Goal: Task Accomplishment & Management: Manage account settings

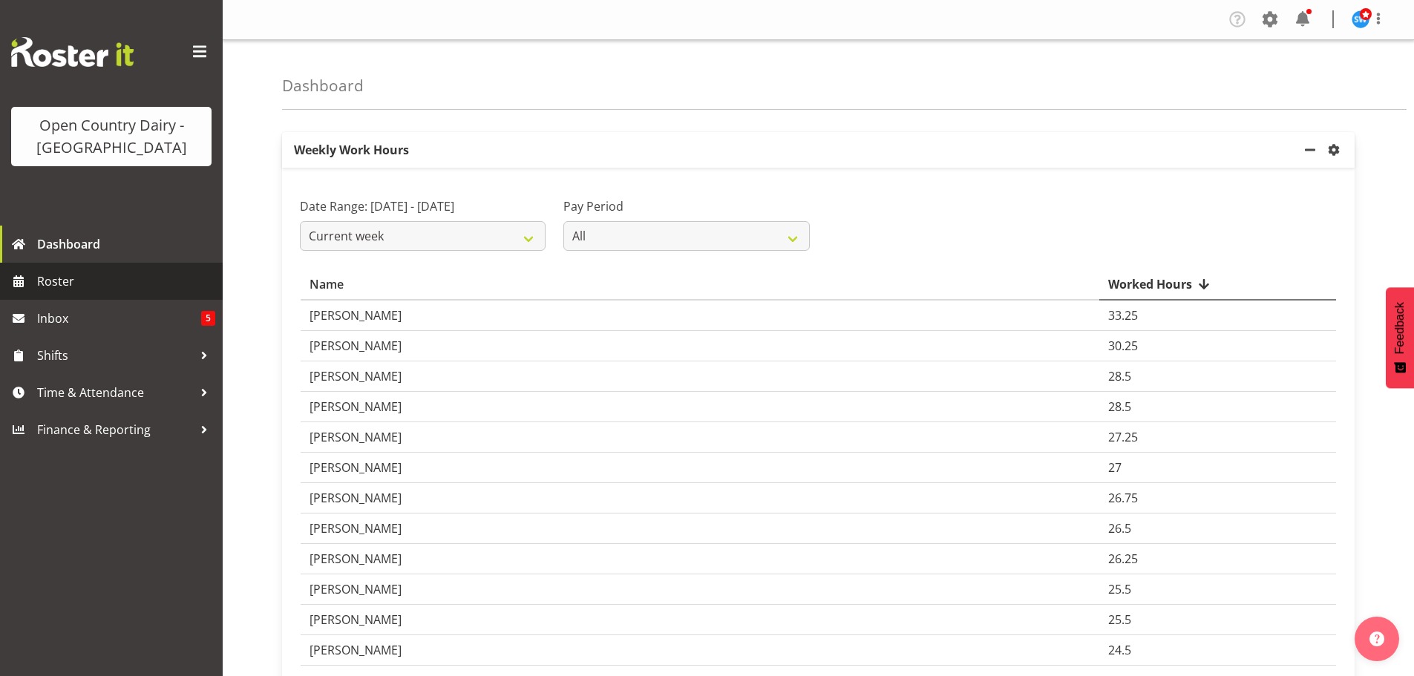
click at [44, 278] on span "Roster" at bounding box center [126, 281] width 178 height 22
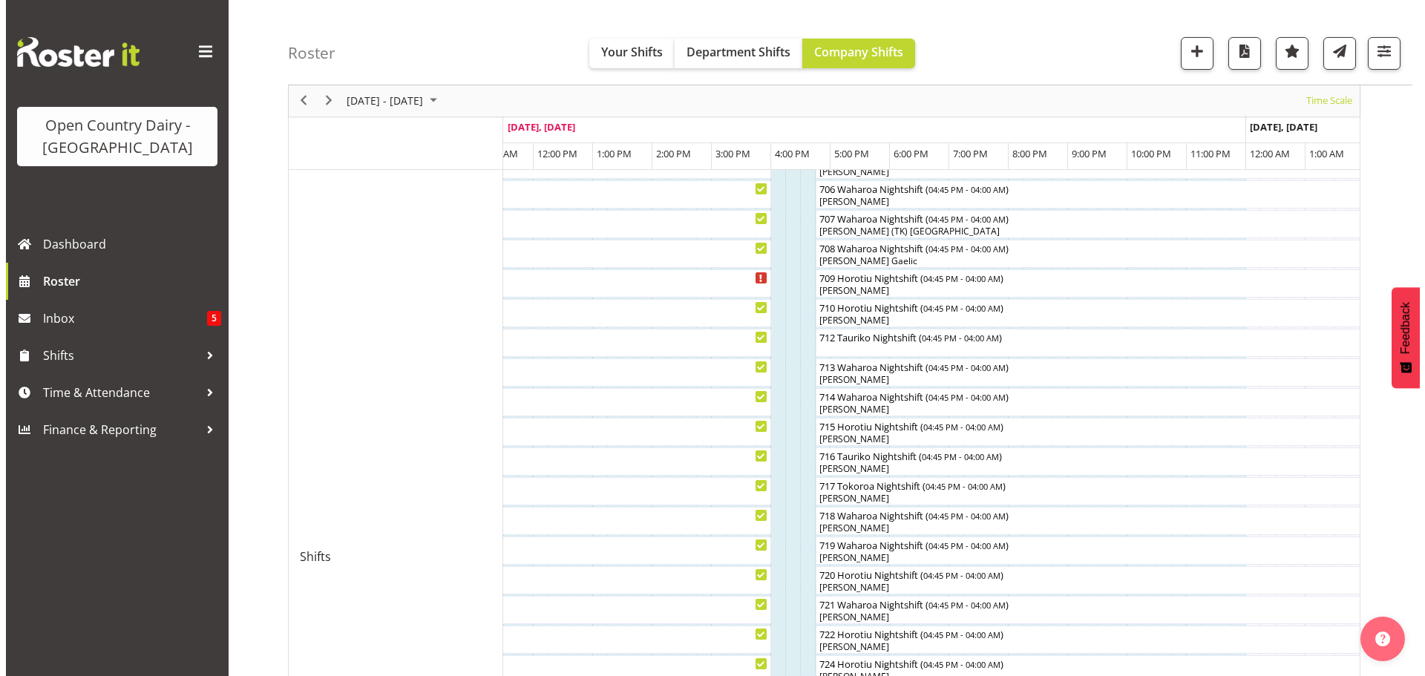
scroll to position [427, 0]
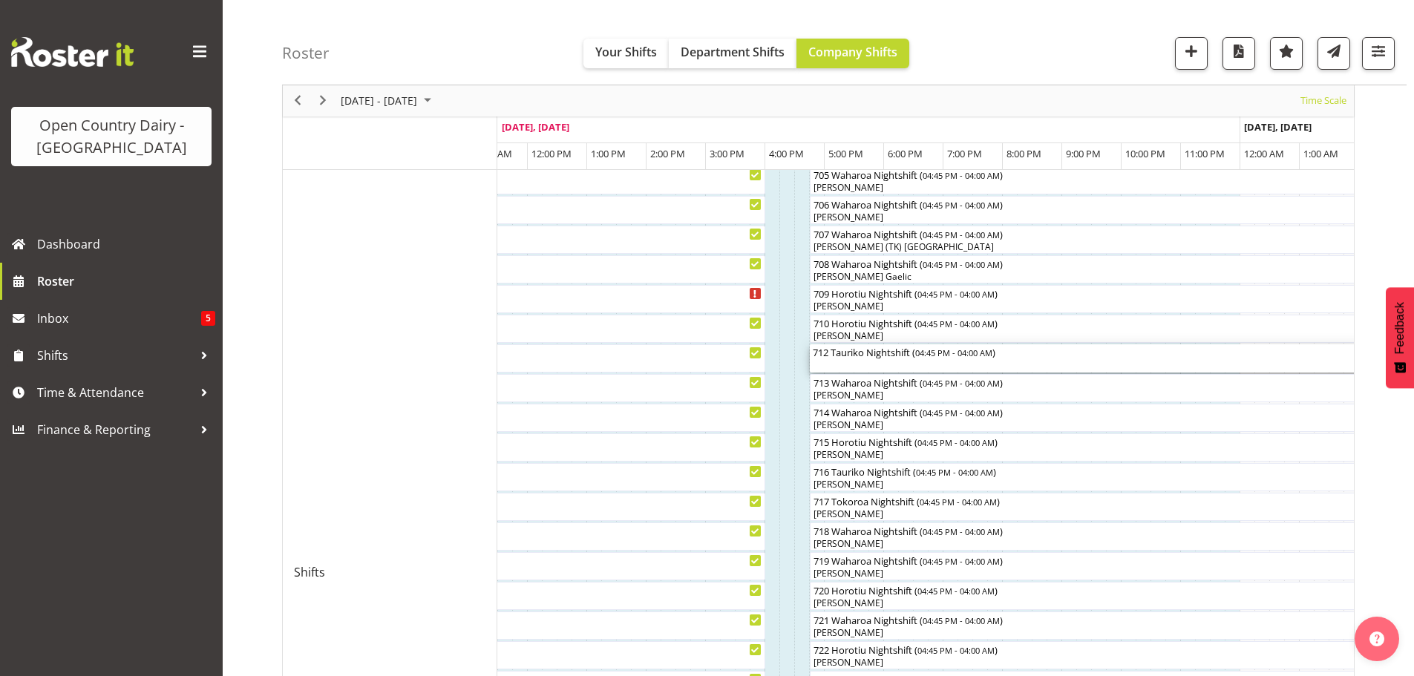
click at [851, 365] on div "712 Tauriko Nightshift ( 04:45 PM - 04:00 AM )" at bounding box center [1144, 358] width 662 height 28
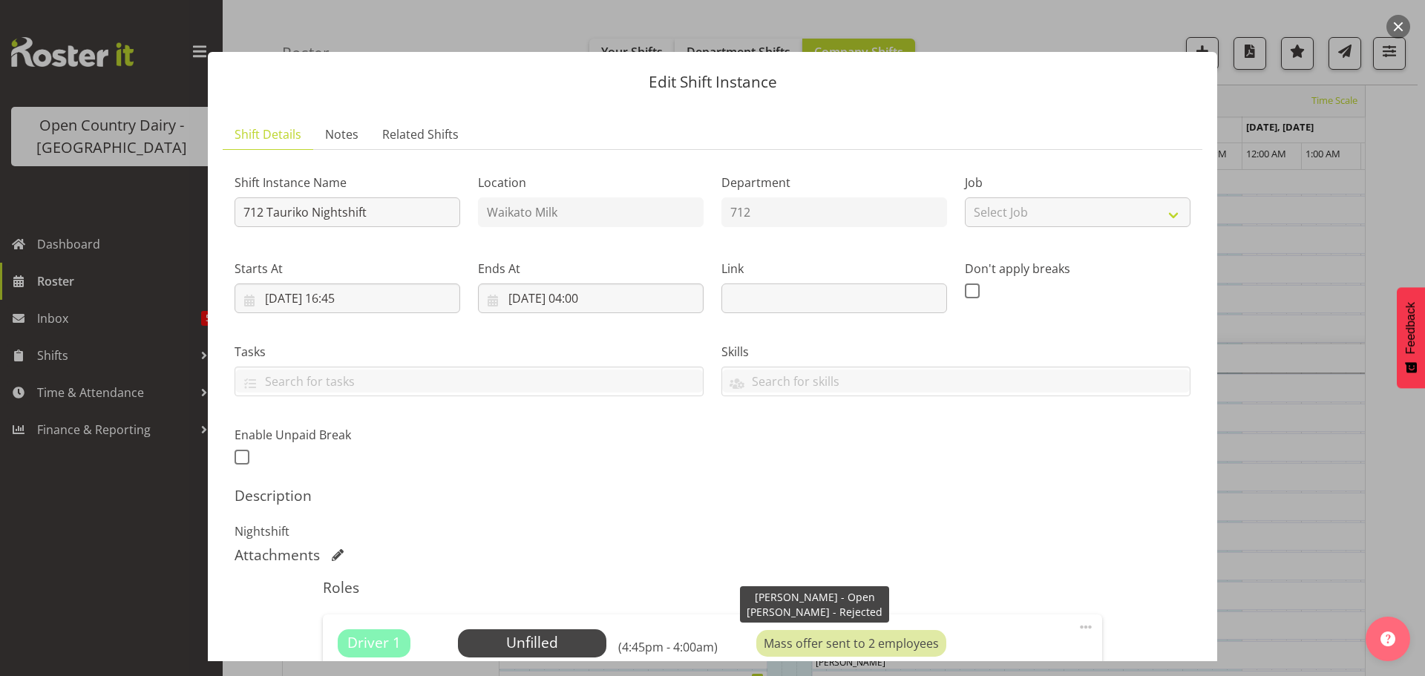
click at [839, 649] on div "Mass offer sent to 2 employees" at bounding box center [851, 643] width 190 height 27
click at [839, 647] on div "Mass offer sent to 2 employees" at bounding box center [851, 643] width 190 height 27
click at [825, 641] on div "Mass offer sent to 2 employees" at bounding box center [851, 643] width 190 height 27
click at [545, 640] on span "Select Employee" at bounding box center [532, 643] width 111 height 22
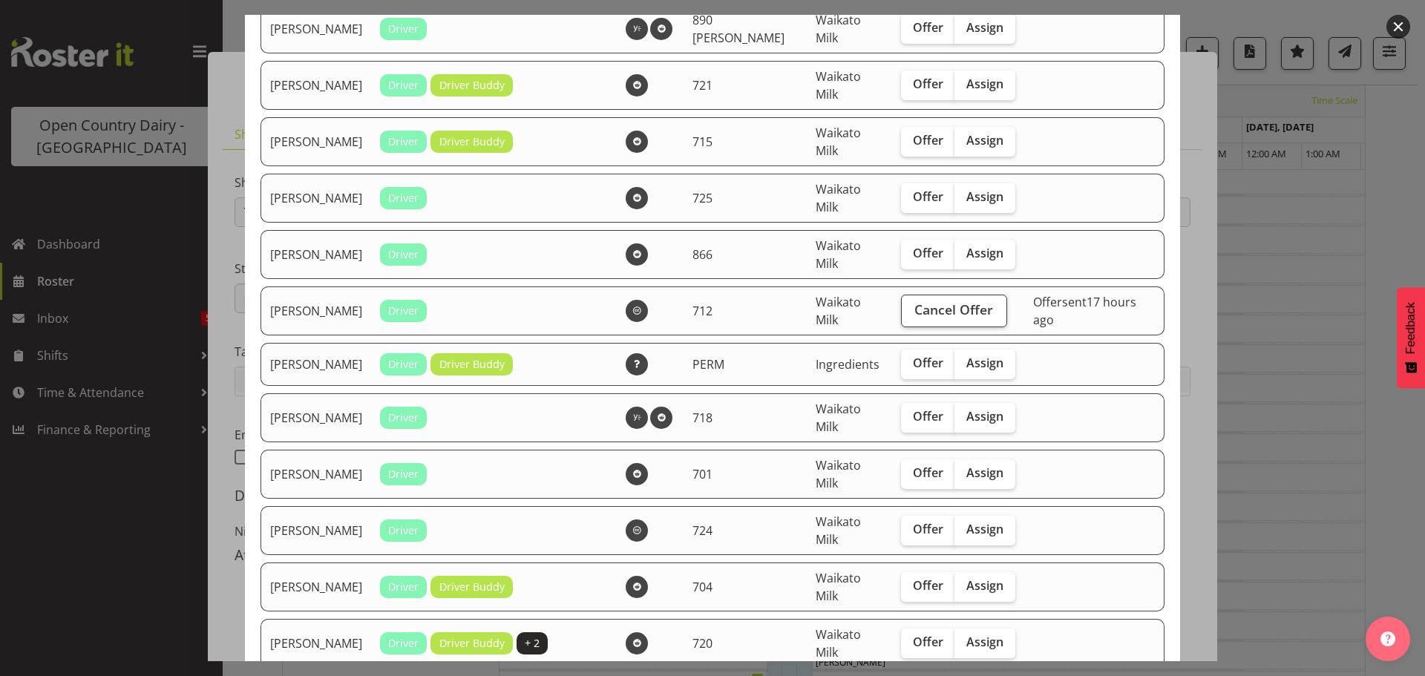
scroll to position [1113, 0]
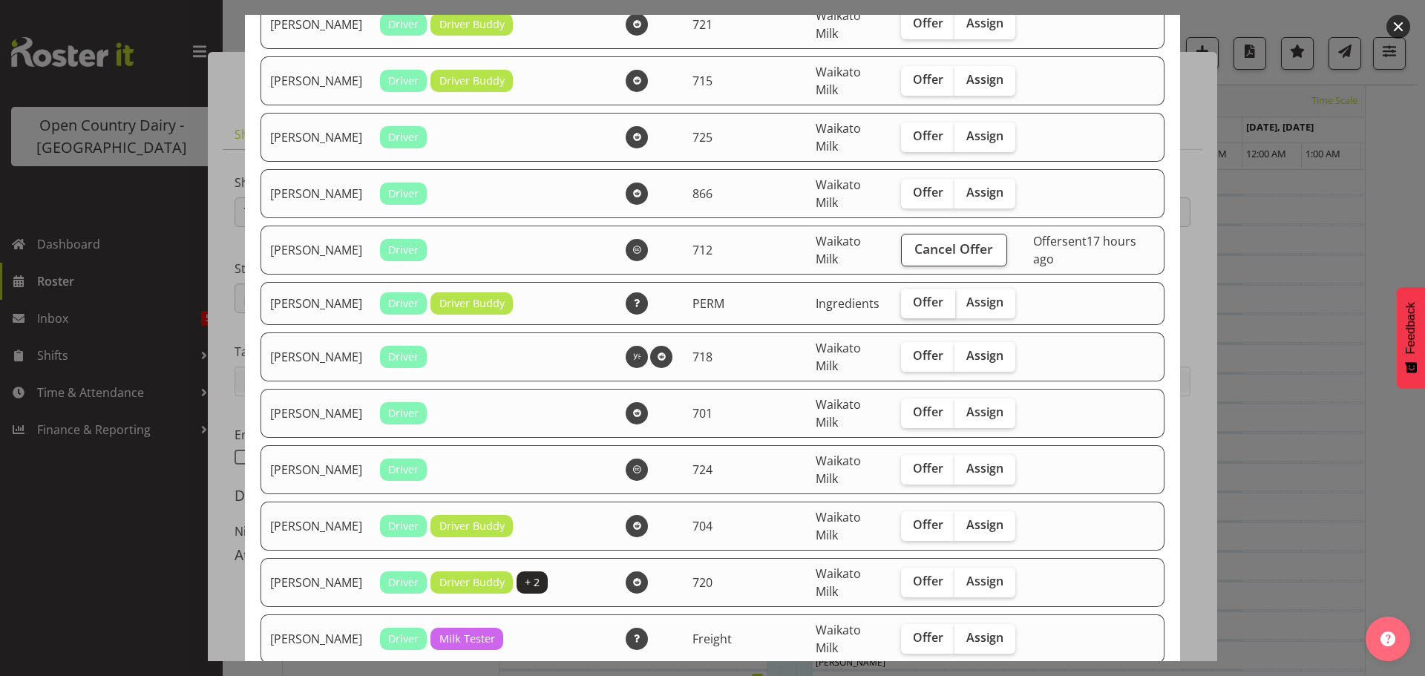
click at [913, 303] on span "Offer" at bounding box center [928, 302] width 30 height 15
click at [903, 303] on input "Offer" at bounding box center [906, 303] width 10 height 10
checkbox input "true"
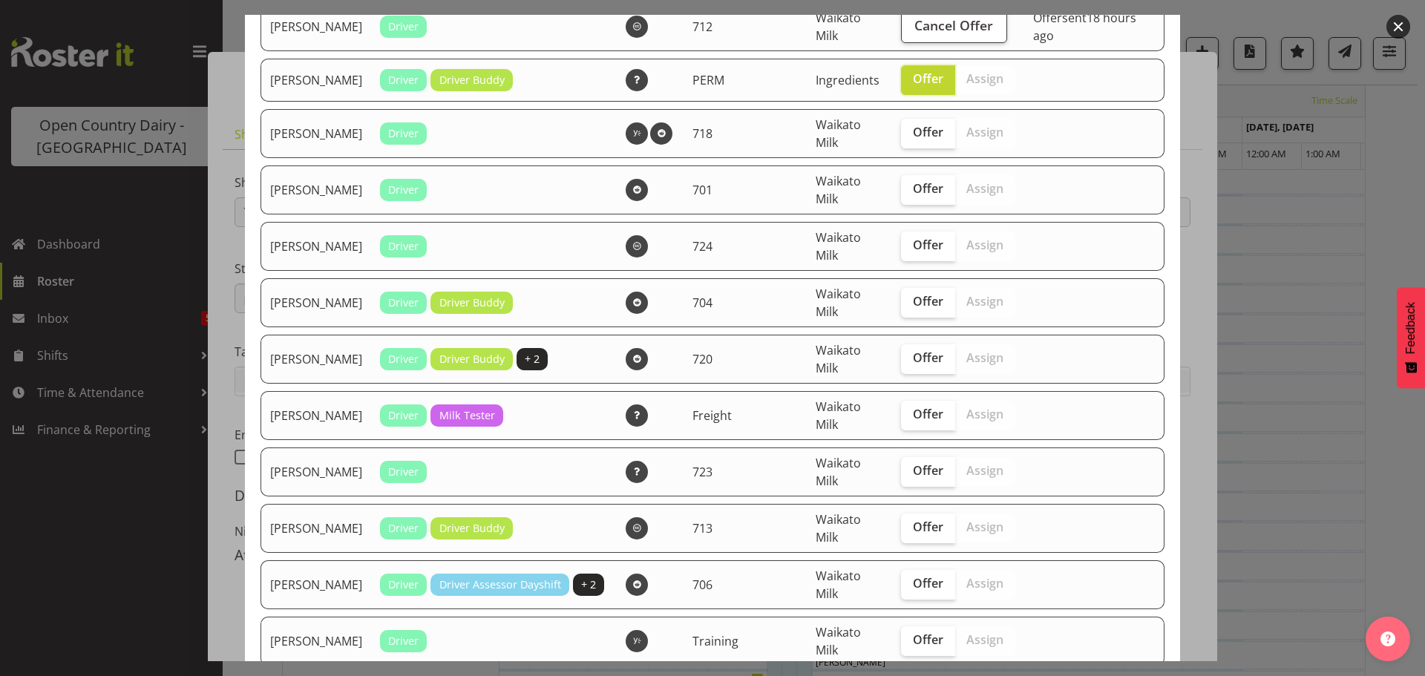
scroll to position [1410, 0]
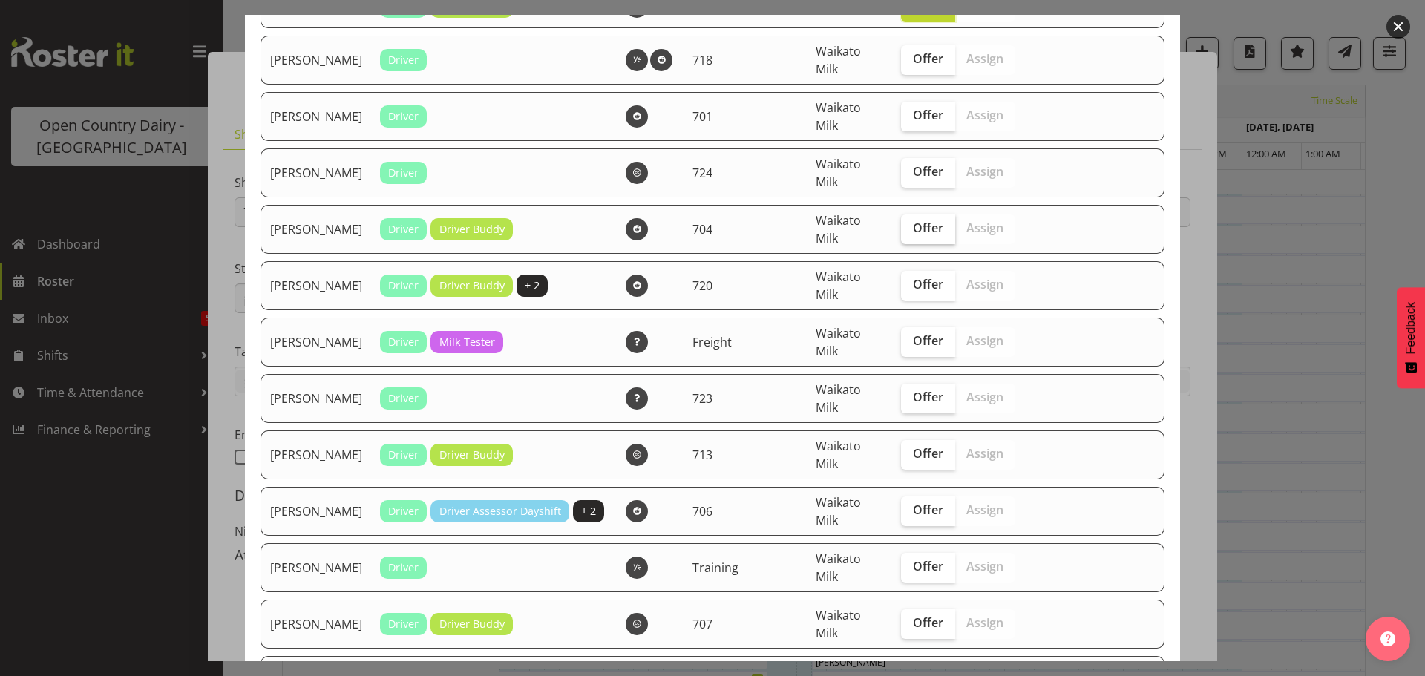
click at [913, 231] on span "Offer" at bounding box center [928, 227] width 30 height 15
click at [907, 231] on input "Offer" at bounding box center [906, 228] width 10 height 10
checkbox input "true"
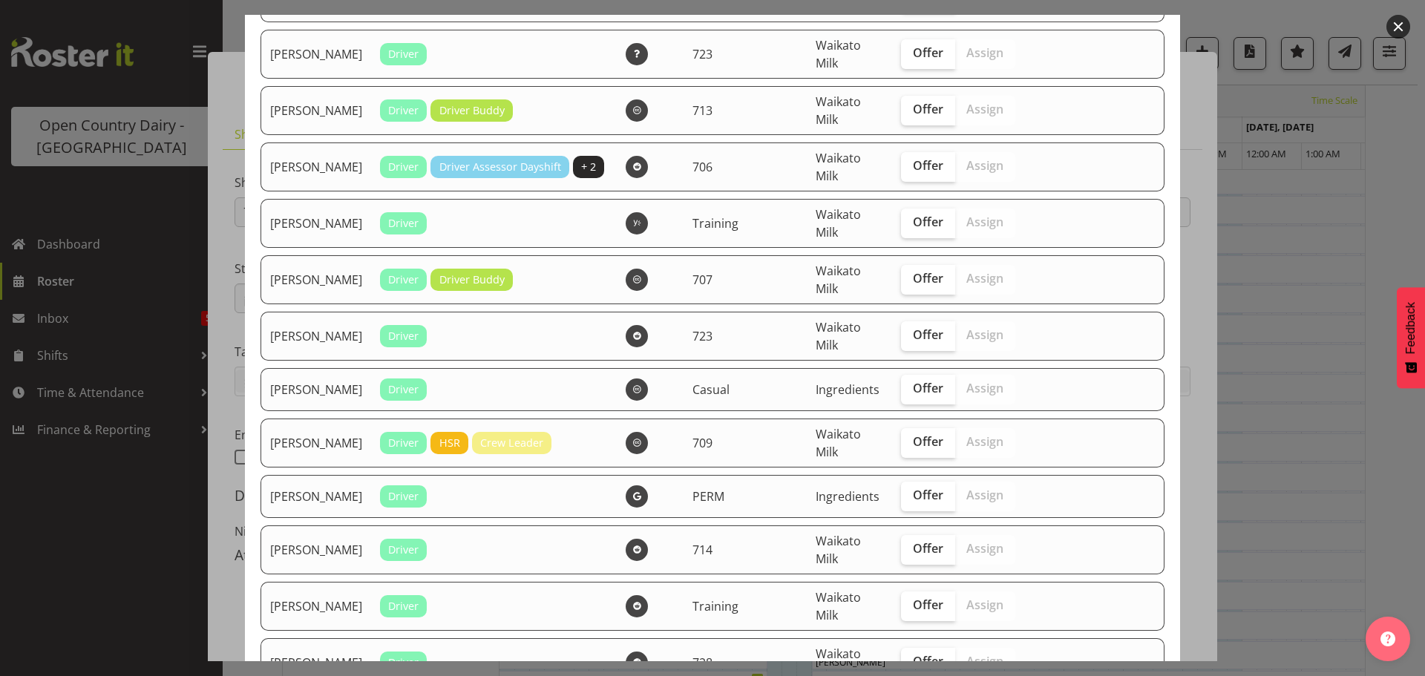
scroll to position [1856, 0]
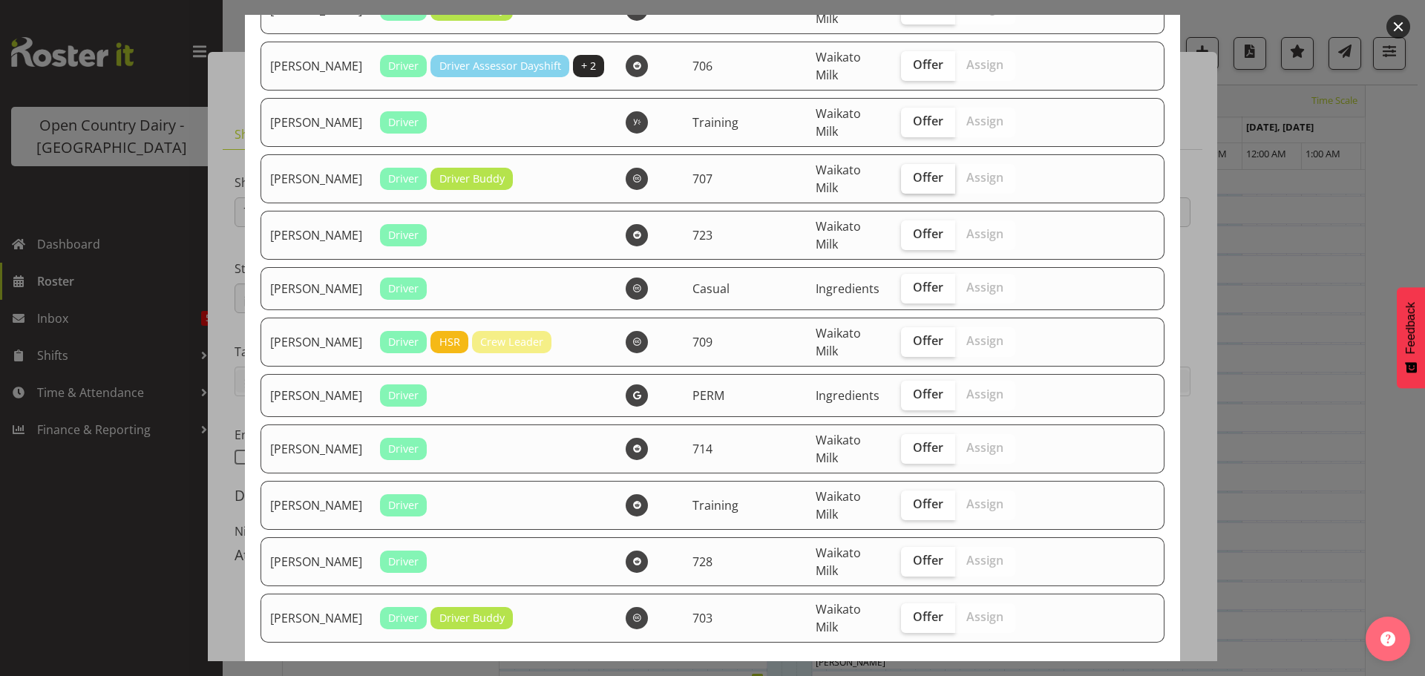
click at [913, 180] on span "Offer" at bounding box center [928, 177] width 30 height 15
click at [909, 180] on input "Offer" at bounding box center [906, 178] width 10 height 10
checkbox input "true"
click at [913, 289] on span "Offer" at bounding box center [928, 287] width 30 height 15
click at [911, 289] on input "Offer" at bounding box center [906, 288] width 10 height 10
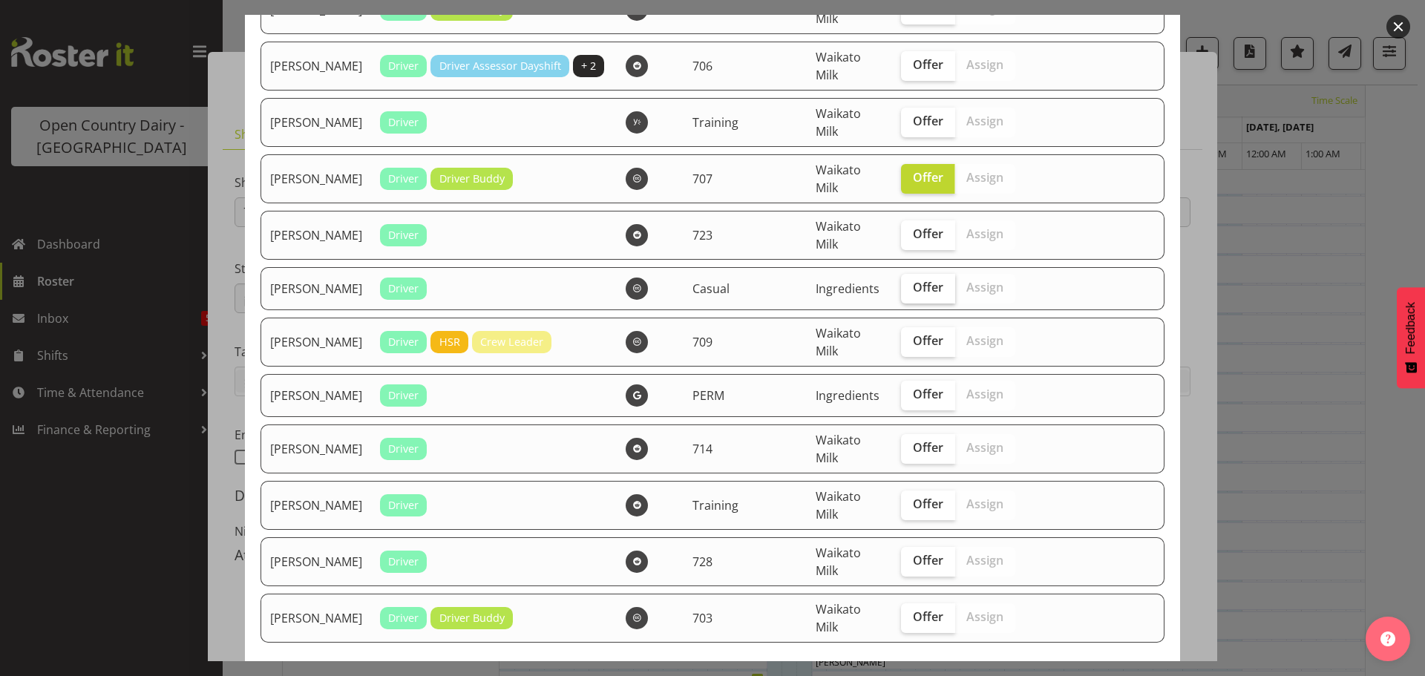
checkbox input "true"
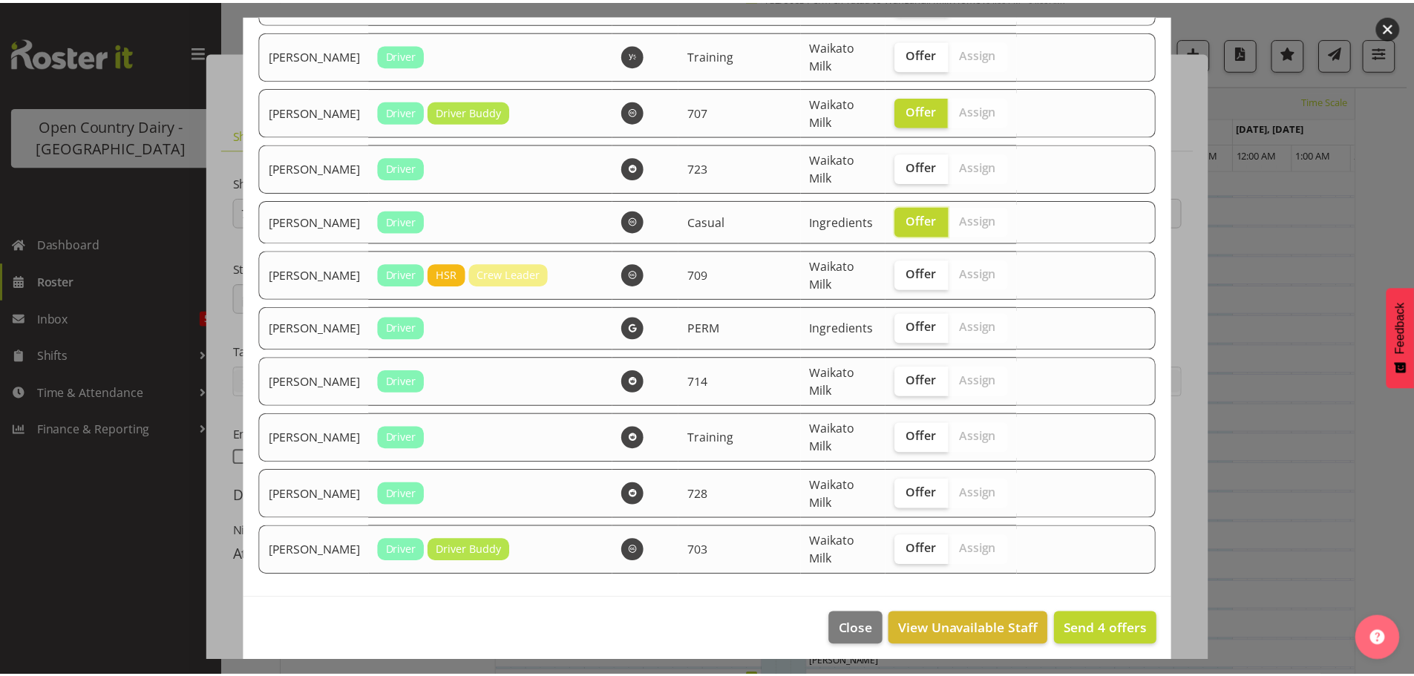
scroll to position [1930, 0]
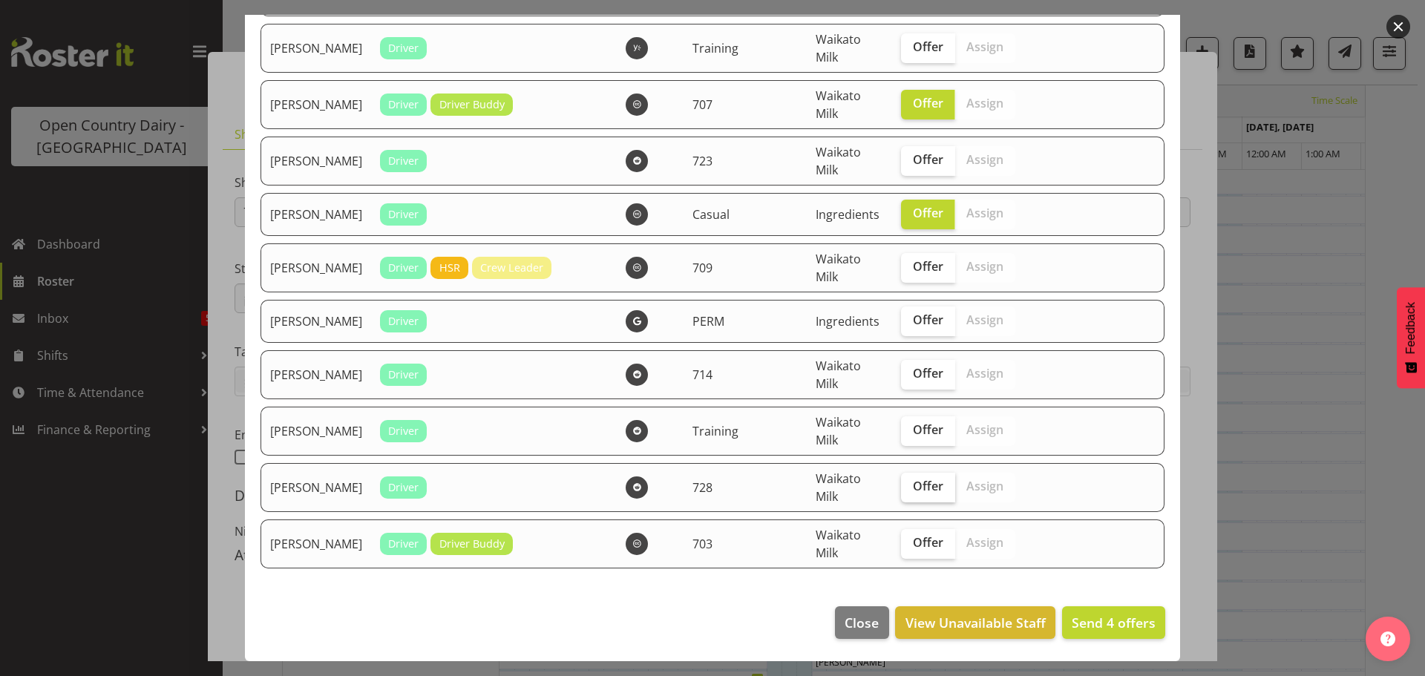
click at [913, 487] on span "Offer" at bounding box center [928, 486] width 30 height 15
click at [909, 487] on input "Offer" at bounding box center [906, 487] width 10 height 10
checkbox input "true"
click at [1091, 623] on span "Send 5 offers" at bounding box center [1114, 623] width 84 height 18
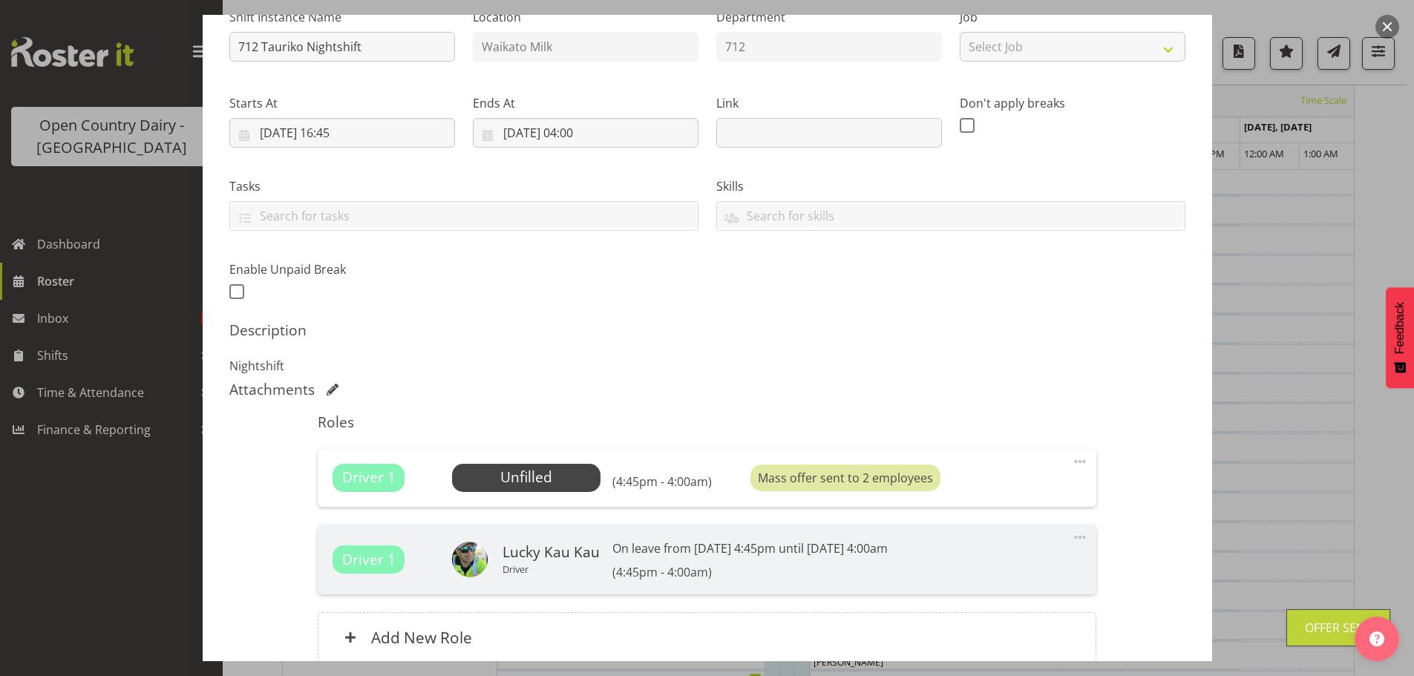
scroll to position [297, 0]
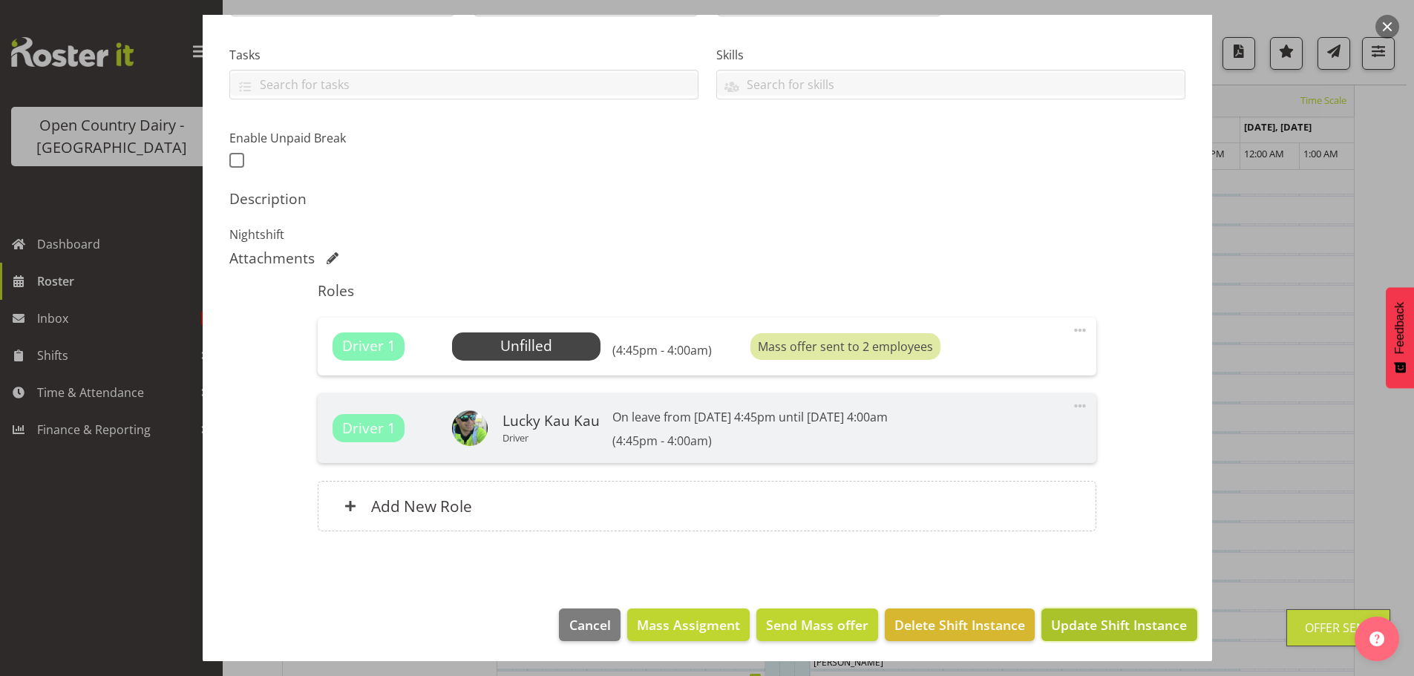
click at [1099, 623] on span "Update Shift Instance" at bounding box center [1119, 624] width 136 height 19
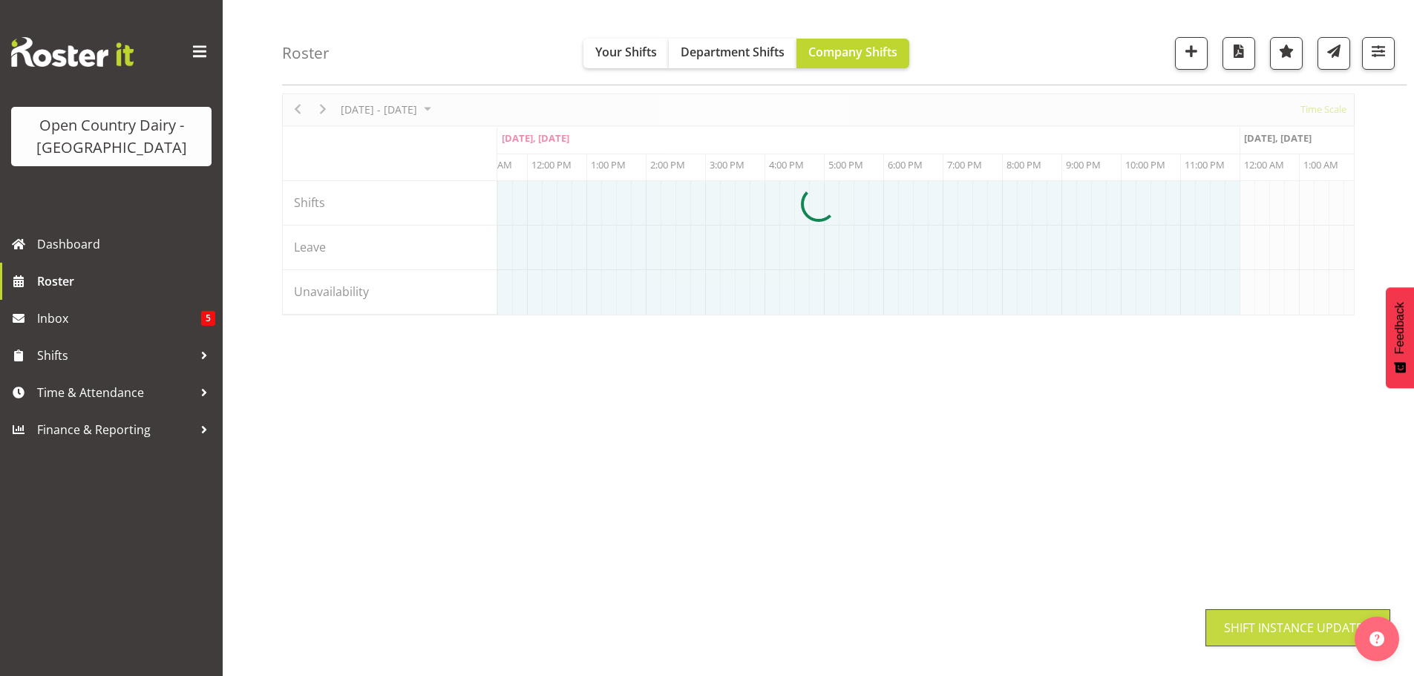
scroll to position [54, 0]
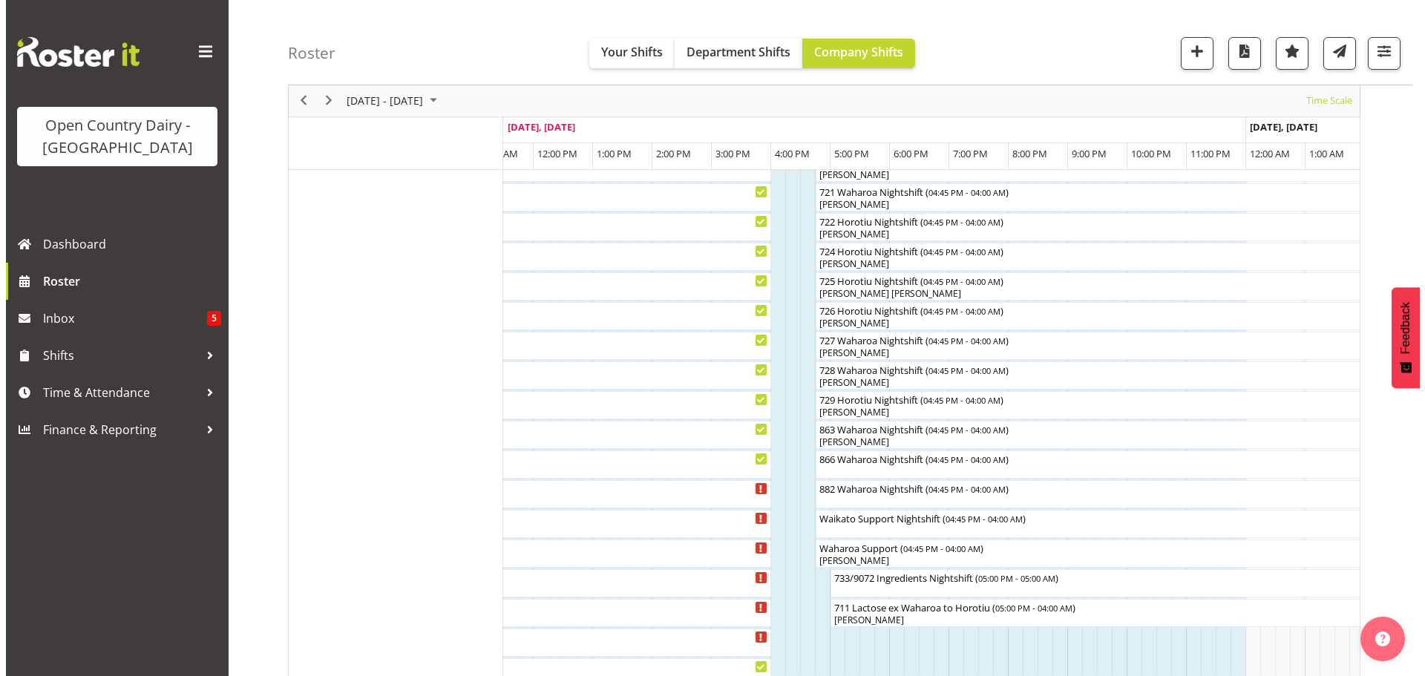
scroll to position [871, 0]
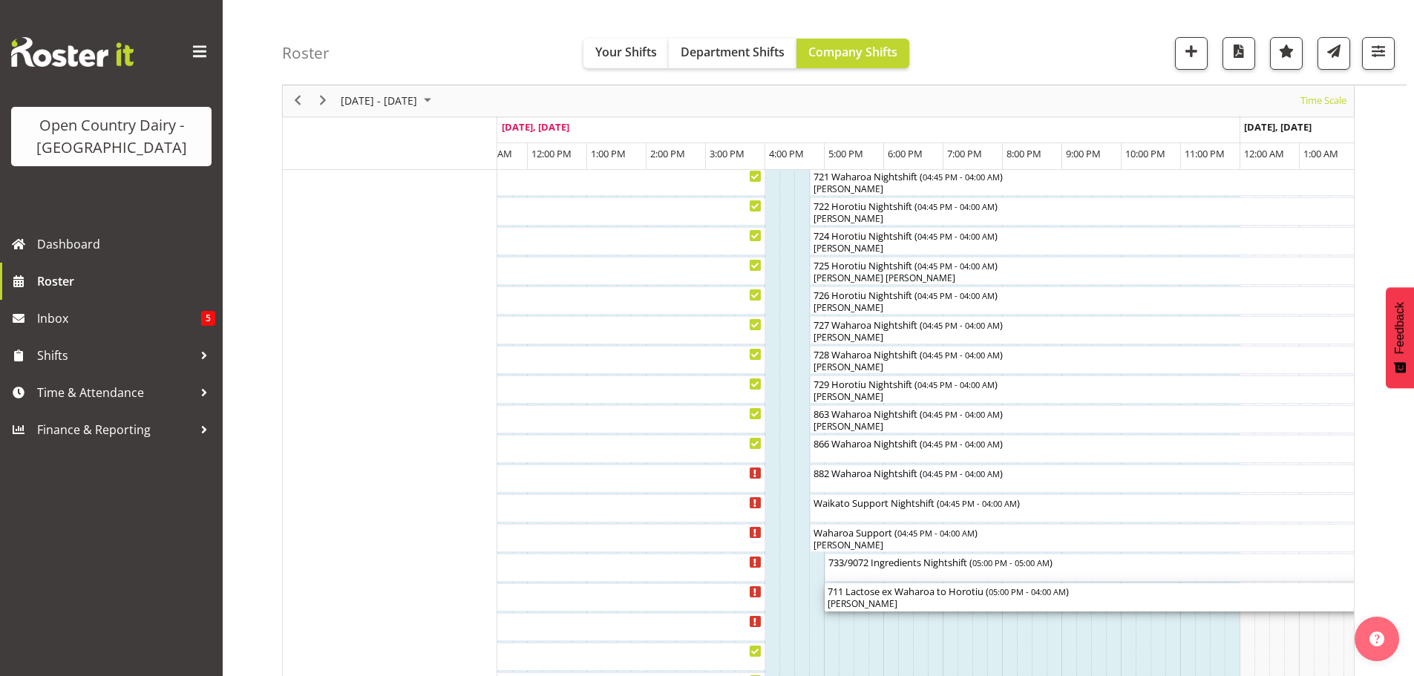
click at [939, 601] on div "[PERSON_NAME]" at bounding box center [1151, 604] width 647 height 13
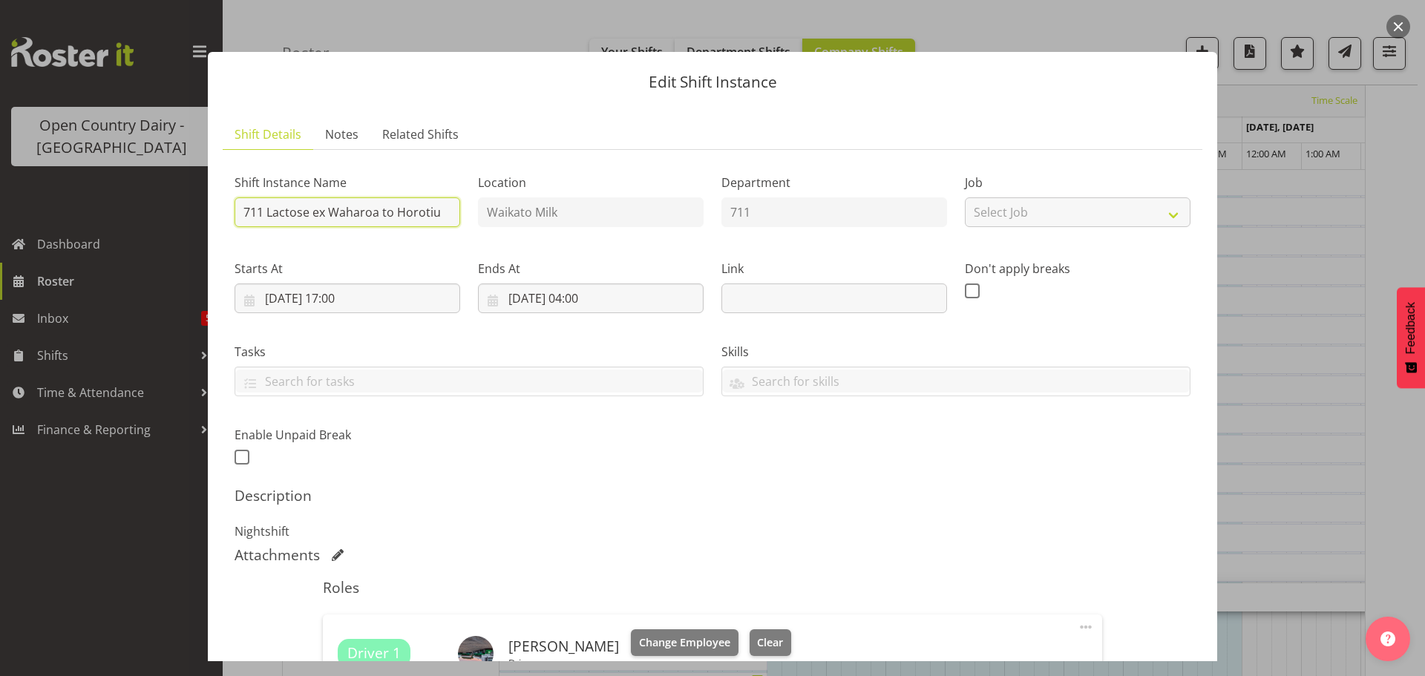
click at [378, 211] on input "711 Lactose ex Waharoa to Horotiu" at bounding box center [348, 212] width 226 height 30
type input "711 Perm Tatua to Horotiu"
click at [816, 528] on p "Nightshift" at bounding box center [713, 532] width 956 height 18
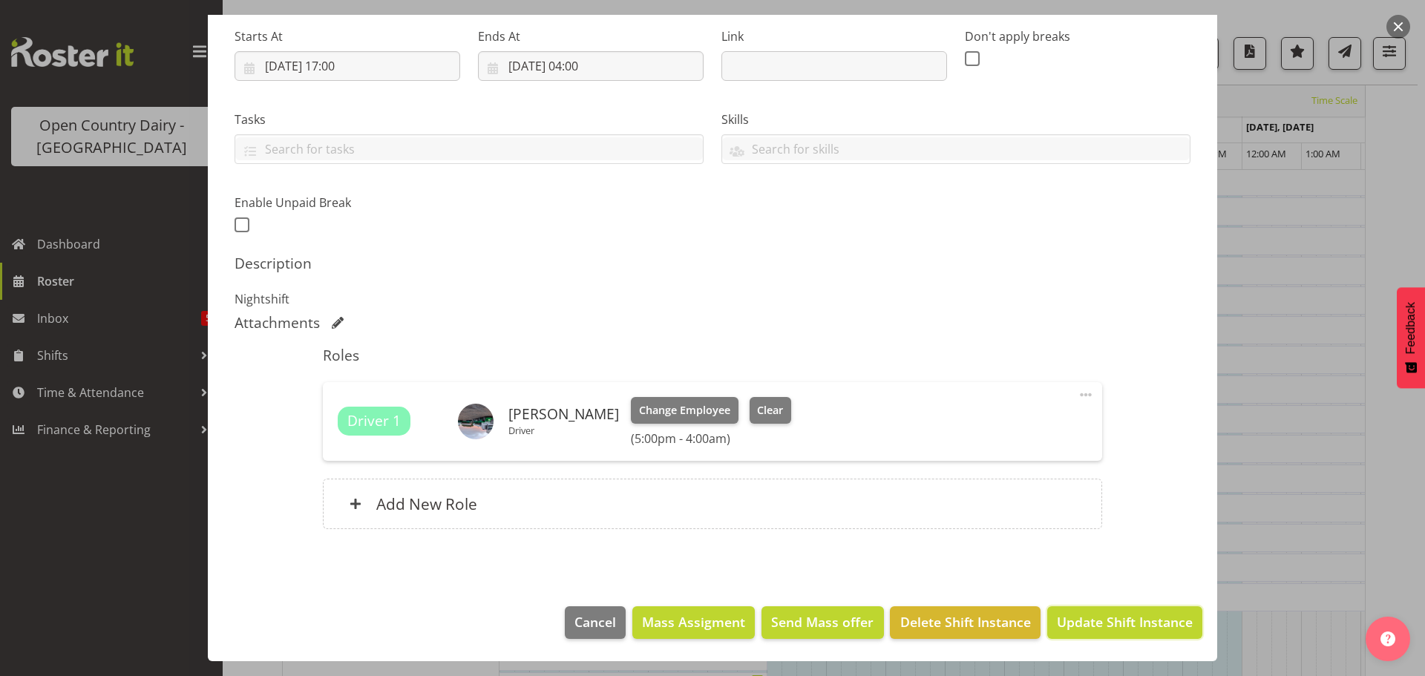
drag, startPoint x: 1074, startPoint y: 618, endPoint x: 1084, endPoint y: 580, distance: 38.3
click at [1076, 616] on span "Update Shift Instance" at bounding box center [1125, 621] width 136 height 19
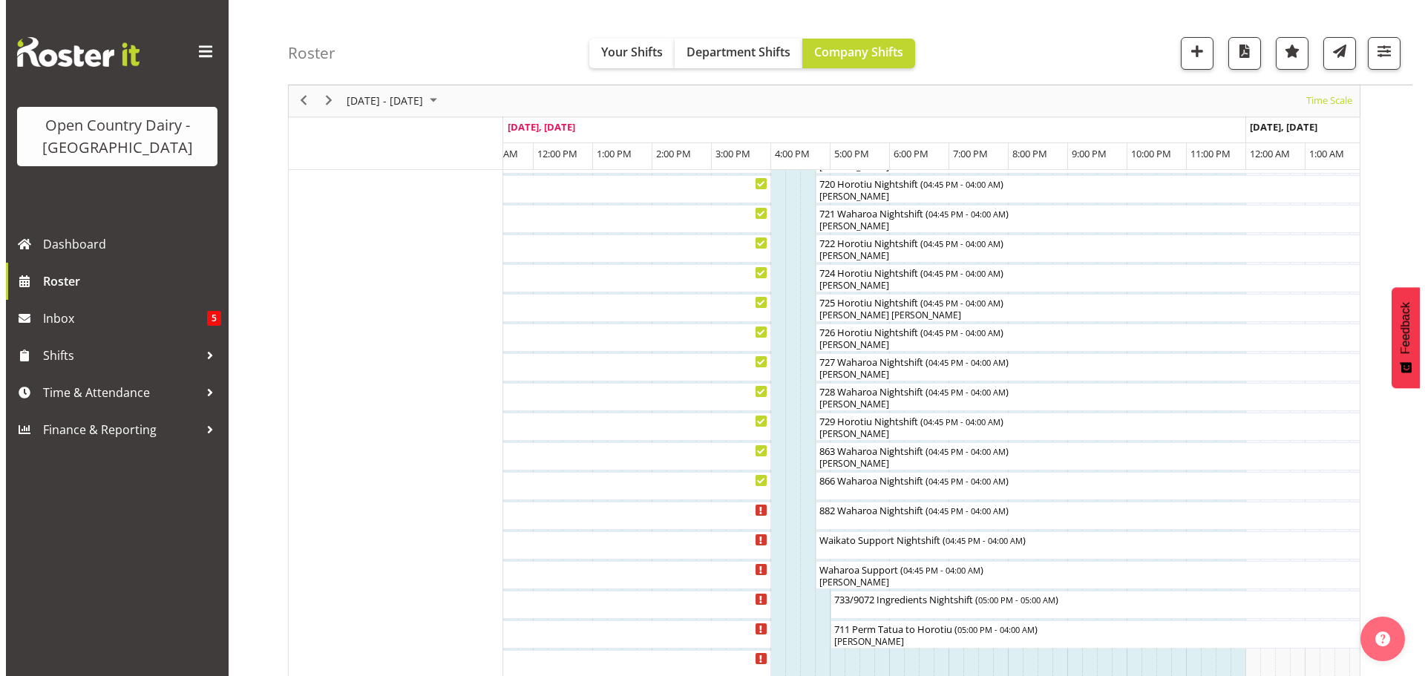
scroll to position [1039, 0]
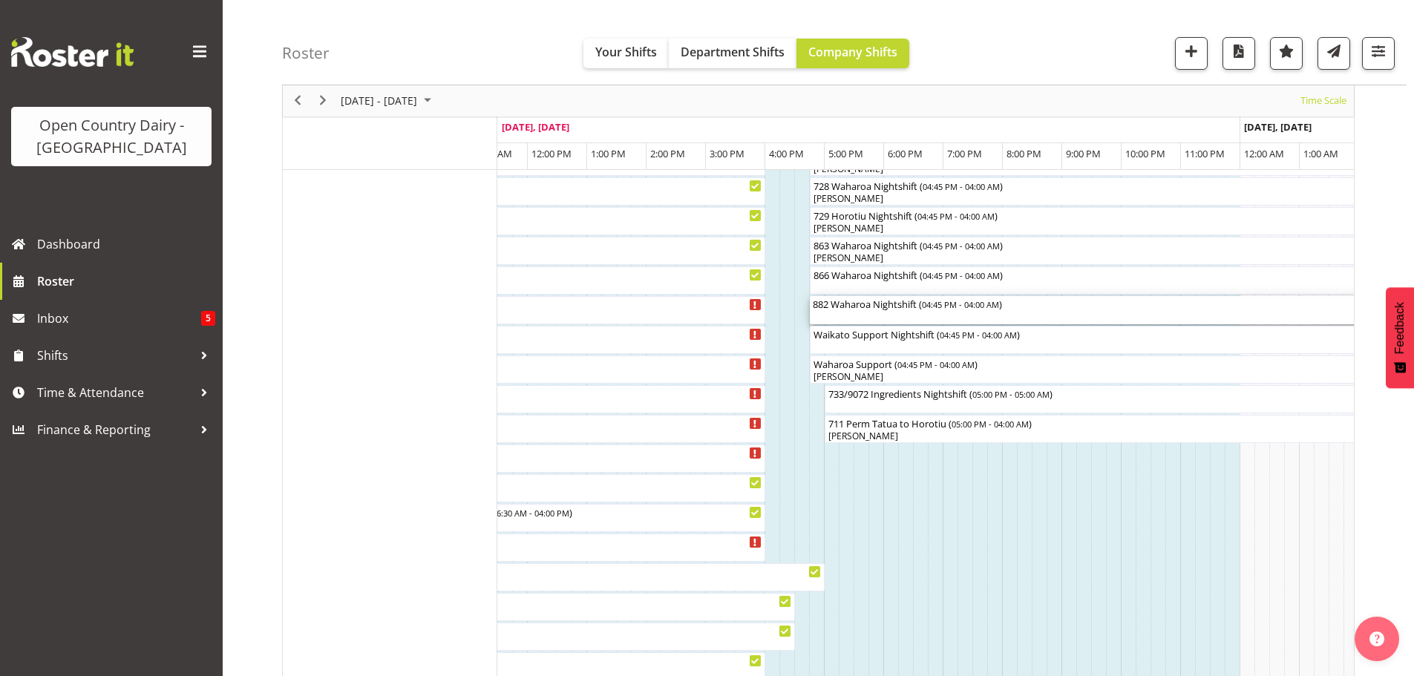
click at [886, 313] on div "882 Waharoa Nightshift ( 04:45 PM - 04:00 AM )" at bounding box center [1144, 310] width 662 height 28
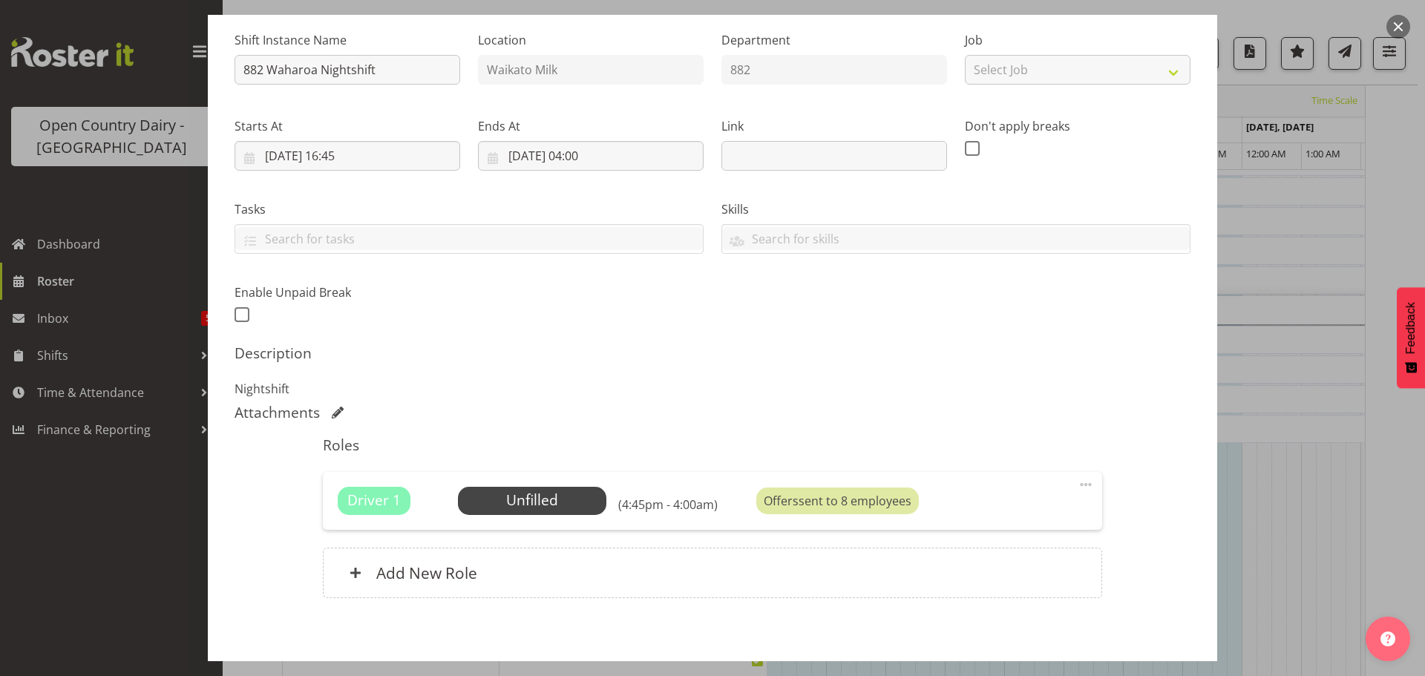
scroll to position [212, 0]
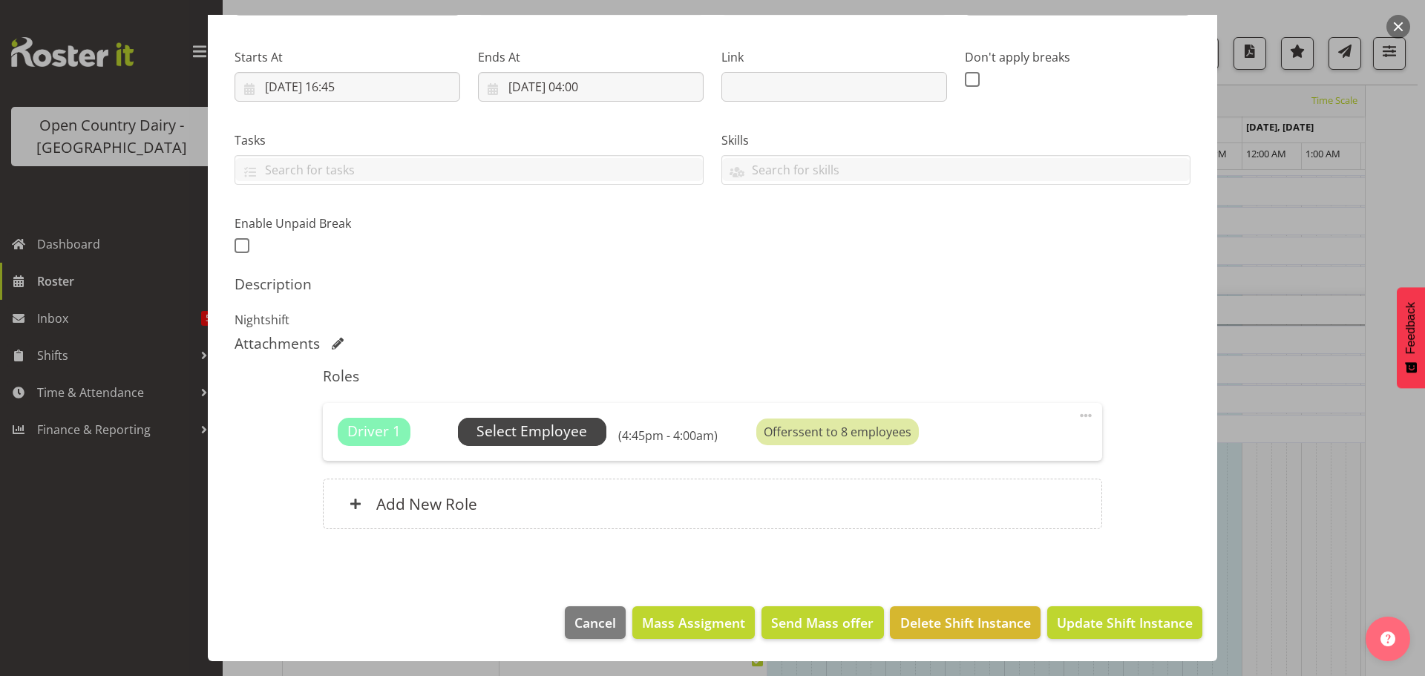
click at [526, 434] on span "Select Employee" at bounding box center [532, 432] width 111 height 22
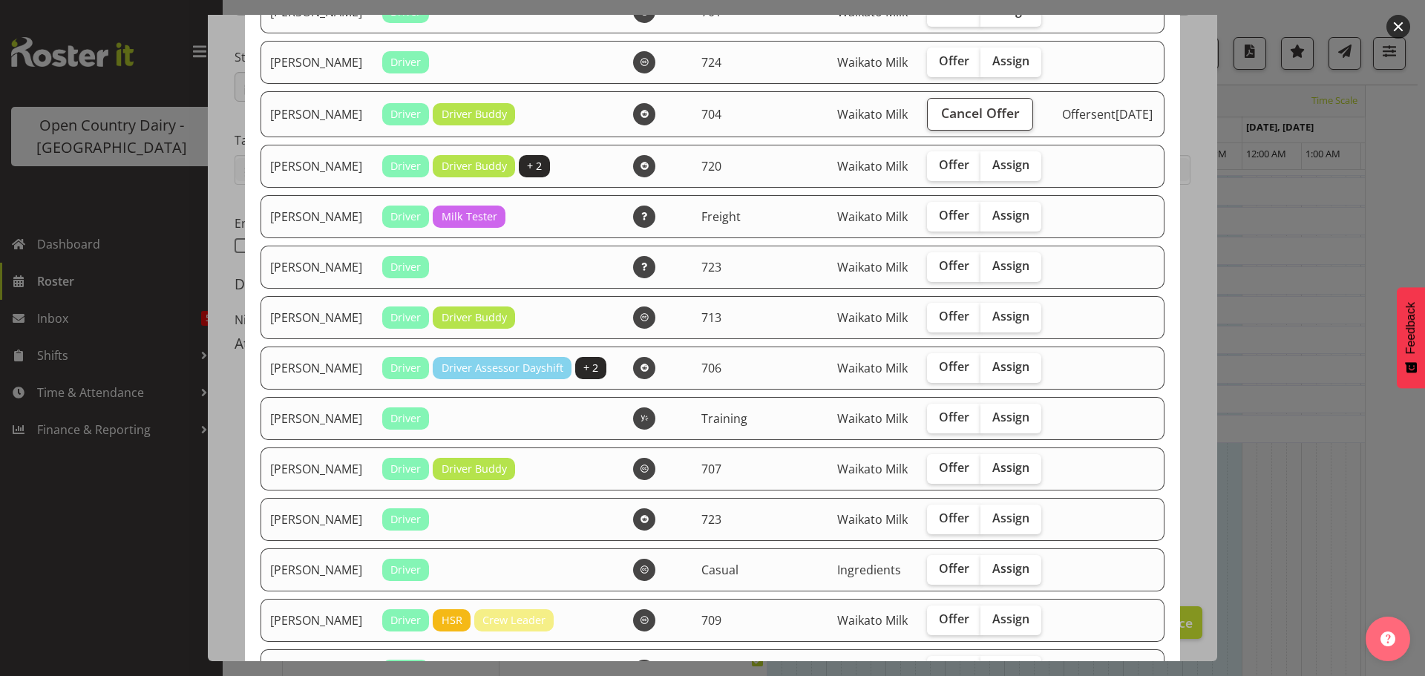
scroll to position [1410, 0]
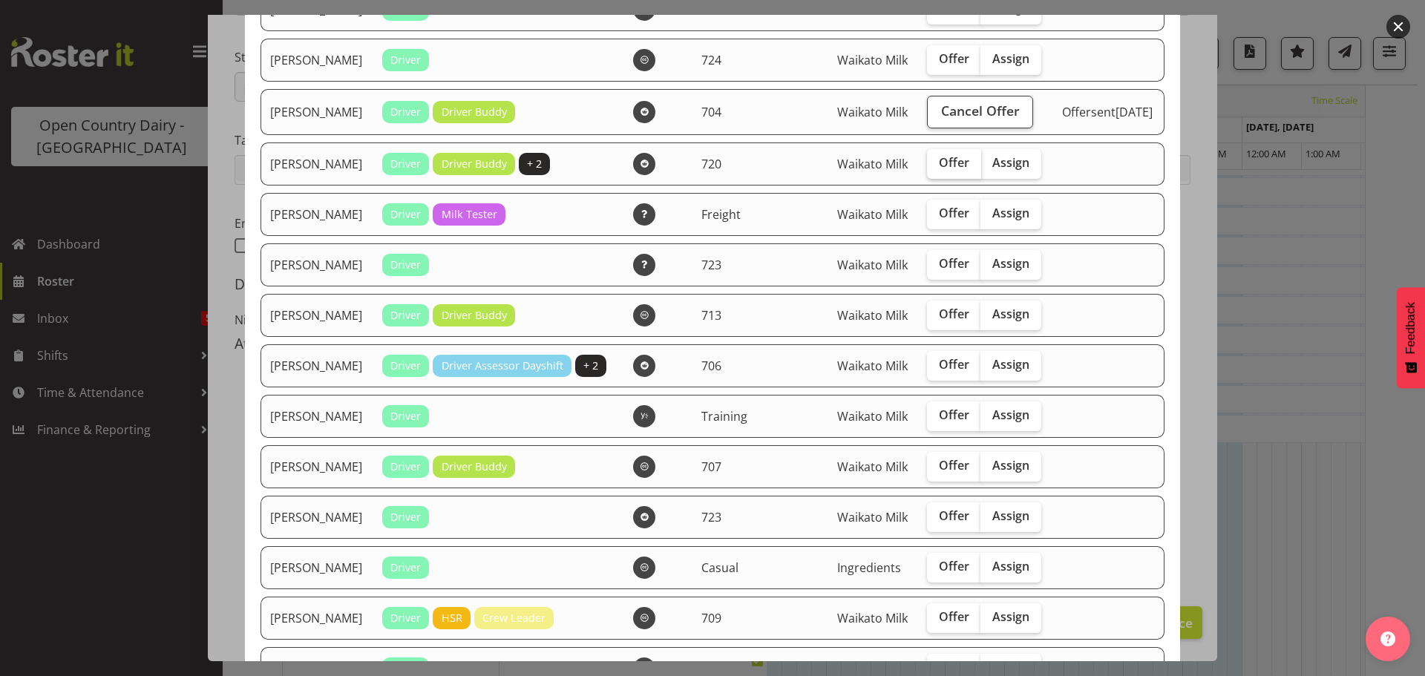
click at [939, 170] on span "Offer" at bounding box center [954, 162] width 30 height 15
click at [927, 168] on input "Offer" at bounding box center [932, 163] width 10 height 10
checkbox input "true"
click at [939, 271] on span "Offer" at bounding box center [954, 263] width 30 height 15
click at [927, 269] on input "Offer" at bounding box center [932, 264] width 10 height 10
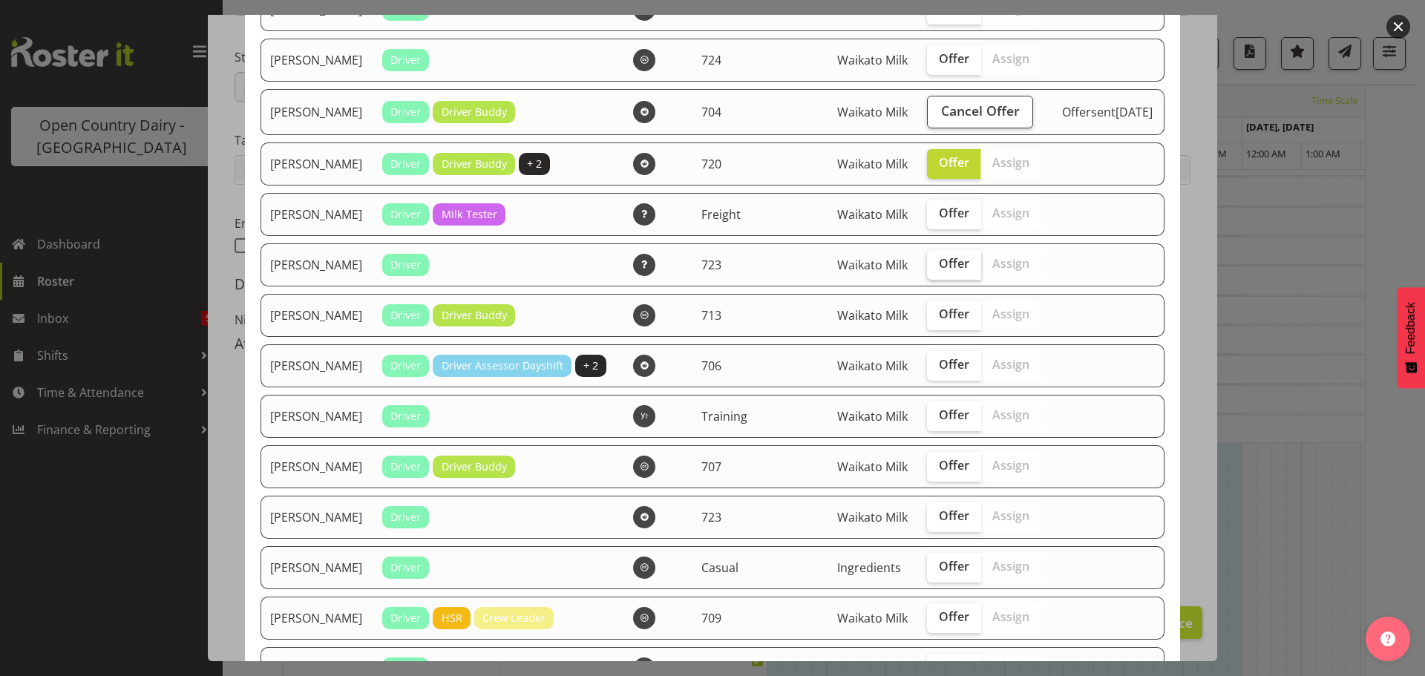
checkbox input "true"
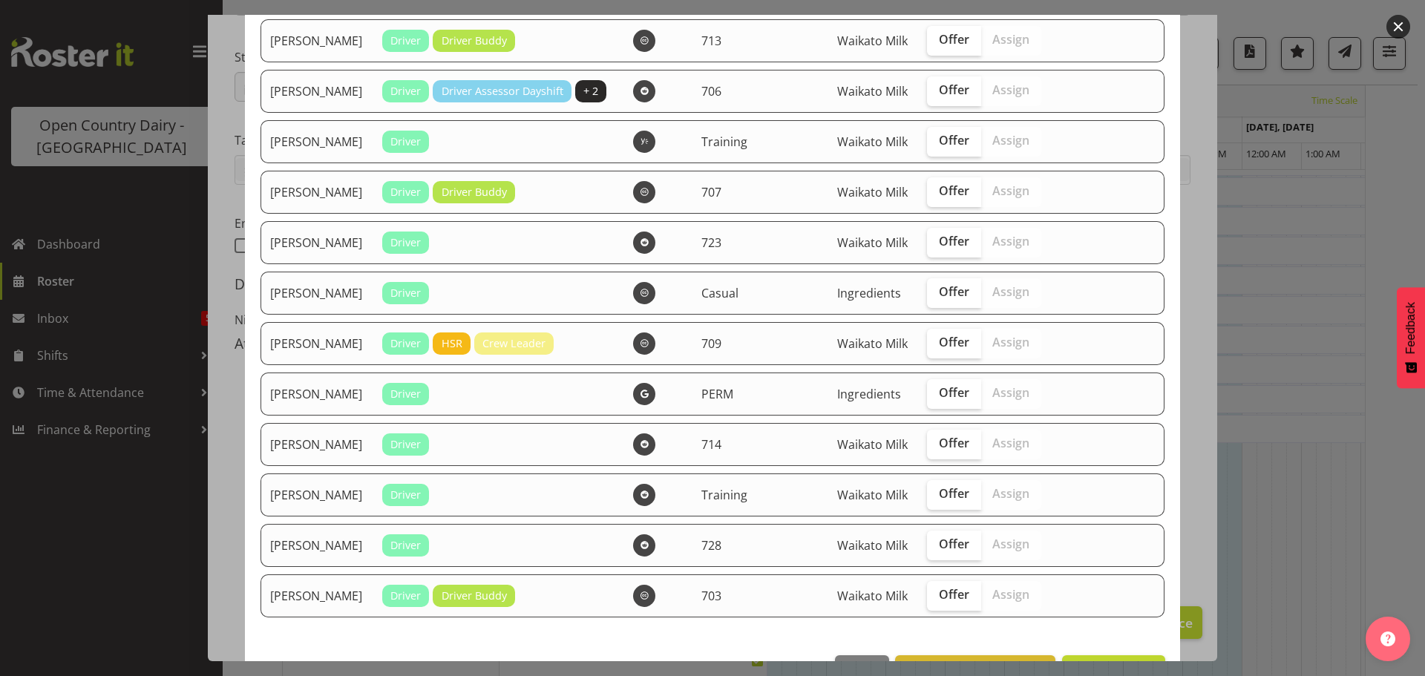
scroll to position [1707, 0]
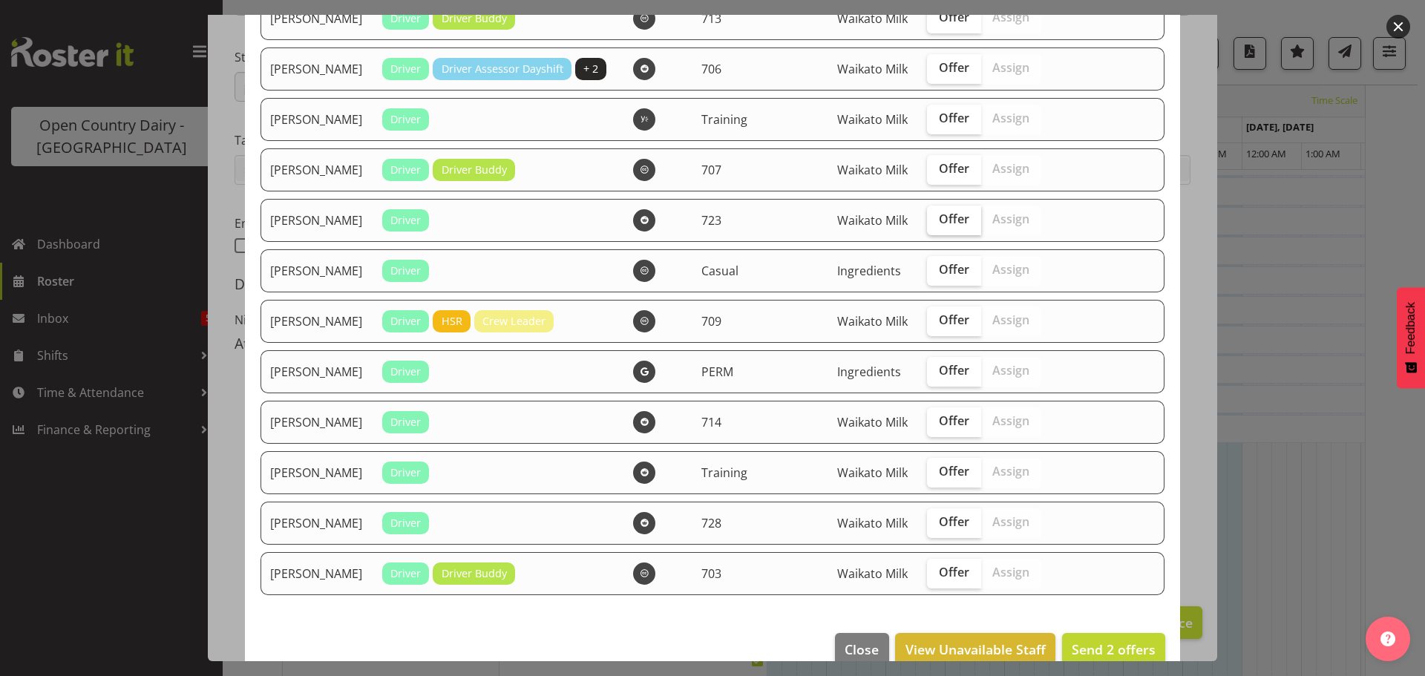
click at [939, 226] on span "Offer" at bounding box center [954, 219] width 30 height 15
click at [927, 224] on input "Offer" at bounding box center [932, 220] width 10 height 10
checkbox input "true"
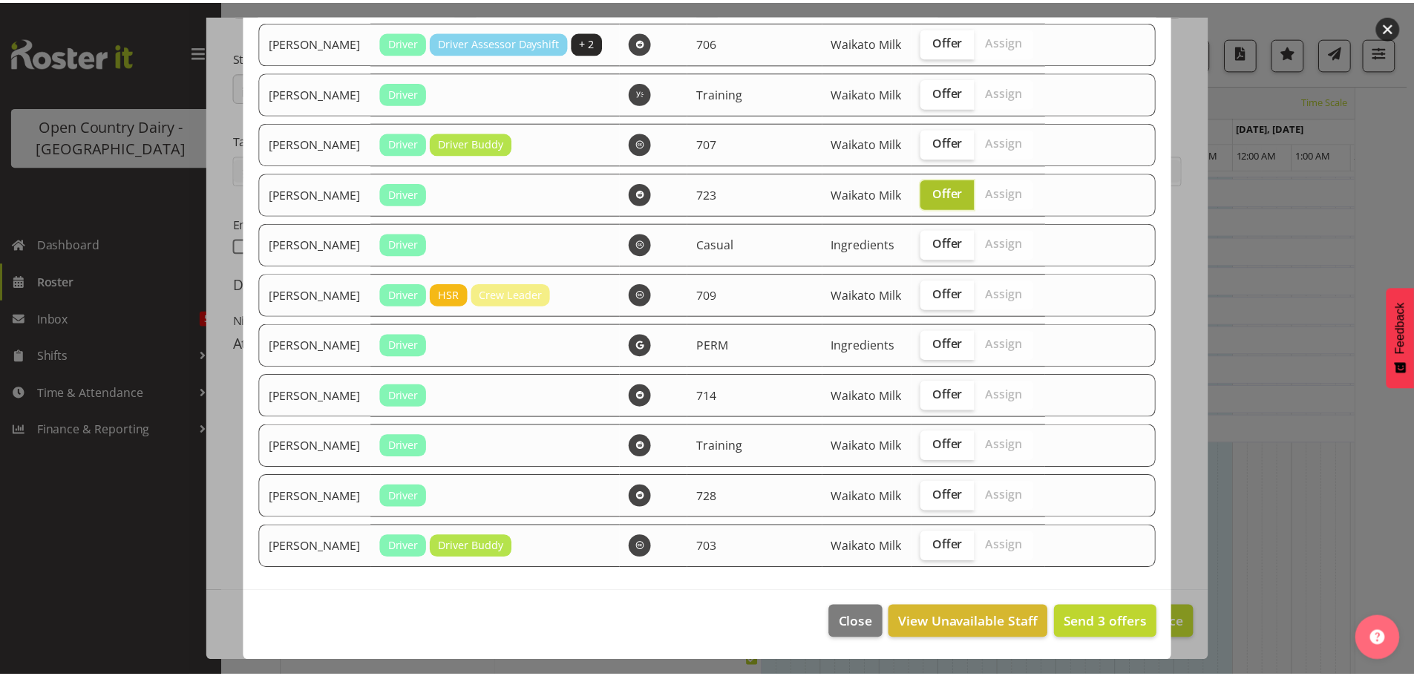
scroll to position [1936, 0]
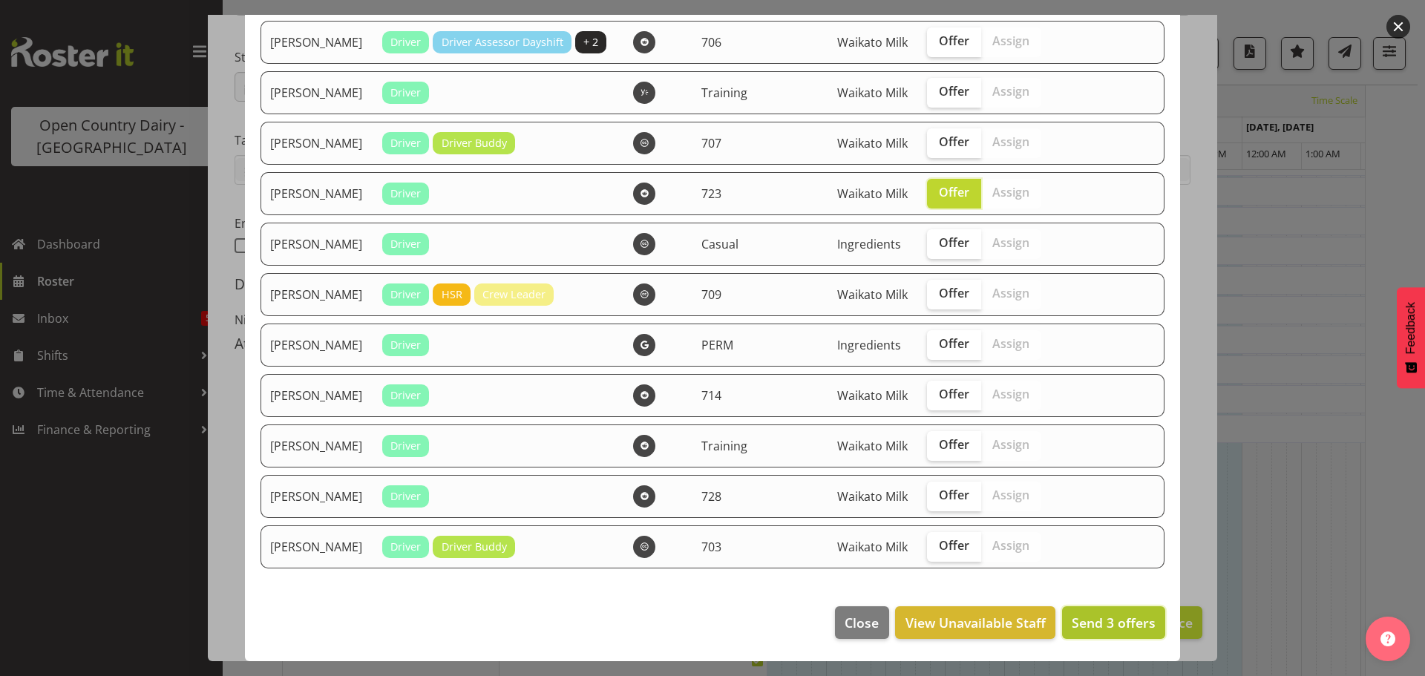
click at [1099, 624] on span "Send 3 offers" at bounding box center [1114, 623] width 84 height 18
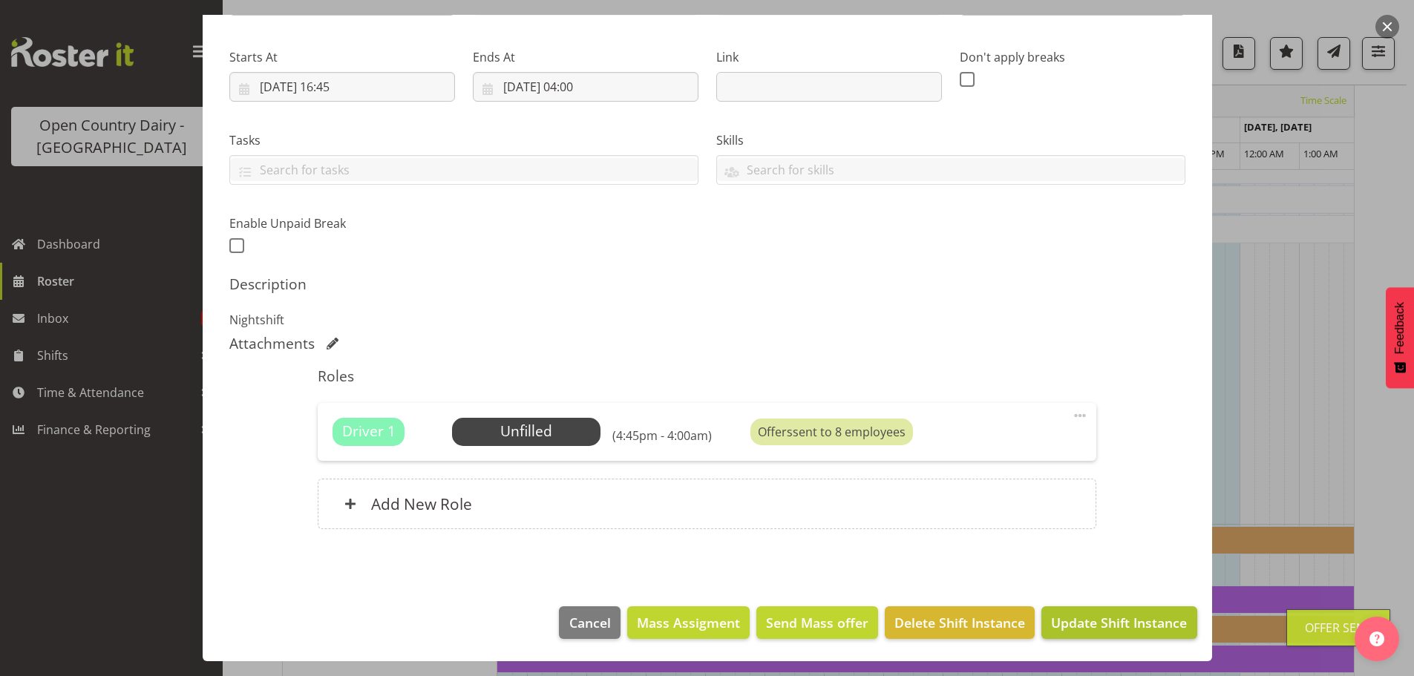
scroll to position [1262, 0]
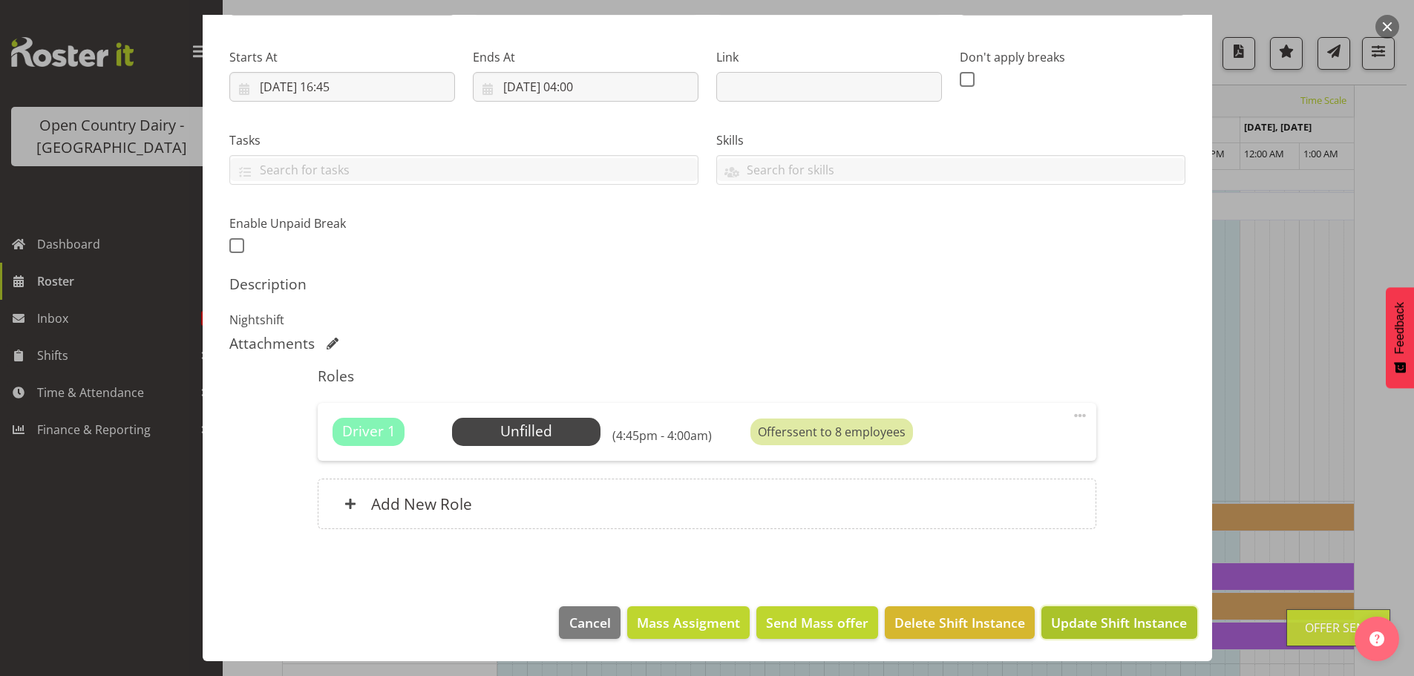
click at [1089, 621] on span "Update Shift Instance" at bounding box center [1119, 622] width 136 height 19
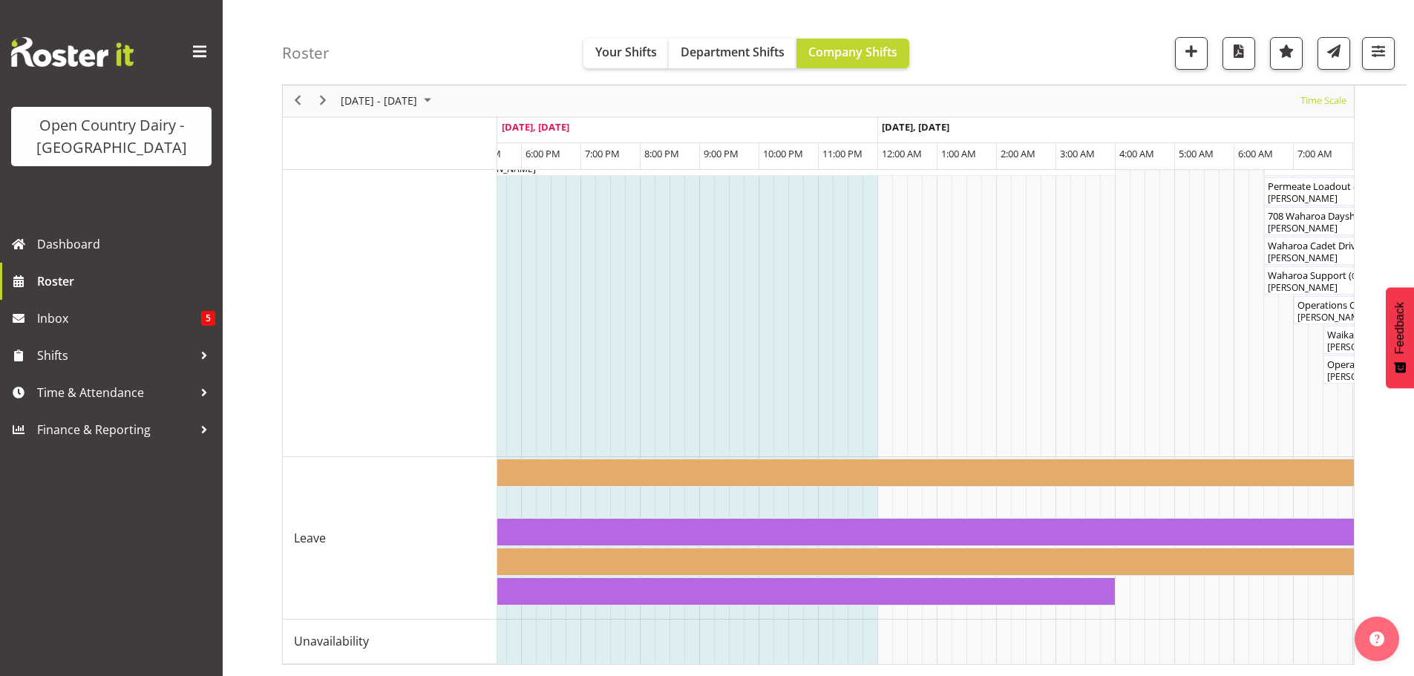
scroll to position [0, 3946]
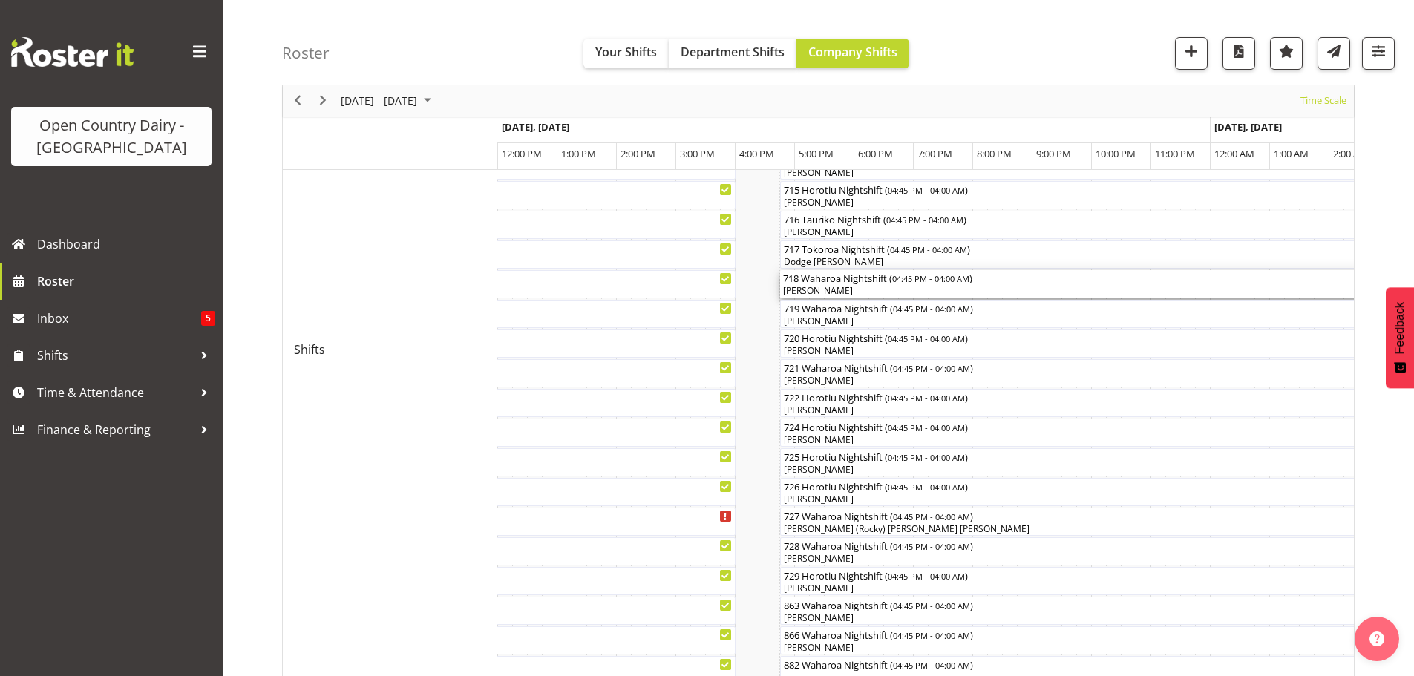
click at [831, 287] on div "[PERSON_NAME]" at bounding box center [1114, 290] width 662 height 13
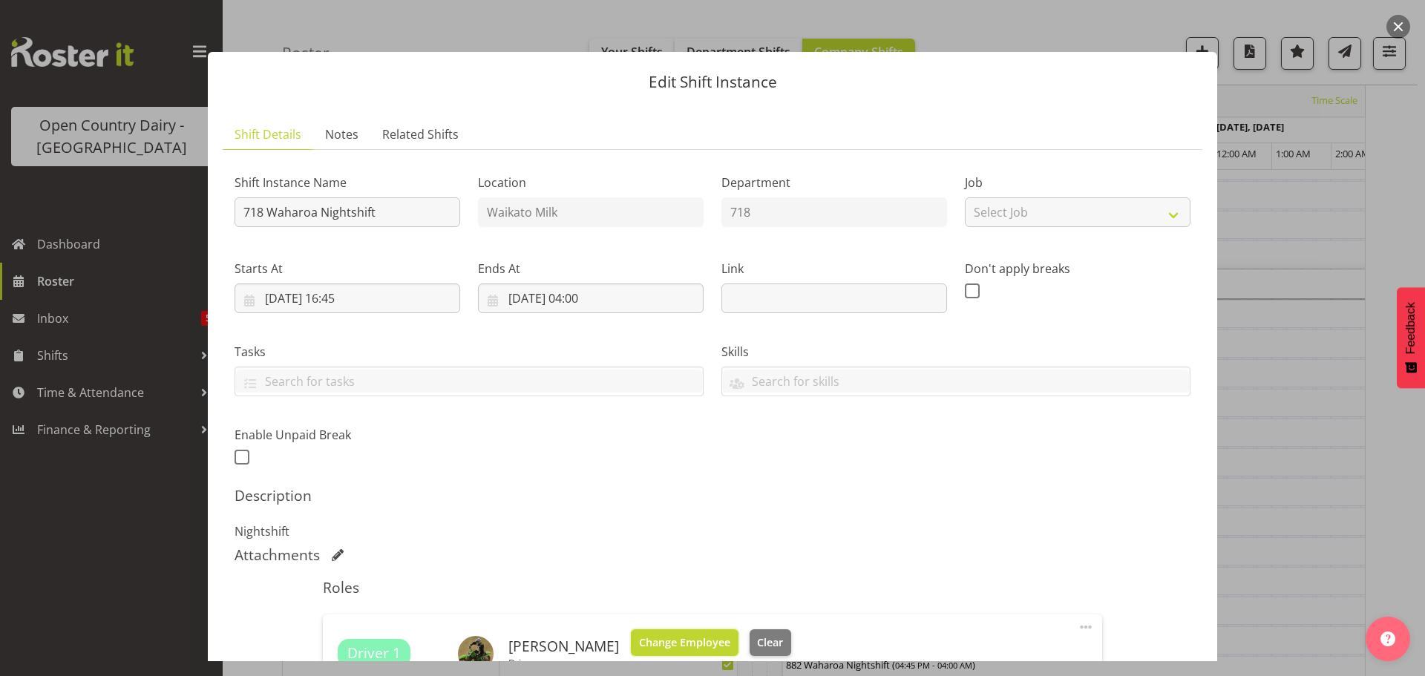
click at [673, 641] on span "Change Employee" at bounding box center [684, 643] width 91 height 16
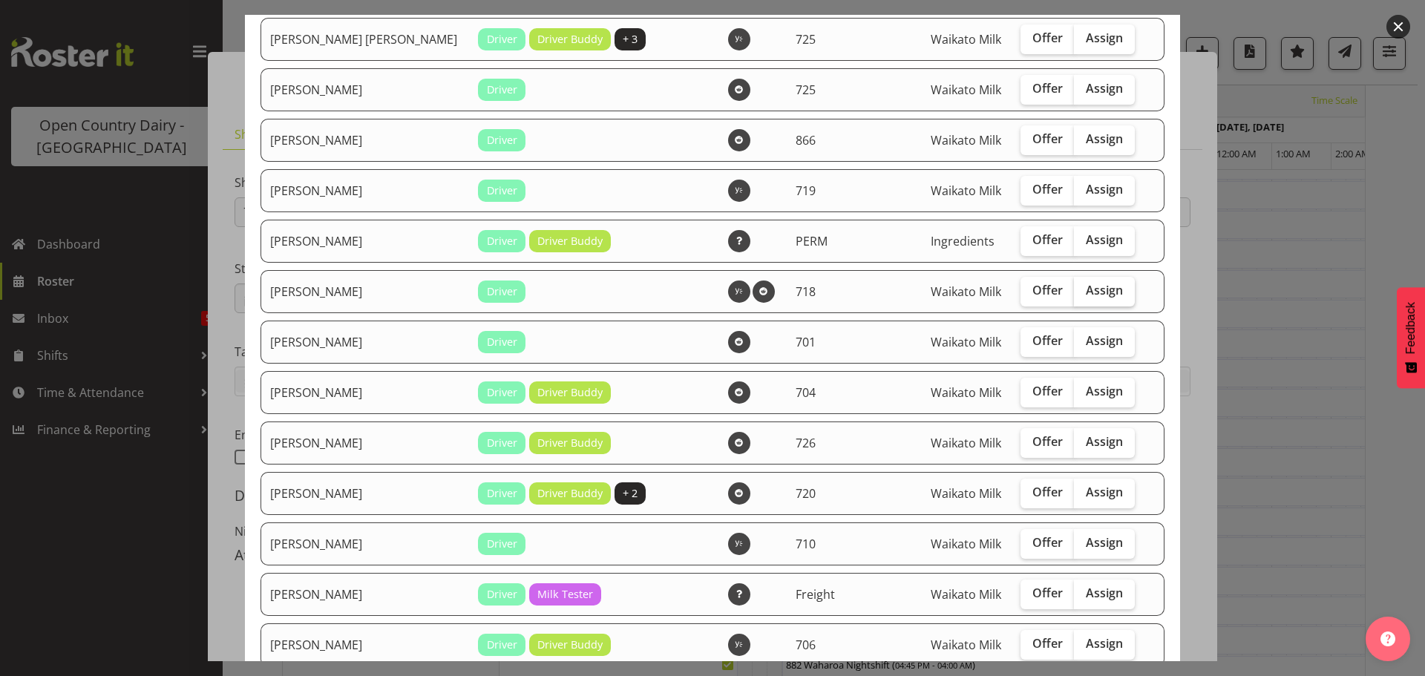
click at [1086, 294] on span "Assign" at bounding box center [1104, 290] width 37 height 15
click at [1079, 294] on input "Assign" at bounding box center [1079, 291] width 10 height 10
checkbox input "true"
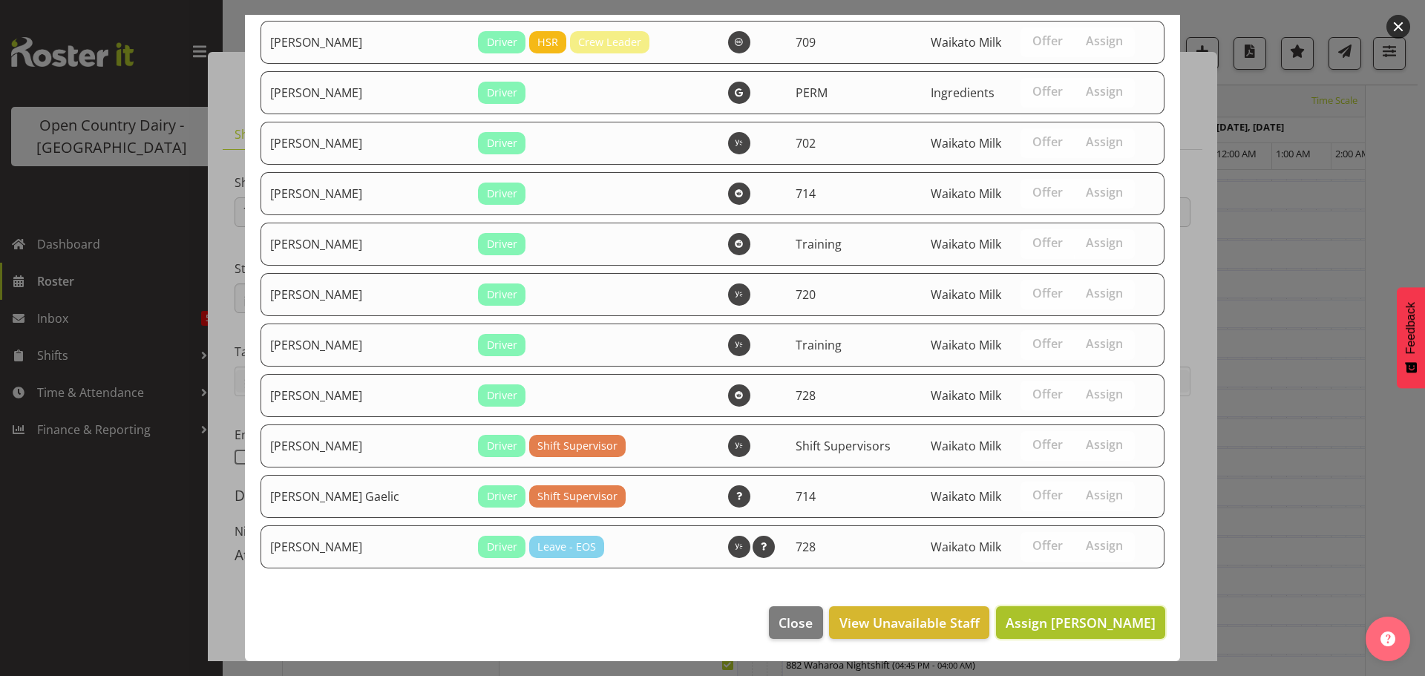
click at [1091, 616] on span "Assign Jimmy Boult" at bounding box center [1081, 623] width 150 height 18
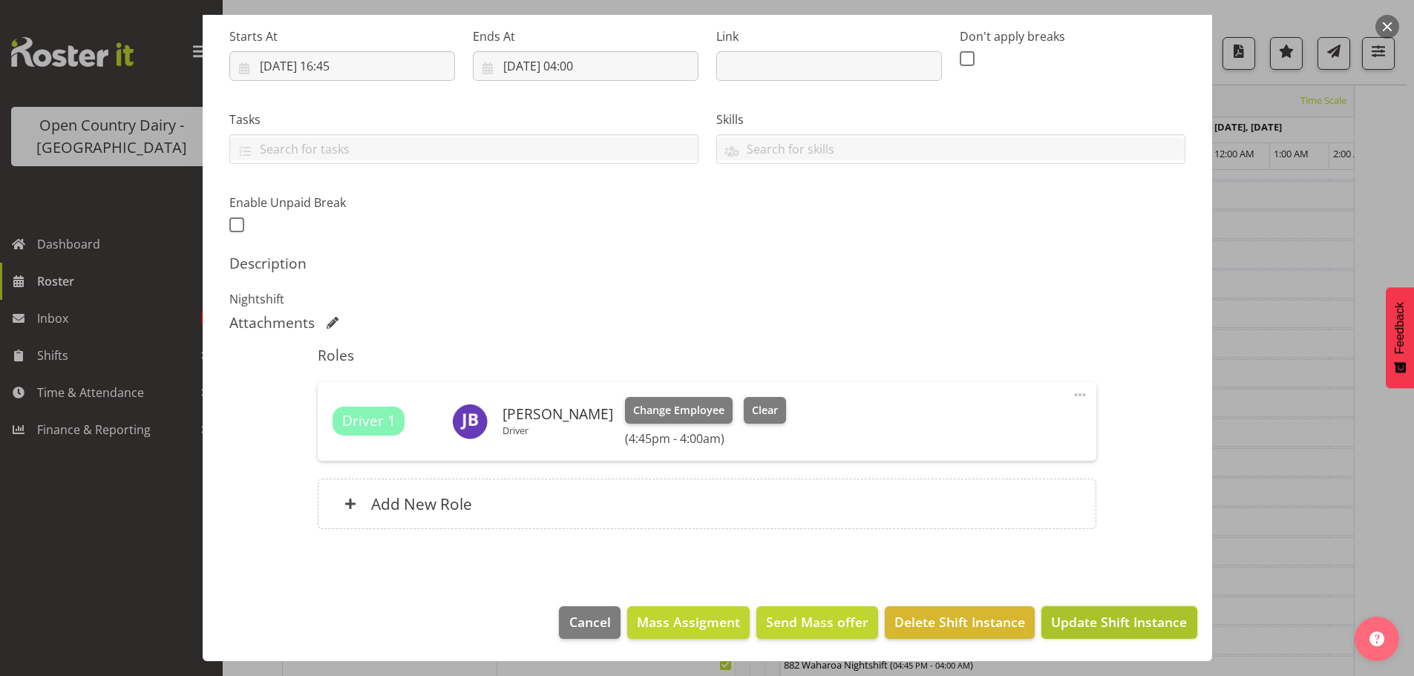
click at [1119, 624] on span "Update Shift Instance" at bounding box center [1119, 621] width 136 height 19
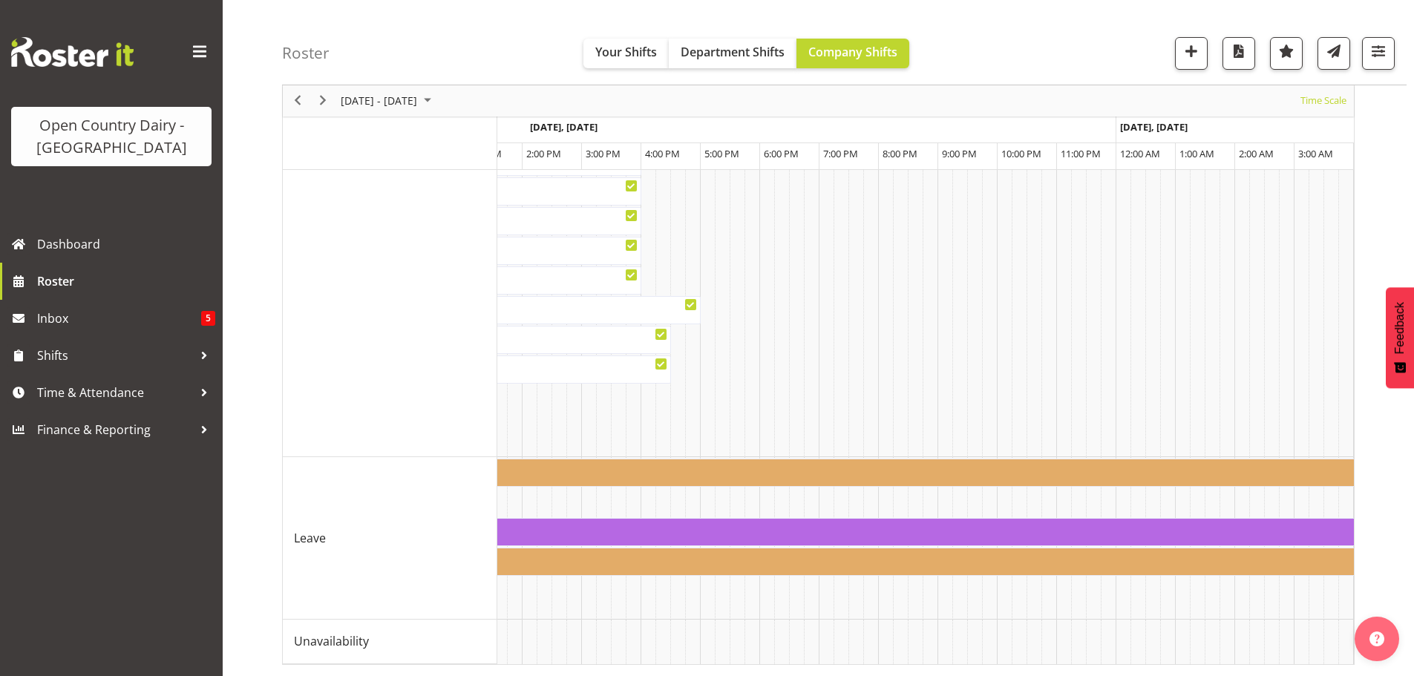
scroll to position [0, 5149]
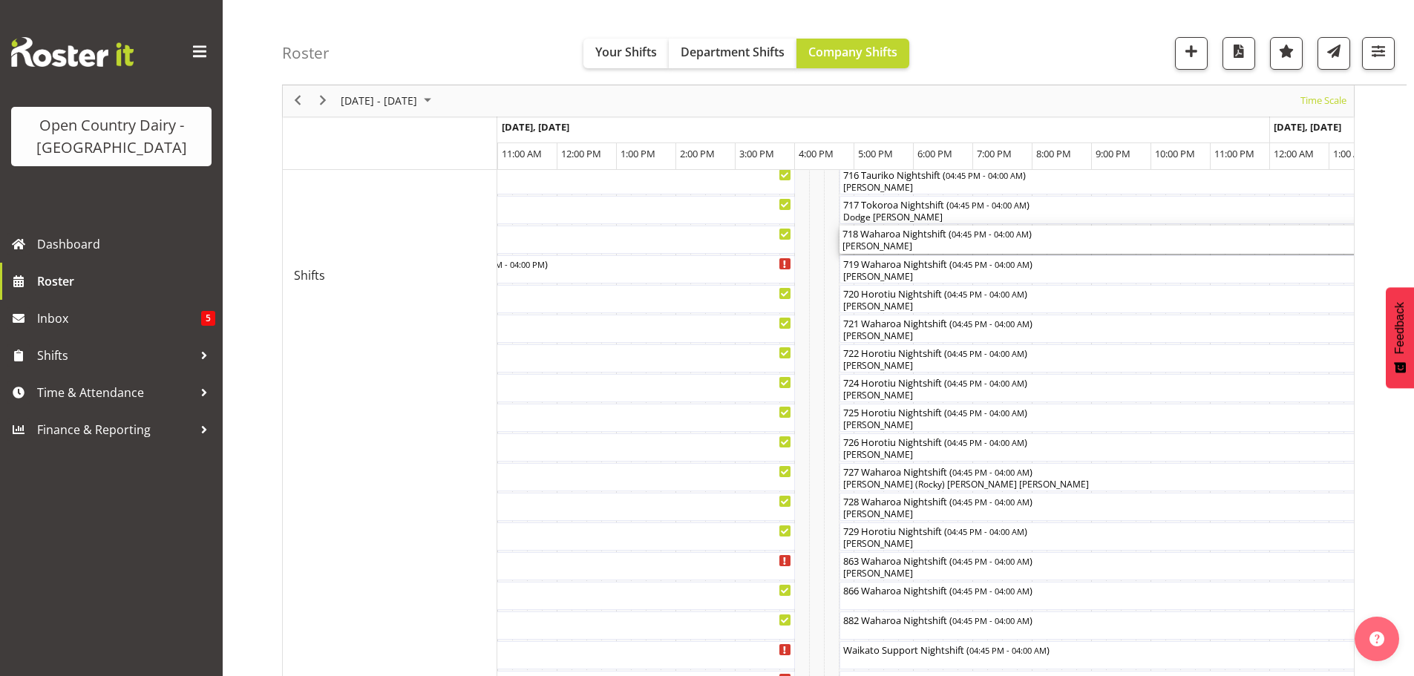
click at [906, 243] on div "[PERSON_NAME]" at bounding box center [1174, 246] width 662 height 13
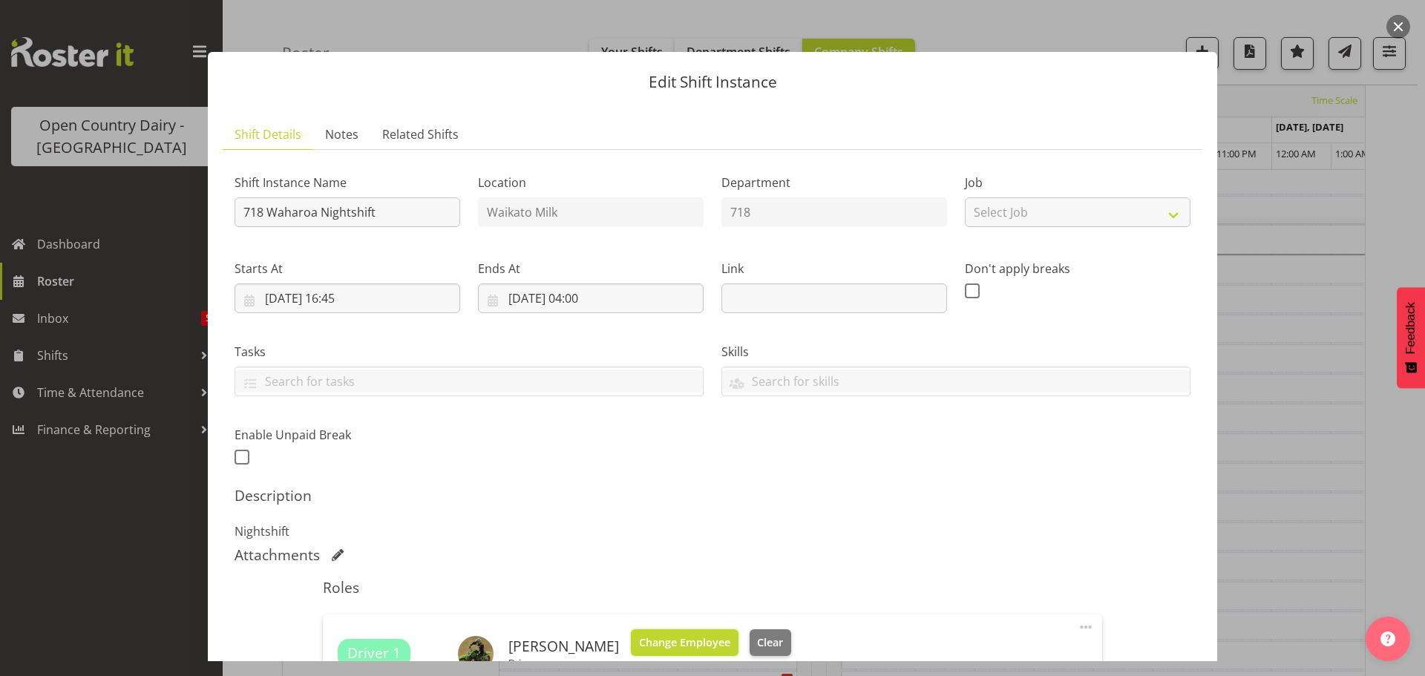
click at [679, 640] on span "Change Employee" at bounding box center [684, 643] width 91 height 16
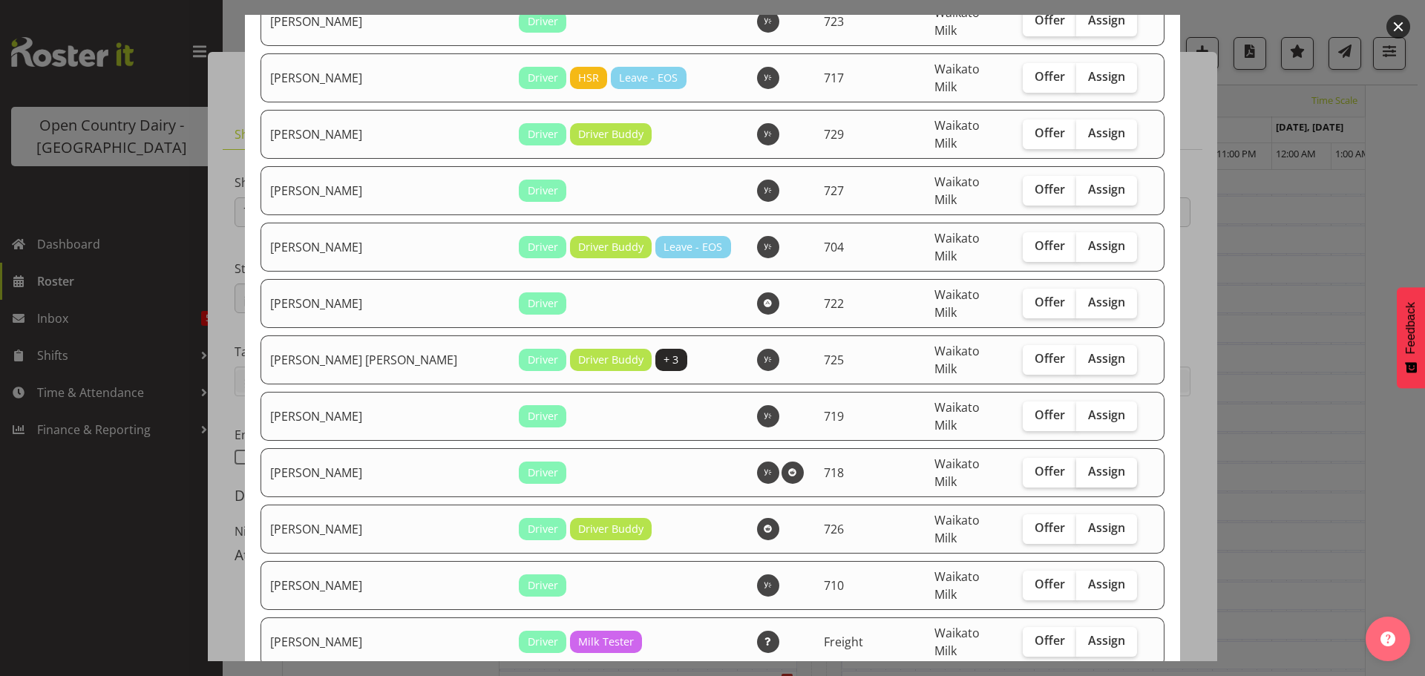
click at [1088, 464] on span "Assign" at bounding box center [1106, 471] width 37 height 15
click at [1076, 467] on input "Assign" at bounding box center [1081, 472] width 10 height 10
checkbox input "true"
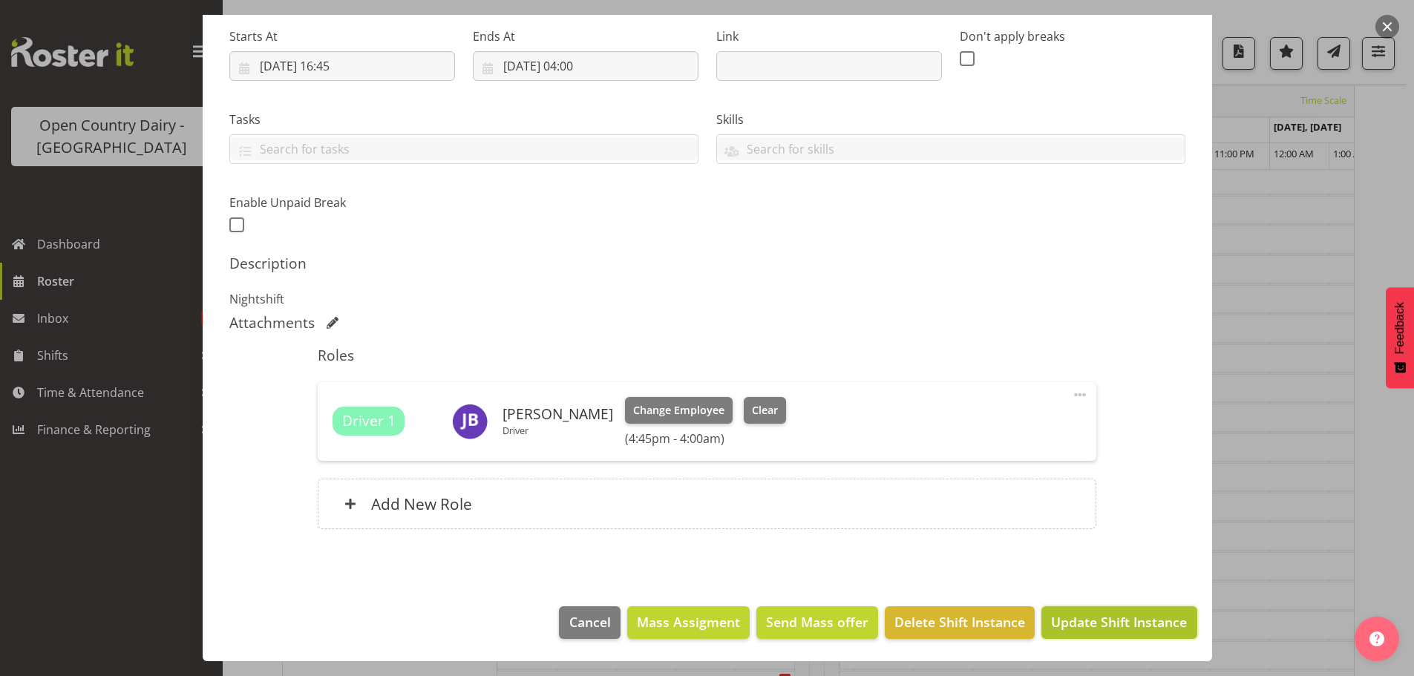
click at [1105, 620] on span "Update Shift Instance" at bounding box center [1119, 621] width 136 height 19
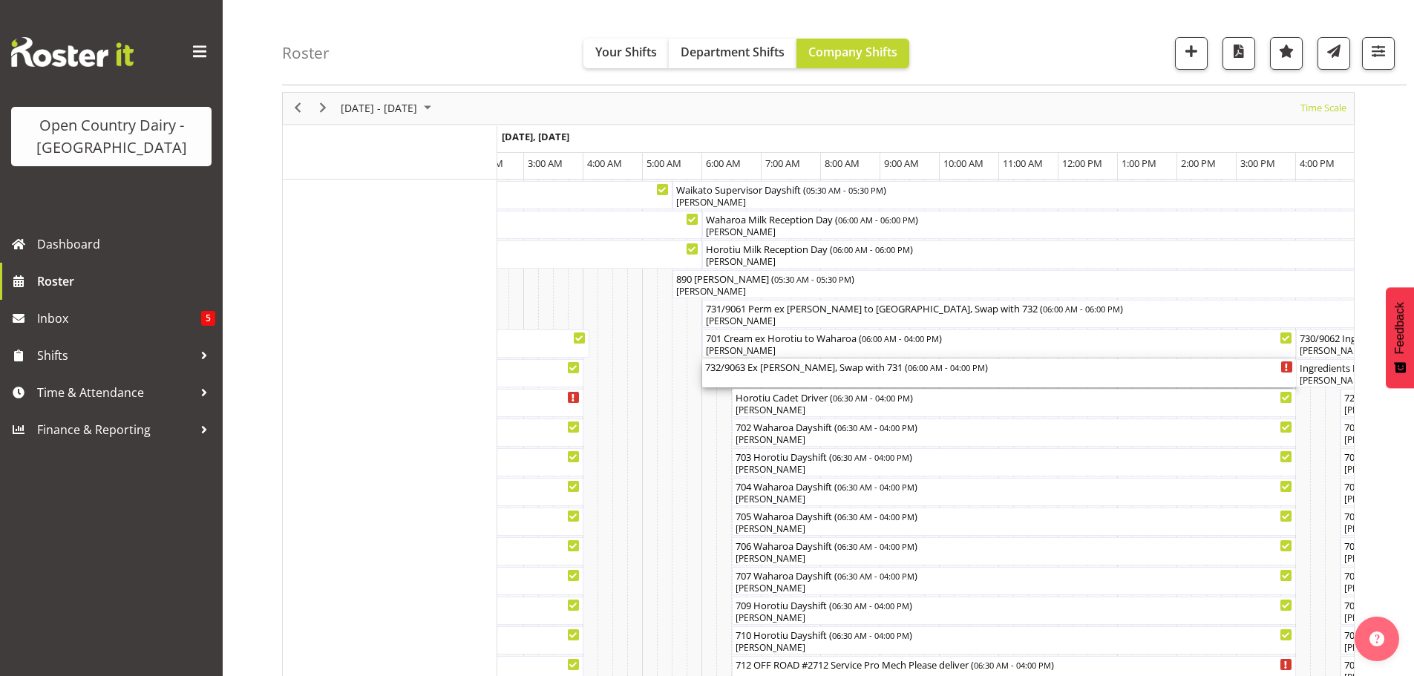
click at [780, 378] on div "732/9063 Ex Wanganui, Swap with 731 ( 06:00 AM - 04:00 PM )" at bounding box center [999, 373] width 588 height 28
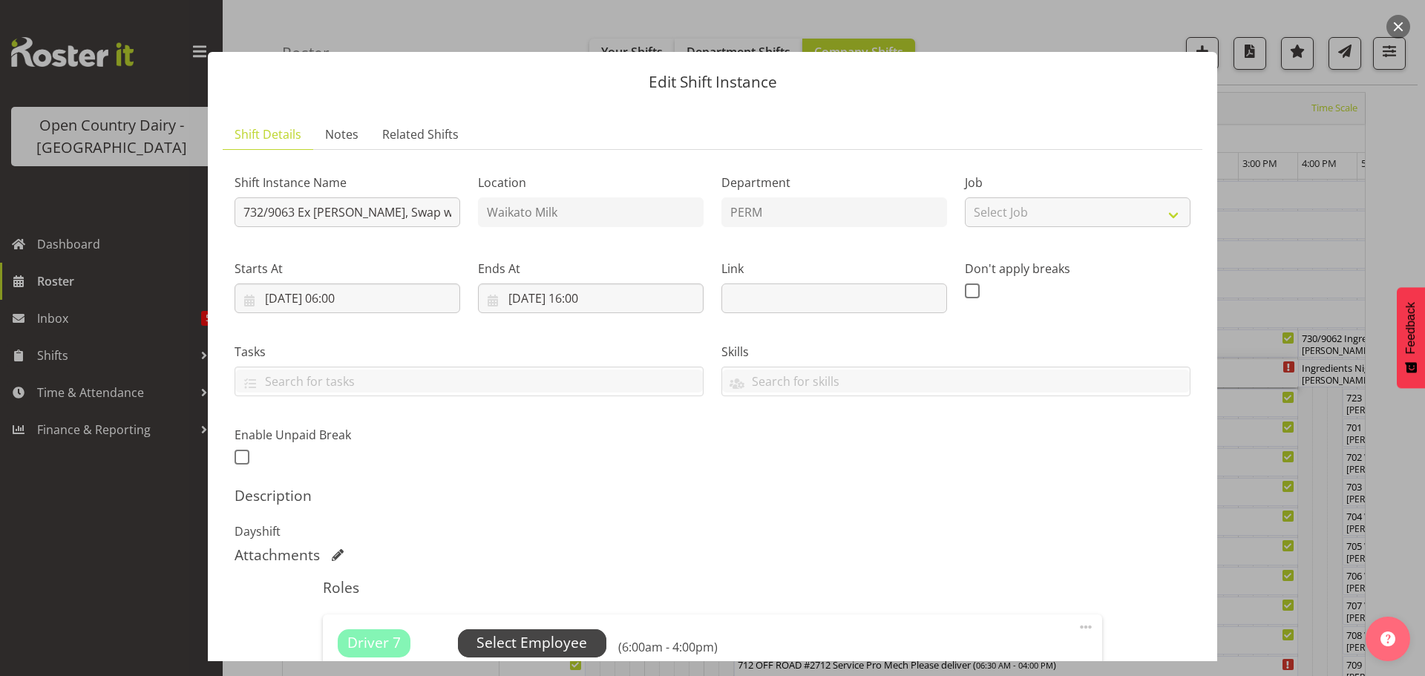
click at [518, 643] on span "Select Employee" at bounding box center [532, 643] width 111 height 22
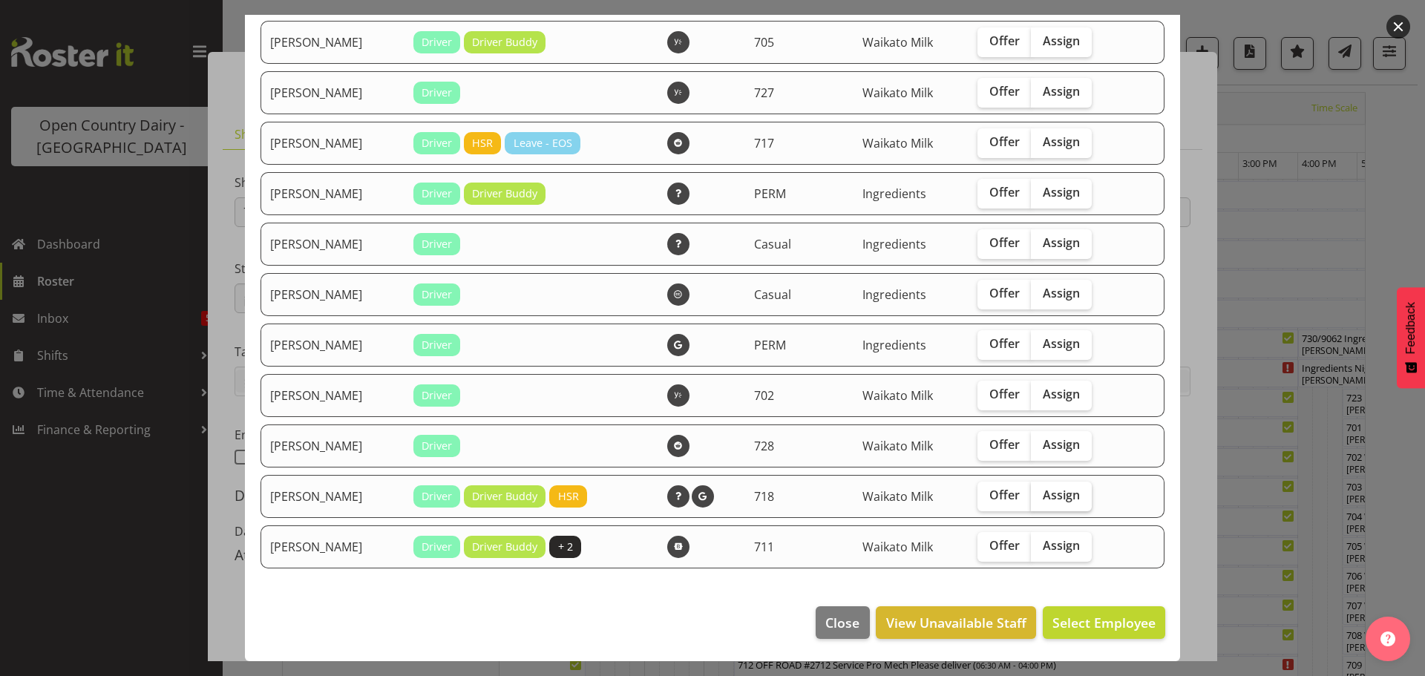
click at [1058, 488] on span "Assign" at bounding box center [1061, 495] width 37 height 15
click at [1041, 491] on input "Assign" at bounding box center [1036, 496] width 10 height 10
checkbox input "true"
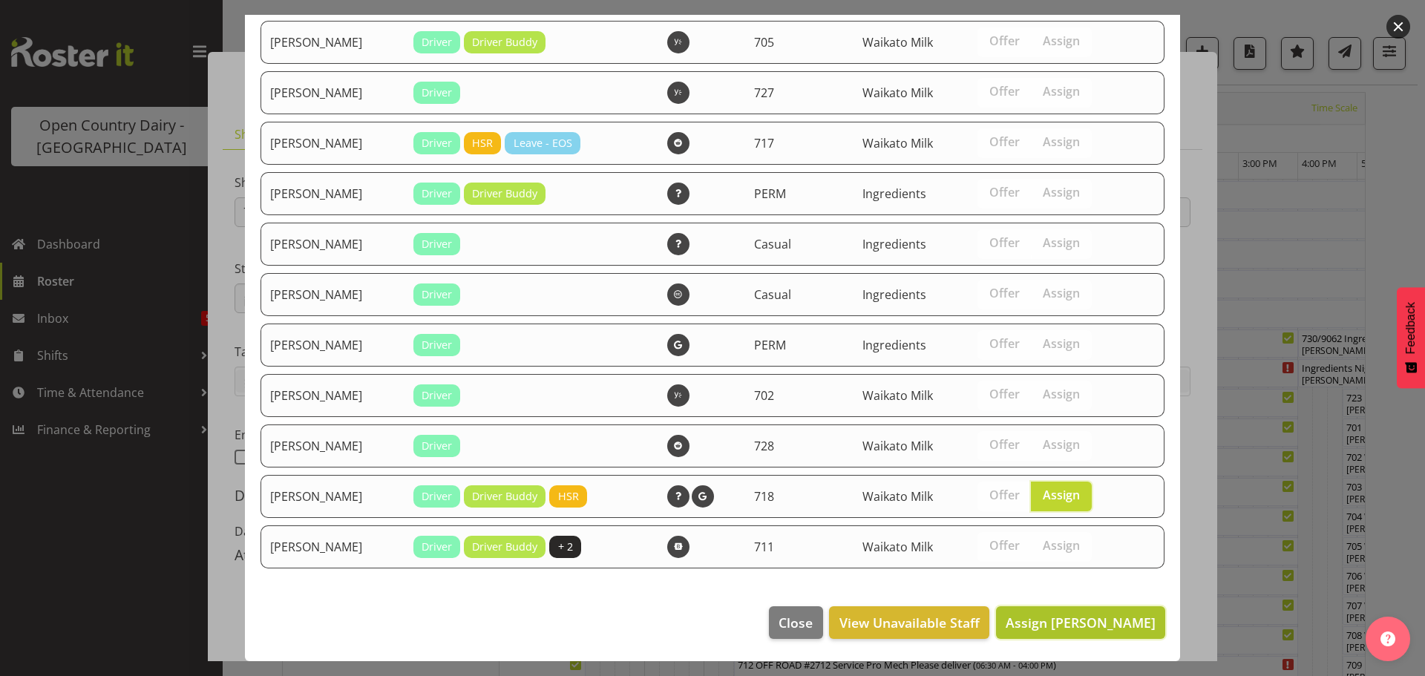
click at [1099, 618] on span "Assign Tony Fielding" at bounding box center [1081, 623] width 150 height 18
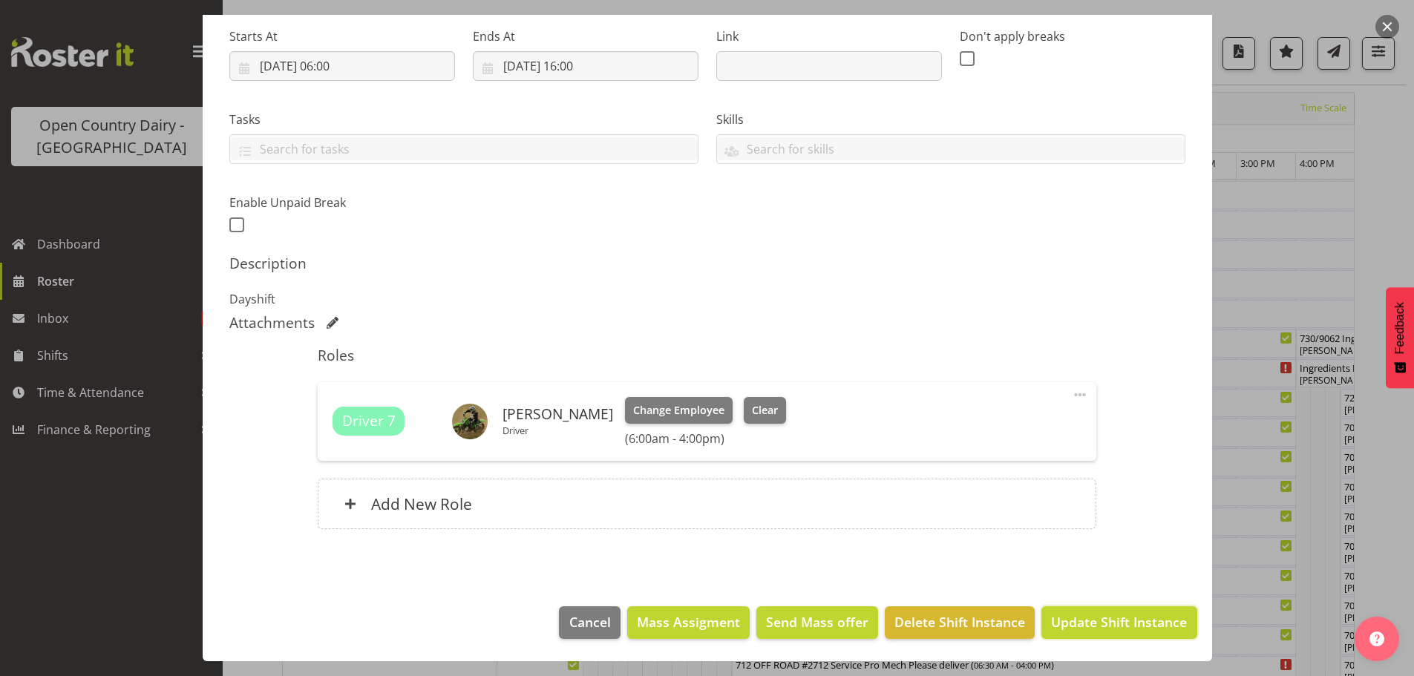
click at [1123, 619] on span "Update Shift Instance" at bounding box center [1119, 621] width 136 height 19
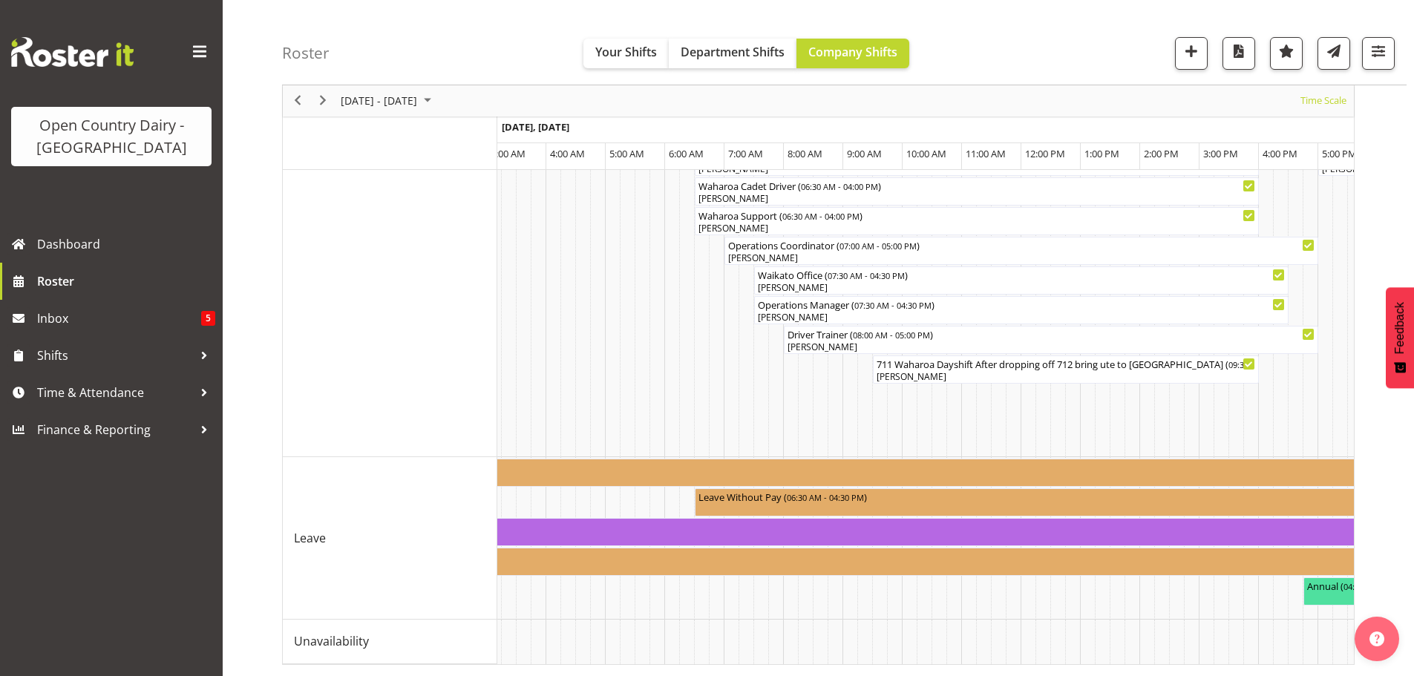
scroll to position [0, 5977]
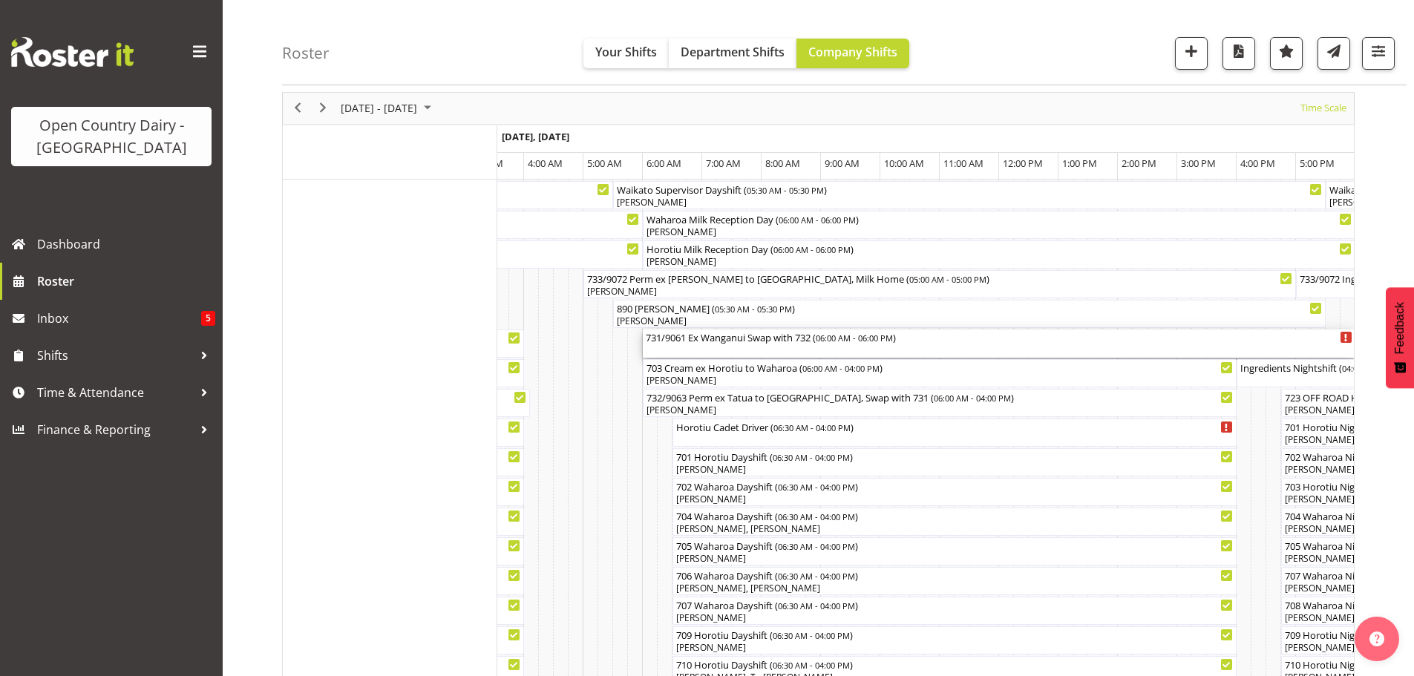
click at [722, 347] on div "731/9061 Ex Wanganui Swap with 732 ( 06:00 AM - 06:00 PM )" at bounding box center [999, 344] width 707 height 28
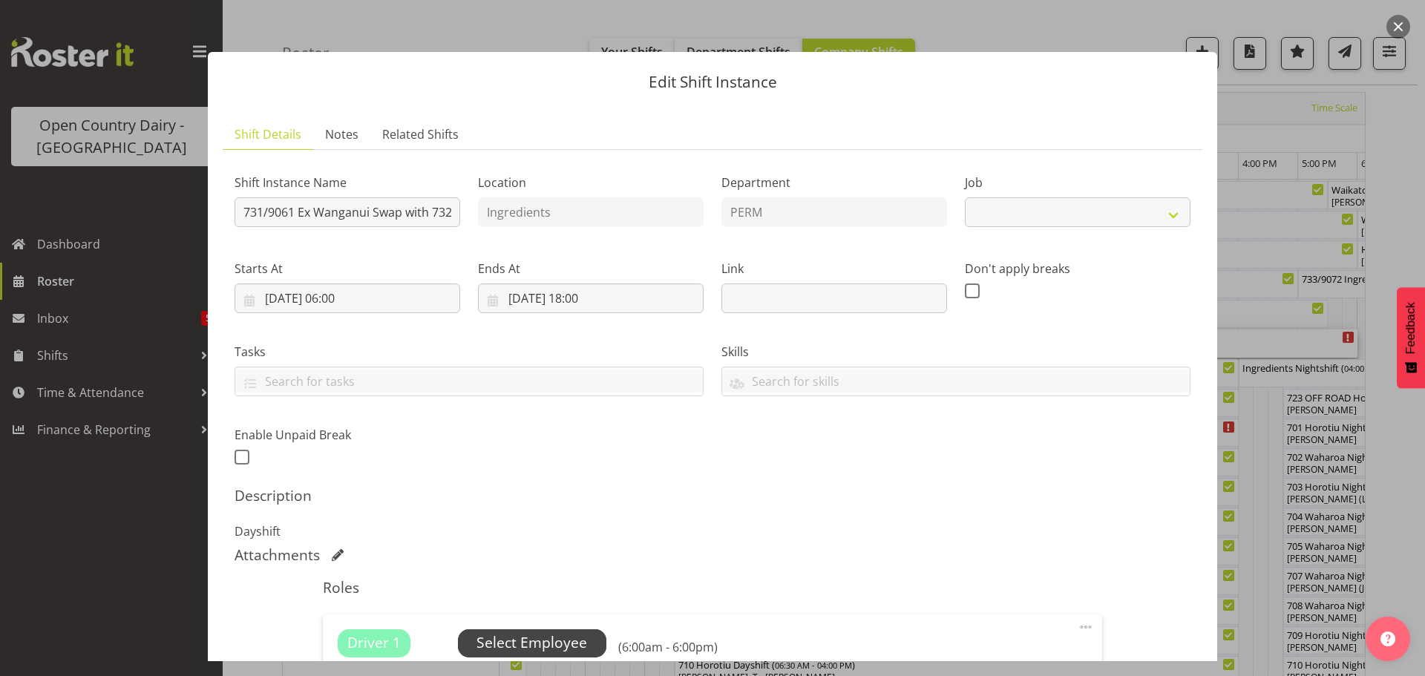
select select "9052"
click at [522, 639] on span "Select Employee" at bounding box center [532, 643] width 111 height 22
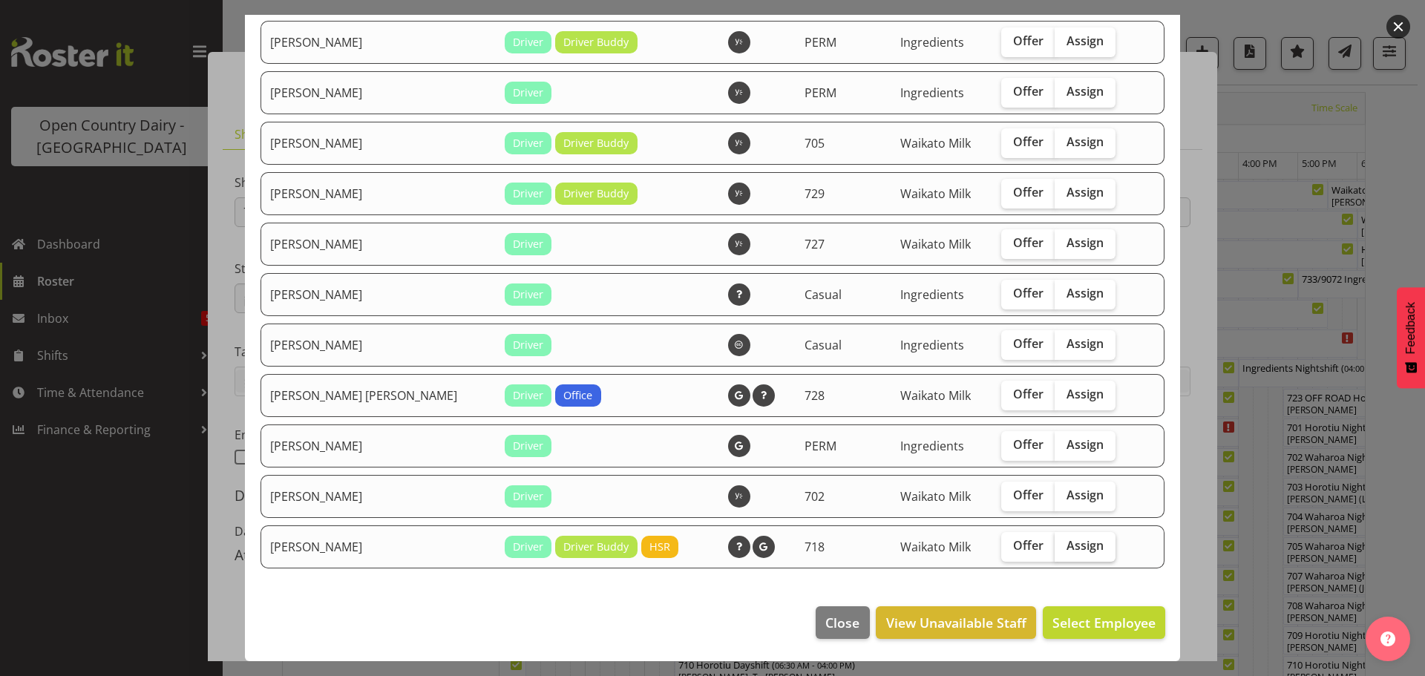
click at [1067, 546] on span "Assign" at bounding box center [1085, 545] width 37 height 15
click at [1055, 546] on input "Assign" at bounding box center [1060, 546] width 10 height 10
checkbox input "true"
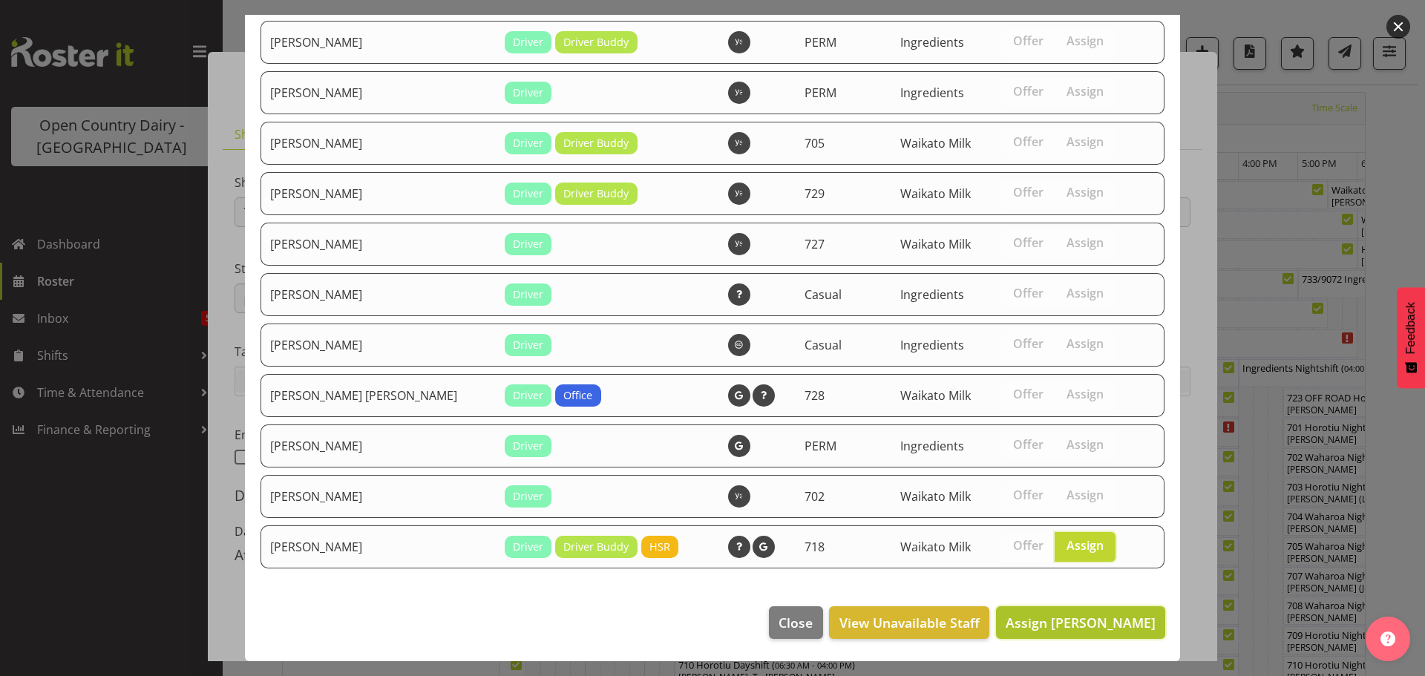
click at [1077, 621] on span "Assign Tony Fielding" at bounding box center [1081, 623] width 150 height 18
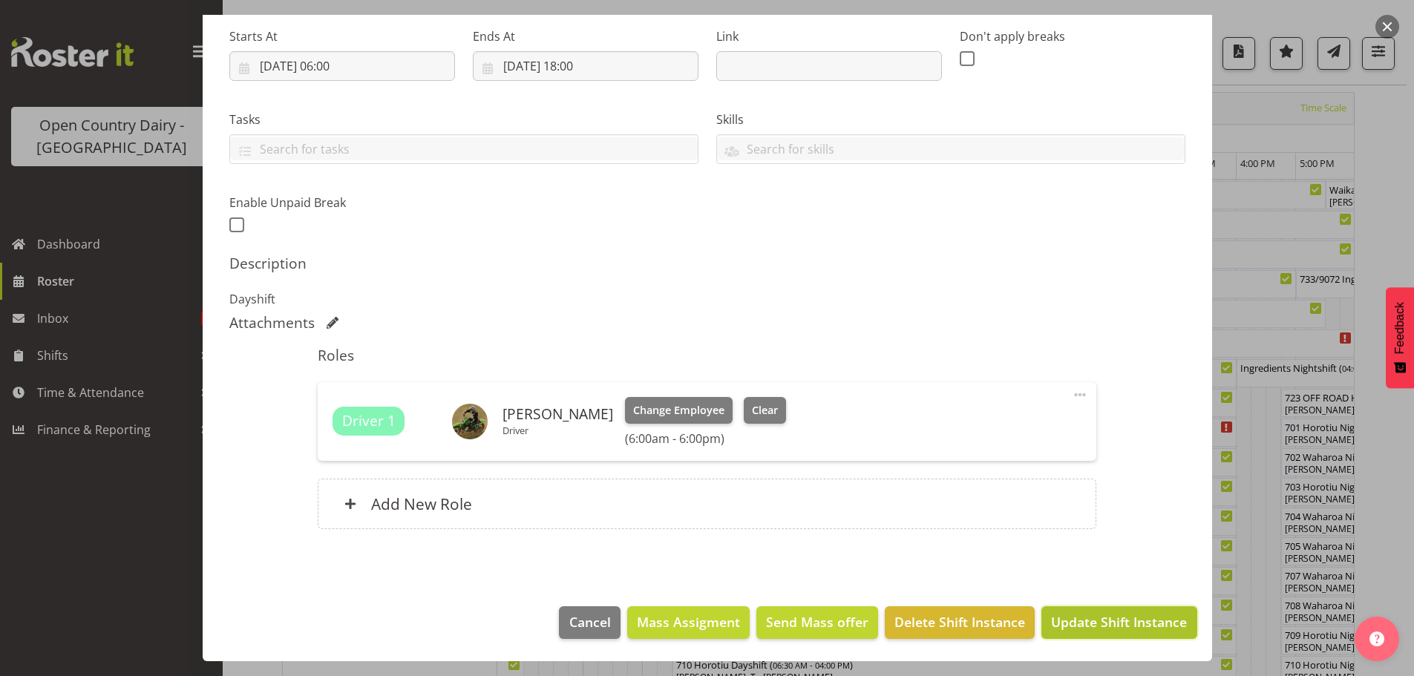
click at [1108, 618] on span "Update Shift Instance" at bounding box center [1119, 621] width 136 height 19
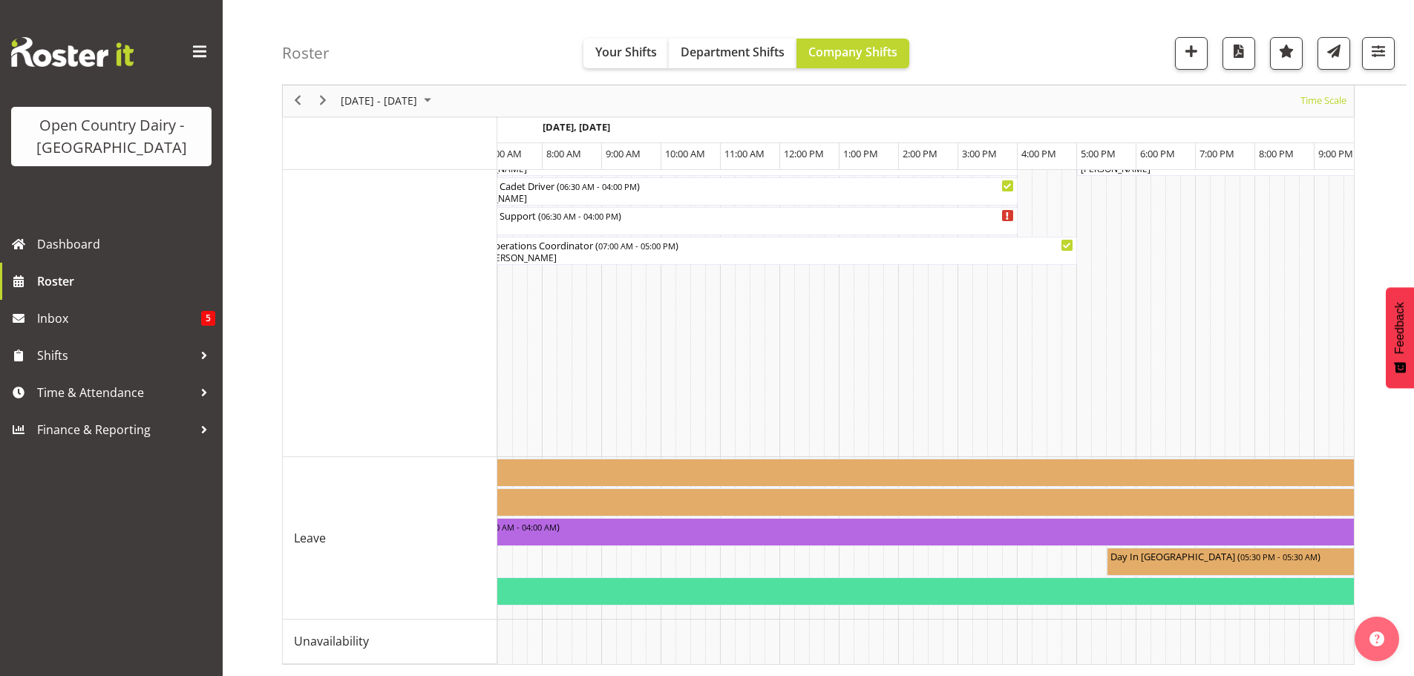
scroll to position [0, 7624]
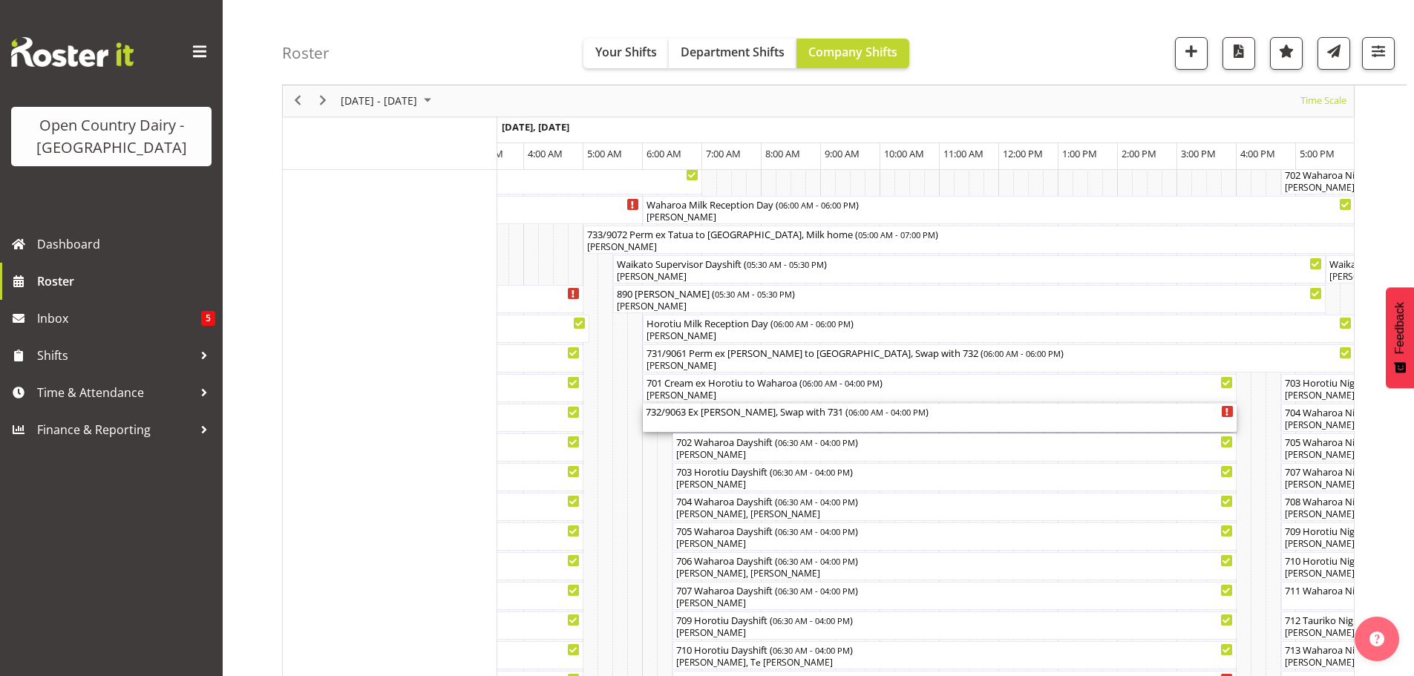
click at [709, 420] on div "732/9063 Ex Wanganui, Swap with 731 ( 06:00 AM - 04:00 PM )" at bounding box center [940, 418] width 588 height 28
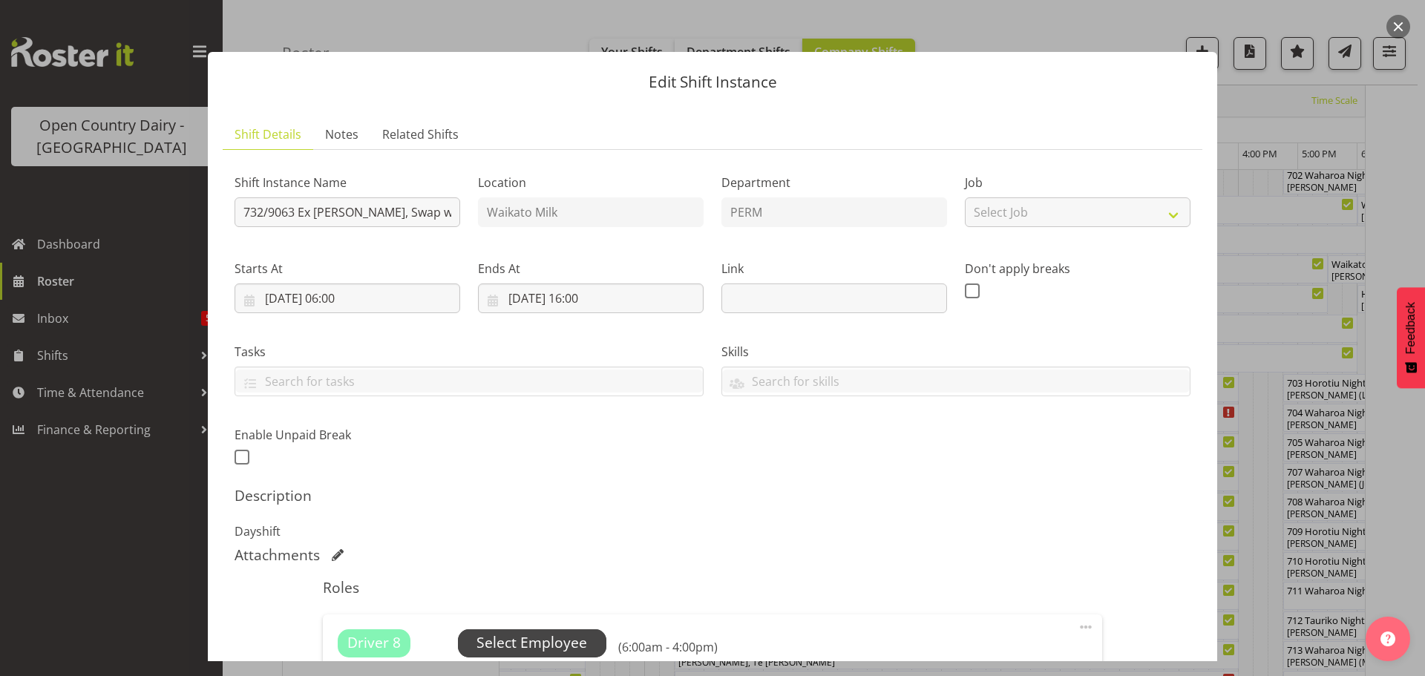
click at [525, 637] on span "Select Employee" at bounding box center [532, 643] width 111 height 22
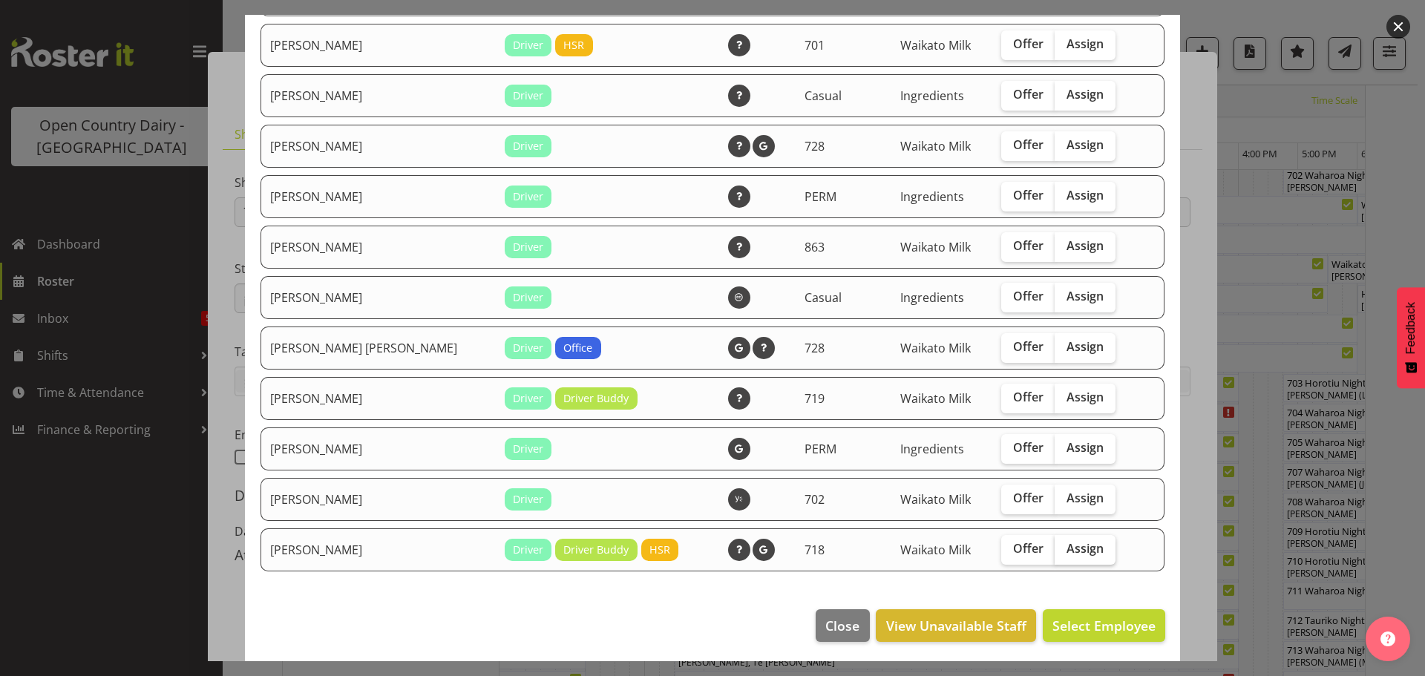
click at [1067, 551] on span "Assign" at bounding box center [1085, 548] width 37 height 15
click at [1060, 551] on input "Assign" at bounding box center [1060, 549] width 10 height 10
checkbox input "true"
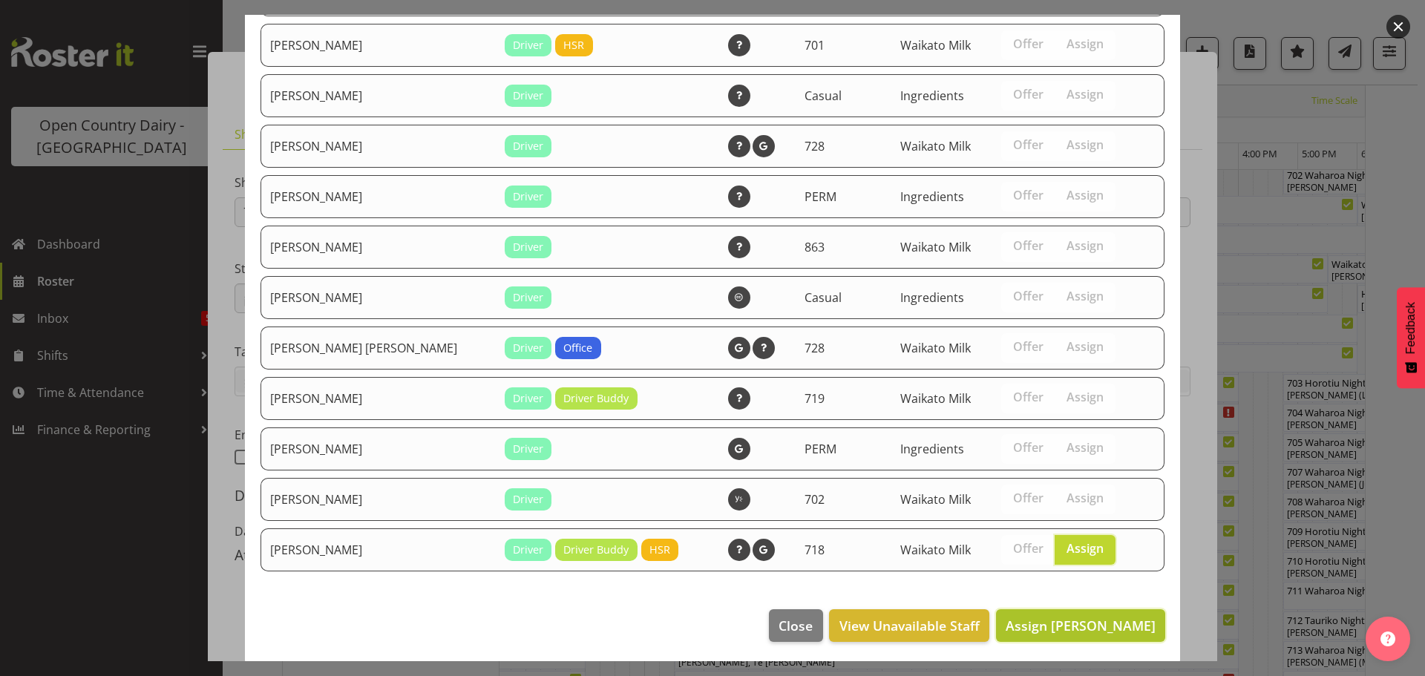
click at [1096, 630] on span "Assign Tony Fielding" at bounding box center [1081, 626] width 150 height 18
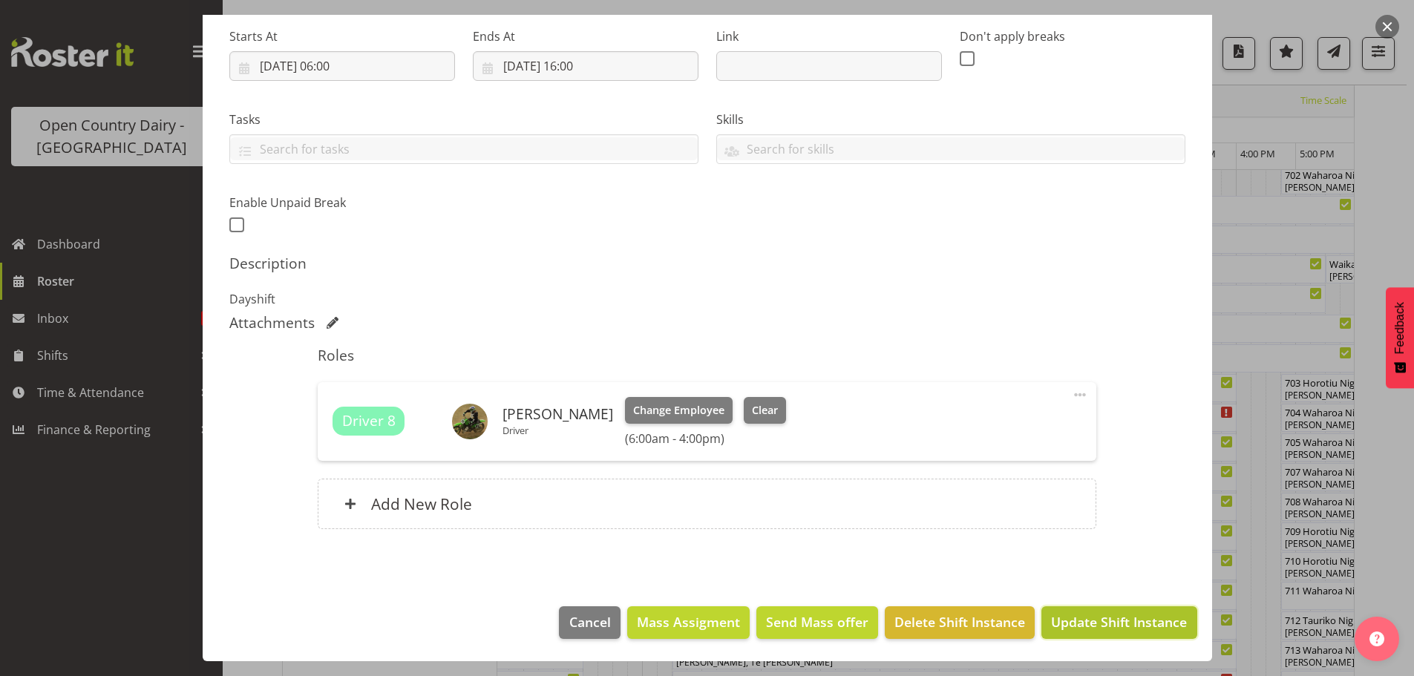
click at [1124, 622] on span "Update Shift Instance" at bounding box center [1119, 621] width 136 height 19
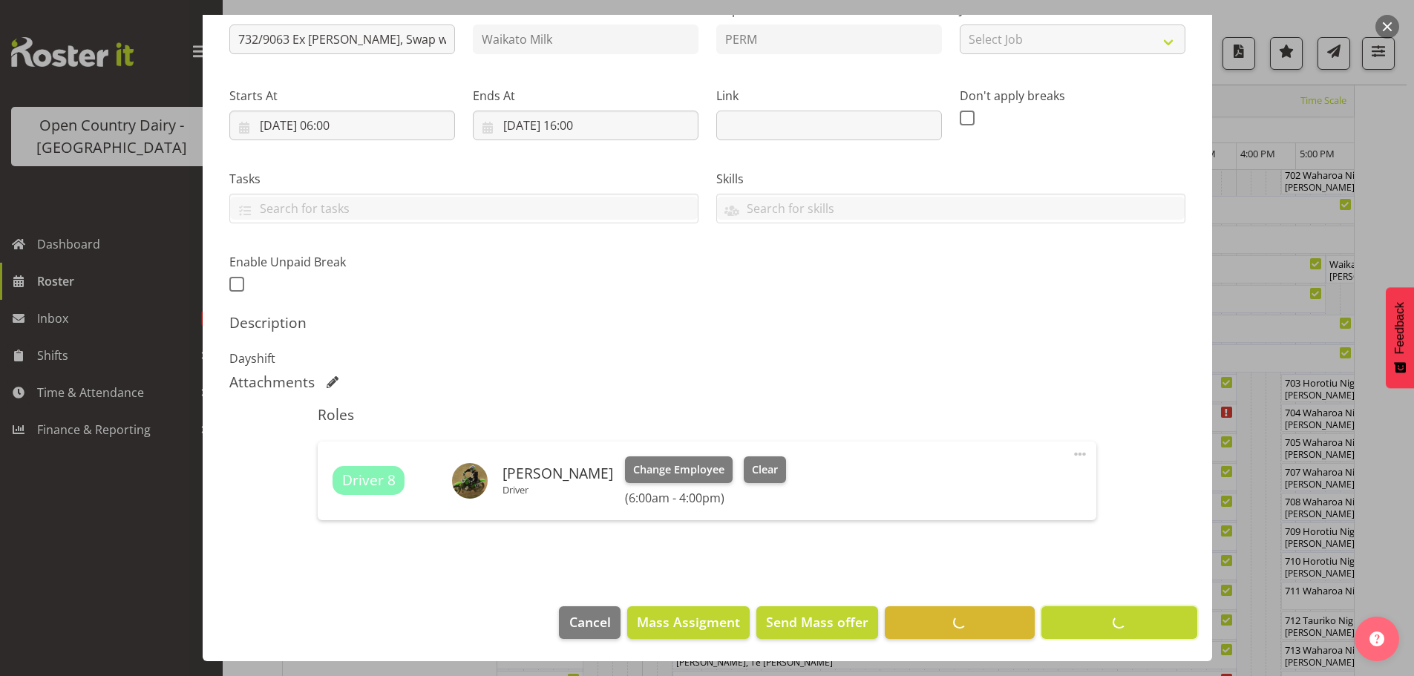
scroll to position [54, 0]
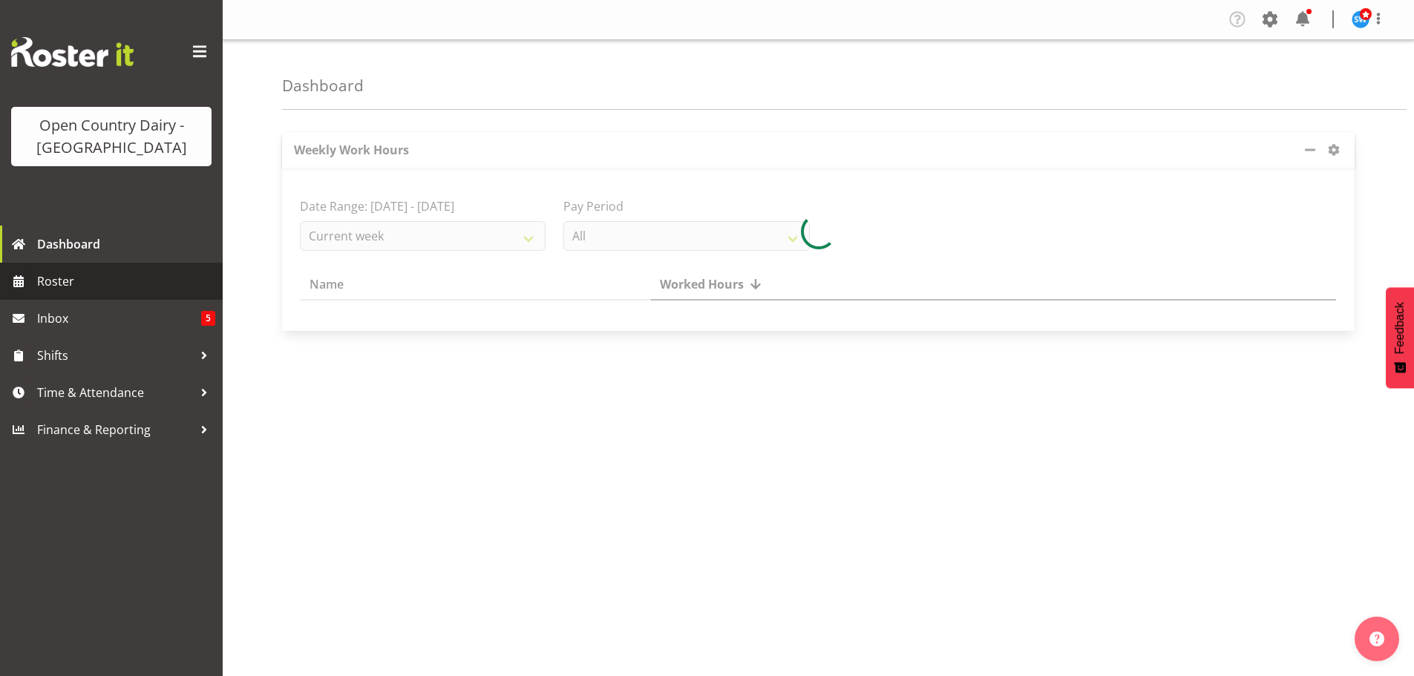
click at [59, 278] on span "Roster" at bounding box center [126, 281] width 178 height 22
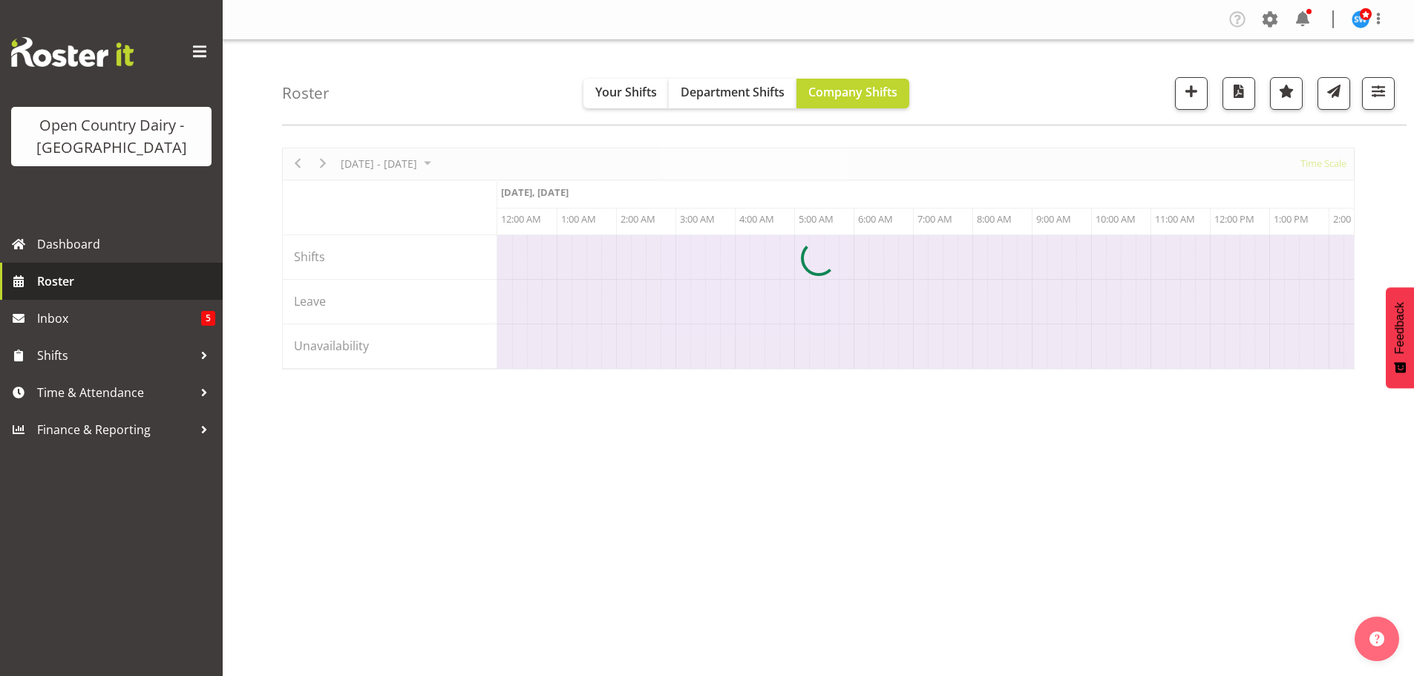
scroll to position [0, 2850]
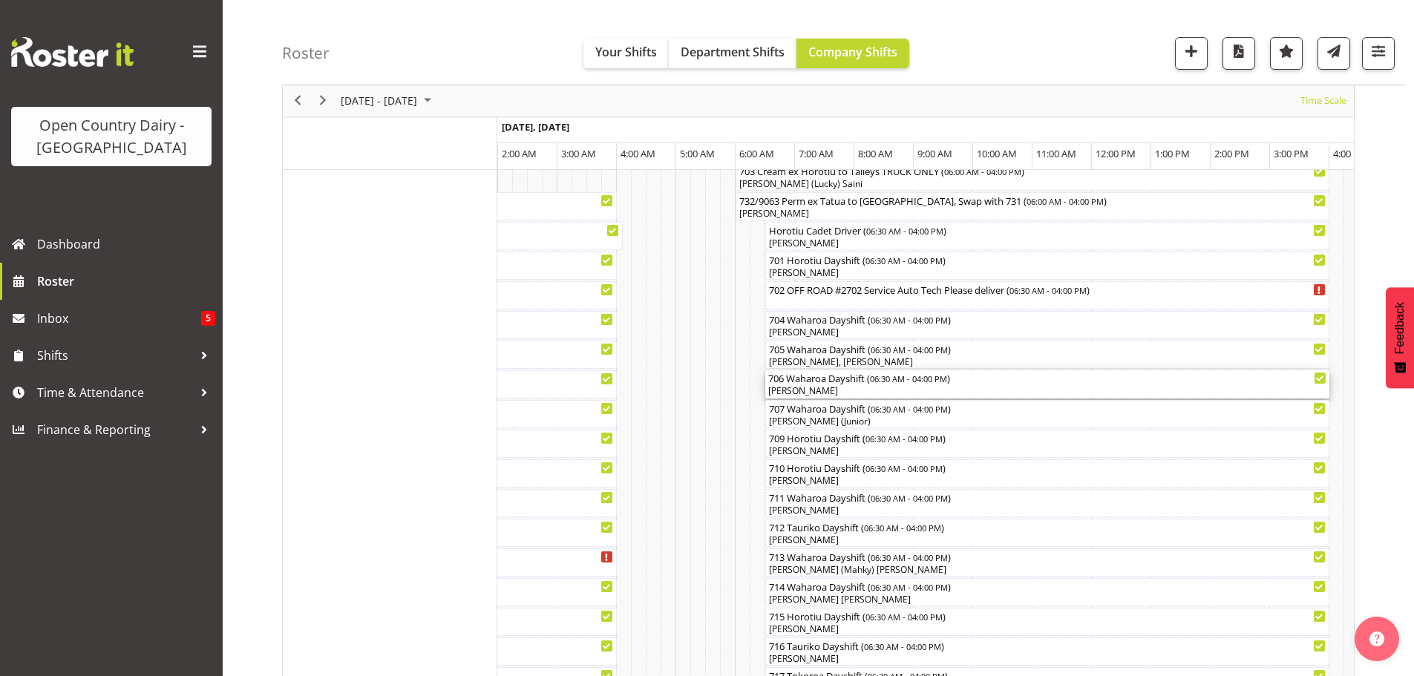
click at [805, 390] on div "[PERSON_NAME]" at bounding box center [1047, 391] width 558 height 13
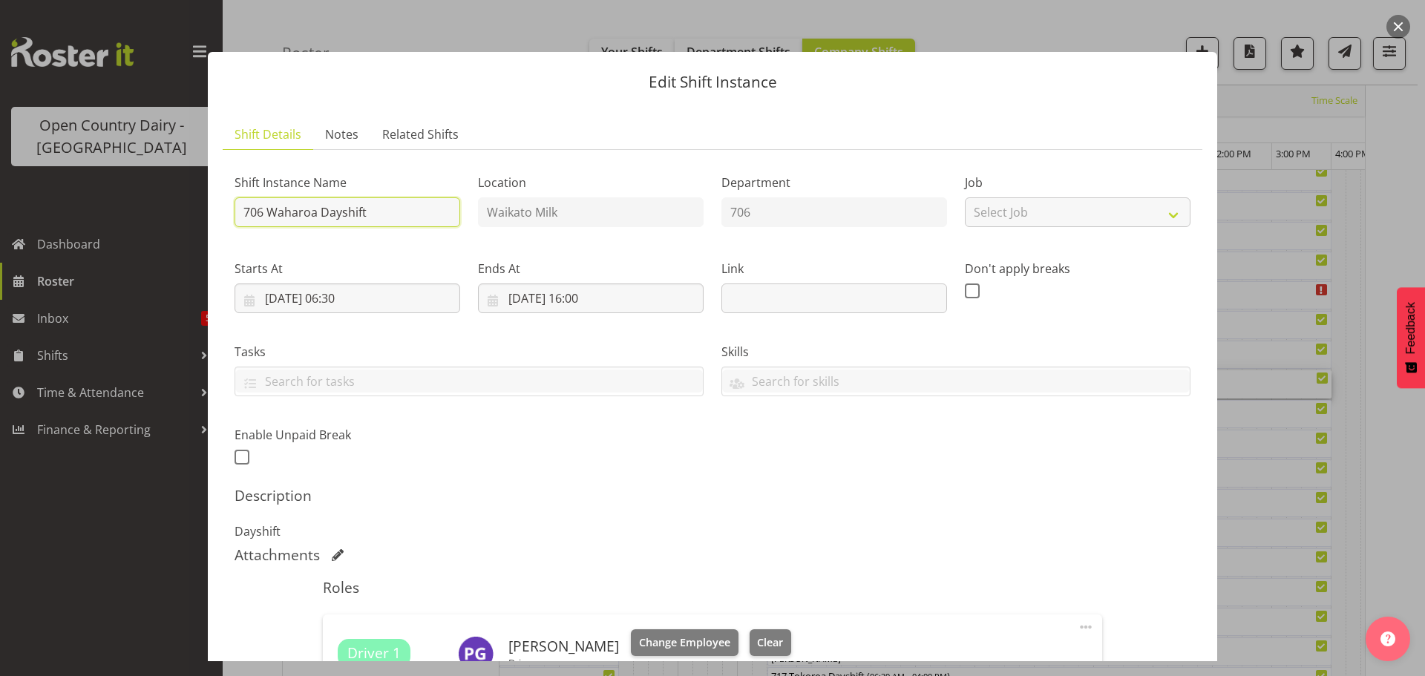
click at [381, 212] on input "706 Waharoa Dayshift" at bounding box center [348, 212] width 226 height 30
type input "706 Perm ex Tatua to Horotiu"
click at [946, 446] on div "Shift Instance Name 706 Perm ex Tatua to Horotiu Location Waikato Milk Departme…" at bounding box center [713, 315] width 974 height 325
click at [362, 300] on input "25/09/2025, 06:30" at bounding box center [348, 299] width 226 height 30
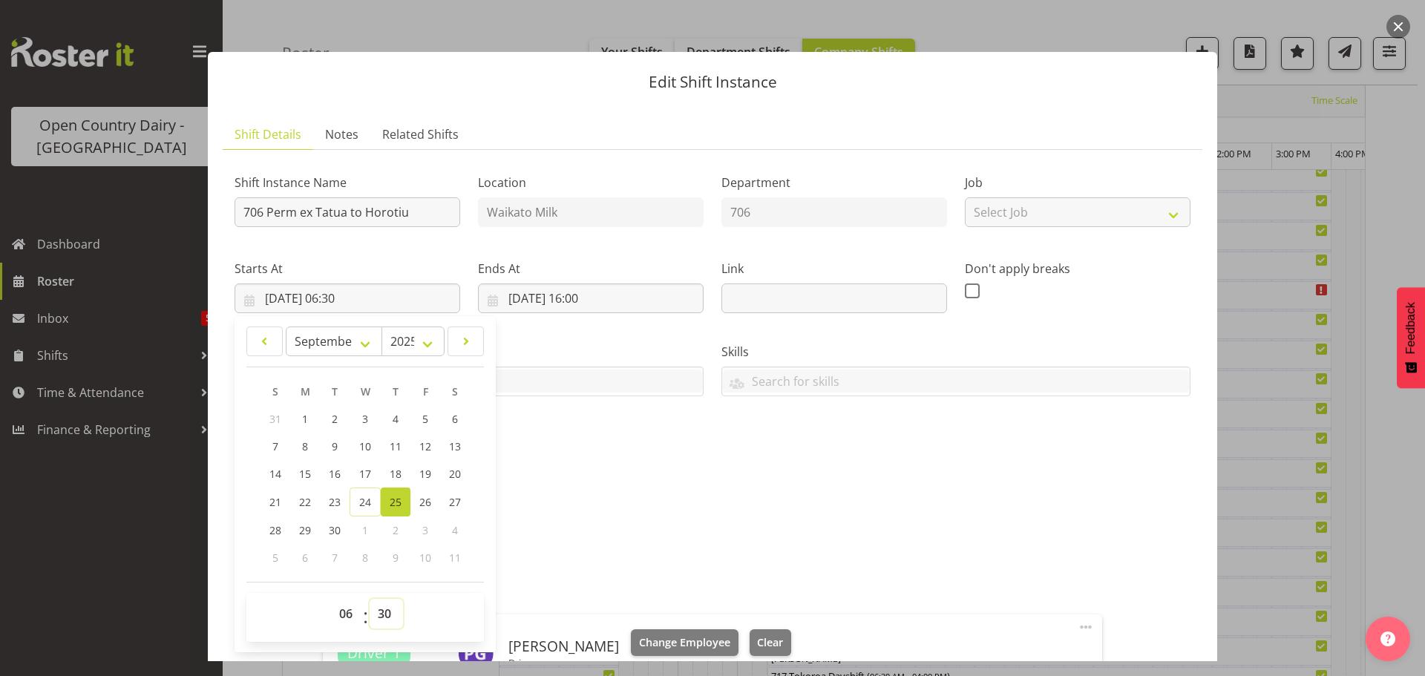
click at [382, 610] on select "00 01 02 03 04 05 06 07 08 09 10 11 12 13 14 15 16 17 18 19 20 21 22 23 24 25 2…" at bounding box center [386, 614] width 33 height 30
select select "0"
click at [370, 599] on select "00 01 02 03 04 05 06 07 08 09 10 11 12 13 14 15 16 17 18 19 20 21 22 23 24 25 2…" at bounding box center [386, 614] width 33 height 30
type input "25/09/2025, 06:00"
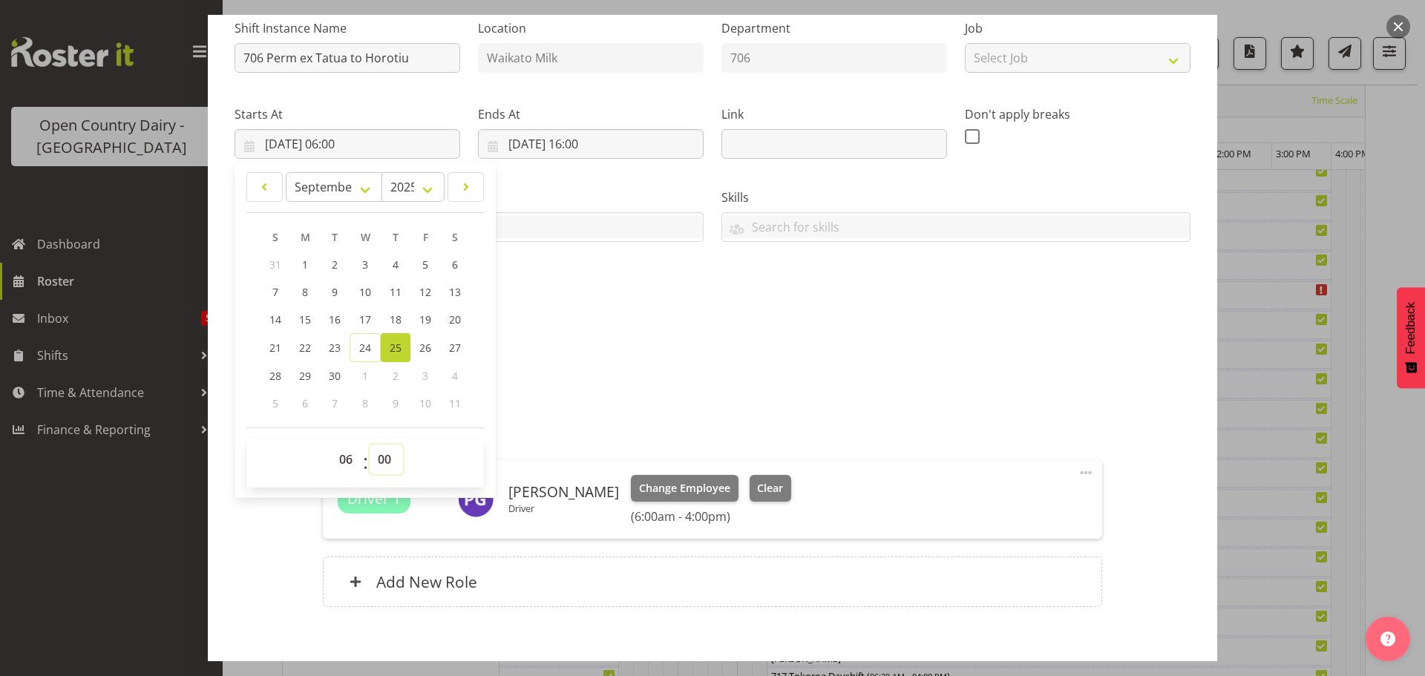
scroll to position [232, 0]
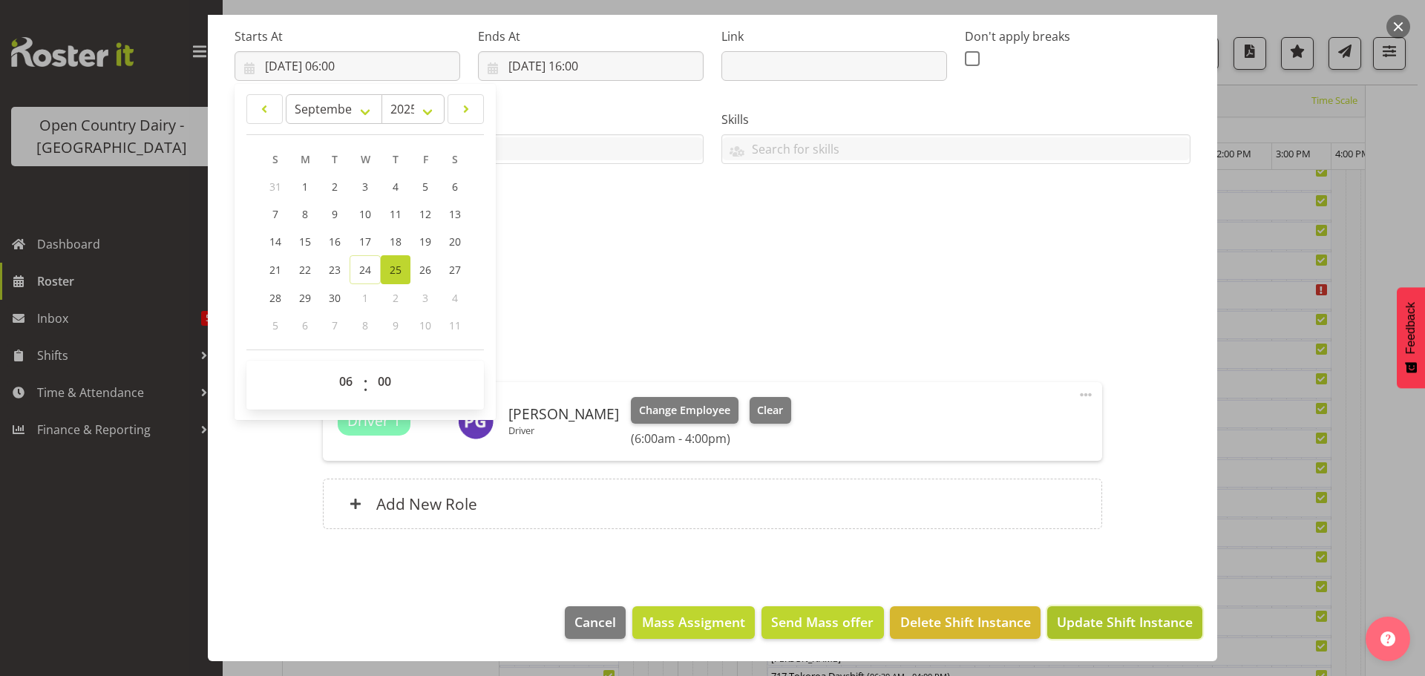
click at [1141, 626] on span "Update Shift Instance" at bounding box center [1125, 621] width 136 height 19
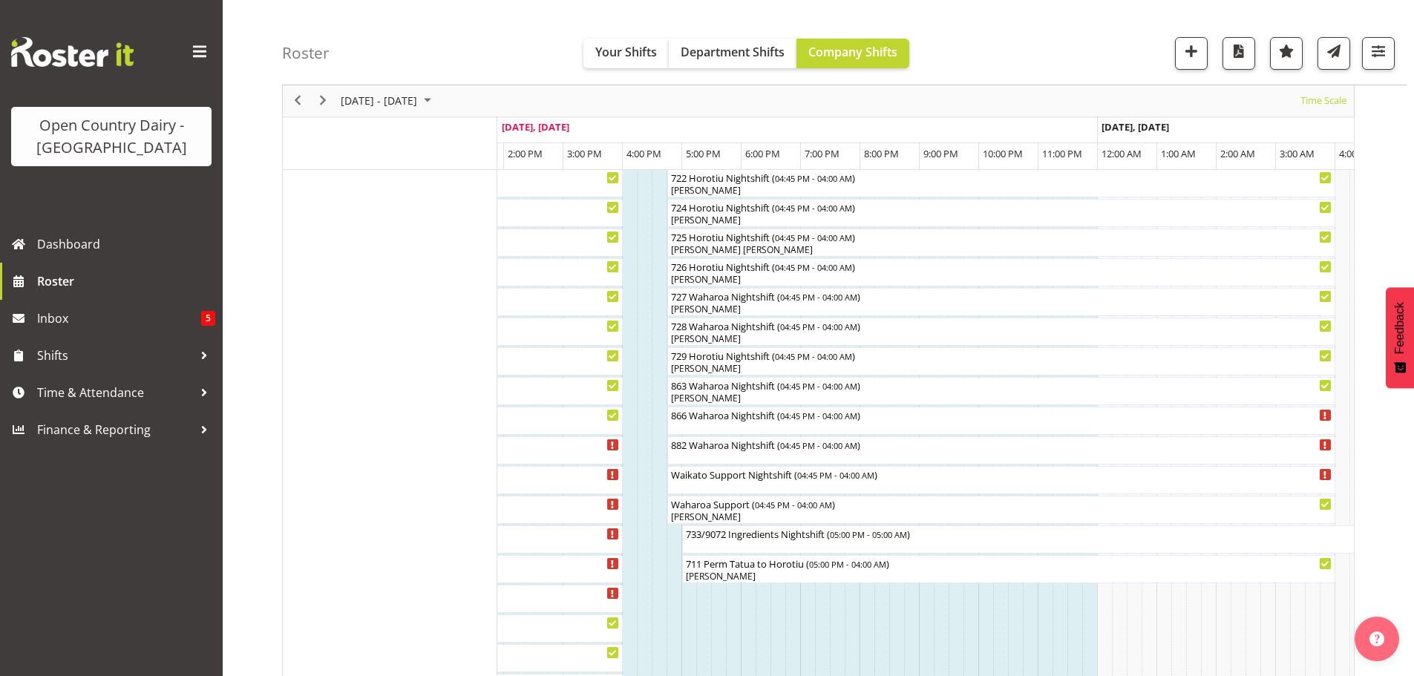
scroll to position [891, 0]
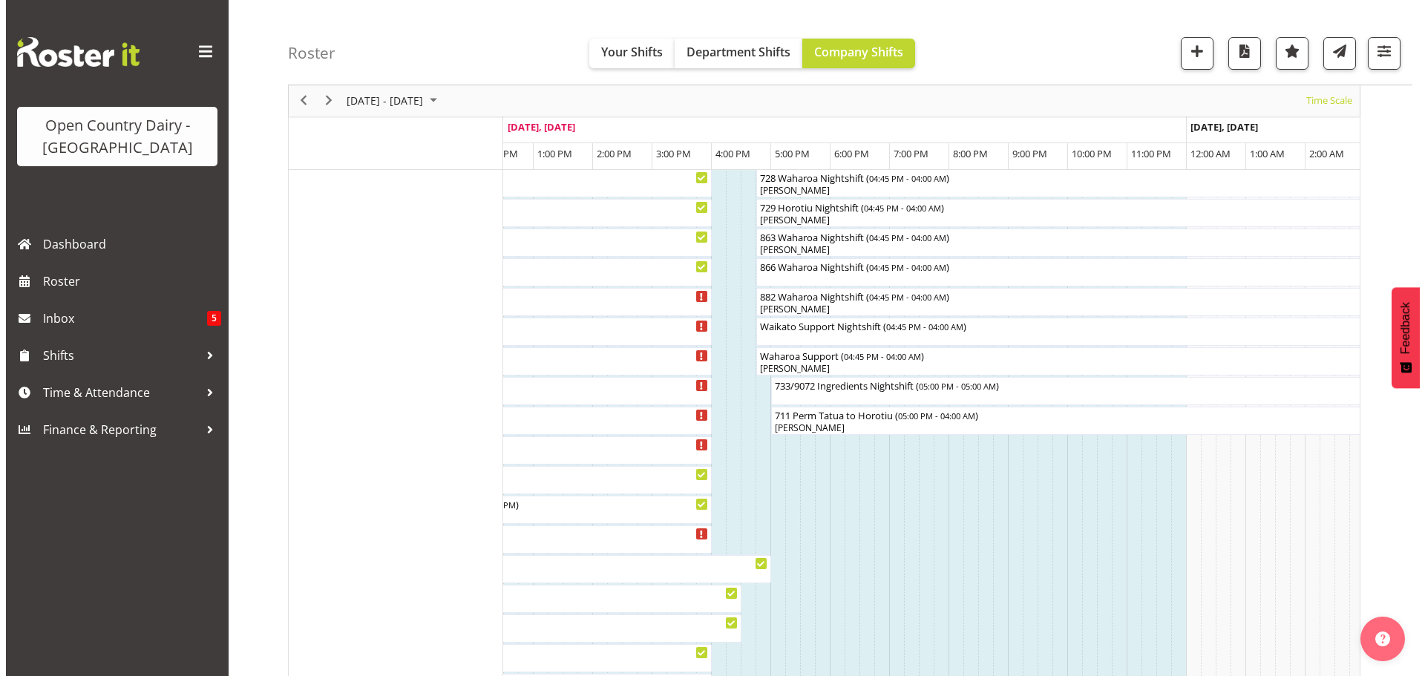
scroll to position [946, 0]
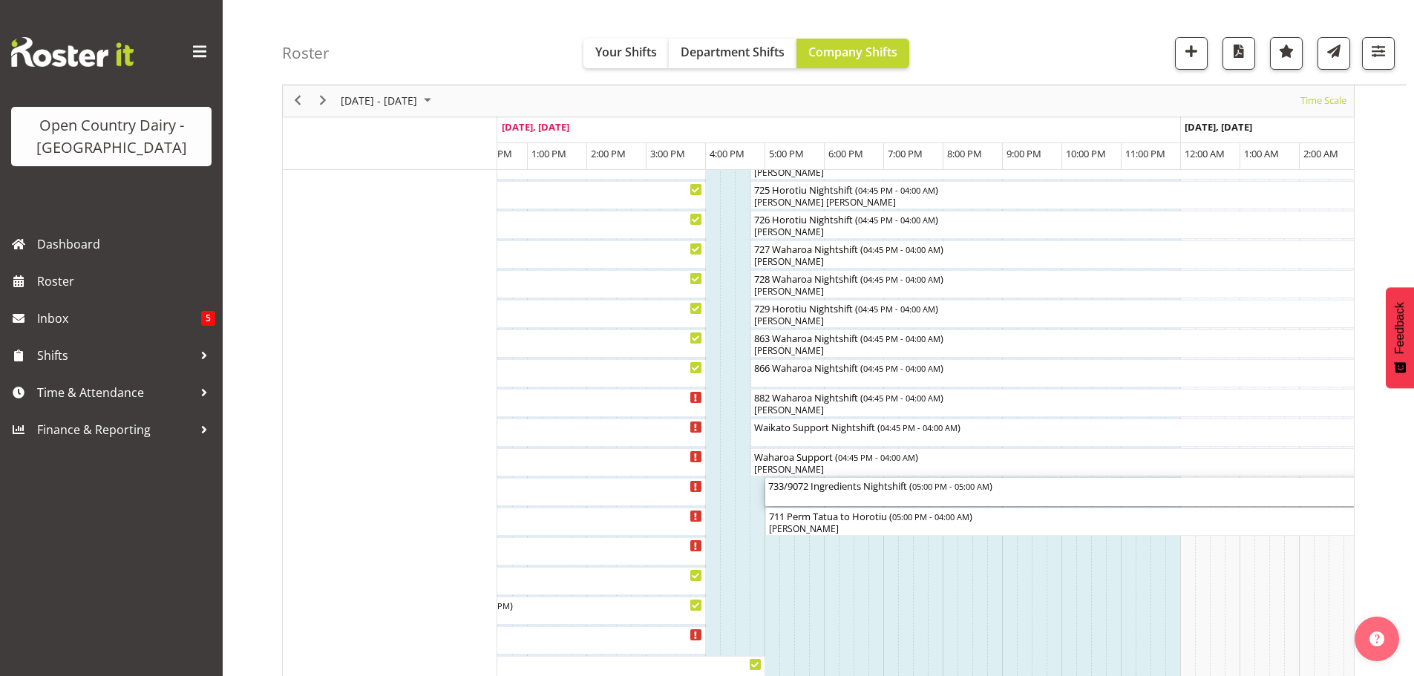
click at [863, 501] on div "733/9072 Ingredients Nightshift ( 05:00 PM - 05:00 AM )" at bounding box center [1121, 492] width 707 height 28
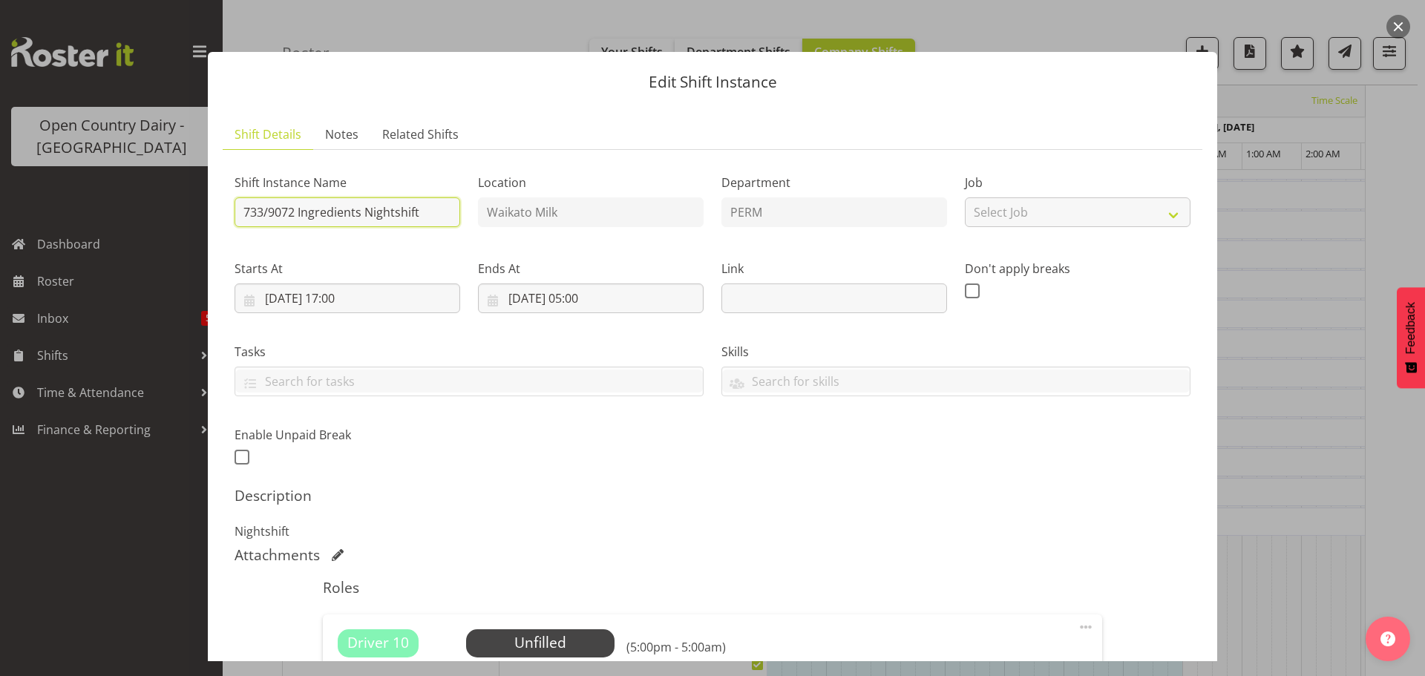
click at [426, 209] on input "733/9072 Ingredients Nightshift" at bounding box center [348, 212] width 226 height 30
type input "7"
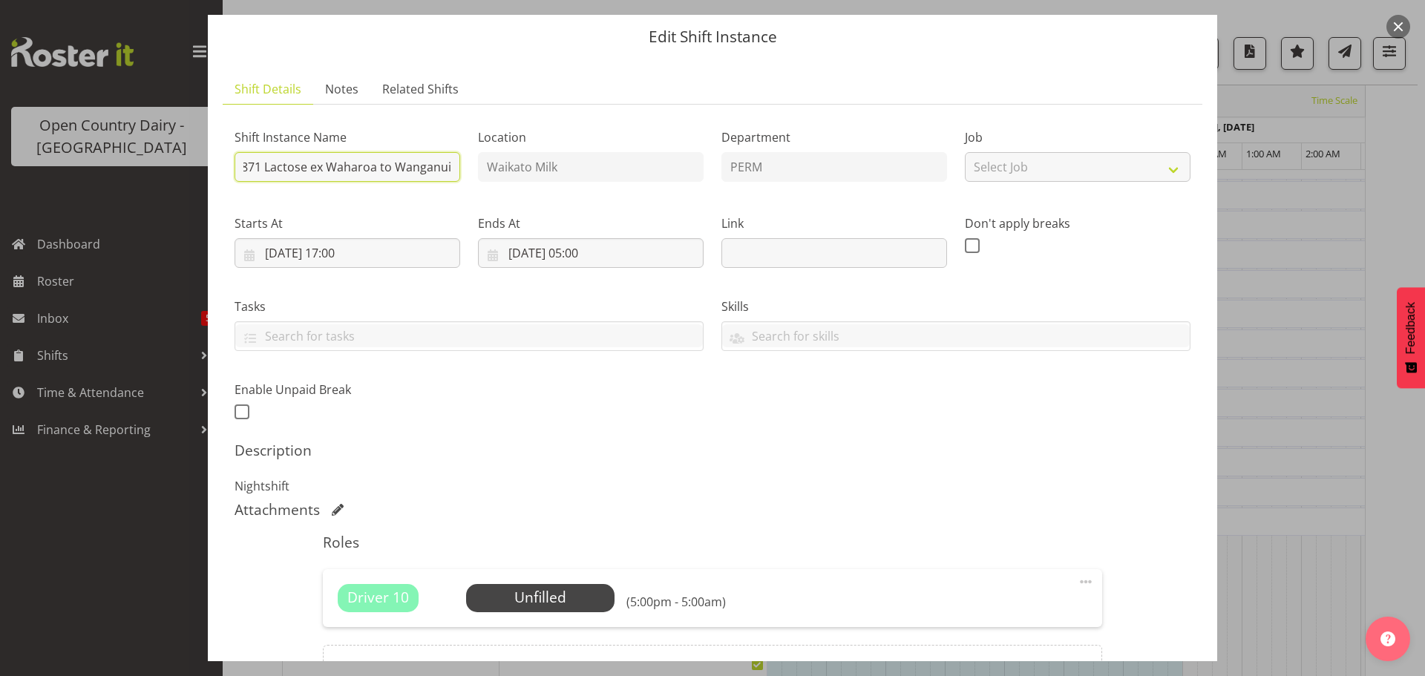
scroll to position [212, 0]
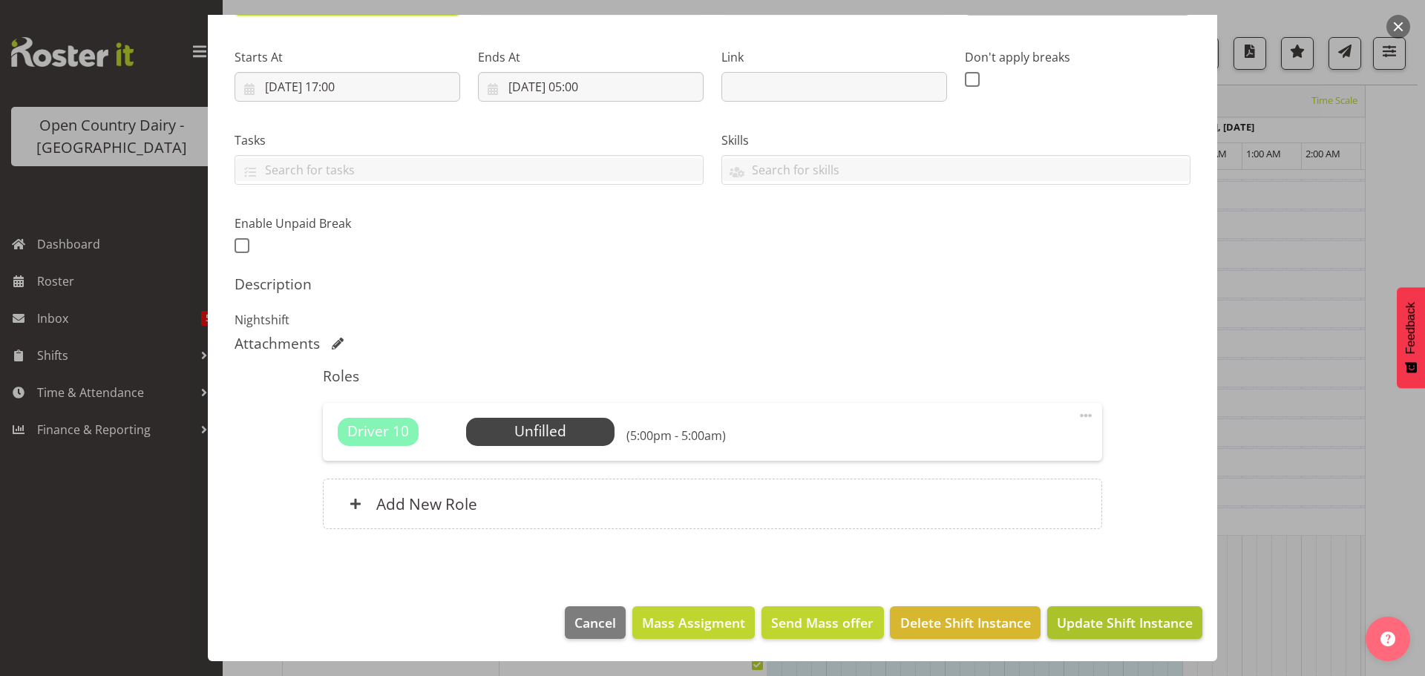
type input "871 Lactose ex Waharoa to Wanganui"
click at [1128, 621] on span "Update Shift Instance" at bounding box center [1125, 622] width 136 height 19
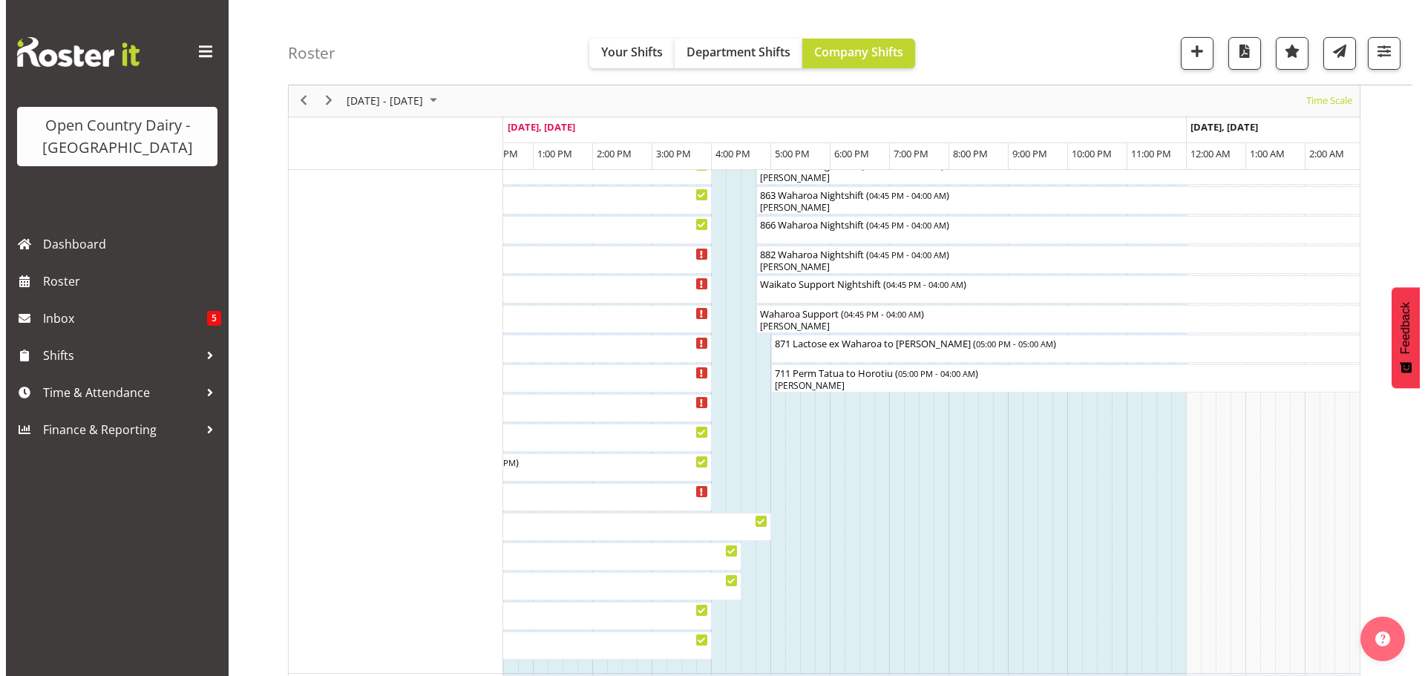
scroll to position [1093, 0]
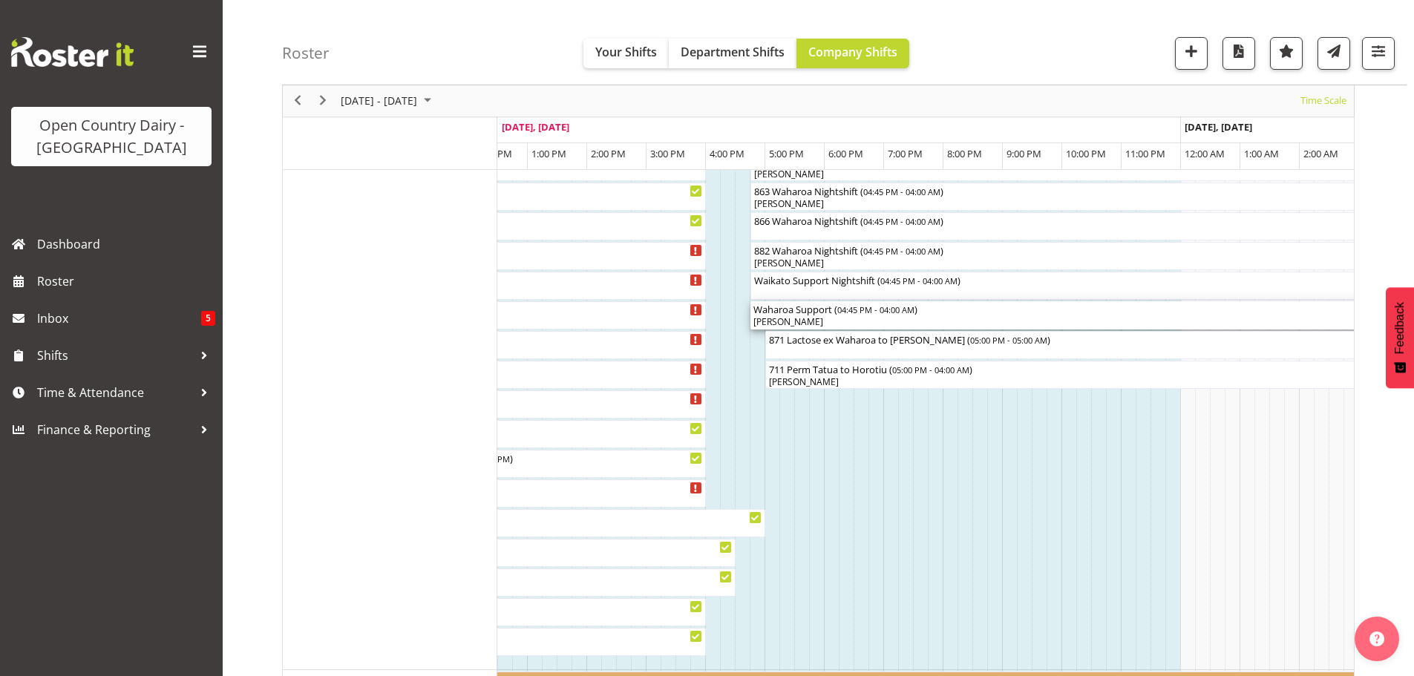
click at [822, 324] on div "[PERSON_NAME]" at bounding box center [1084, 321] width 662 height 13
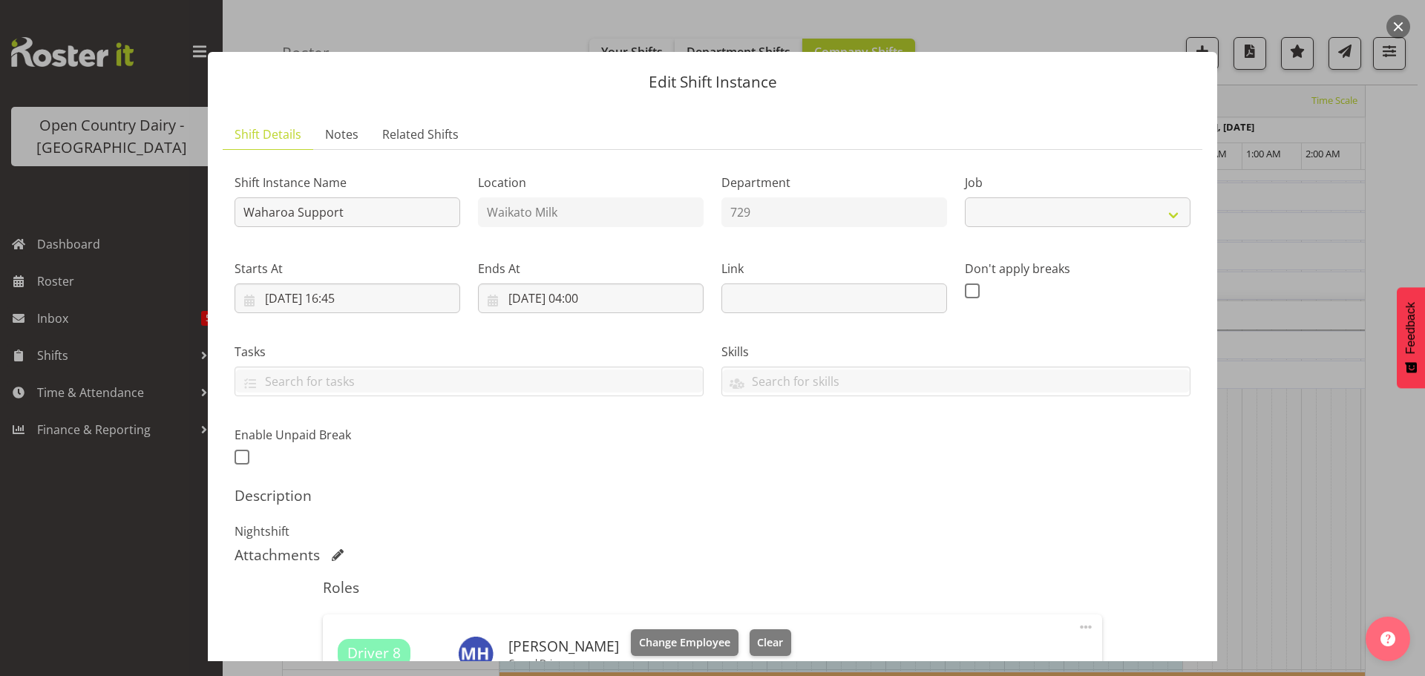
select select "9052"
click at [757, 641] on span "Clear" at bounding box center [770, 643] width 26 height 16
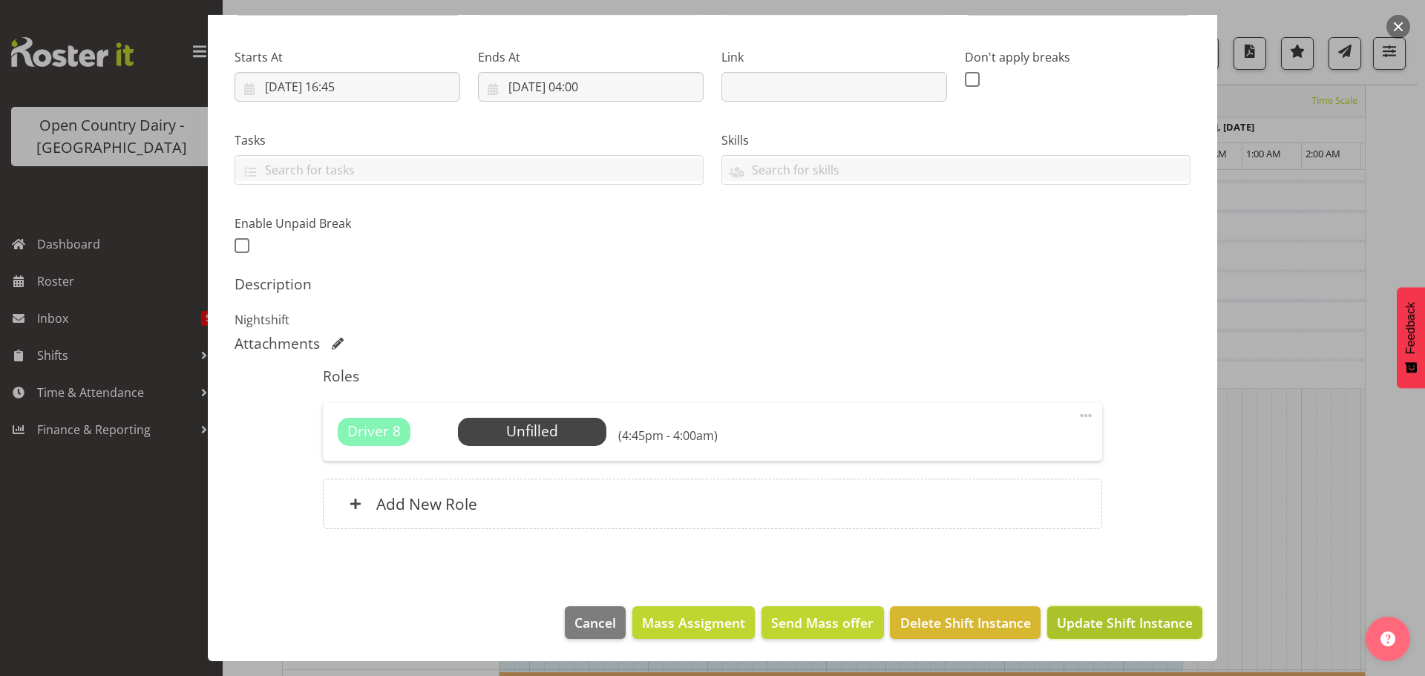
click at [1085, 618] on span "Update Shift Instance" at bounding box center [1125, 622] width 136 height 19
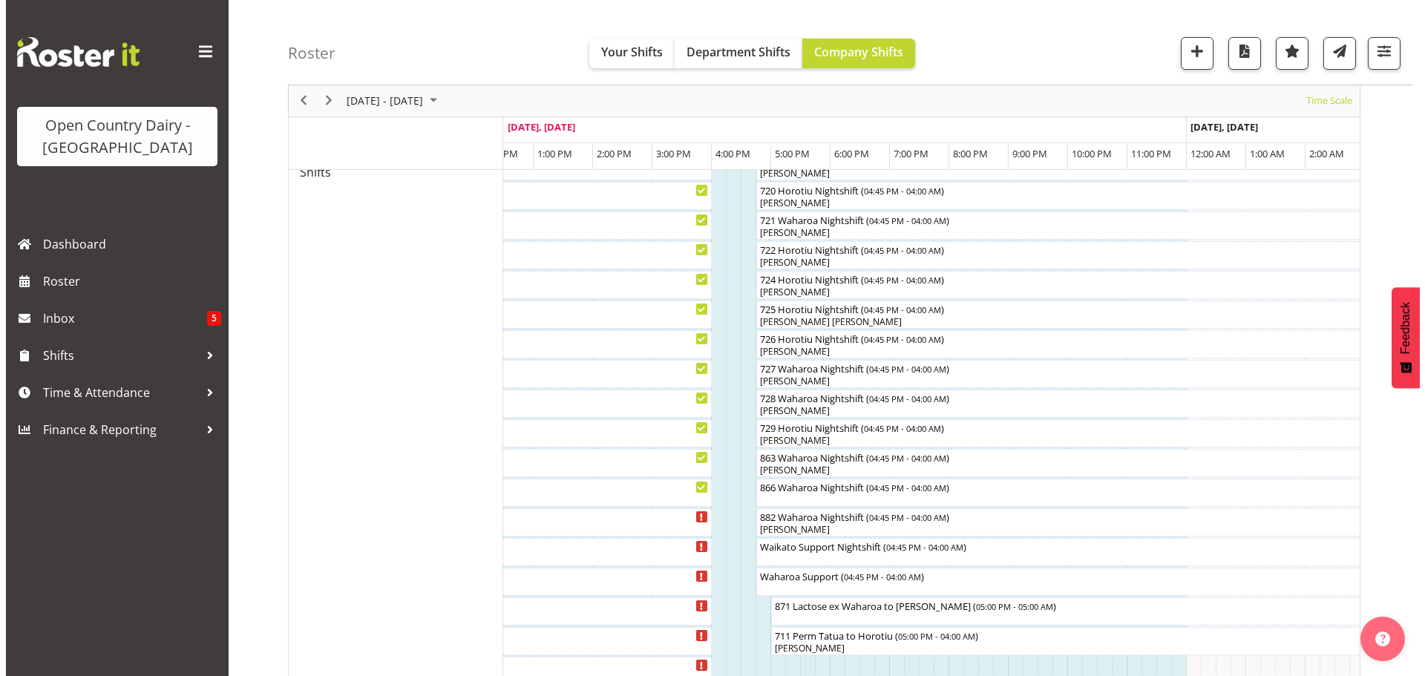
scroll to position [871, 0]
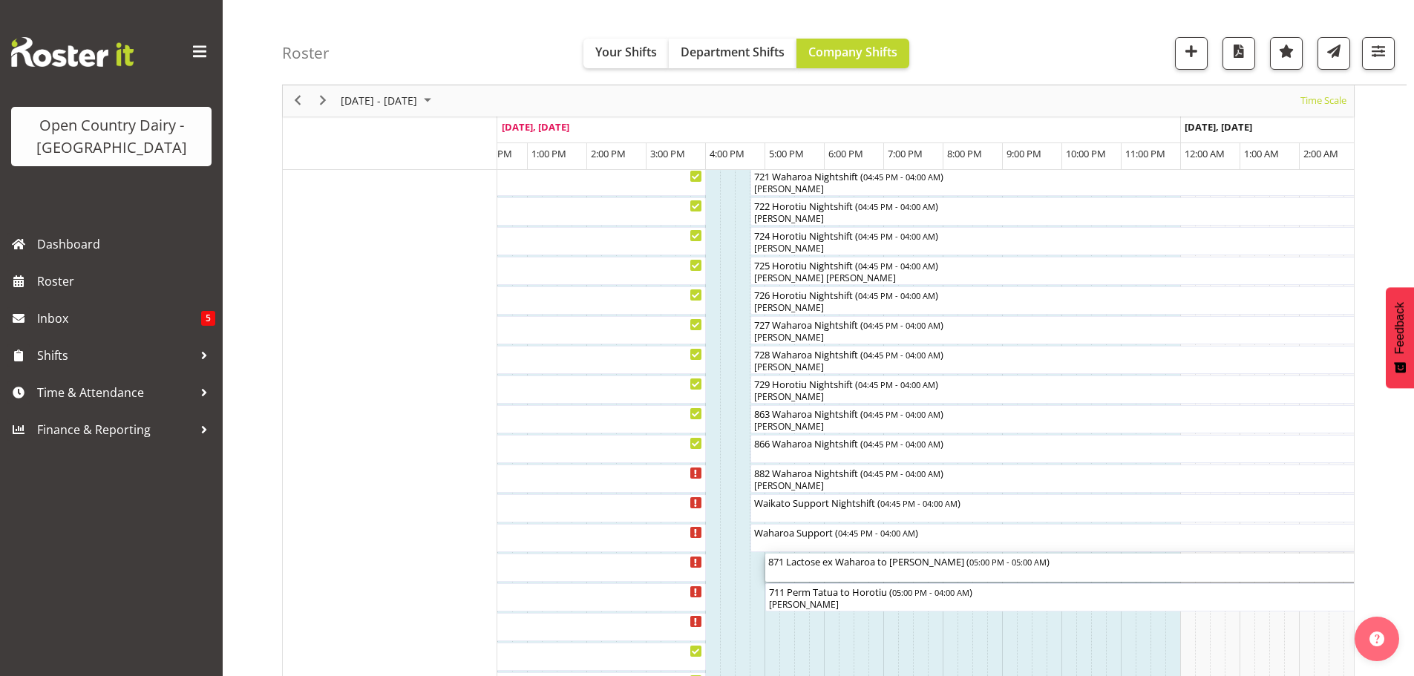
click at [827, 569] on div "871 Lactose ex Waharoa to Wanganui ( 05:00 PM - 05:00 AM )" at bounding box center [1121, 568] width 707 height 28
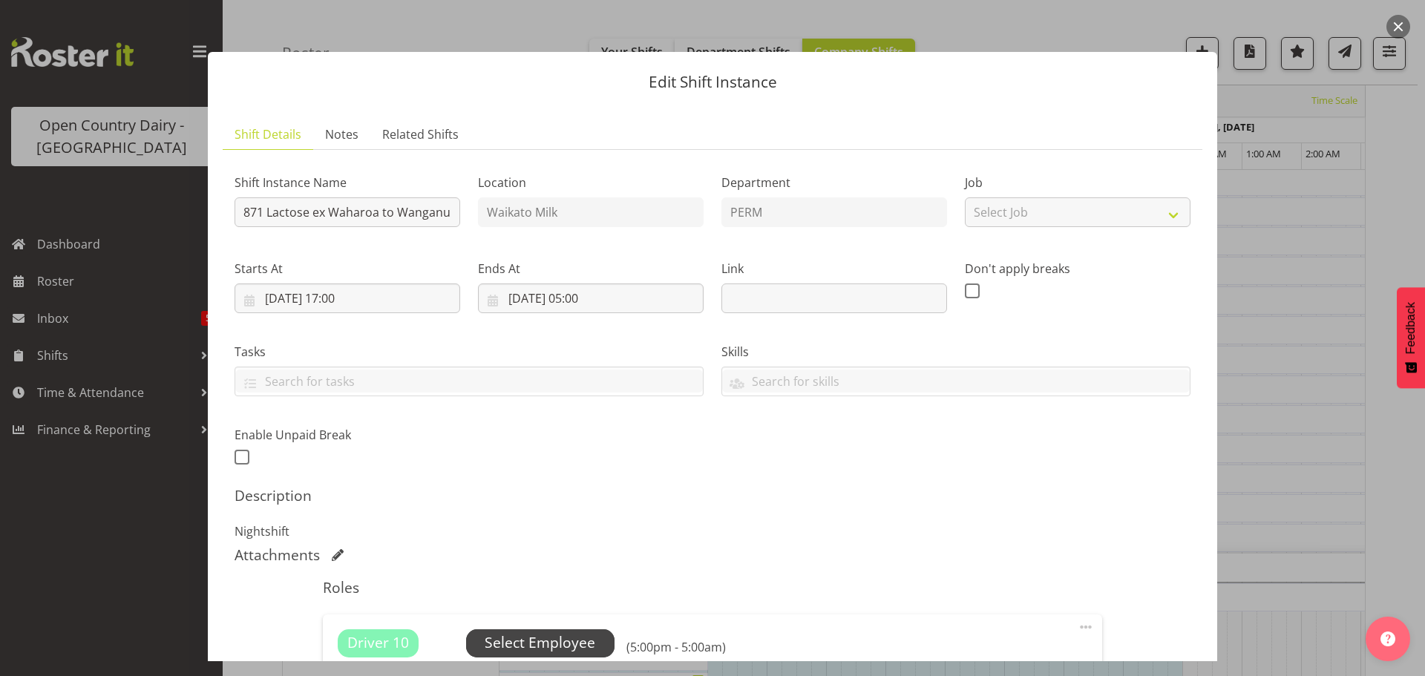
click at [525, 643] on span "Select Employee" at bounding box center [540, 643] width 111 height 22
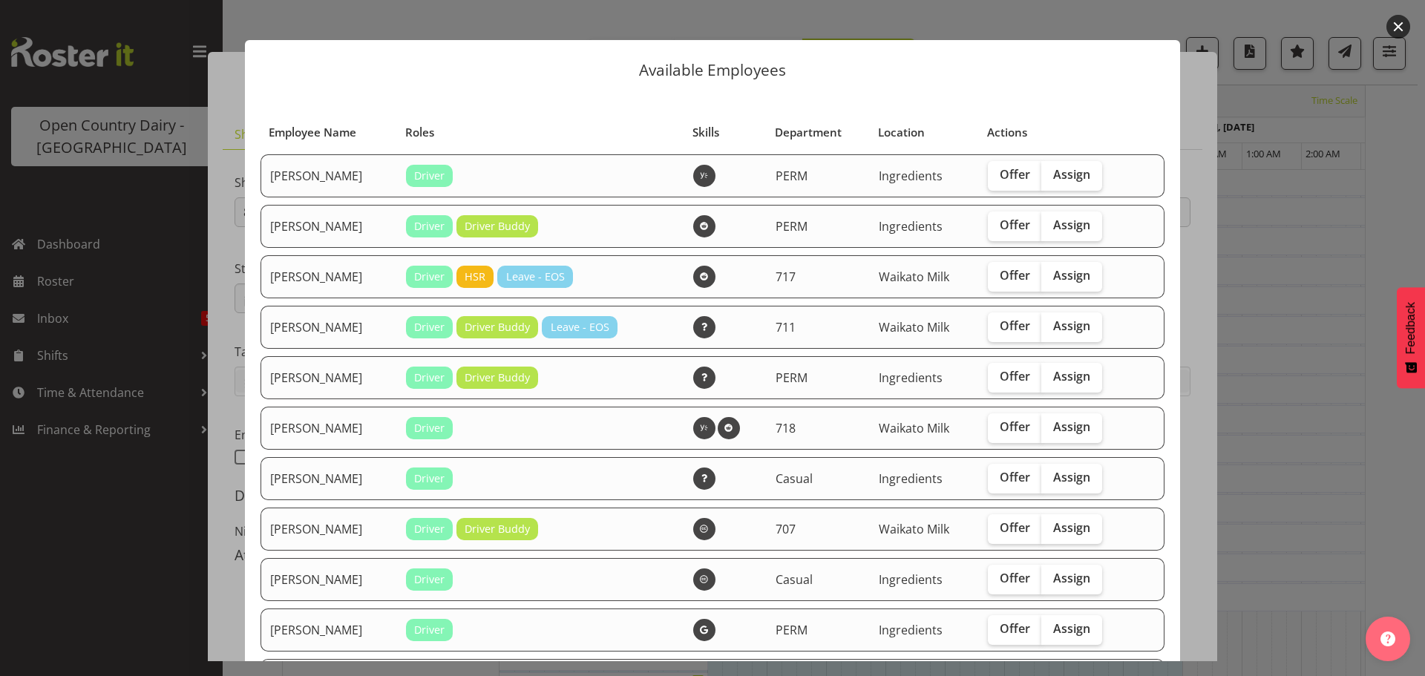
scroll to position [0, 0]
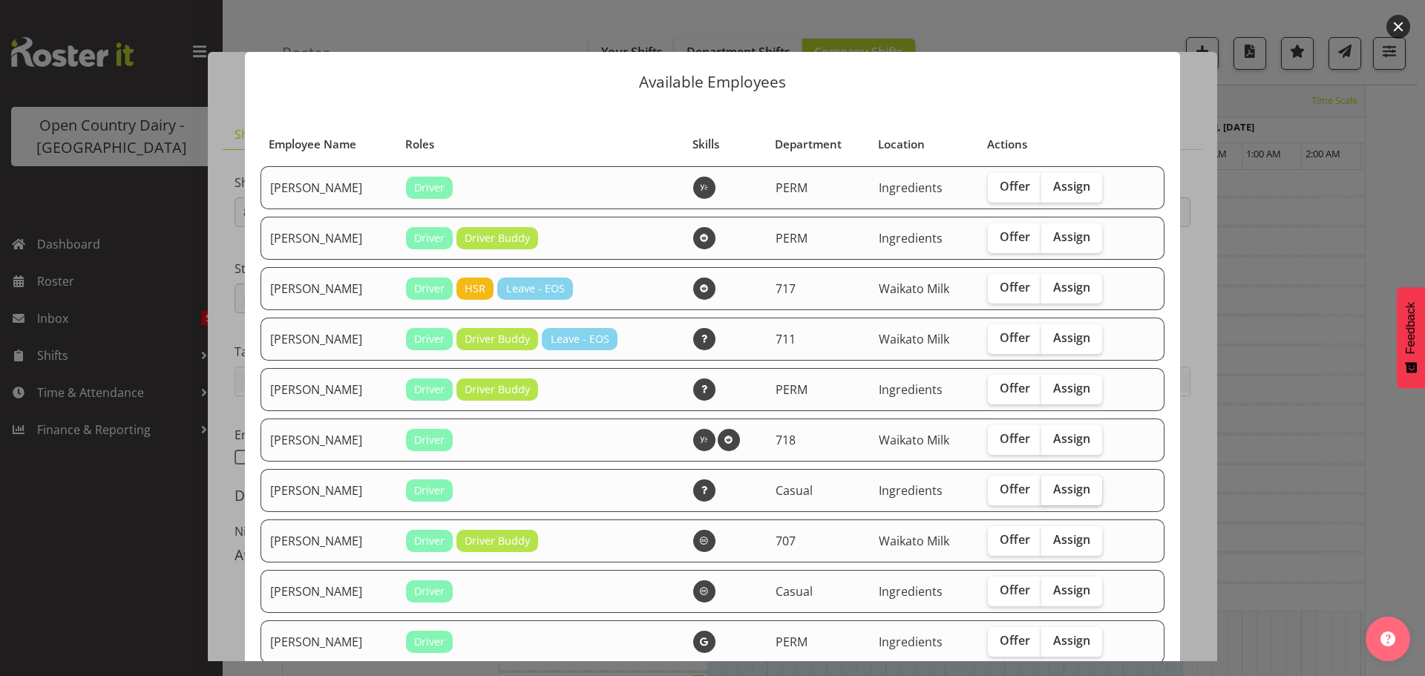
click at [1076, 485] on span "Assign" at bounding box center [1071, 489] width 37 height 15
click at [1051, 485] on input "Assign" at bounding box center [1046, 490] width 10 height 10
checkbox input "true"
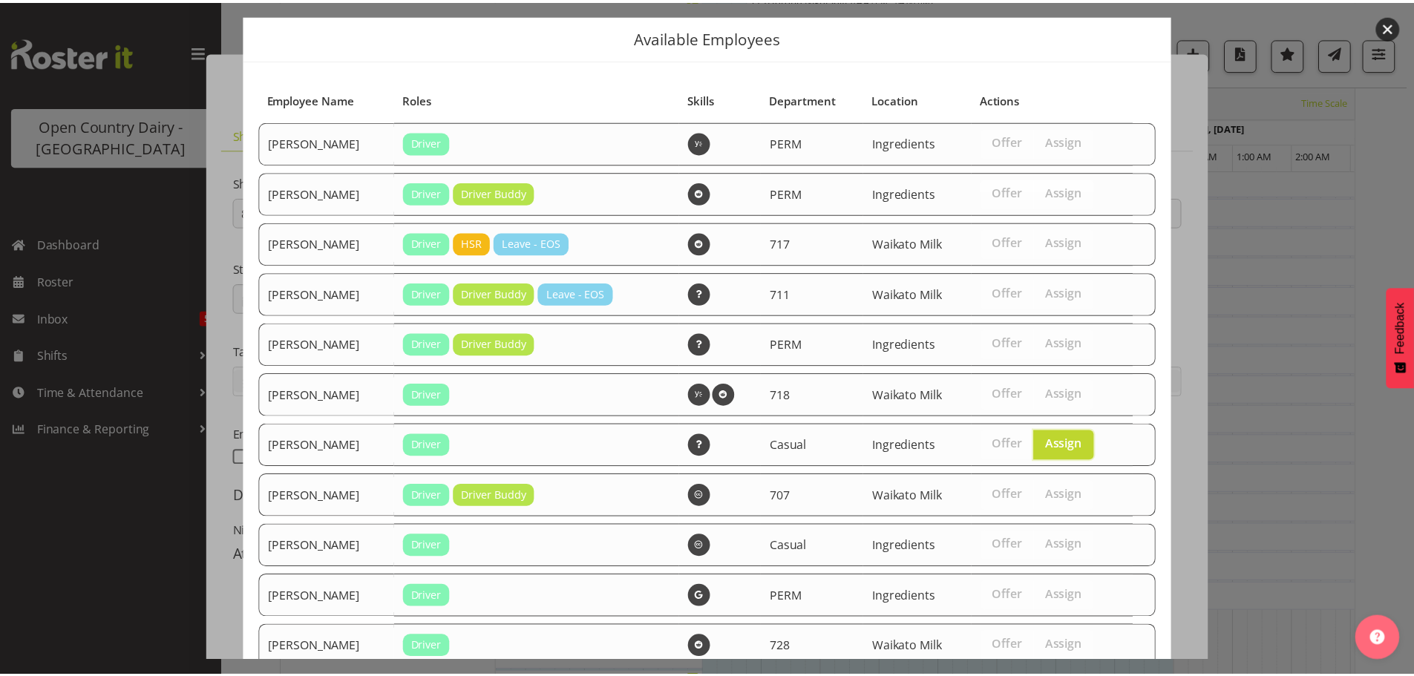
scroll to position [145, 0]
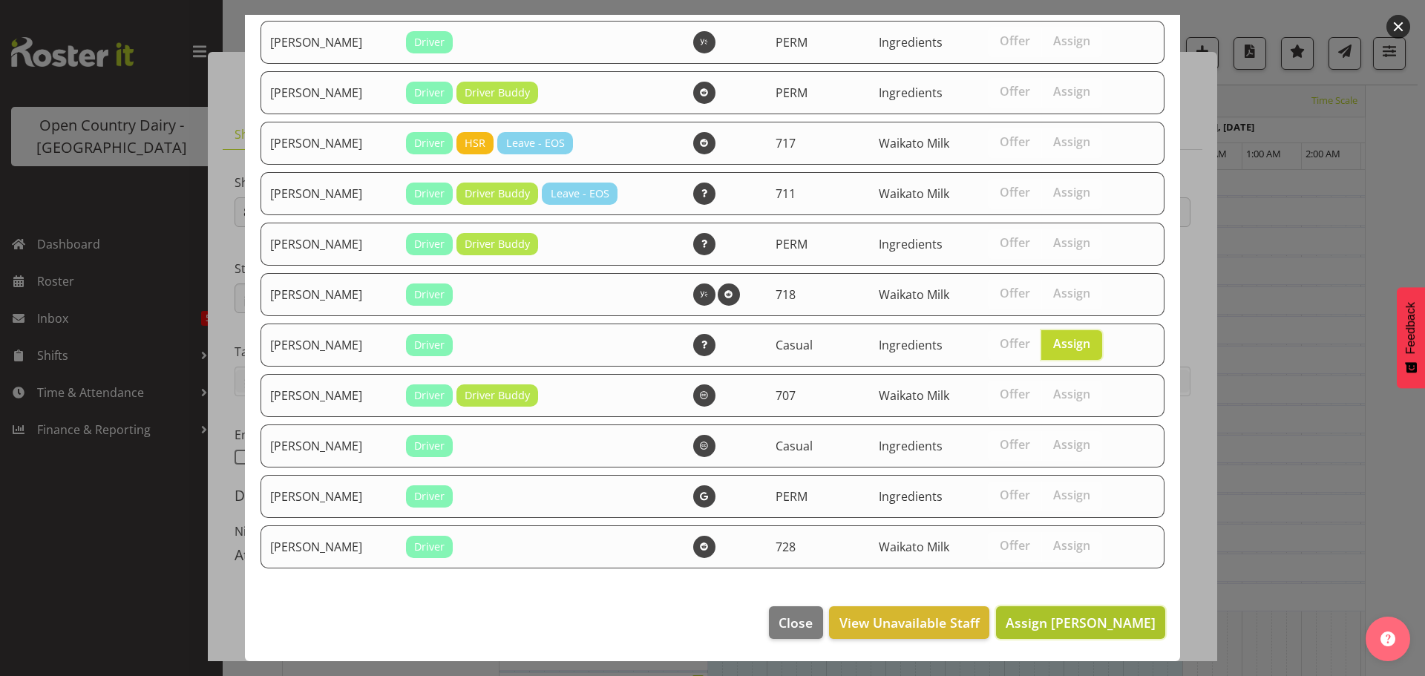
click at [1089, 622] on span "Assign Mark Hedge" at bounding box center [1081, 623] width 150 height 18
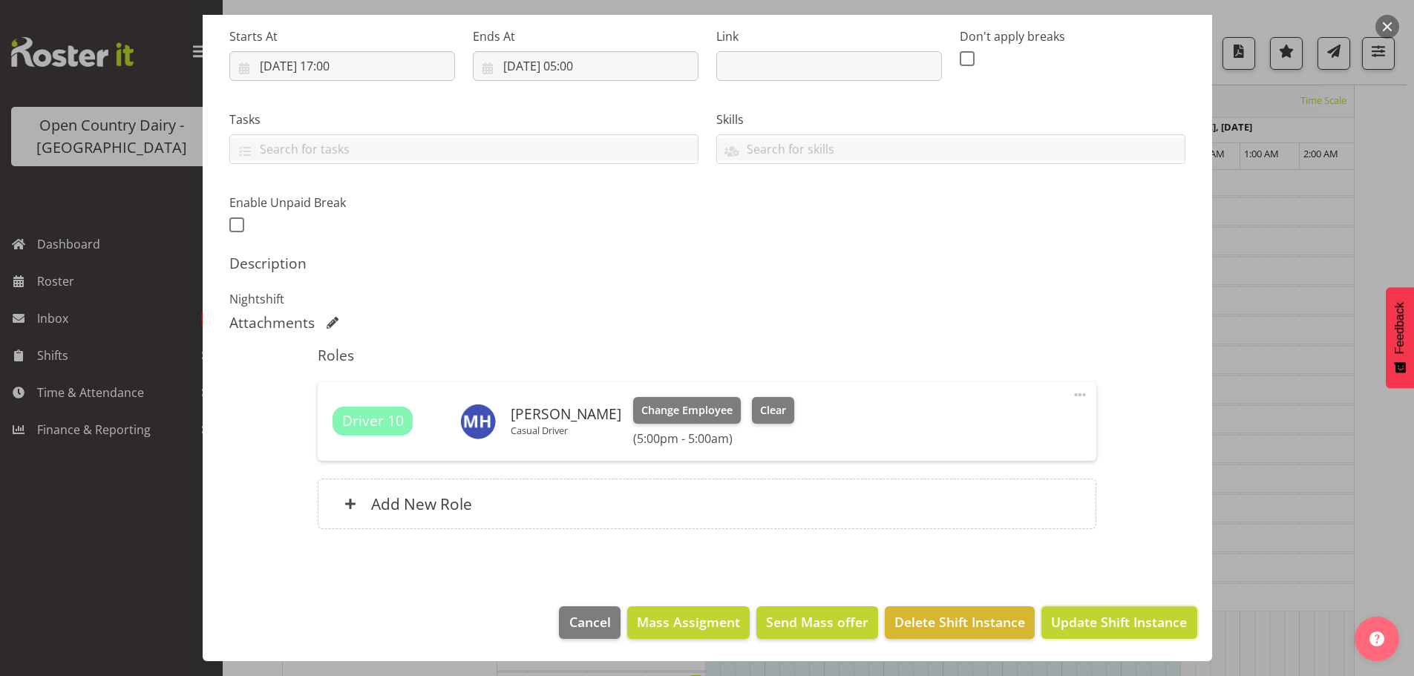
click at [1129, 624] on span "Update Shift Instance" at bounding box center [1119, 621] width 136 height 19
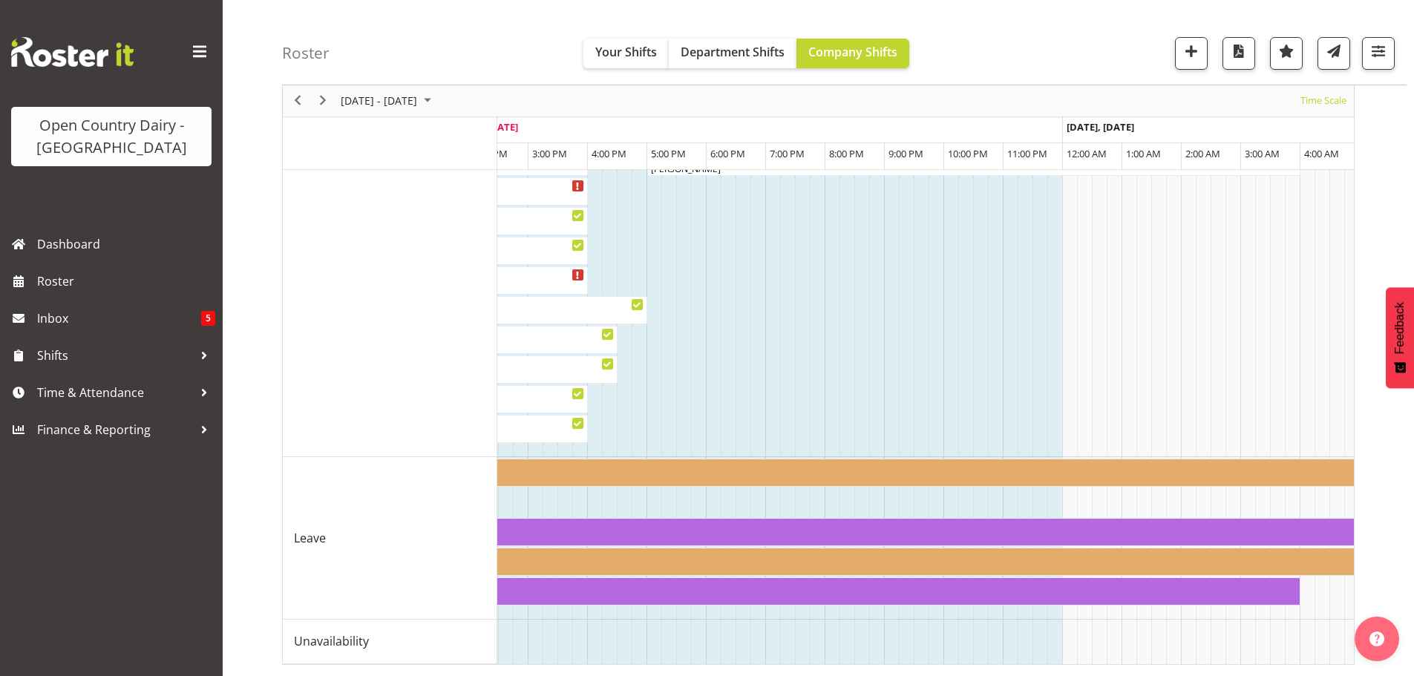
scroll to position [0, 3778]
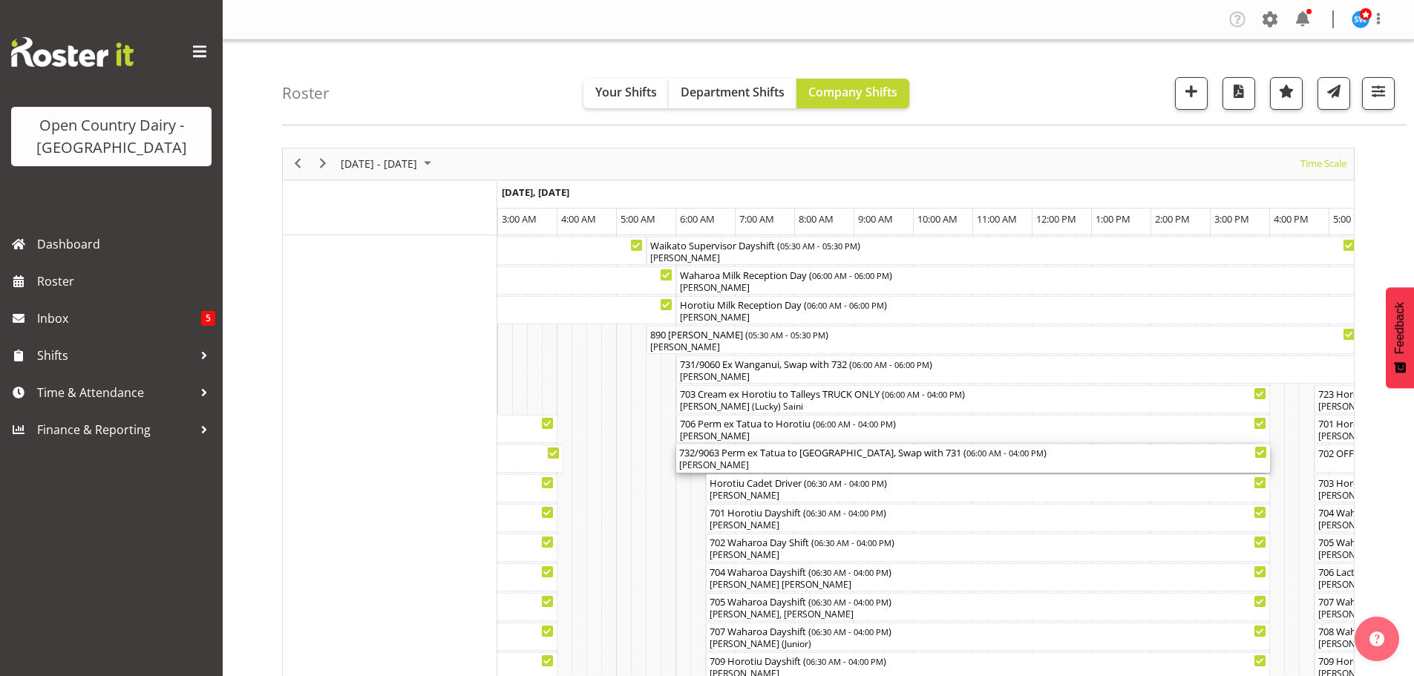
click at [886, 460] on div "[PERSON_NAME]" at bounding box center [973, 465] width 588 height 13
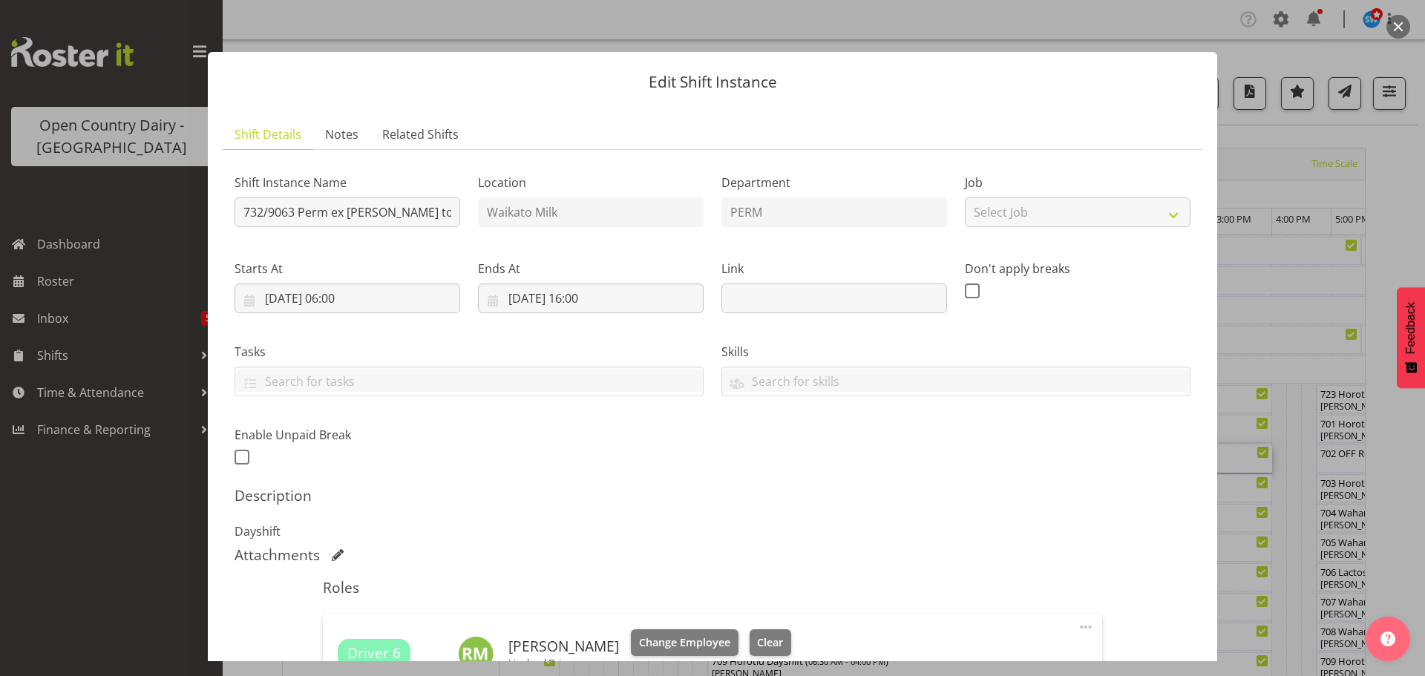
click at [459, 209] on div "Shift Instance Name 732/9063 Perm ex Tatua to Wanganui, Swap with 731" at bounding box center [347, 196] width 243 height 86
drag, startPoint x: 453, startPoint y: 211, endPoint x: 464, endPoint y: 198, distance: 16.8
click at [454, 211] on input "732/9063 Perm ex Tatua to Wanganui, Swap with 731" at bounding box center [348, 212] width 226 height 30
click at [441, 214] on input "732/9063 Perm ex Tatua to Wanganui, Swap with 731" at bounding box center [348, 212] width 226 height 30
click at [443, 209] on input "732/9063 Perm ex Tatua ui, Swap with 731" at bounding box center [348, 212] width 226 height 30
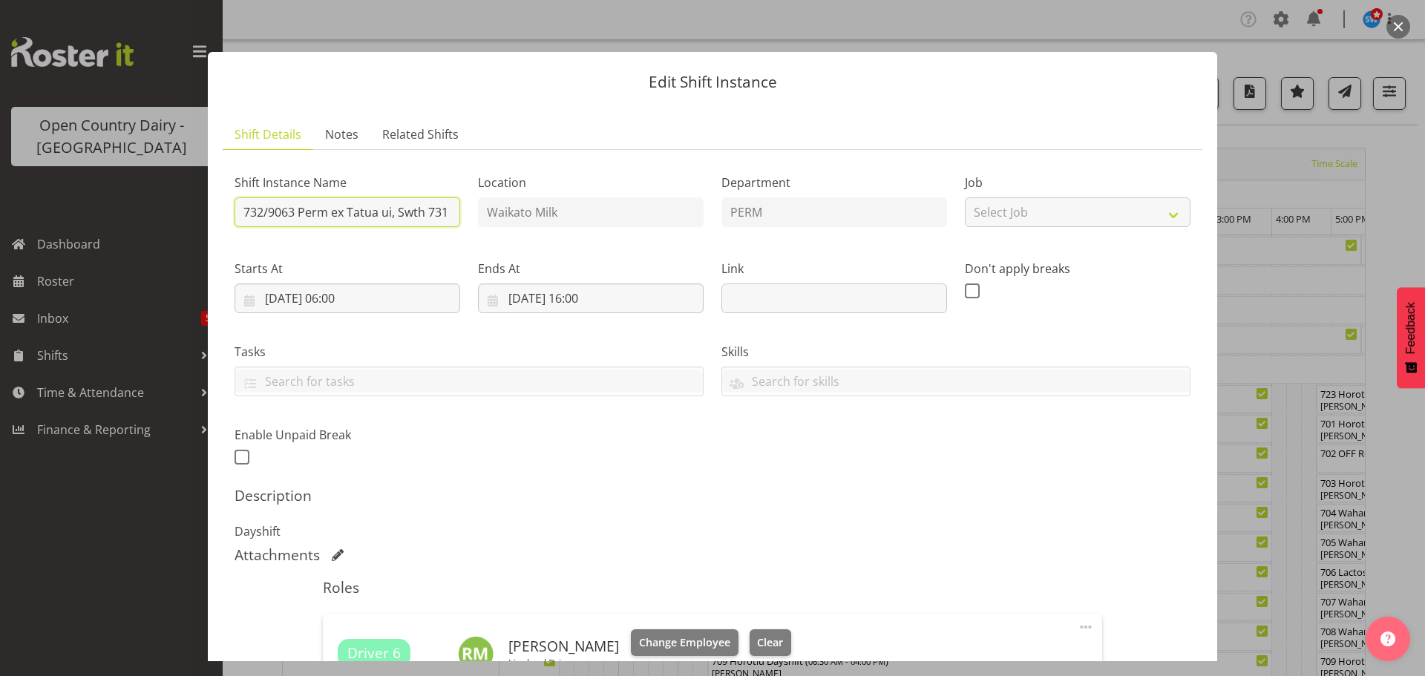
click at [445, 210] on input "732/9063 Perm ex Tatua ui, Swth 731" at bounding box center [348, 212] width 226 height 30
click at [445, 210] on input "732/9063 Perm ex Tatua ui, Swth 1" at bounding box center [348, 212] width 226 height 30
type input "732/9063 Perm ex Tatua to Wanganui"
click at [574, 515] on div "Description Dayshift" at bounding box center [713, 513] width 956 height 53
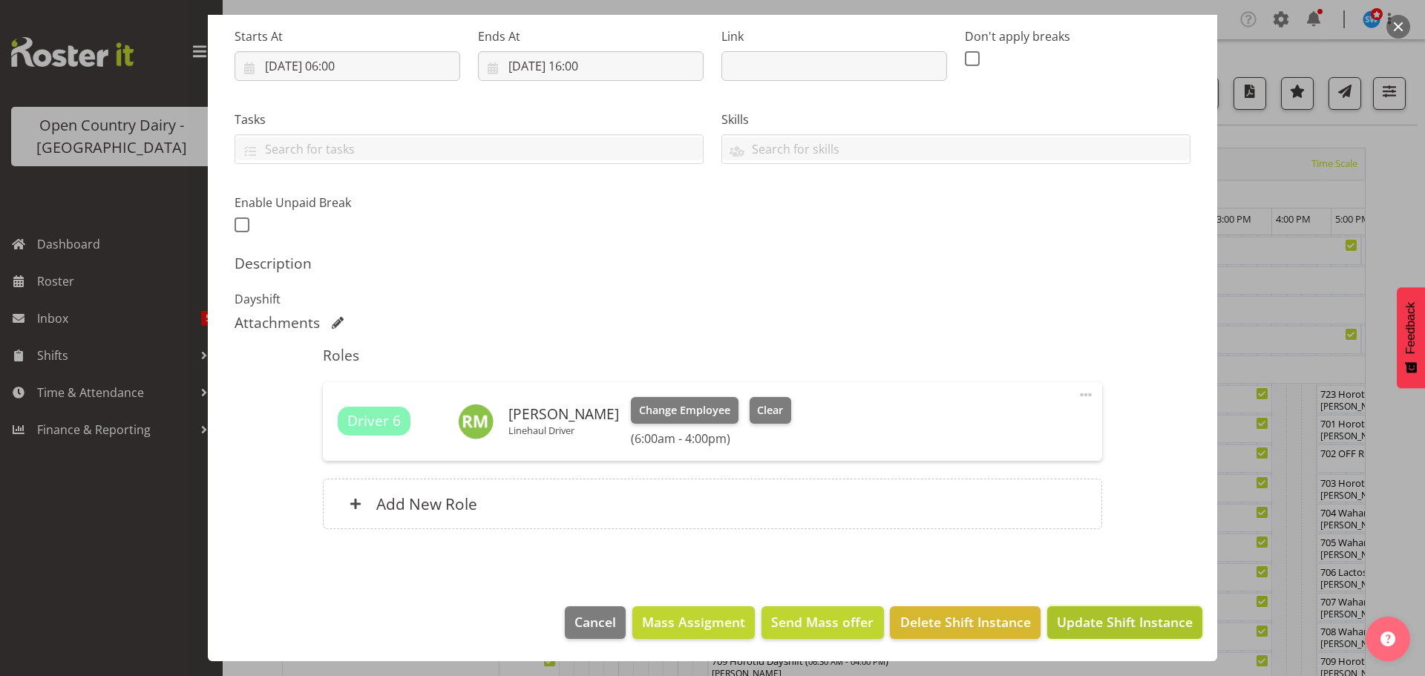
click at [1115, 621] on span "Update Shift Instance" at bounding box center [1125, 621] width 136 height 19
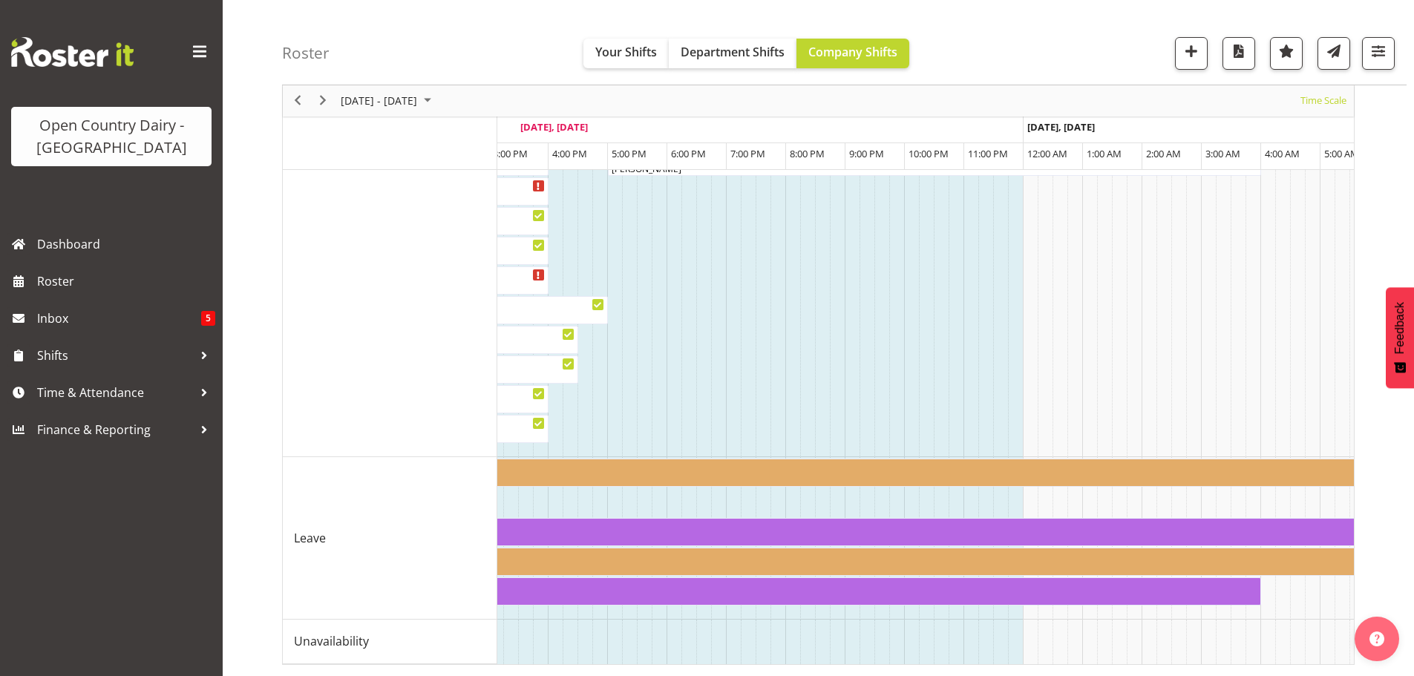
scroll to position [0, 3790]
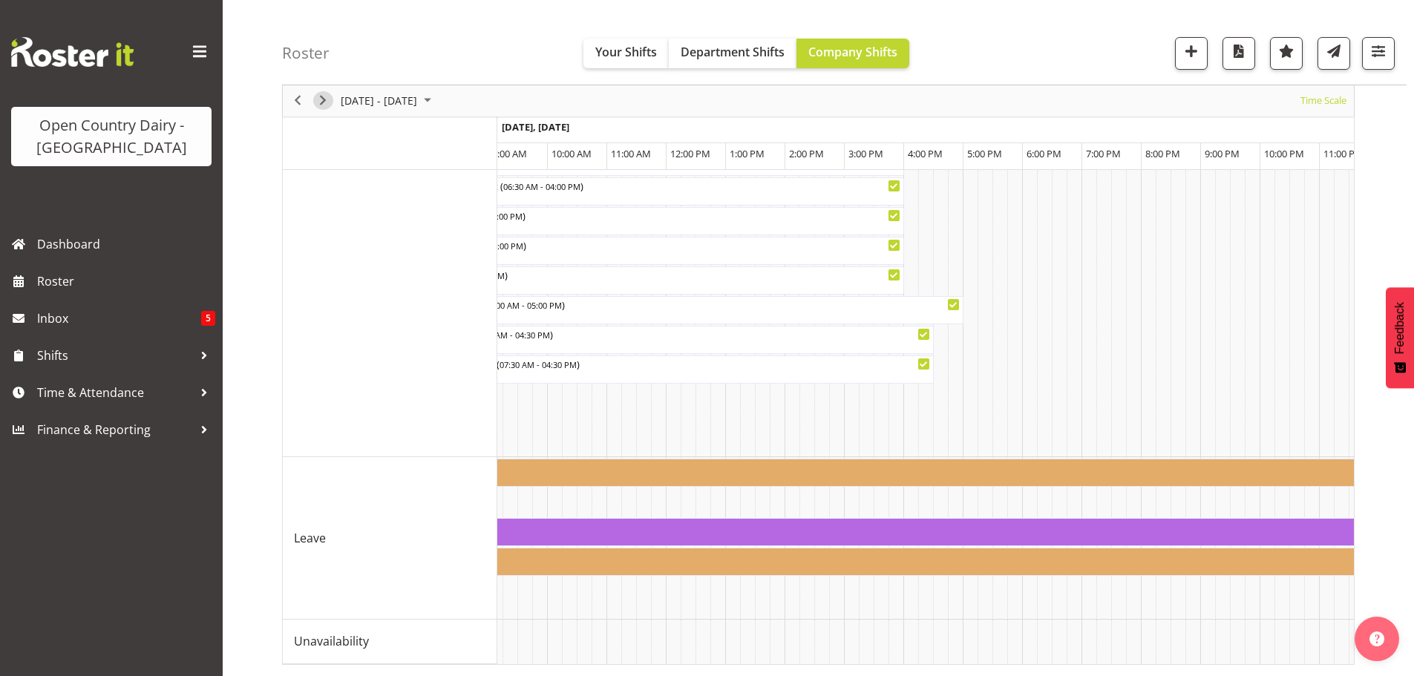
click at [321, 97] on span "Next" at bounding box center [323, 101] width 18 height 19
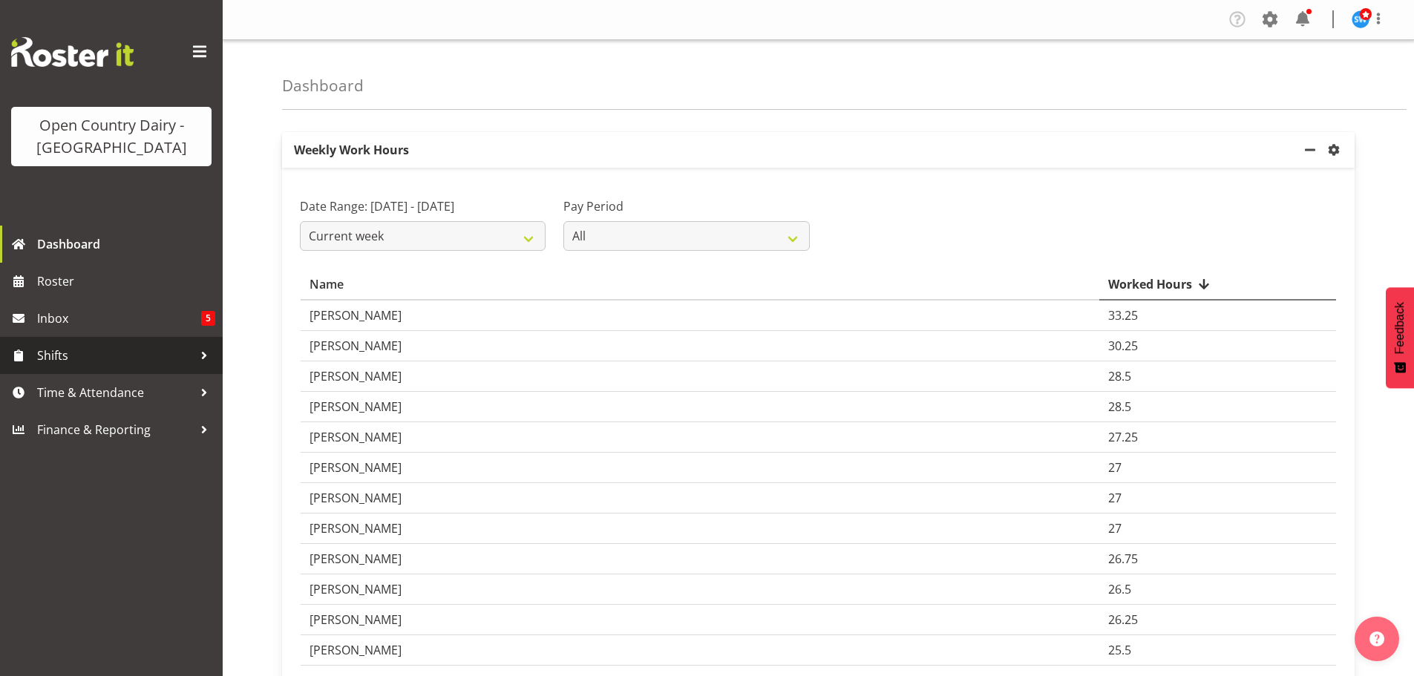
click at [71, 355] on span "Shifts" at bounding box center [115, 355] width 156 height 22
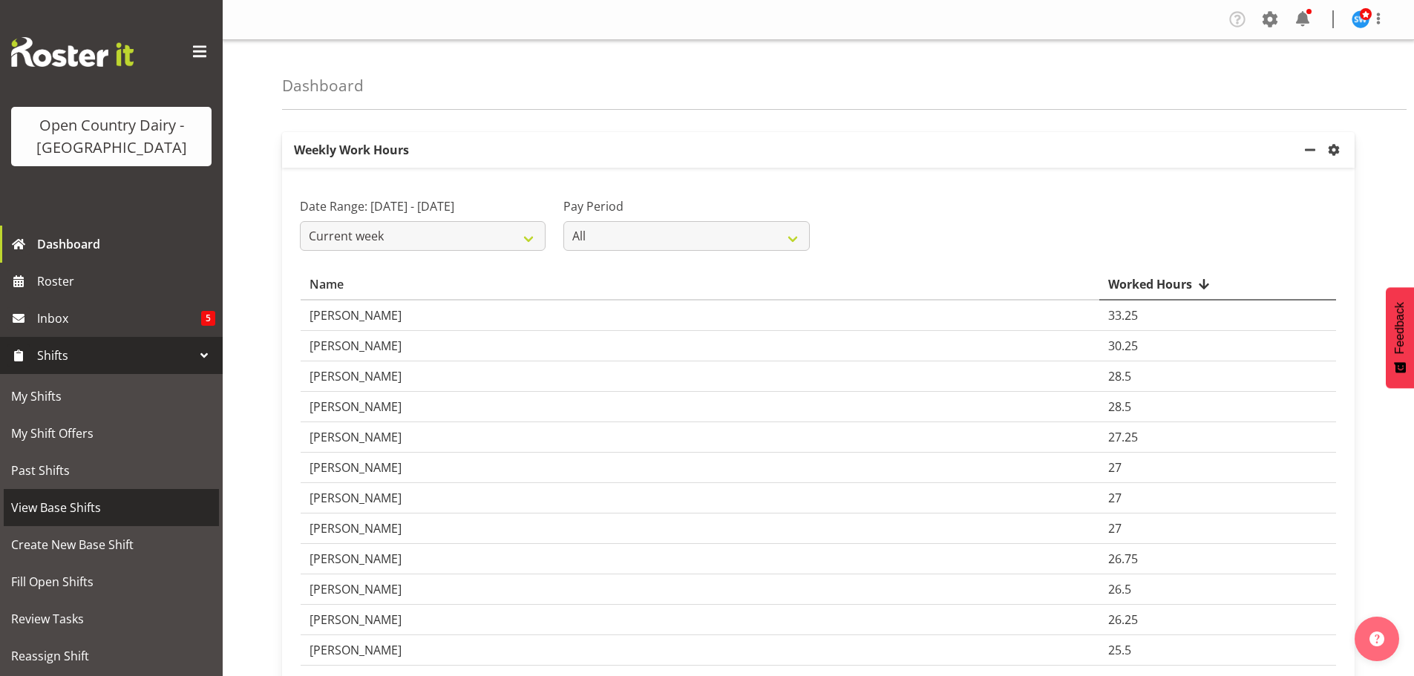
click at [65, 506] on span "View Base Shifts" at bounding box center [111, 508] width 200 height 22
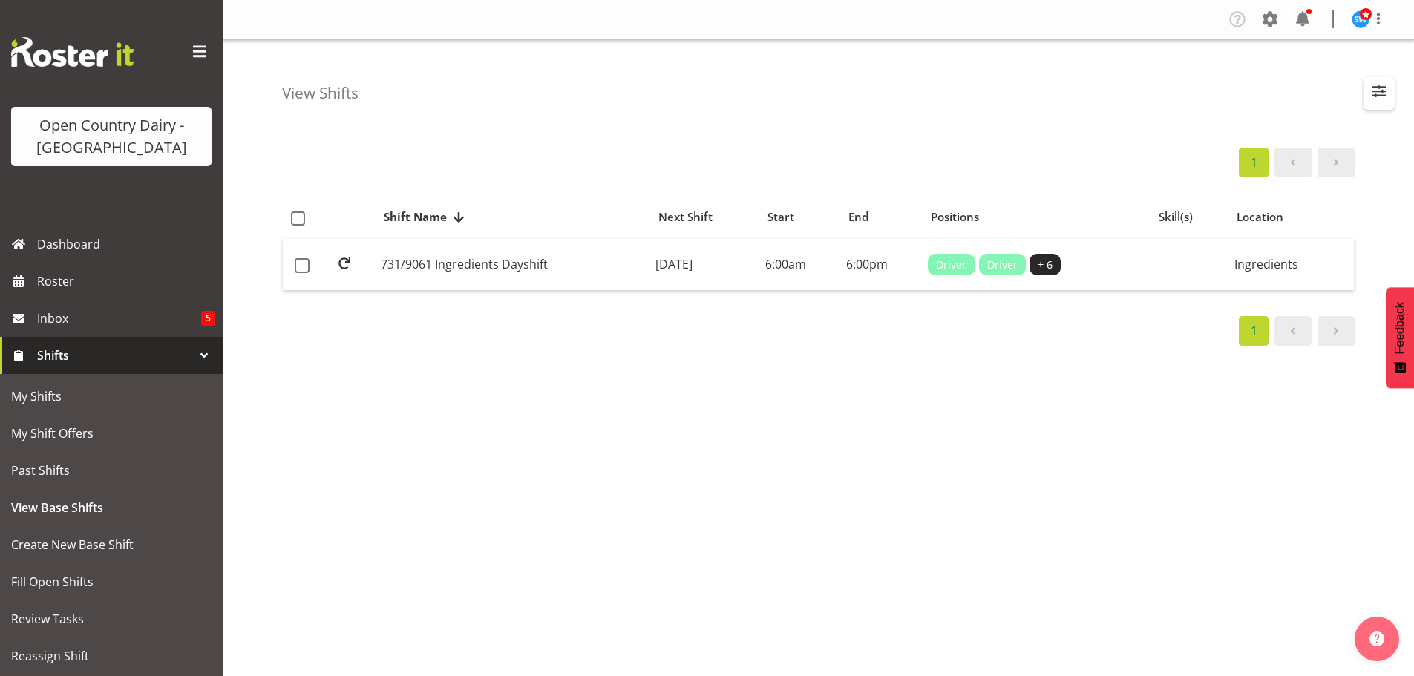
click at [1379, 92] on span "button" at bounding box center [1379, 91] width 19 height 19
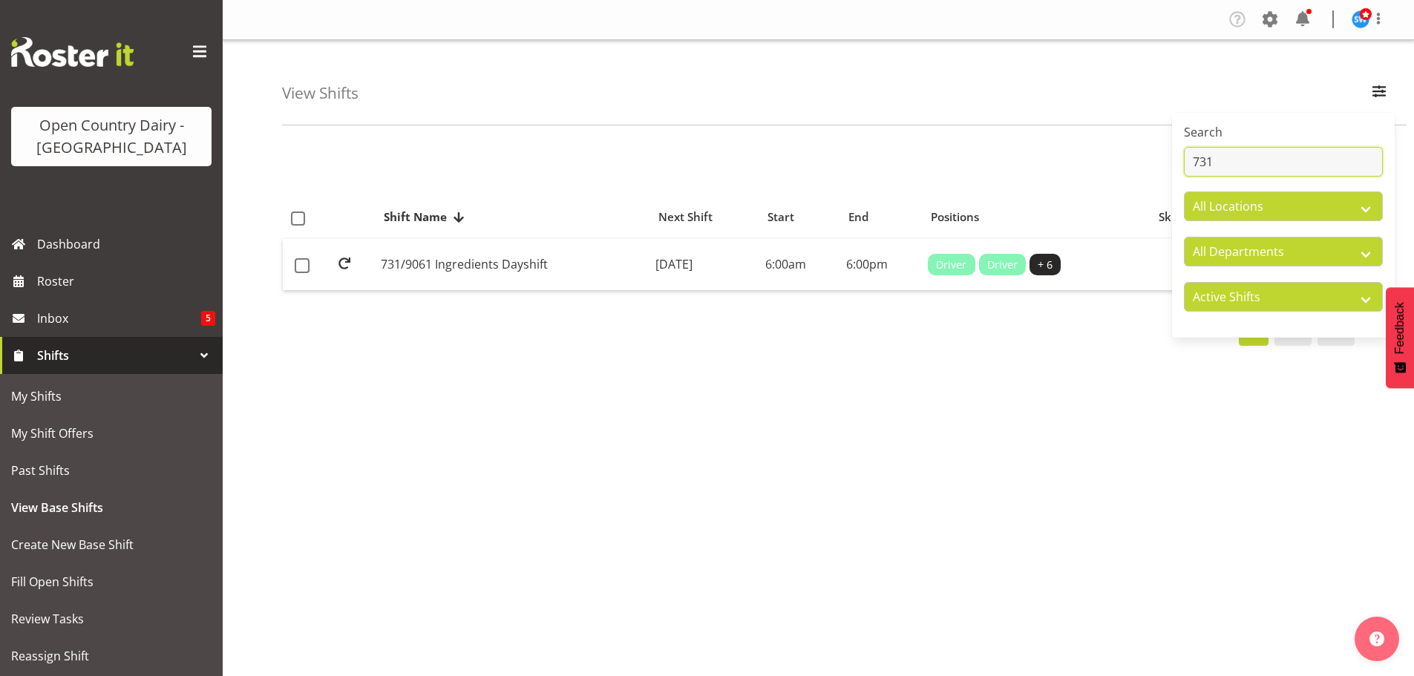
click at [1226, 162] on input "731" at bounding box center [1283, 162] width 199 height 30
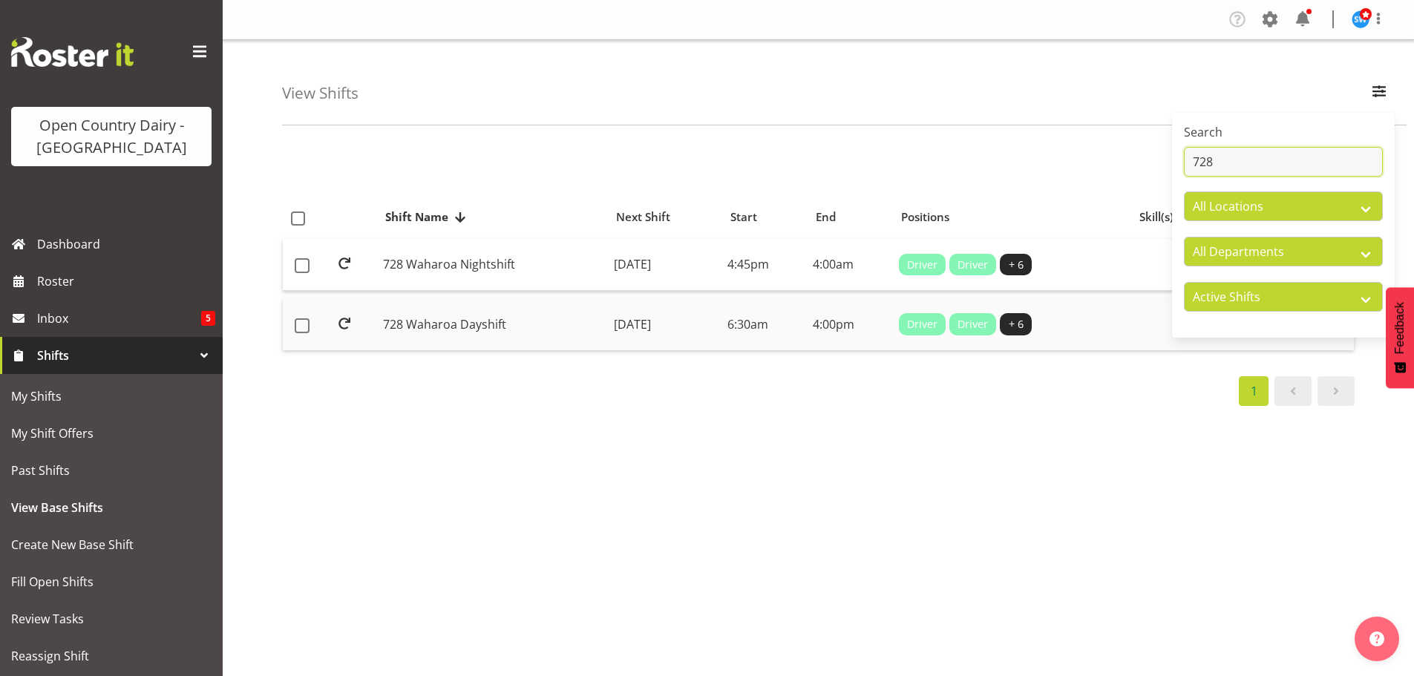
type input "728"
click at [647, 323] on td "[DATE]" at bounding box center [665, 324] width 114 height 52
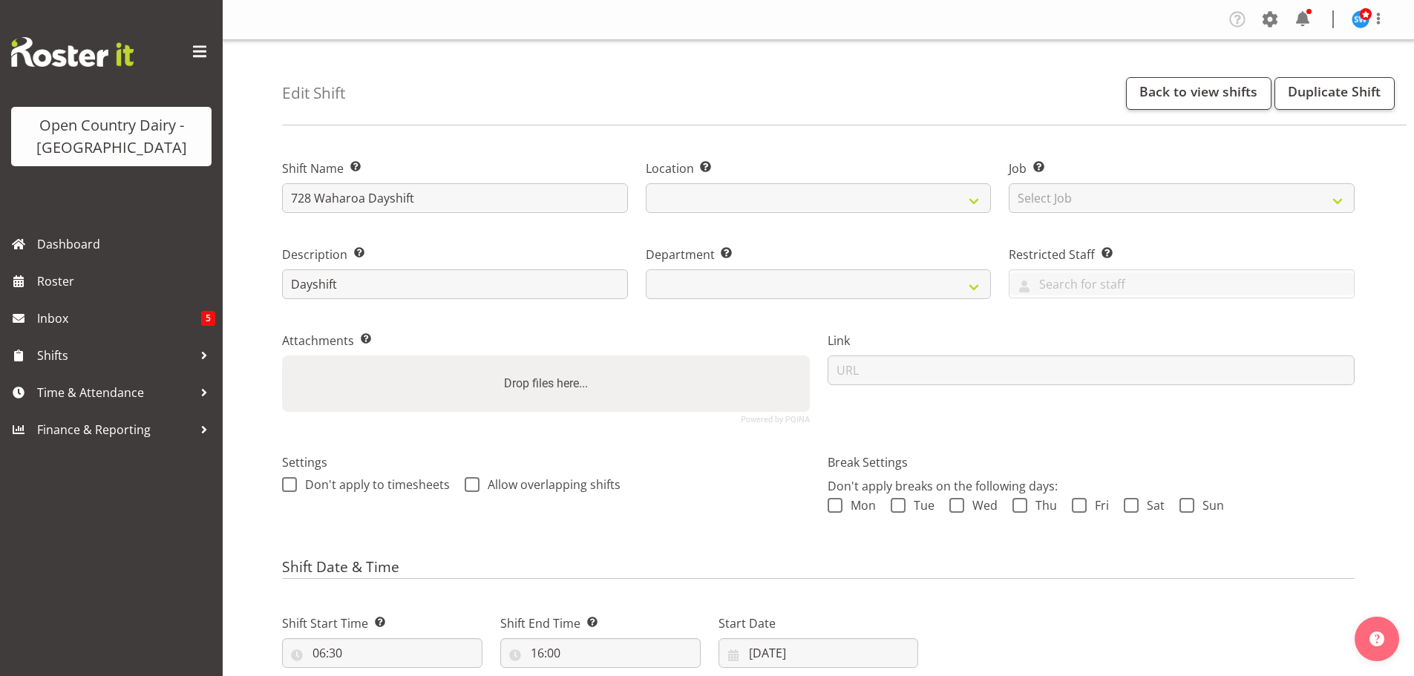
select select
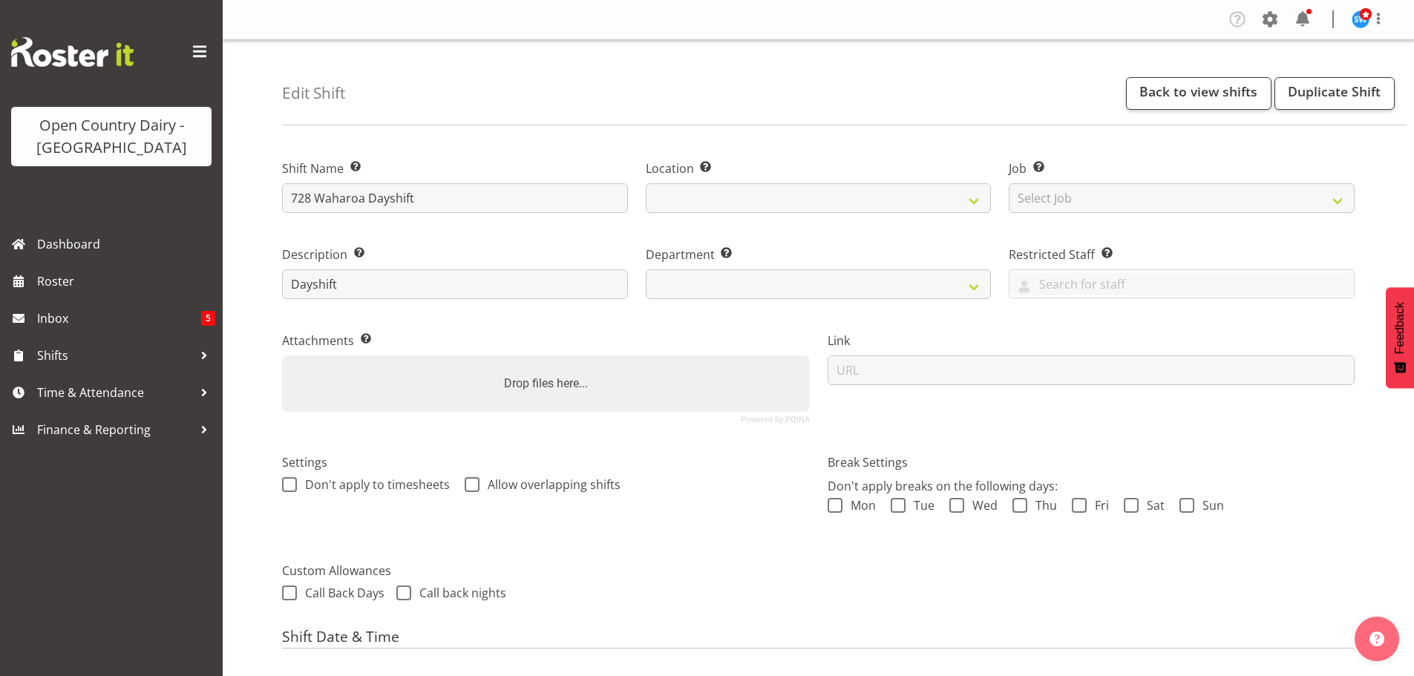
select select
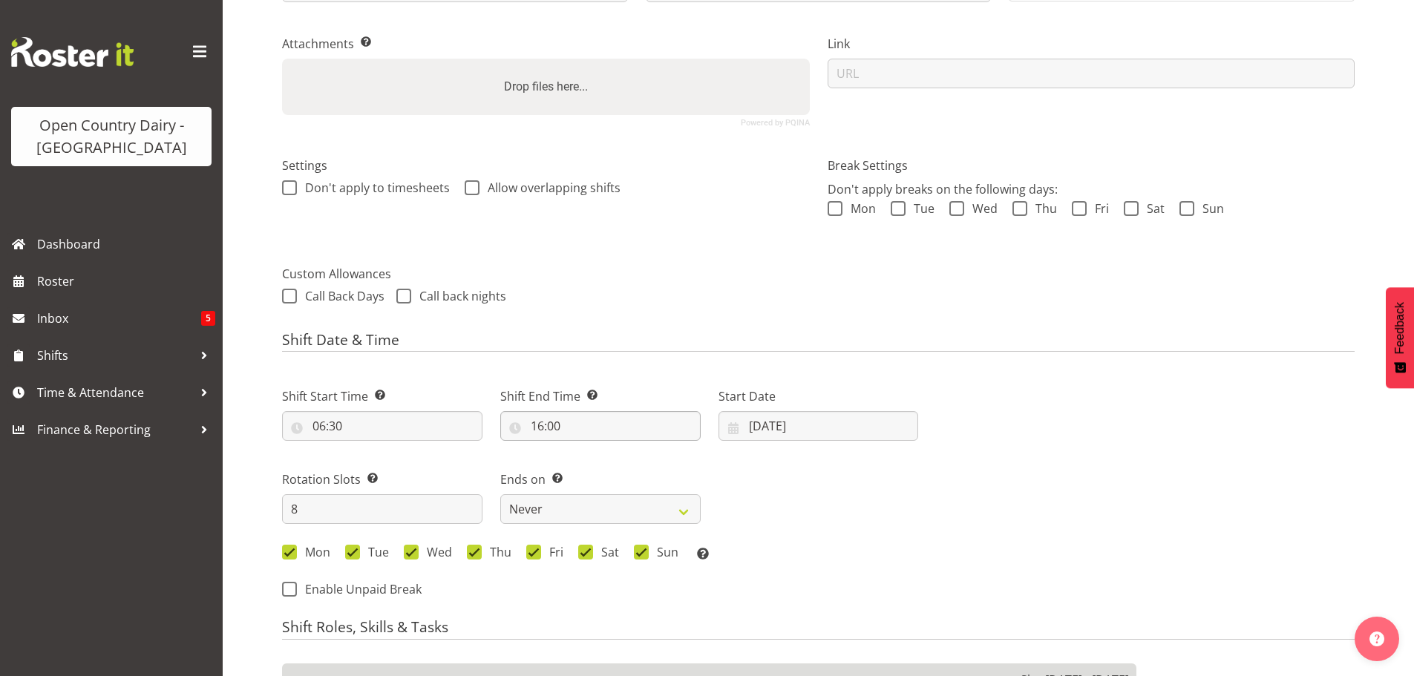
select select
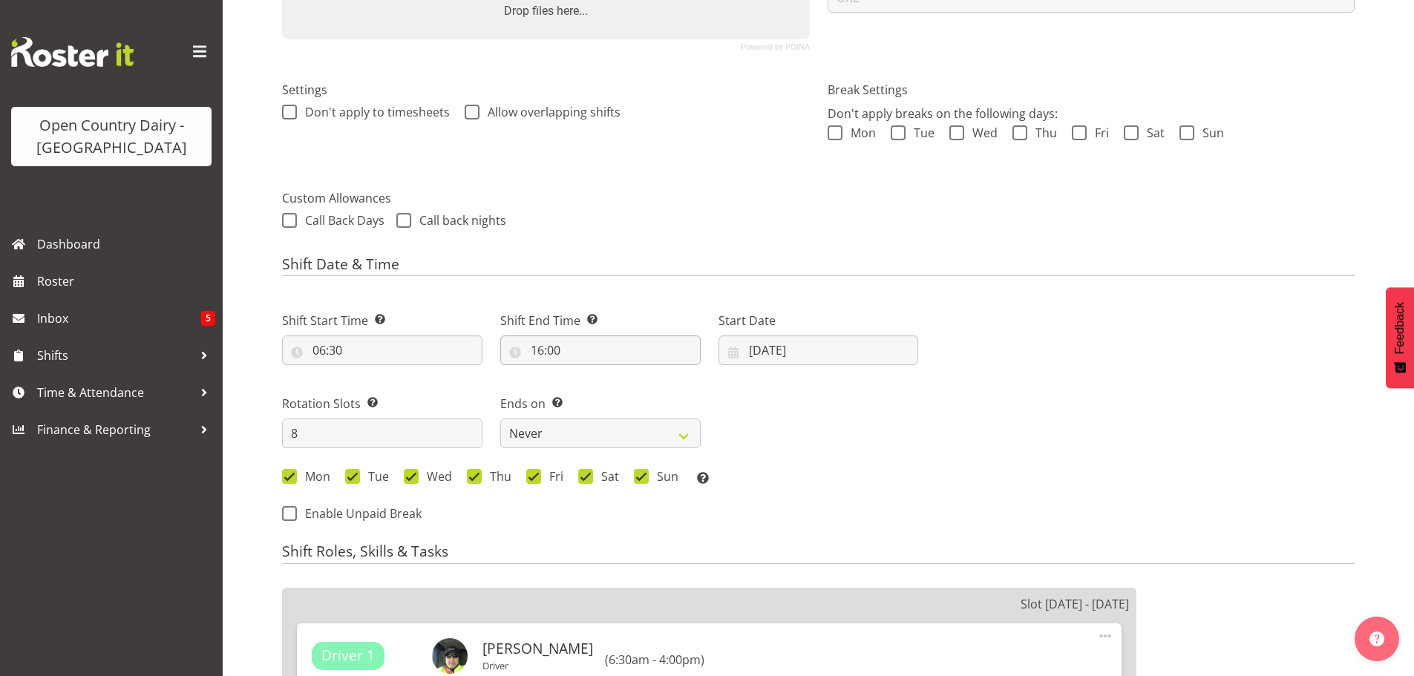
select select
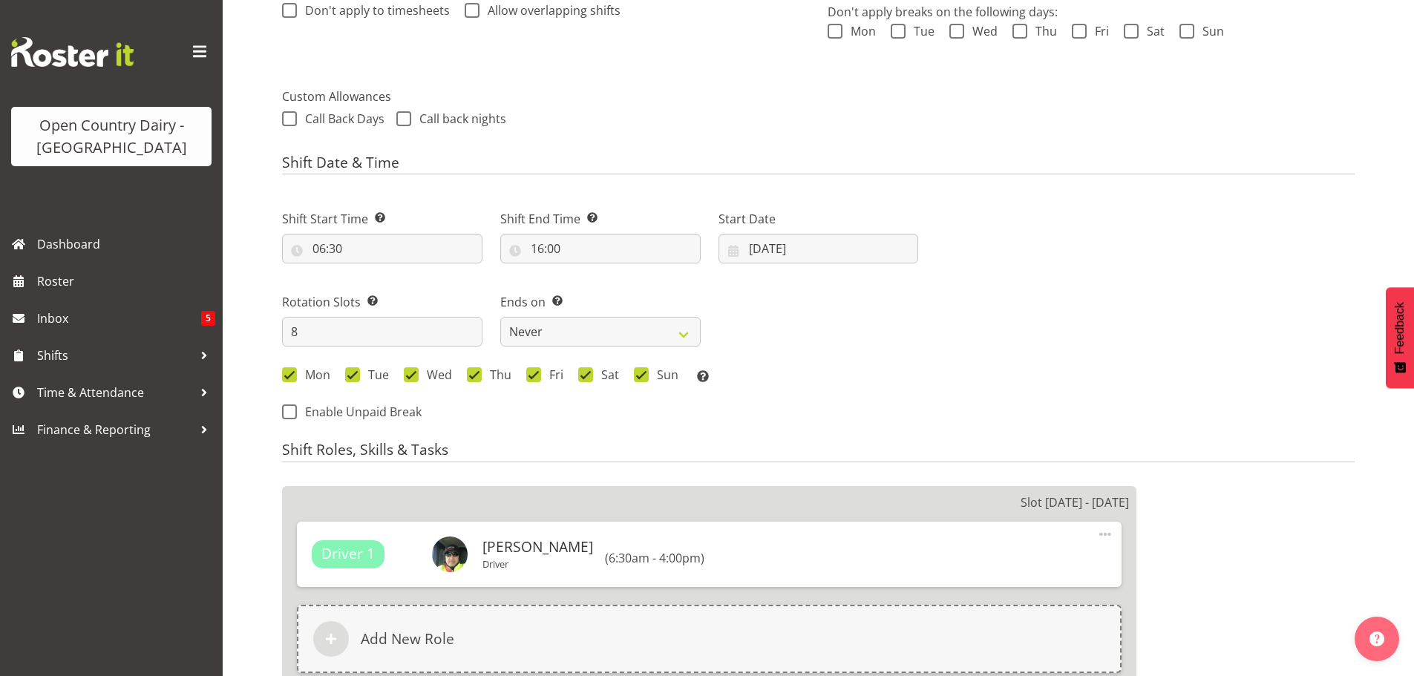
scroll to position [594, 0]
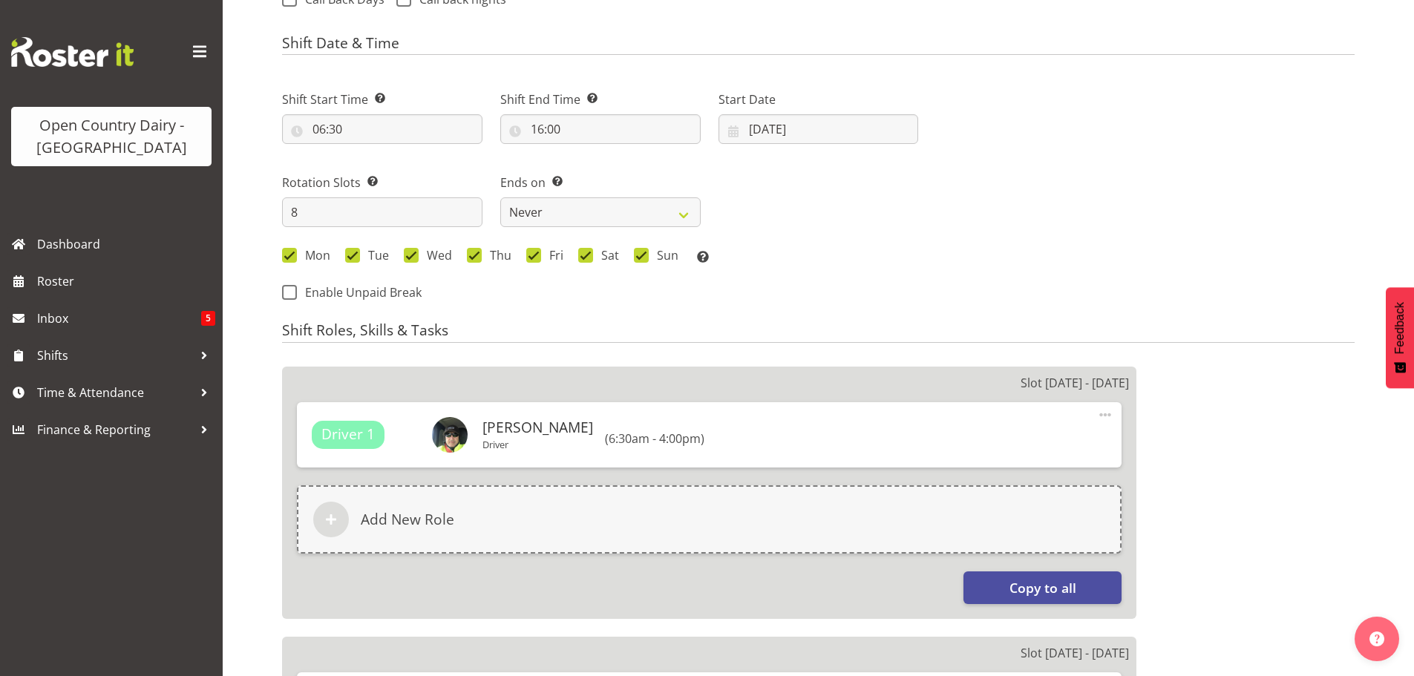
select select
select select "1054"
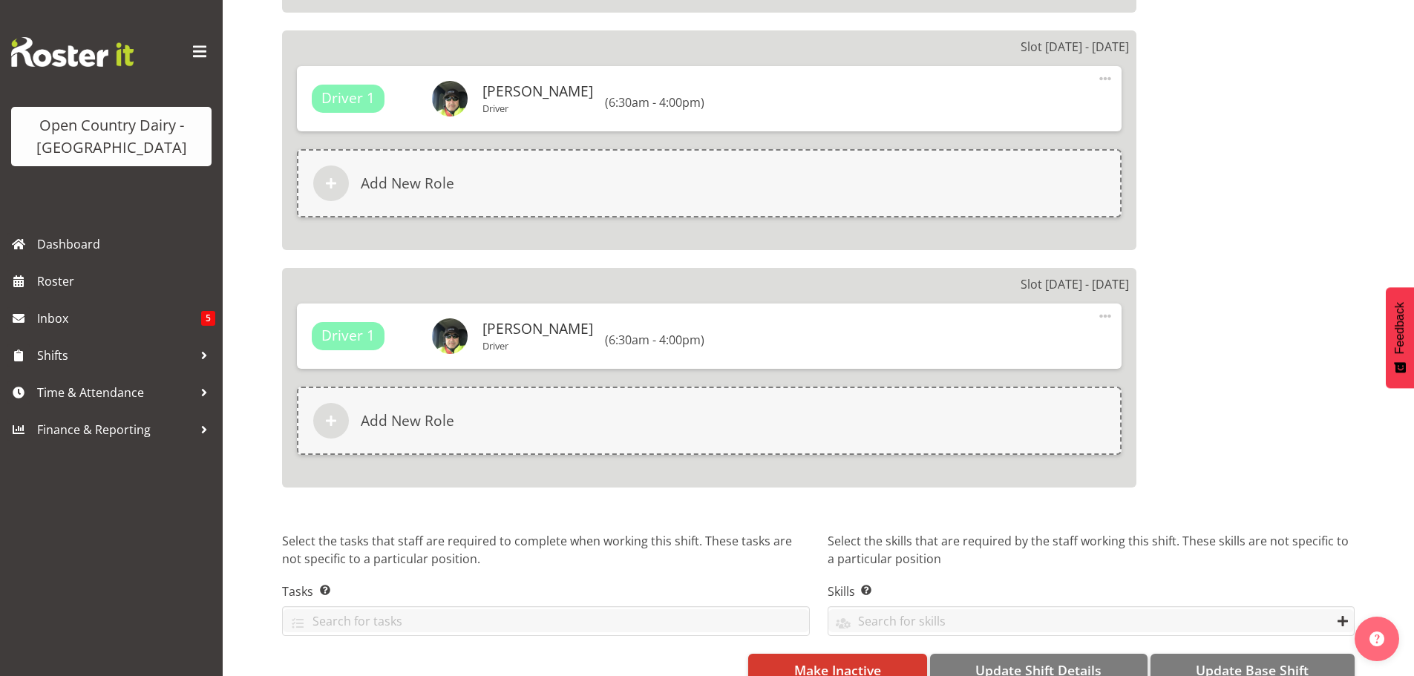
scroll to position [2421, 0]
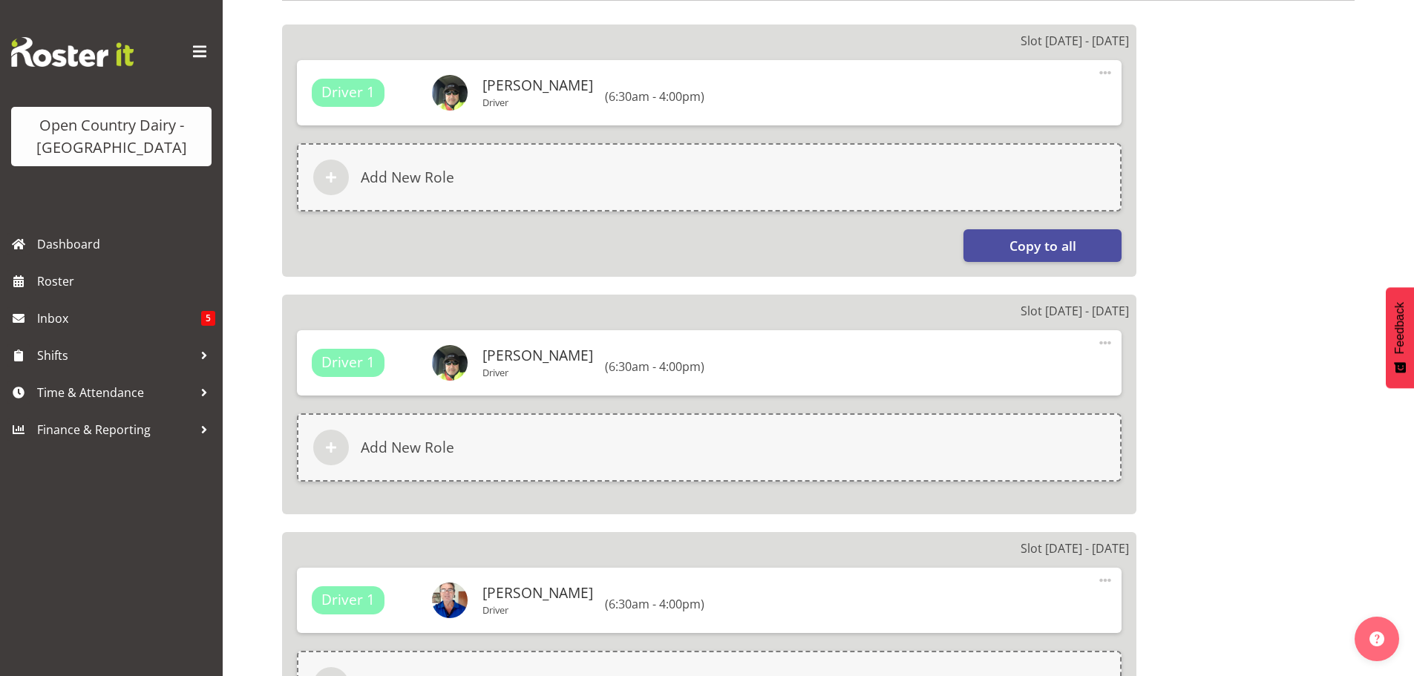
select select "842"
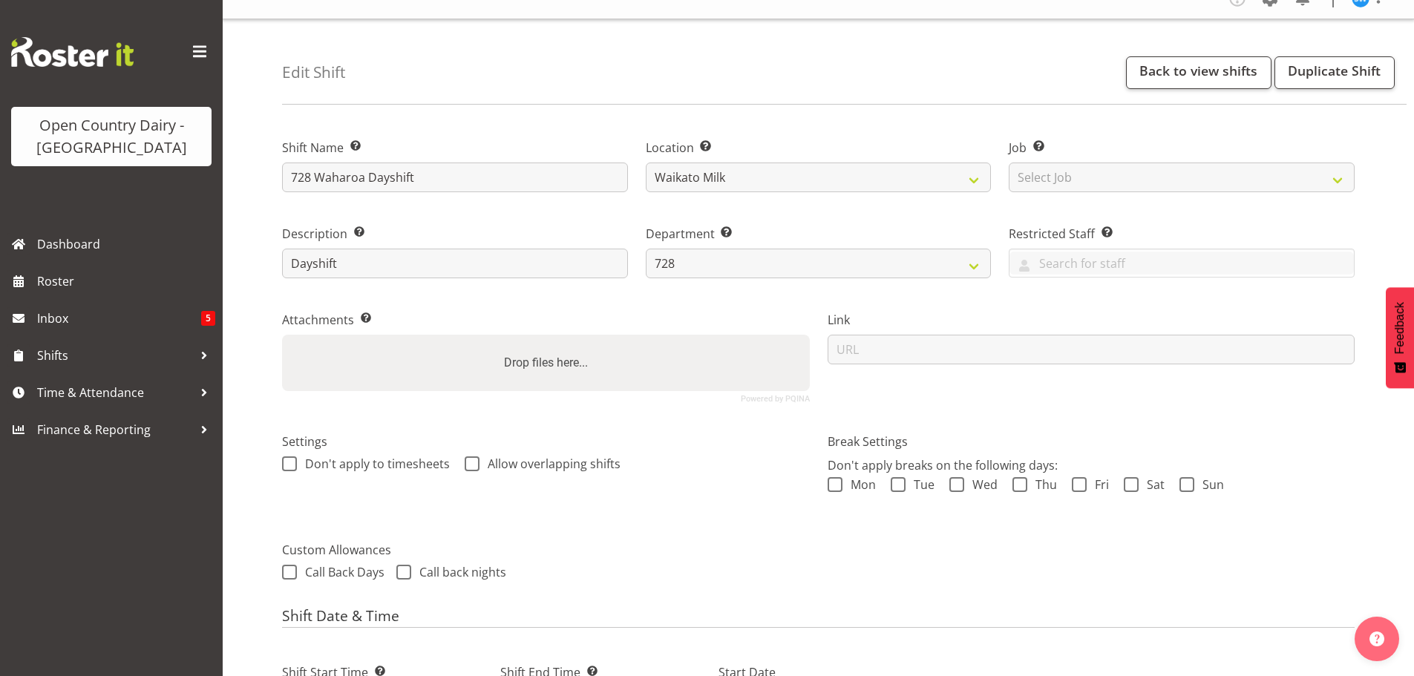
scroll to position [0, 0]
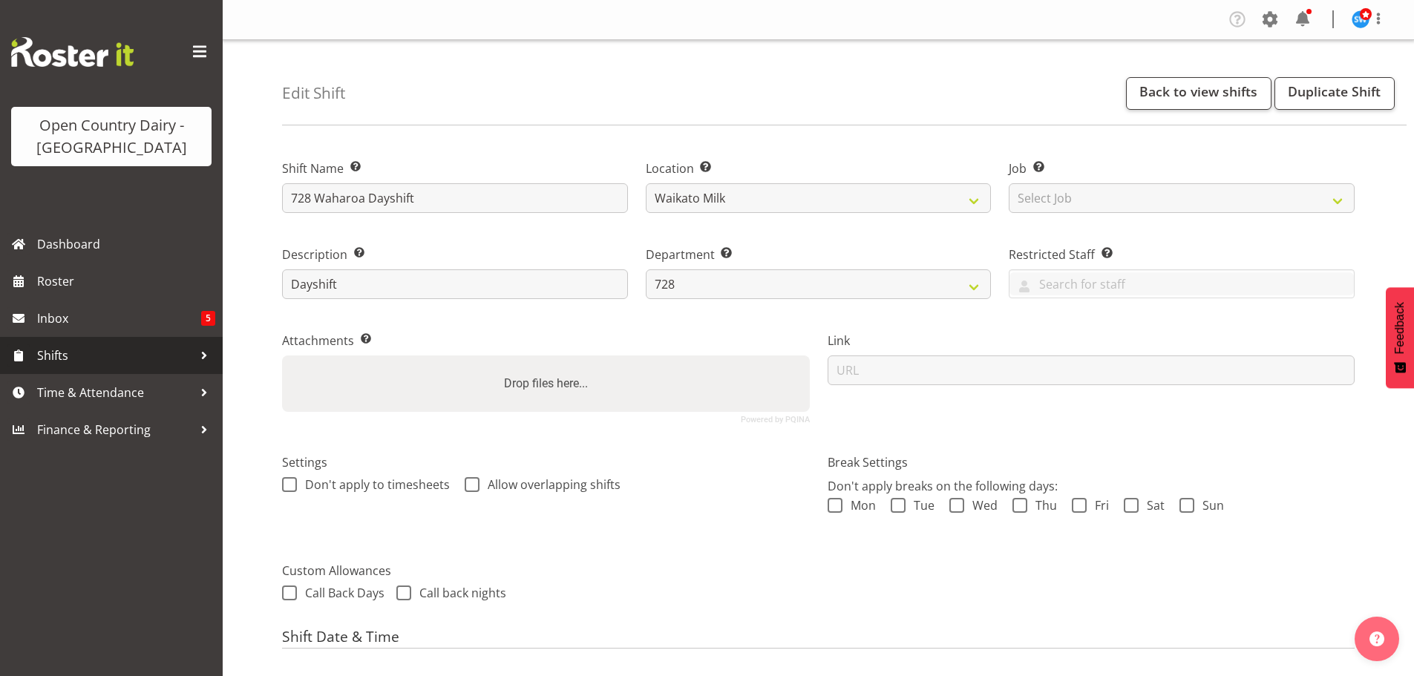
click at [69, 352] on span "Shifts" at bounding box center [115, 355] width 156 height 22
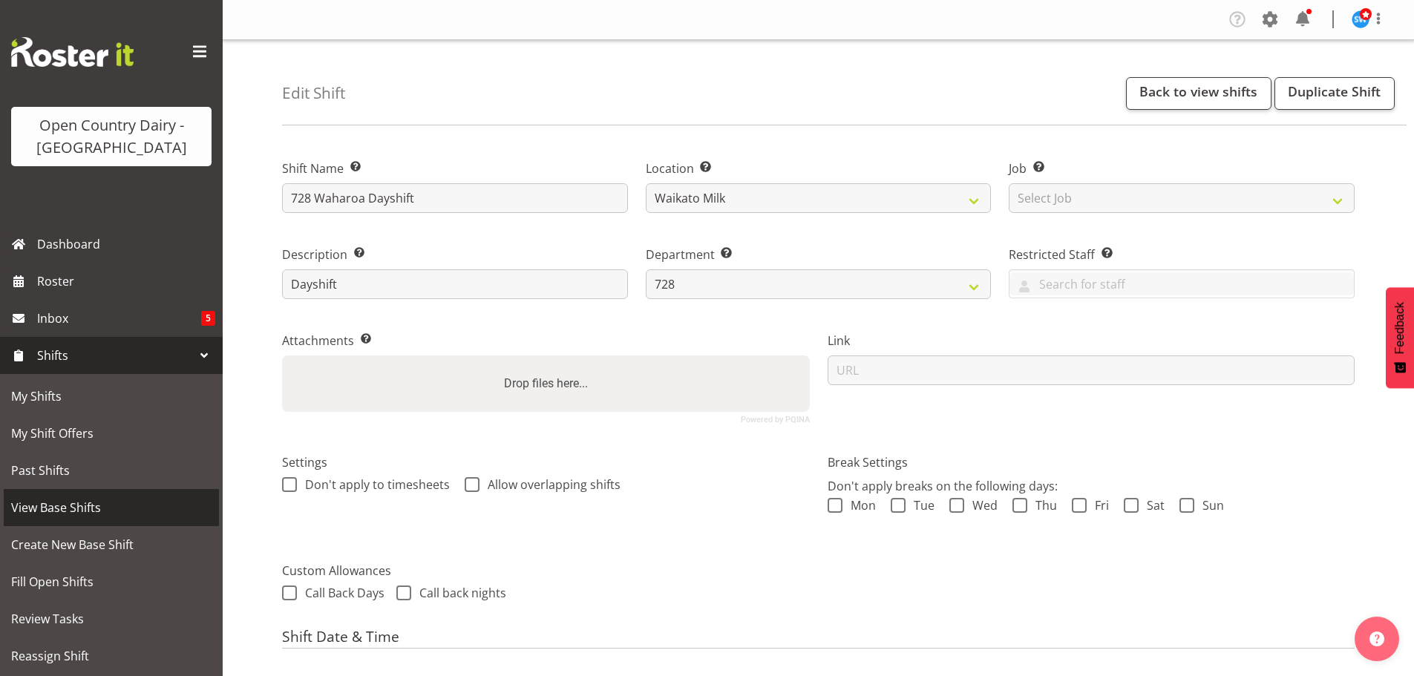
click at [81, 505] on span "View Base Shifts" at bounding box center [111, 508] width 200 height 22
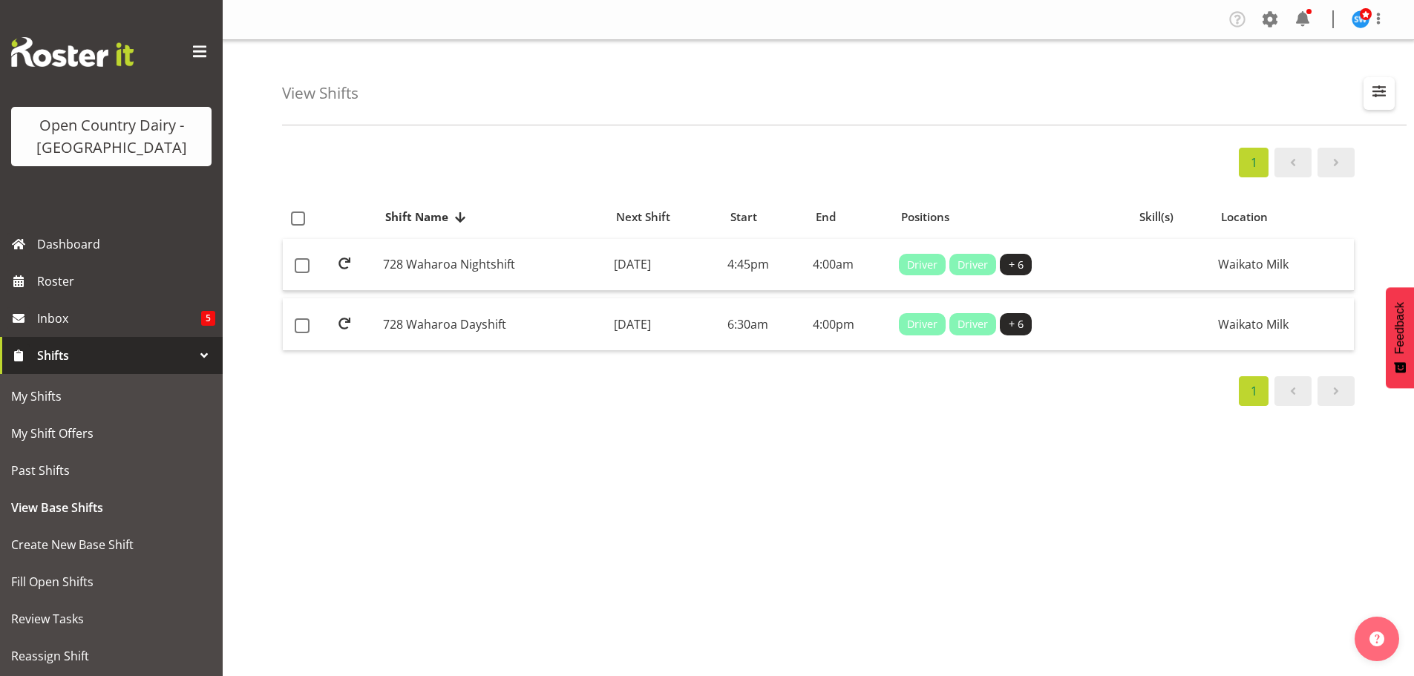
click at [1376, 91] on span "button" at bounding box center [1379, 91] width 19 height 19
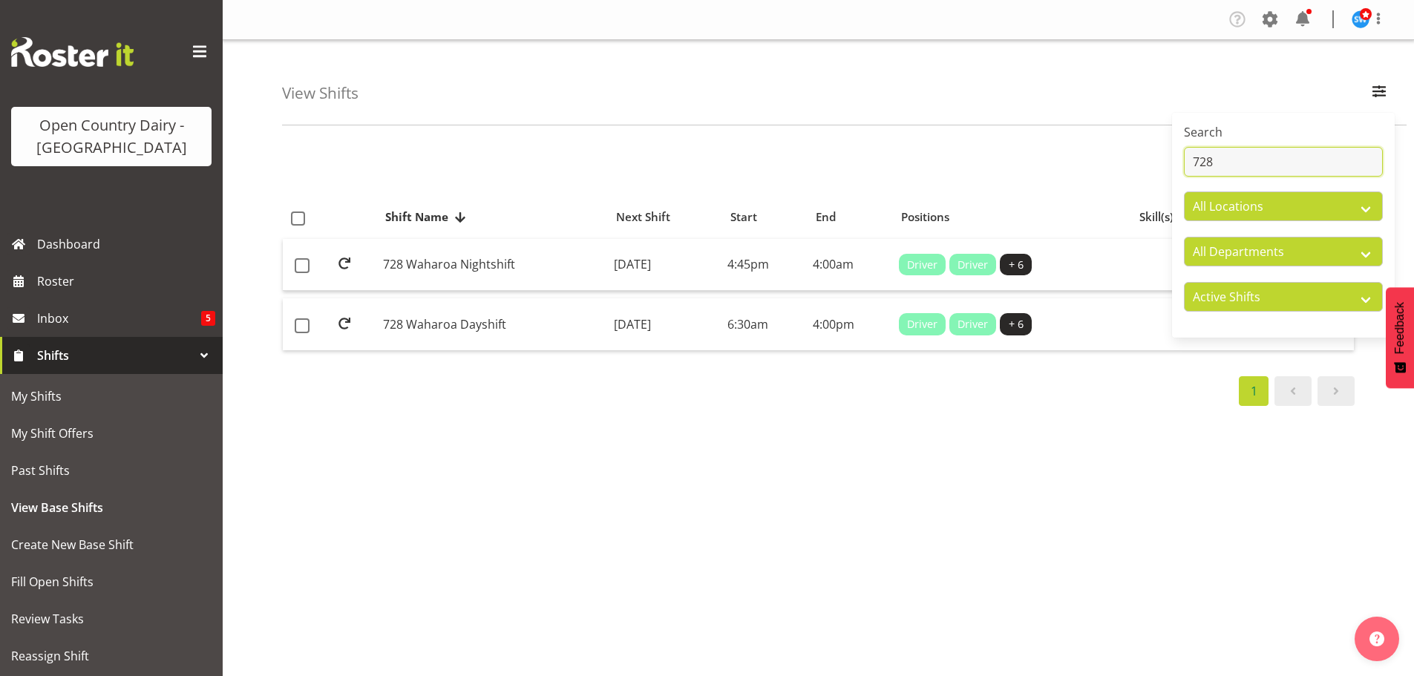
click at [1242, 163] on input "728" at bounding box center [1283, 162] width 199 height 30
type input "7"
type input "702"
click at [677, 323] on td "[DATE]" at bounding box center [665, 324] width 114 height 52
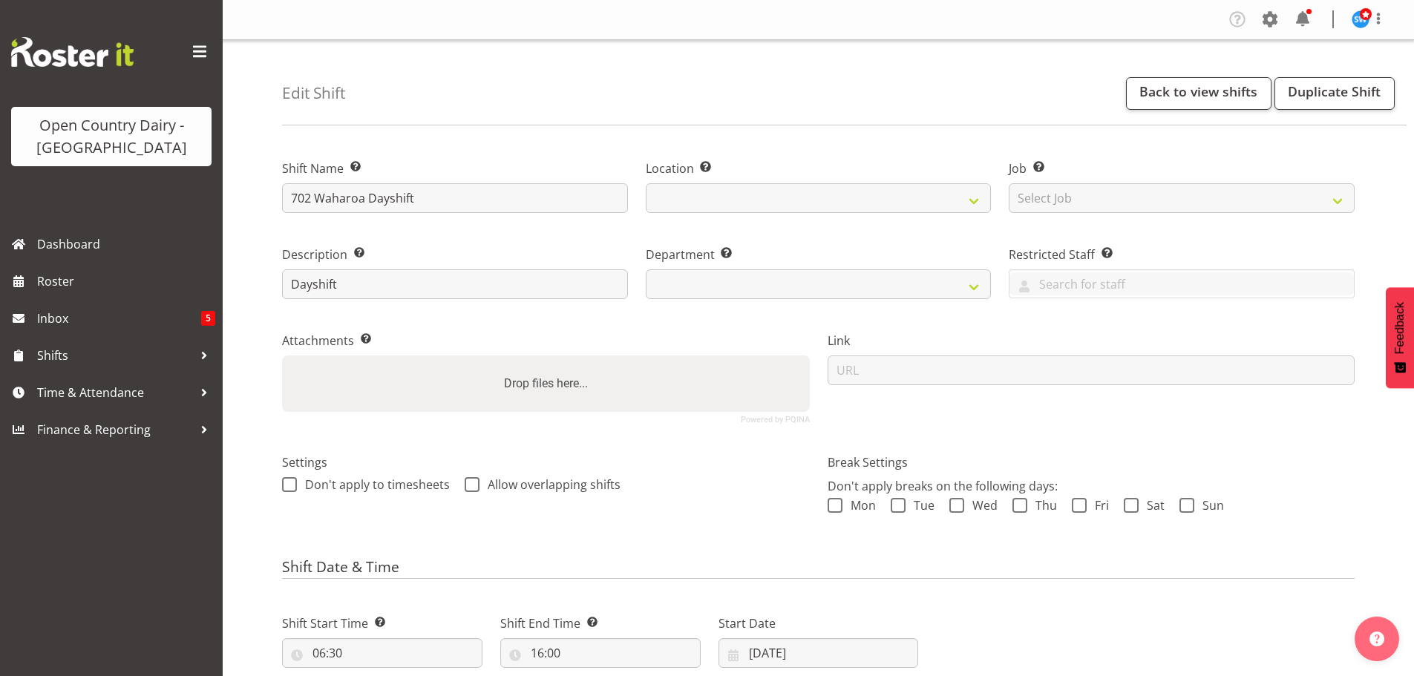
select select
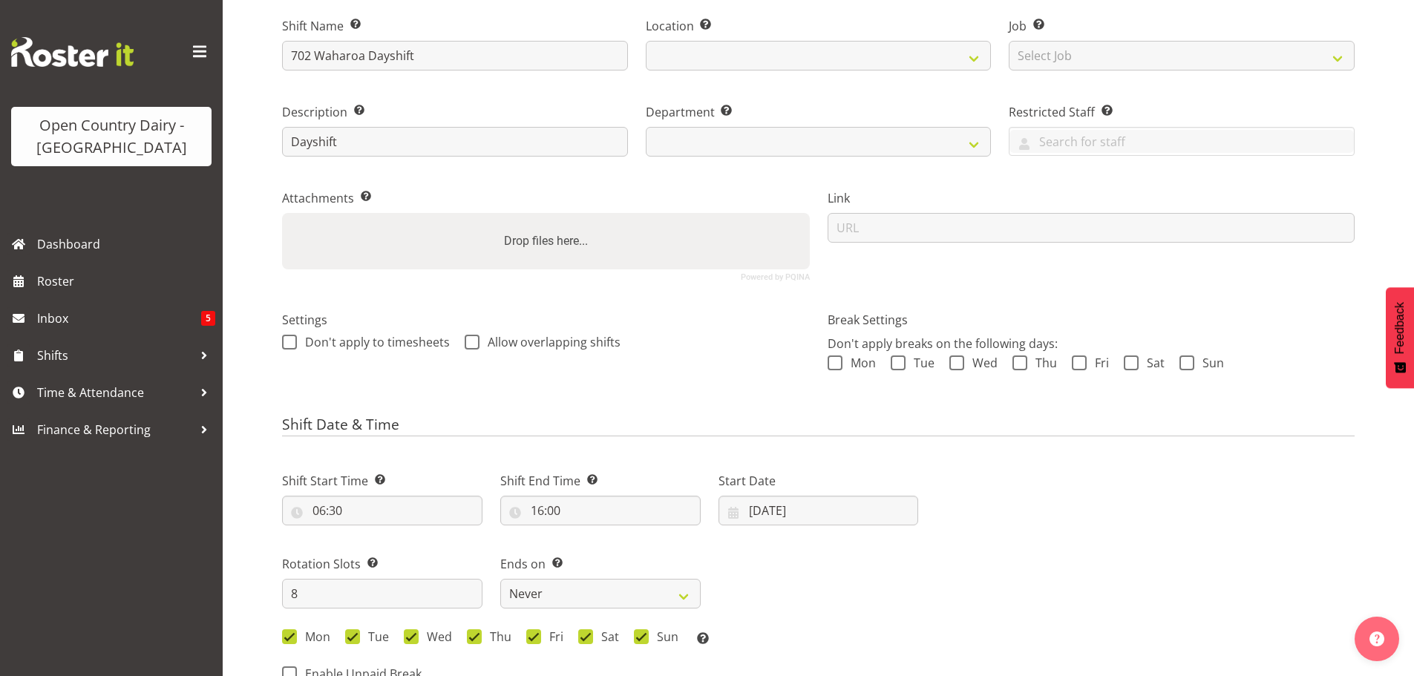
select select
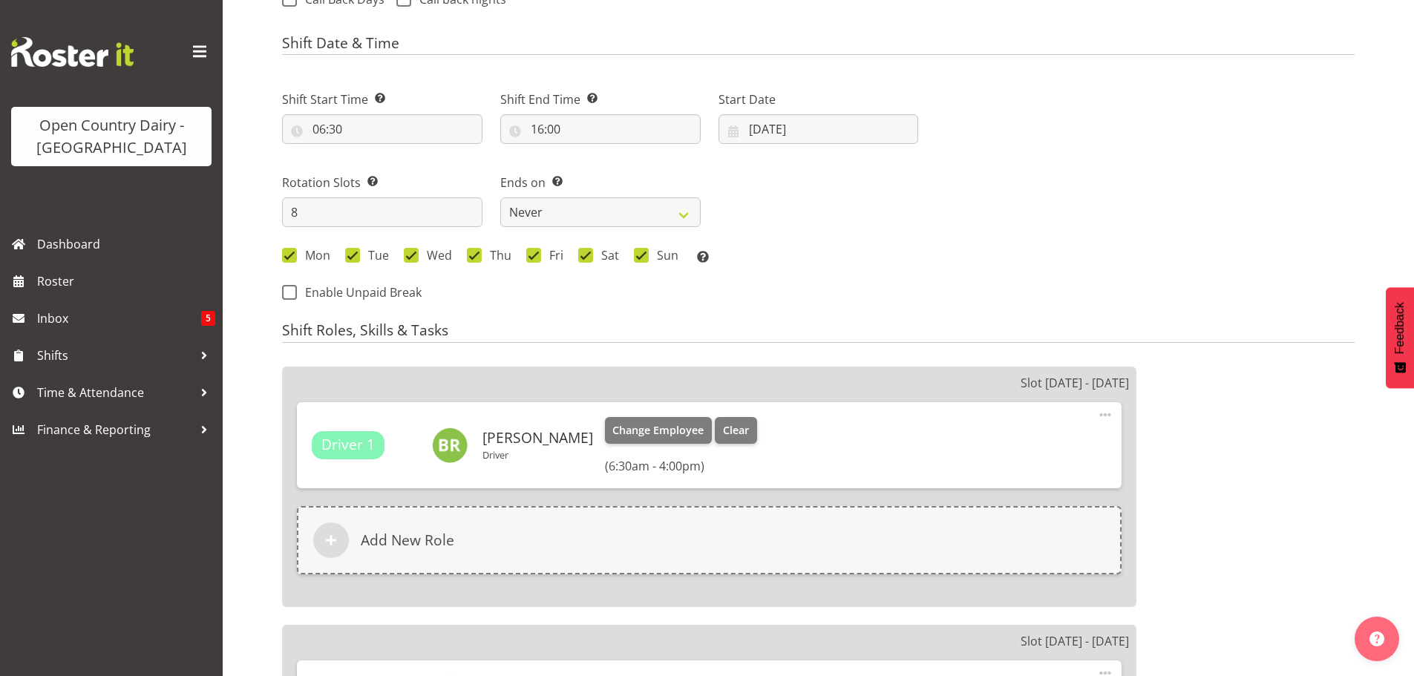
select select
select select "1054"
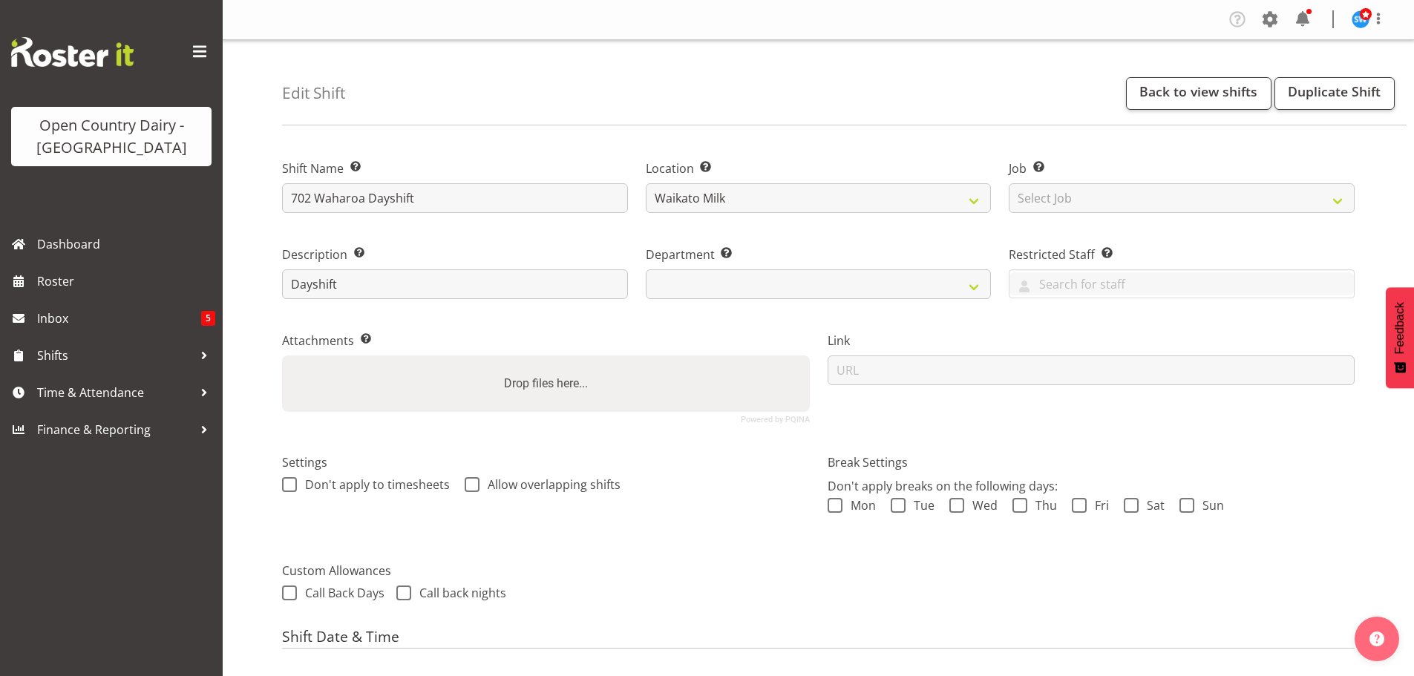
select select "720"
click at [1173, 91] on link "Back to view shifts" at bounding box center [1198, 93] width 145 height 33
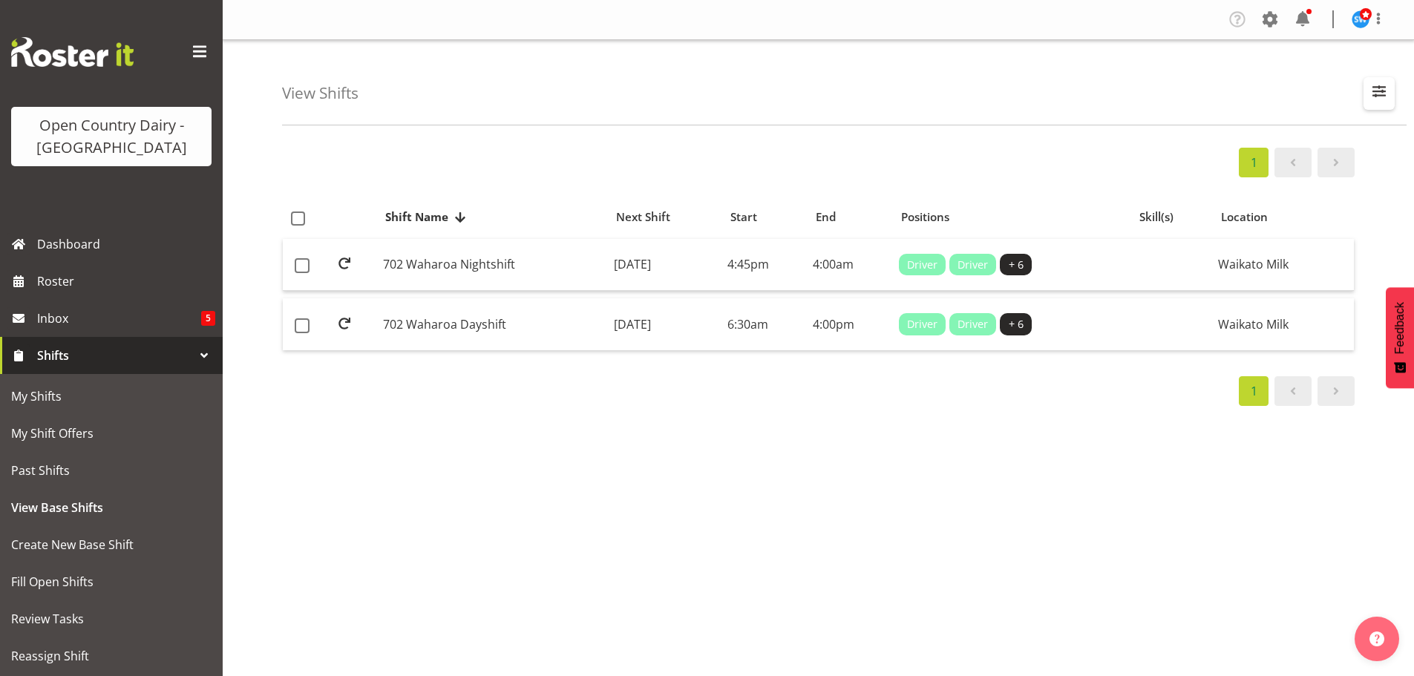
click at [1378, 91] on span "button" at bounding box center [1379, 91] width 19 height 19
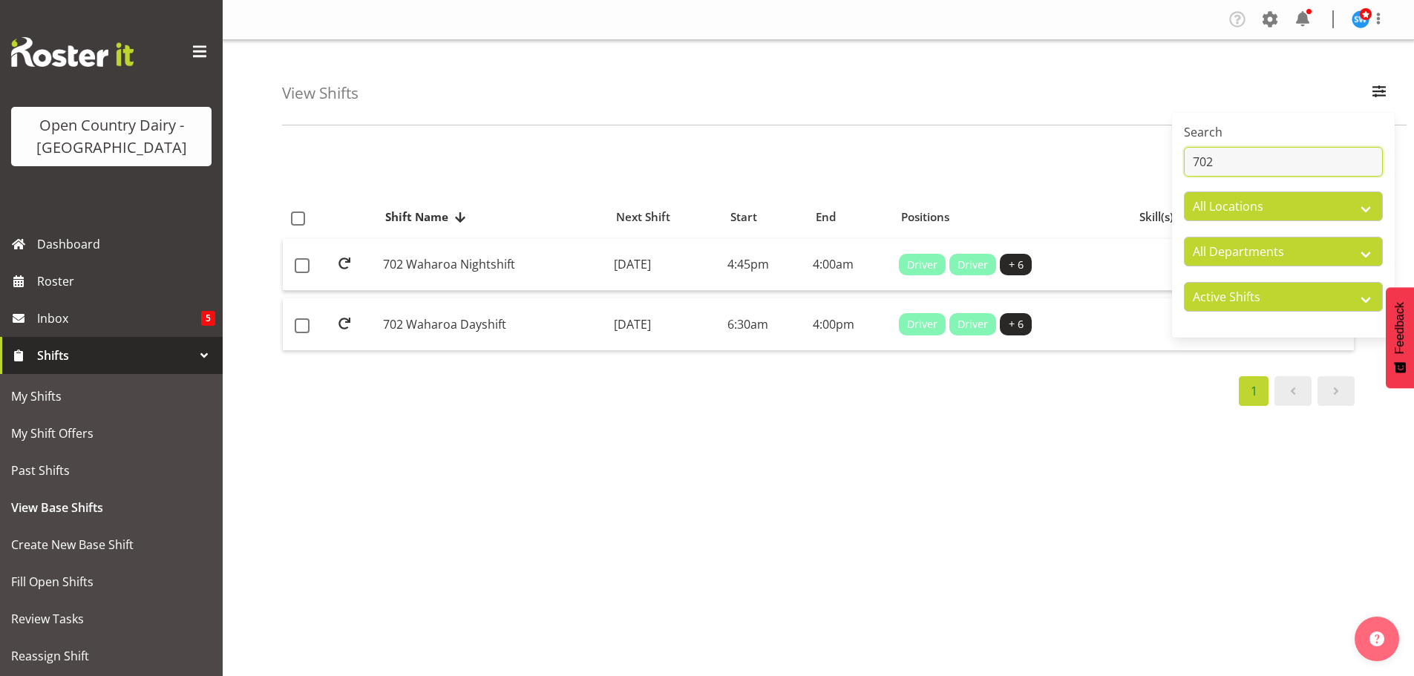
click at [1235, 157] on input "702" at bounding box center [1283, 162] width 199 height 30
type input "7"
type input "882"
click at [644, 263] on td "[DATE]" at bounding box center [665, 265] width 114 height 53
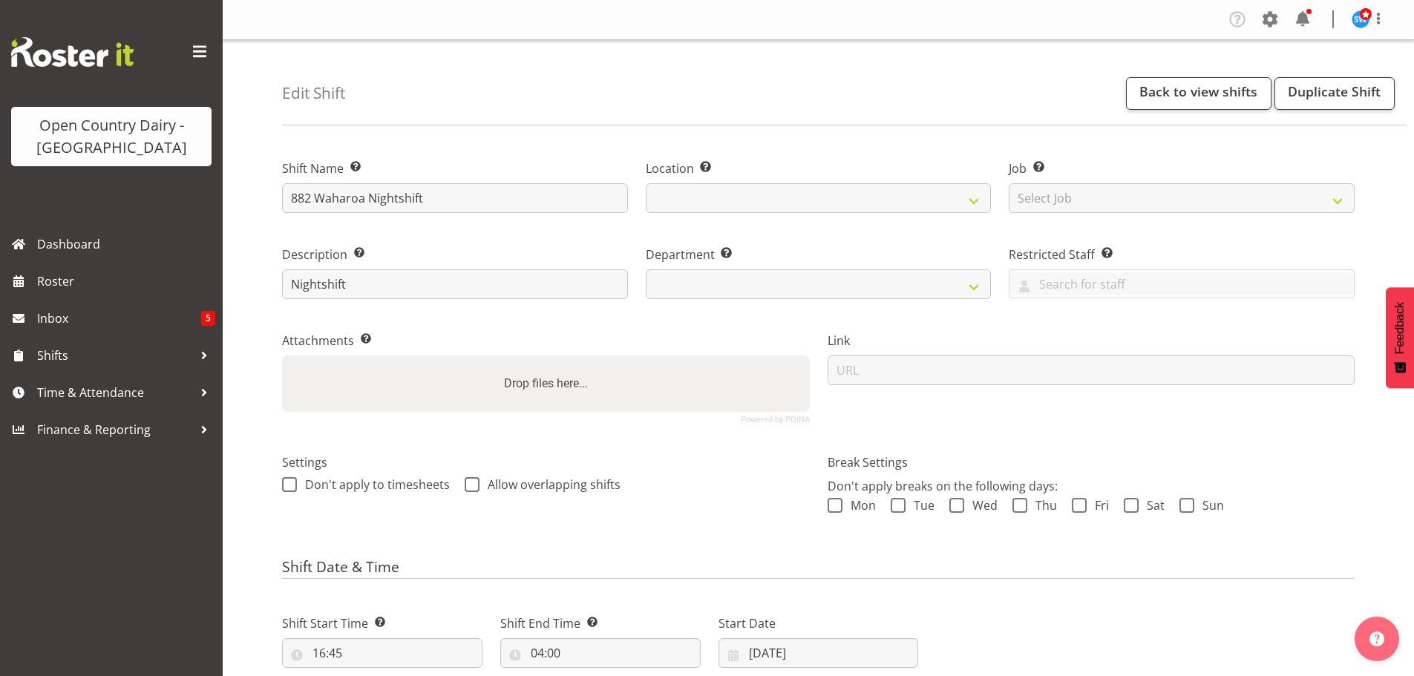
select select
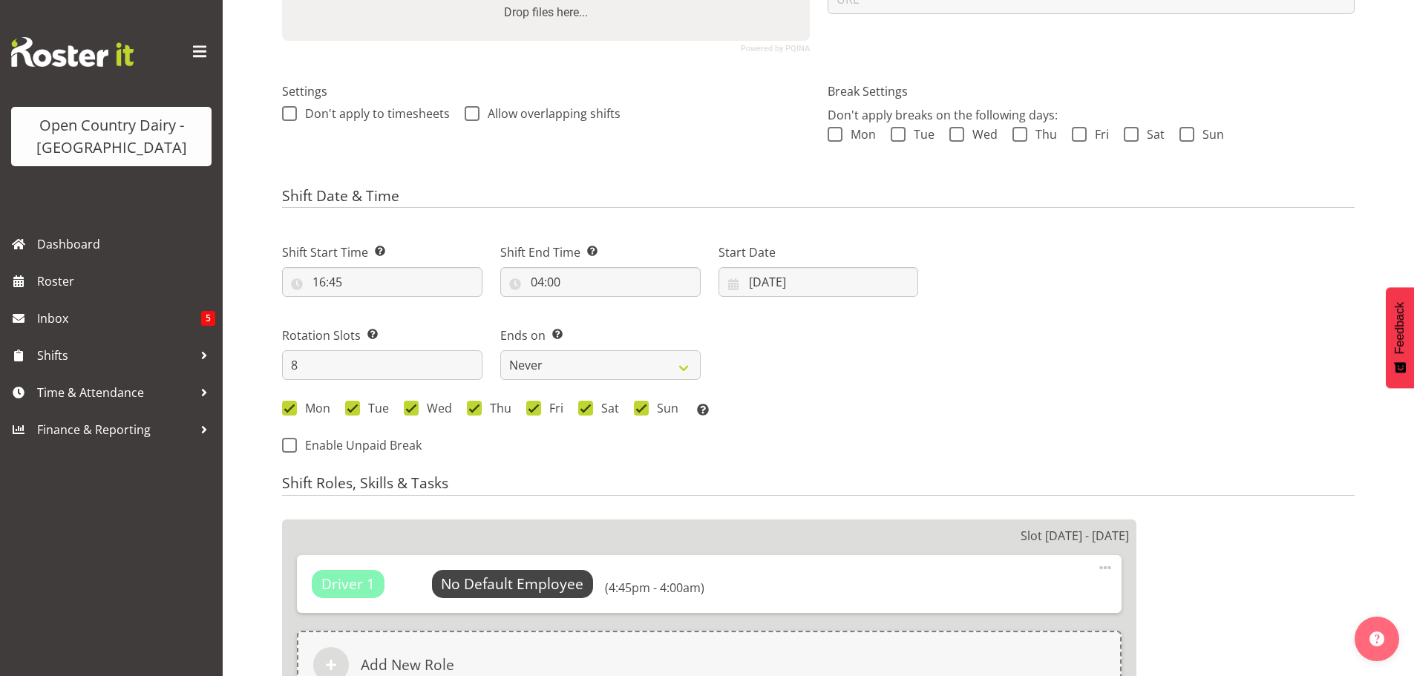
select select
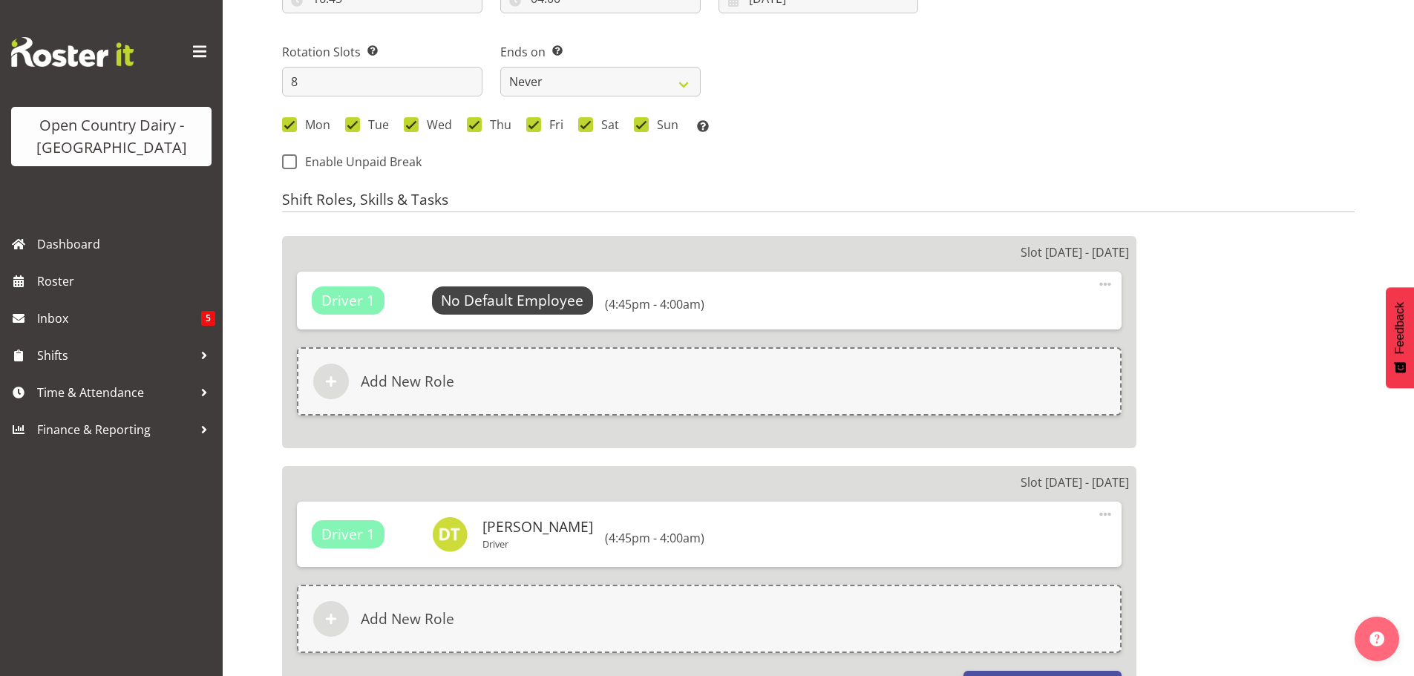
select select
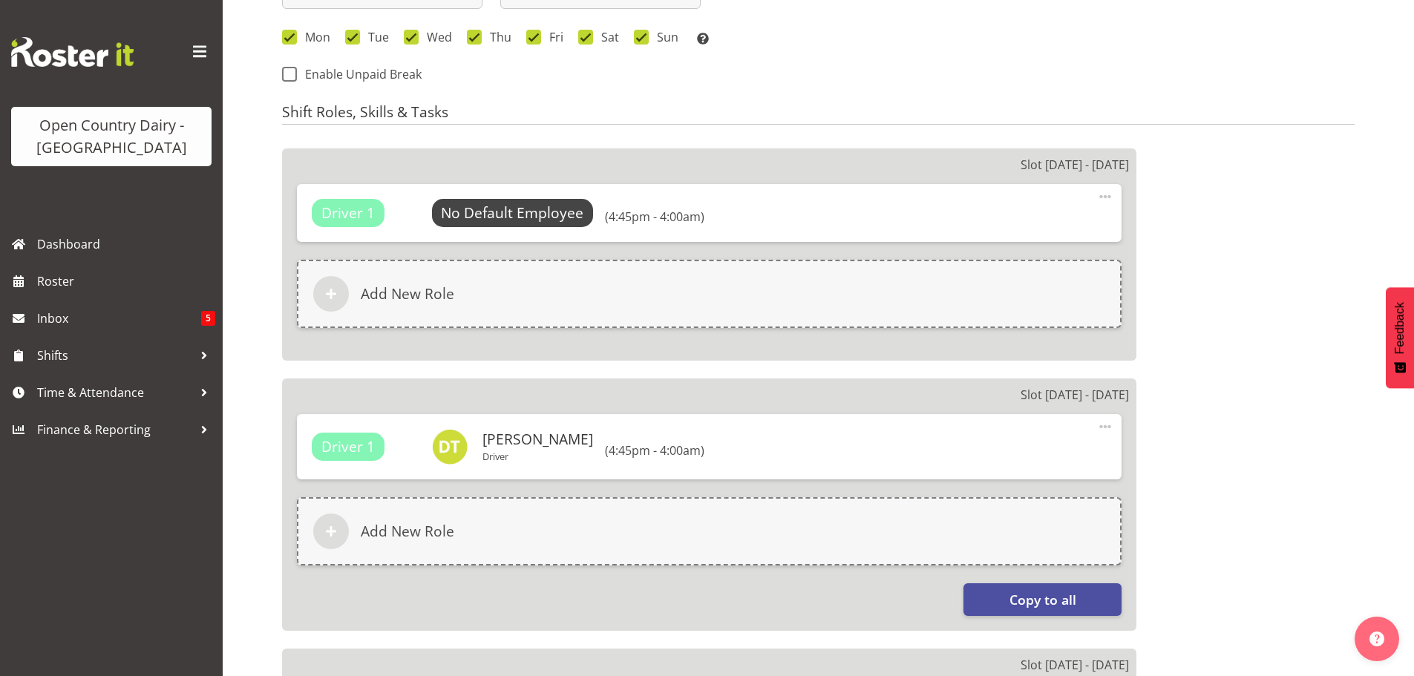
select select
select select "1054"
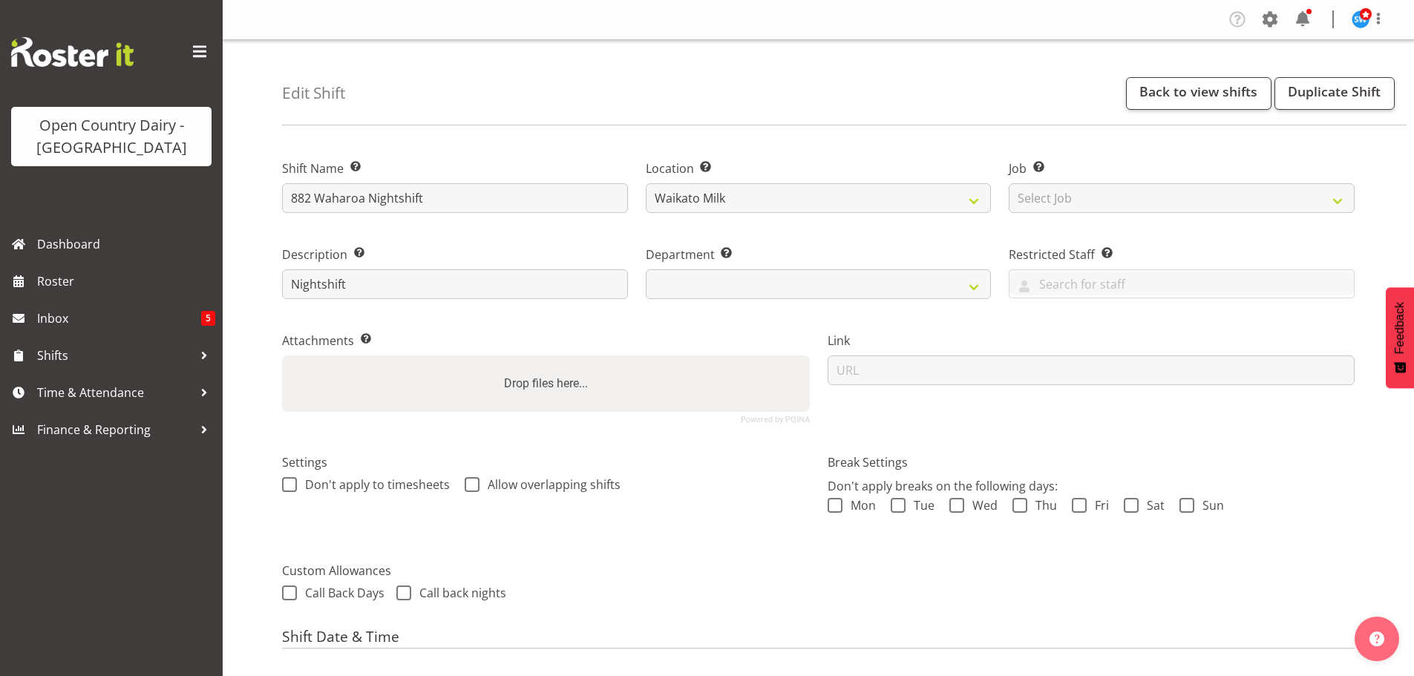
select select "883"
click at [88, 278] on span "Roster" at bounding box center [126, 281] width 178 height 22
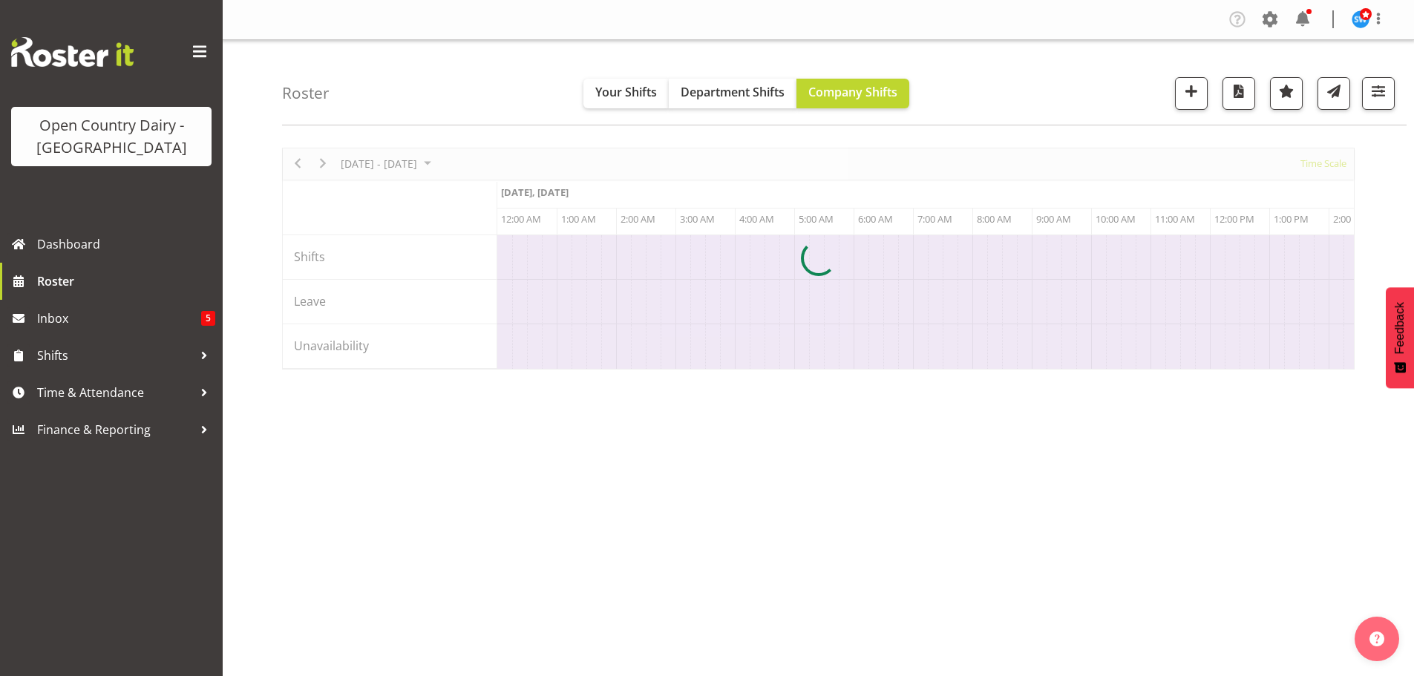
scroll to position [0, 2850]
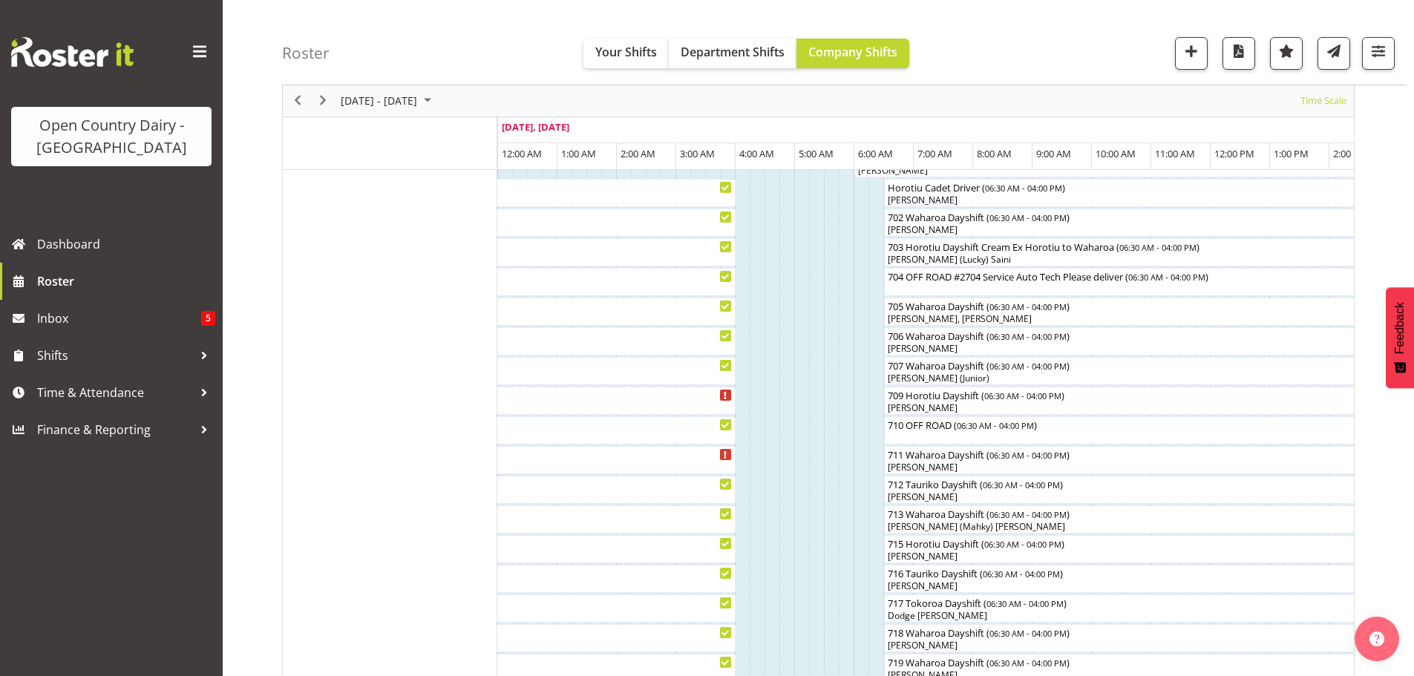
scroll to position [297, 0]
click at [83, 386] on span "Time & Attendance" at bounding box center [115, 393] width 156 height 22
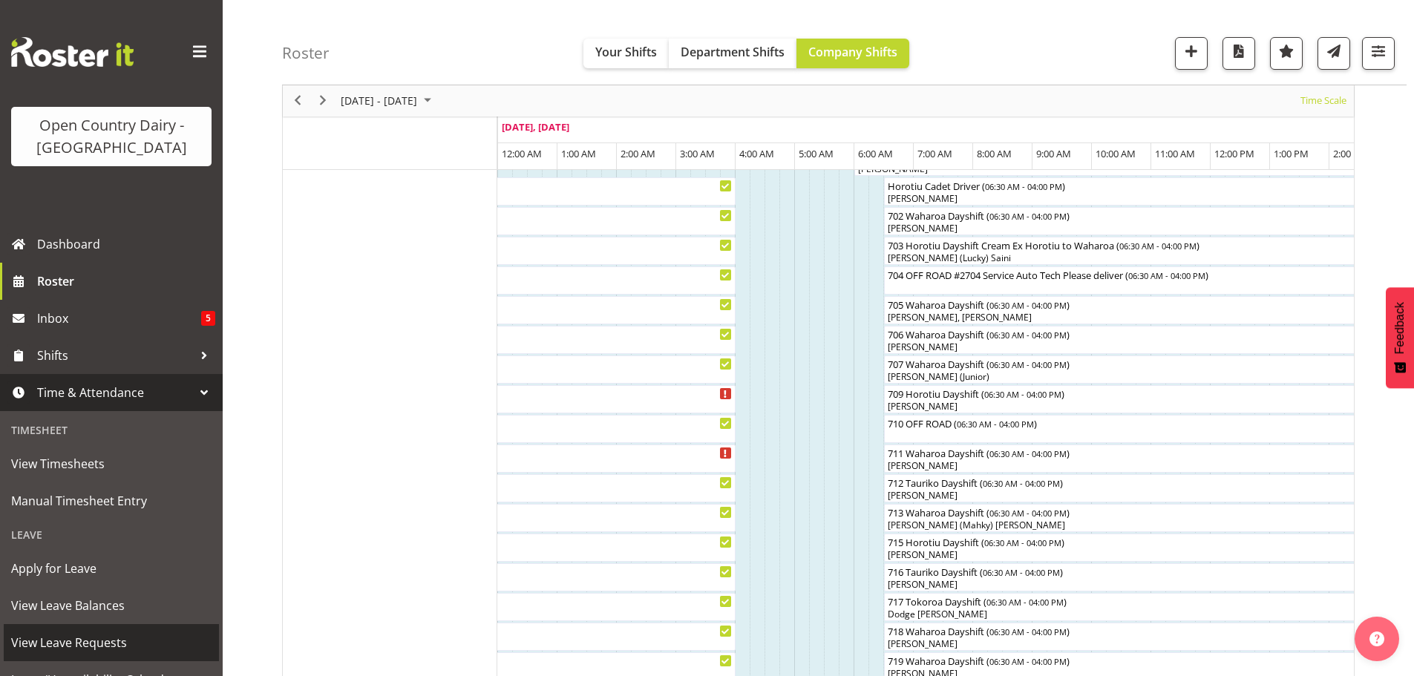
click at [50, 640] on span "View Leave Requests" at bounding box center [111, 643] width 200 height 22
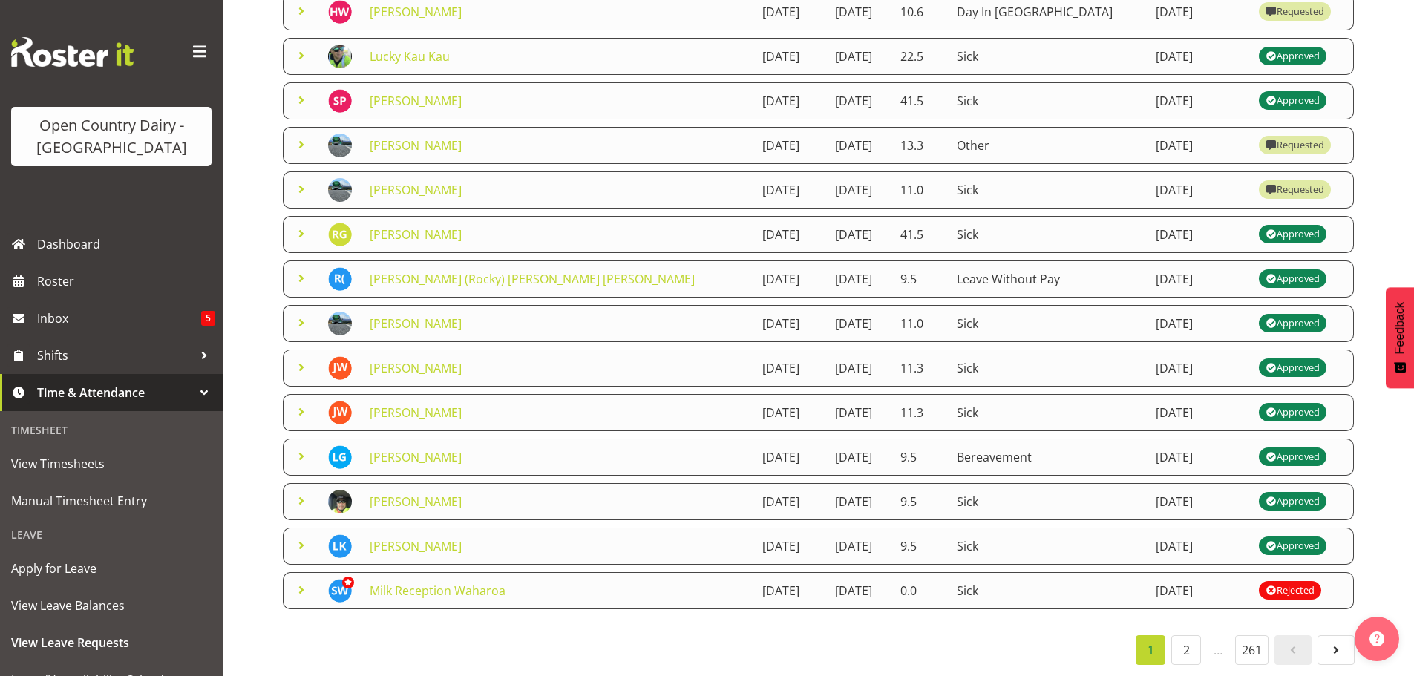
scroll to position [257, 0]
click at [1191, 640] on link "2" at bounding box center [1186, 650] width 30 height 30
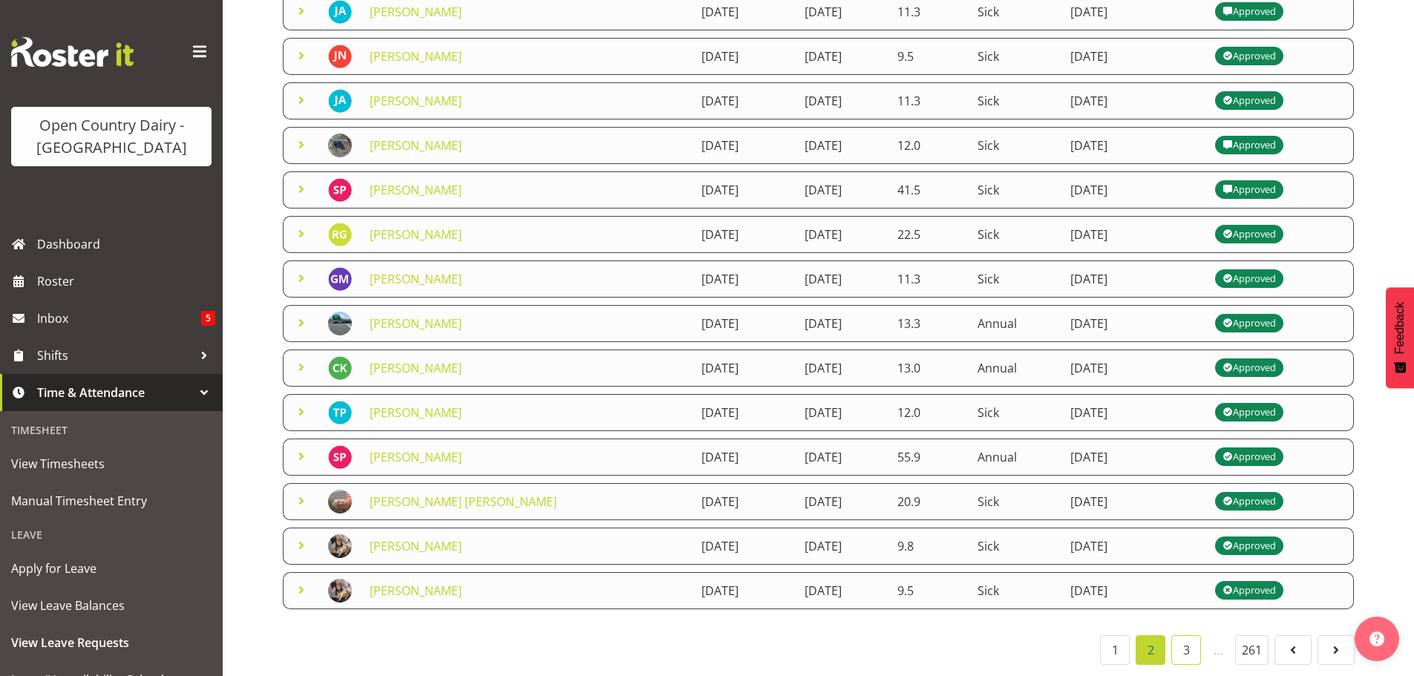
click at [1187, 638] on link "3" at bounding box center [1186, 650] width 30 height 30
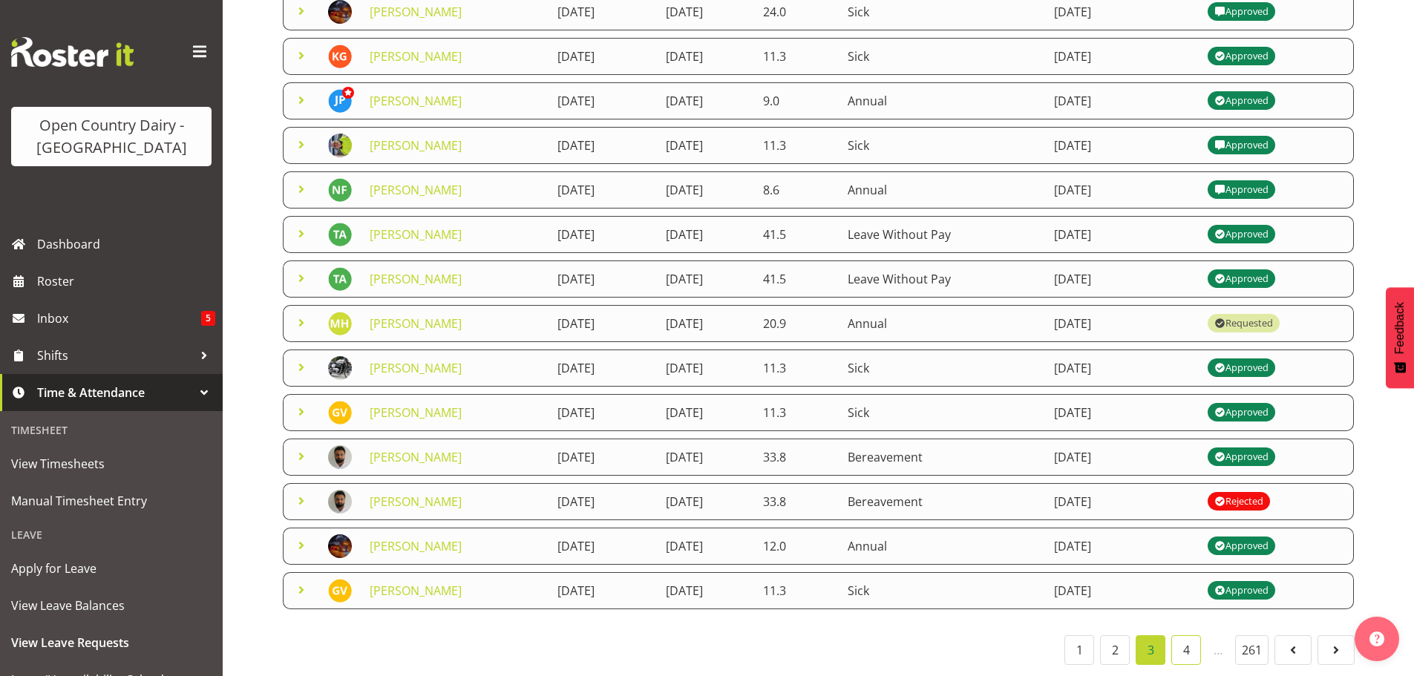
click at [1188, 635] on link "4" at bounding box center [1186, 650] width 30 height 30
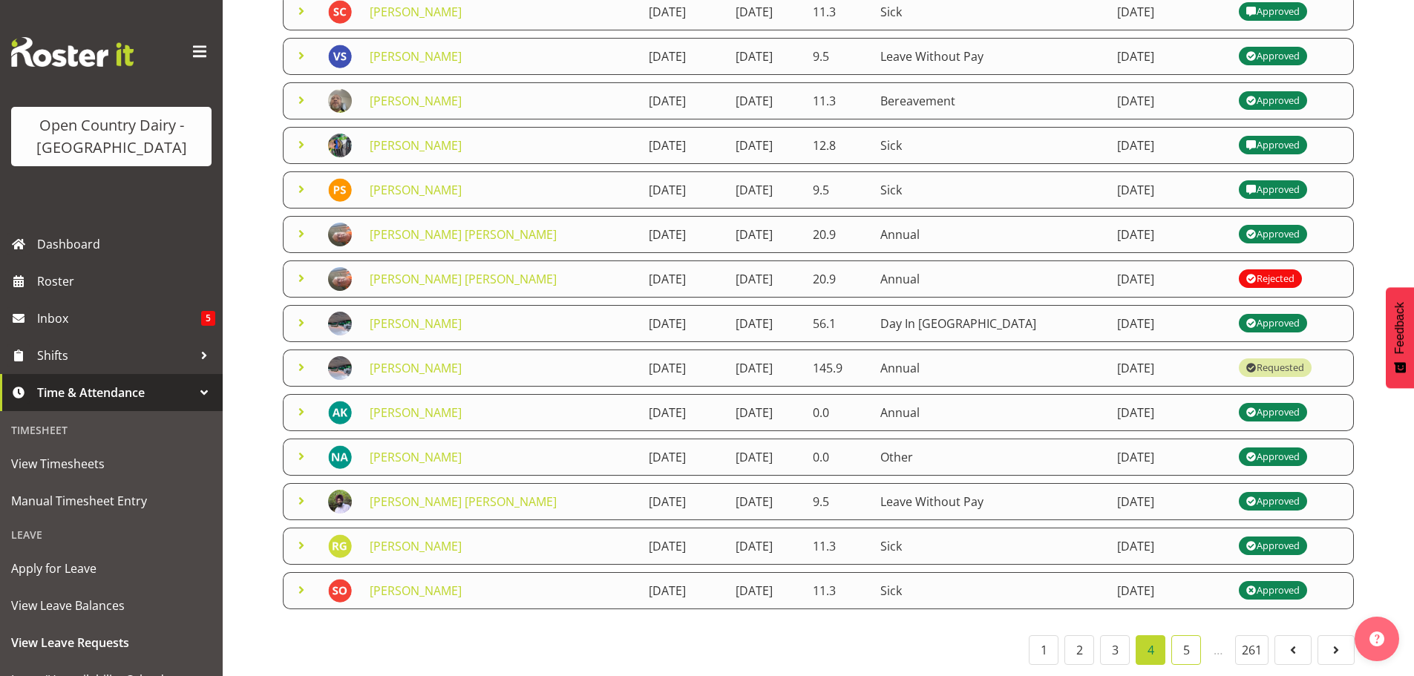
click at [1191, 637] on link "5" at bounding box center [1186, 650] width 30 height 30
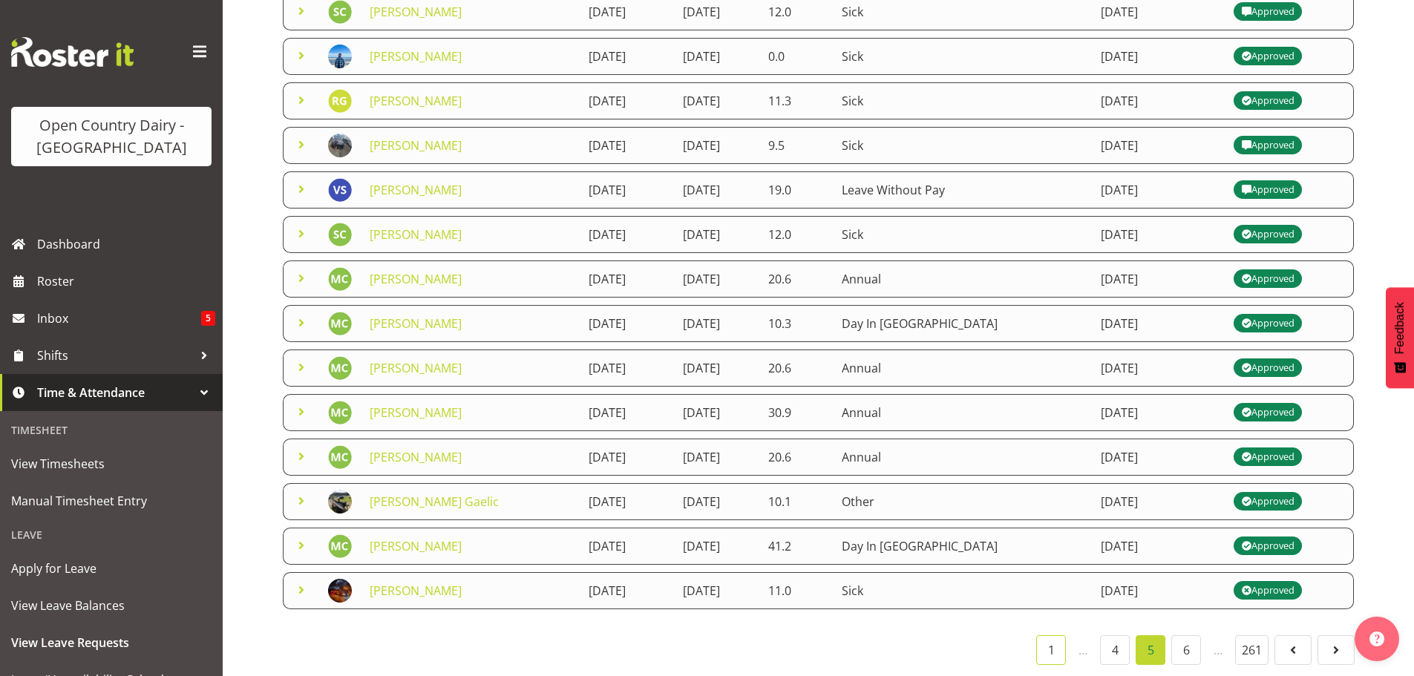
click at [1041, 639] on link "1" at bounding box center [1051, 650] width 30 height 30
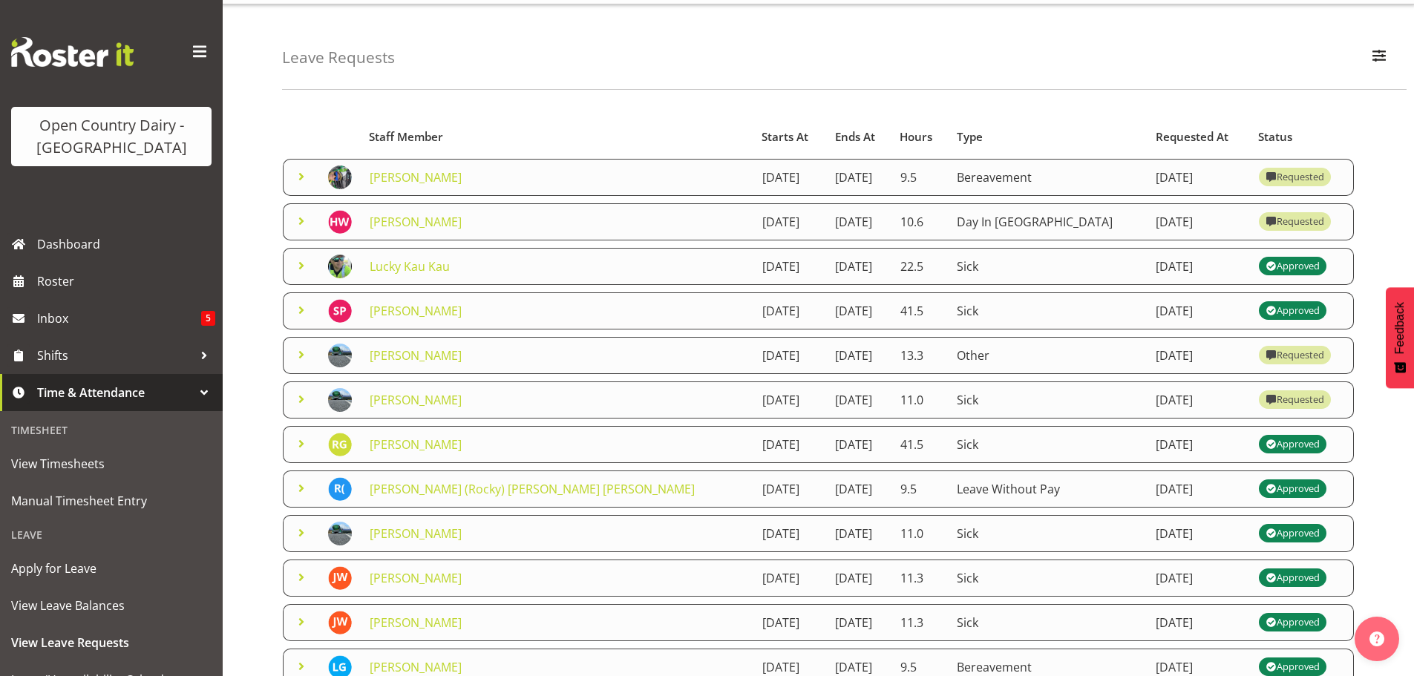
scroll to position [34, 0]
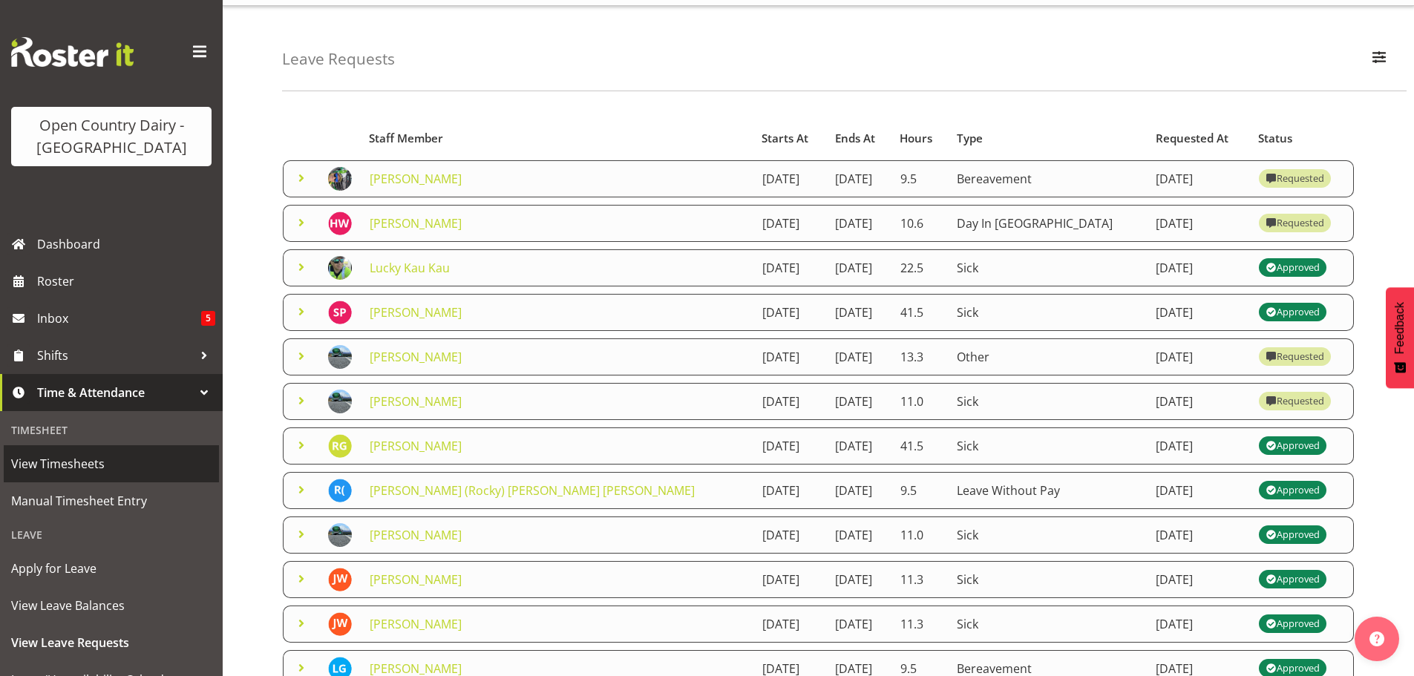
click at [73, 458] on span "View Timesheets" at bounding box center [111, 464] width 200 height 22
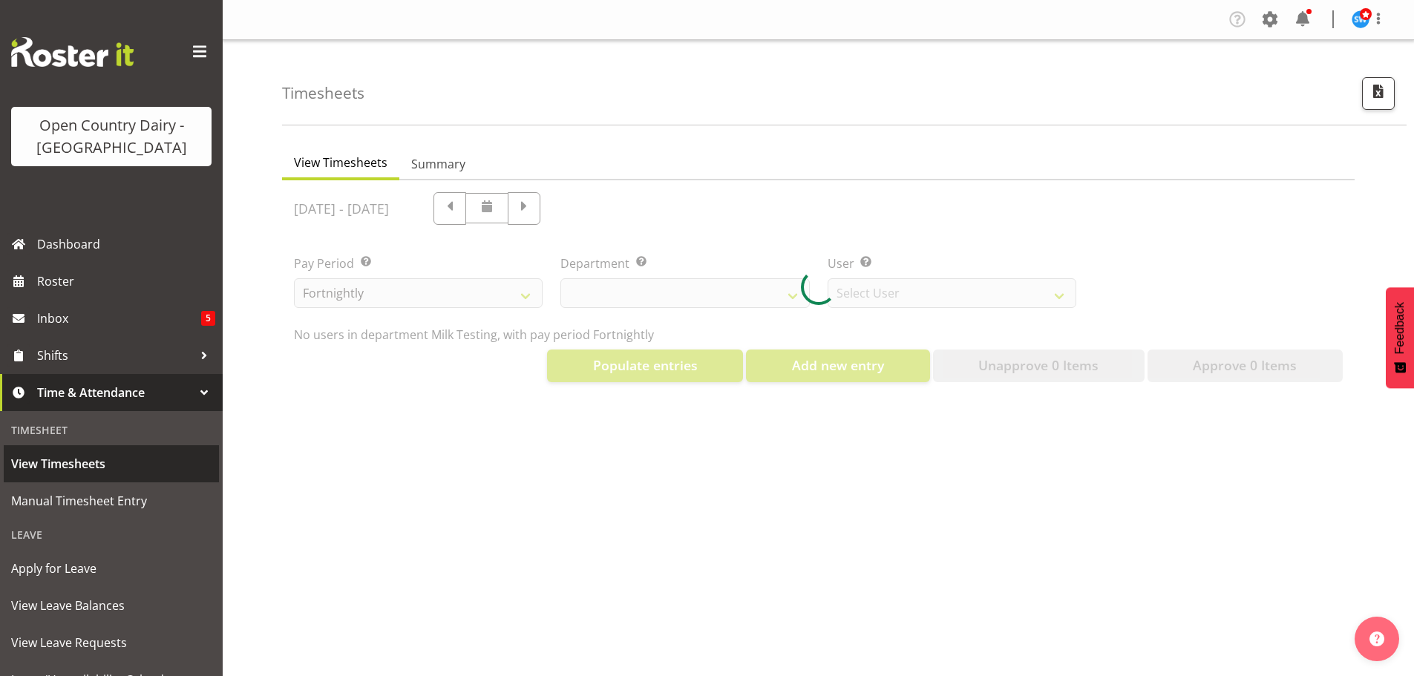
select select "733"
select select "7414"
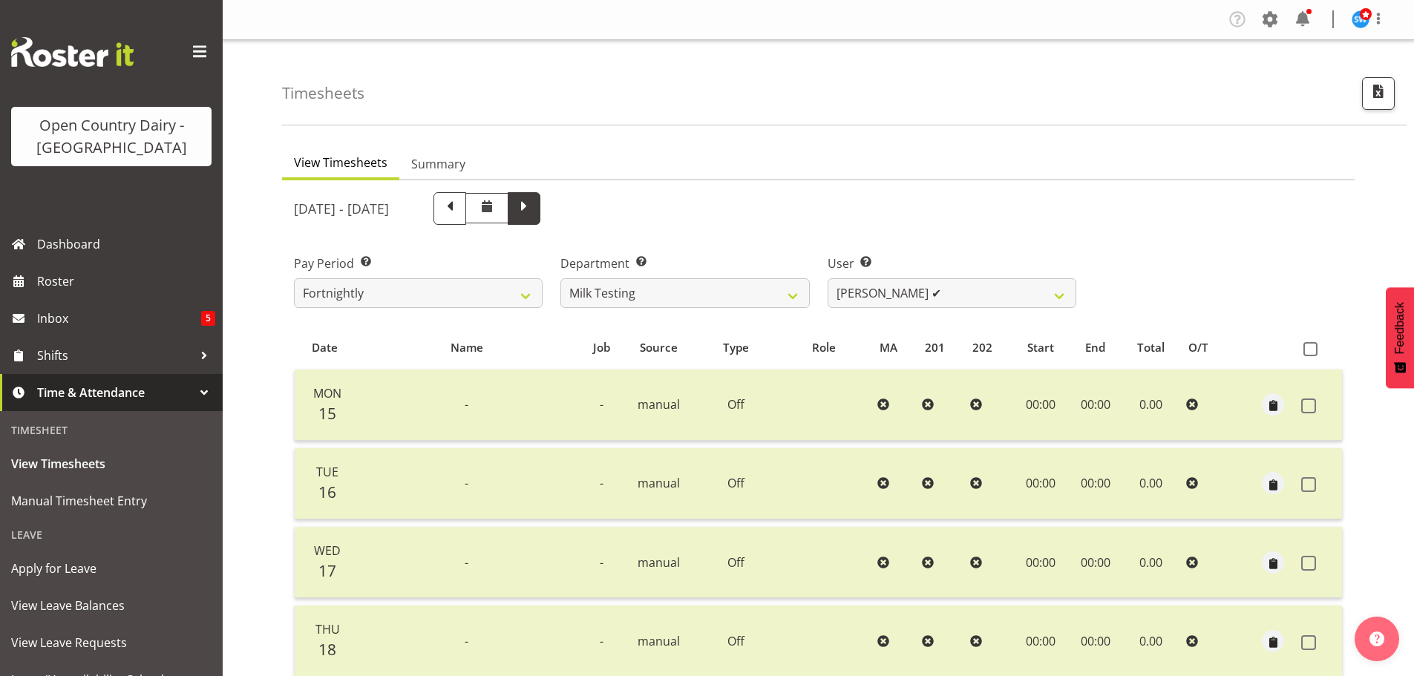
click at [534, 205] on span at bounding box center [523, 206] width 19 height 19
select select
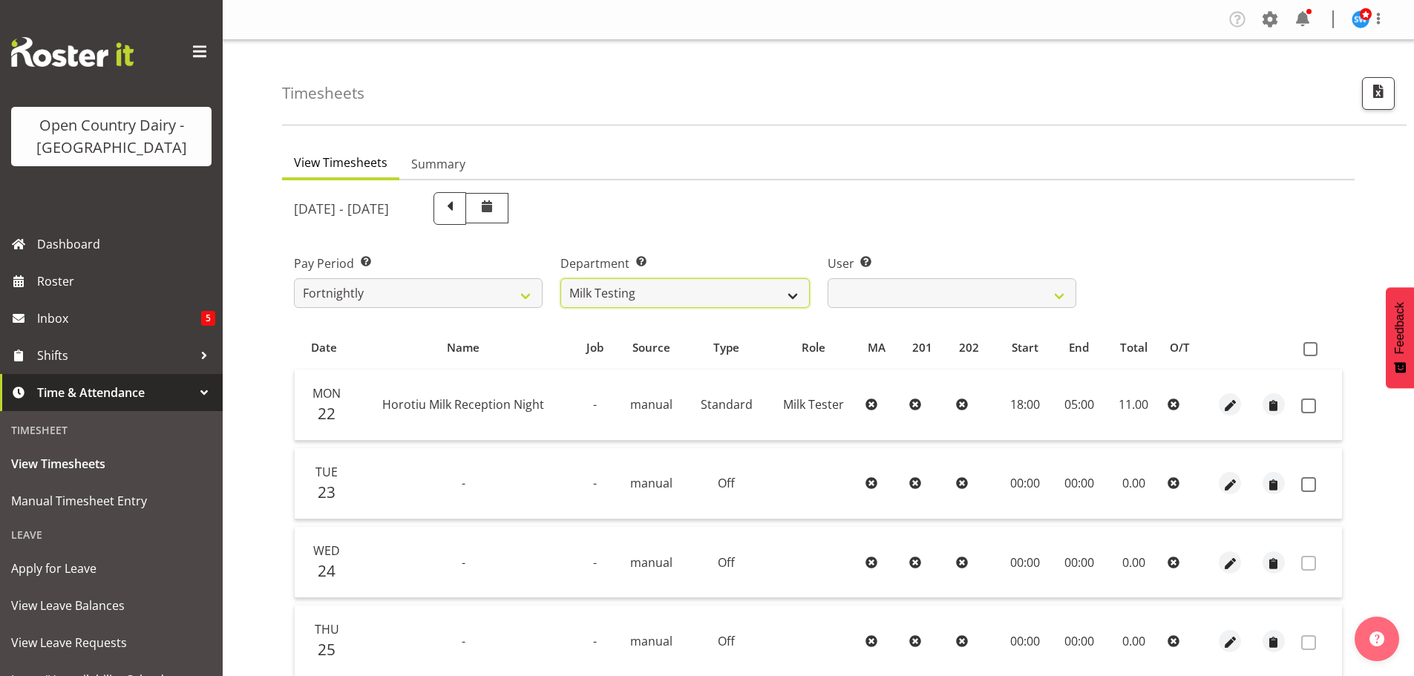
click at [791, 292] on select "701 702 703 704 705 706 707 708 709 710 711 712 713 714 715 716 717 718 719 720" at bounding box center [684, 293] width 249 height 30
select select "802"
click at [560, 278] on select "701 702 703 704 705 706 707 708 709 710 711 712 713 714 715 716 717 718 719 720" at bounding box center [684, 293] width 249 height 30
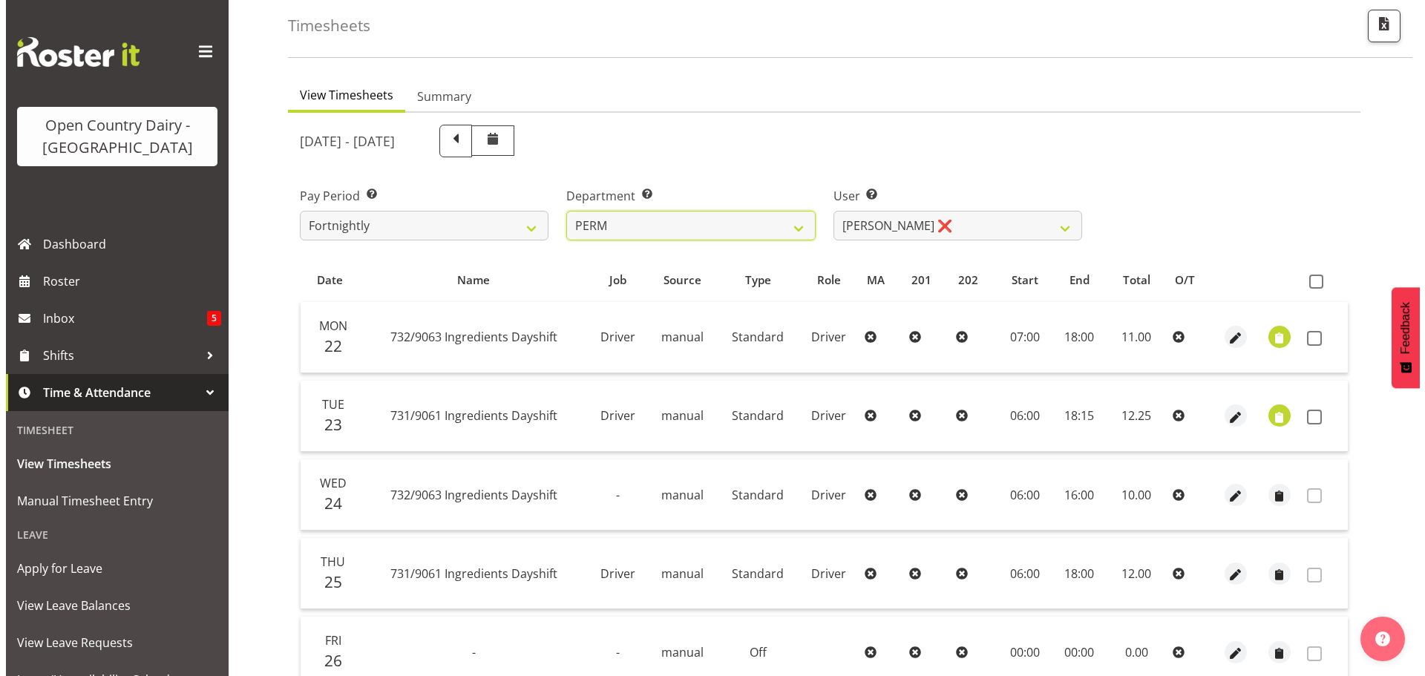
scroll to position [74, 0]
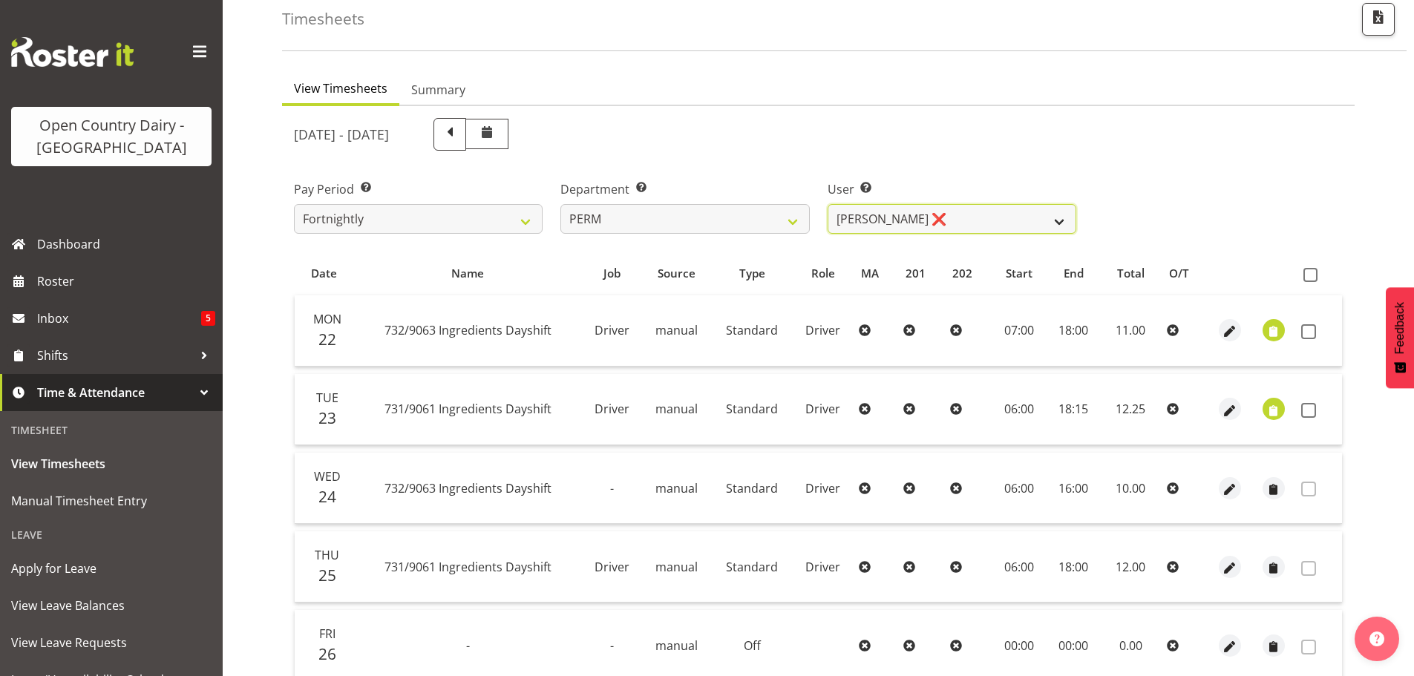
click at [970, 217] on select "[PERSON_NAME] ❌ [PERSON_NAME] ❌ [PERSON_NAME] ❌ [PERSON_NAME] ❌ [PERSON_NAME] ❌…" at bounding box center [952, 219] width 249 height 30
select select "9944"
click at [828, 204] on select "[PERSON_NAME] ❌ [PERSON_NAME] ❌ [PERSON_NAME] ❌ [PERSON_NAME] ❌ [PERSON_NAME] ❌…" at bounding box center [952, 219] width 249 height 30
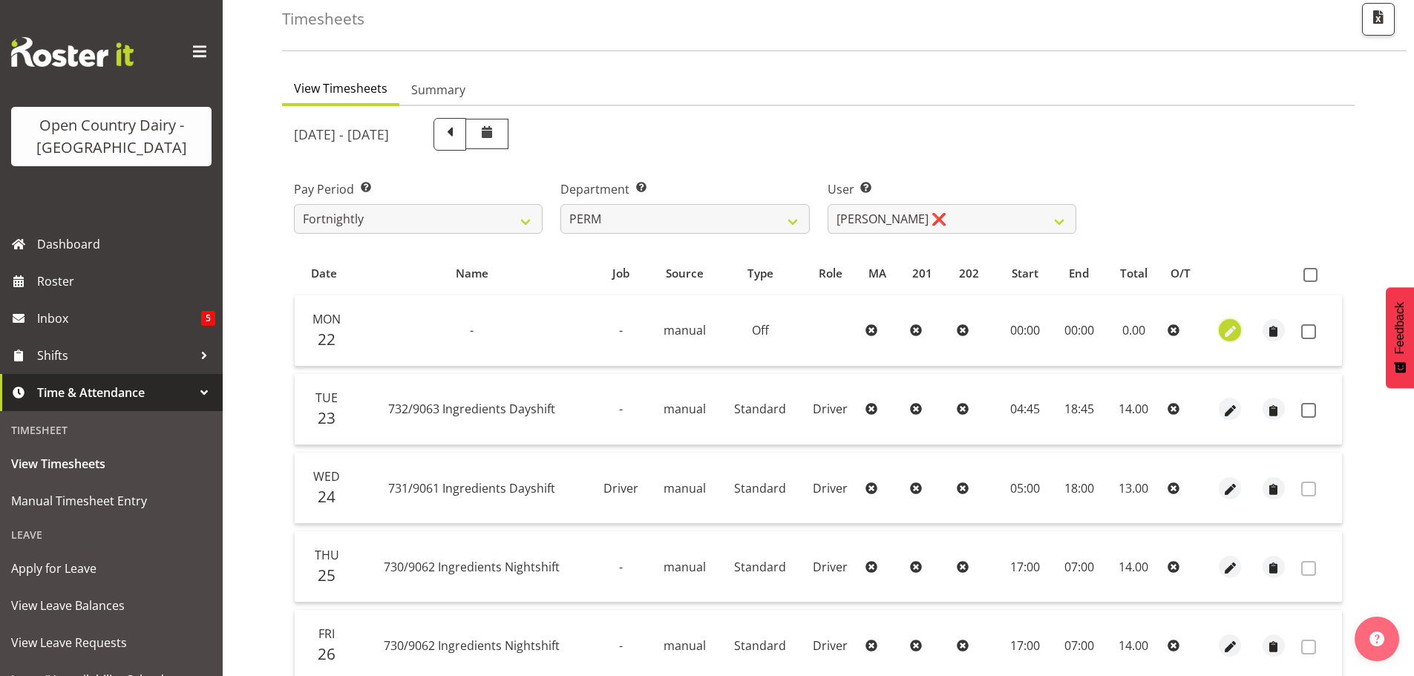
click at [1229, 331] on span "button" at bounding box center [1230, 332] width 17 height 17
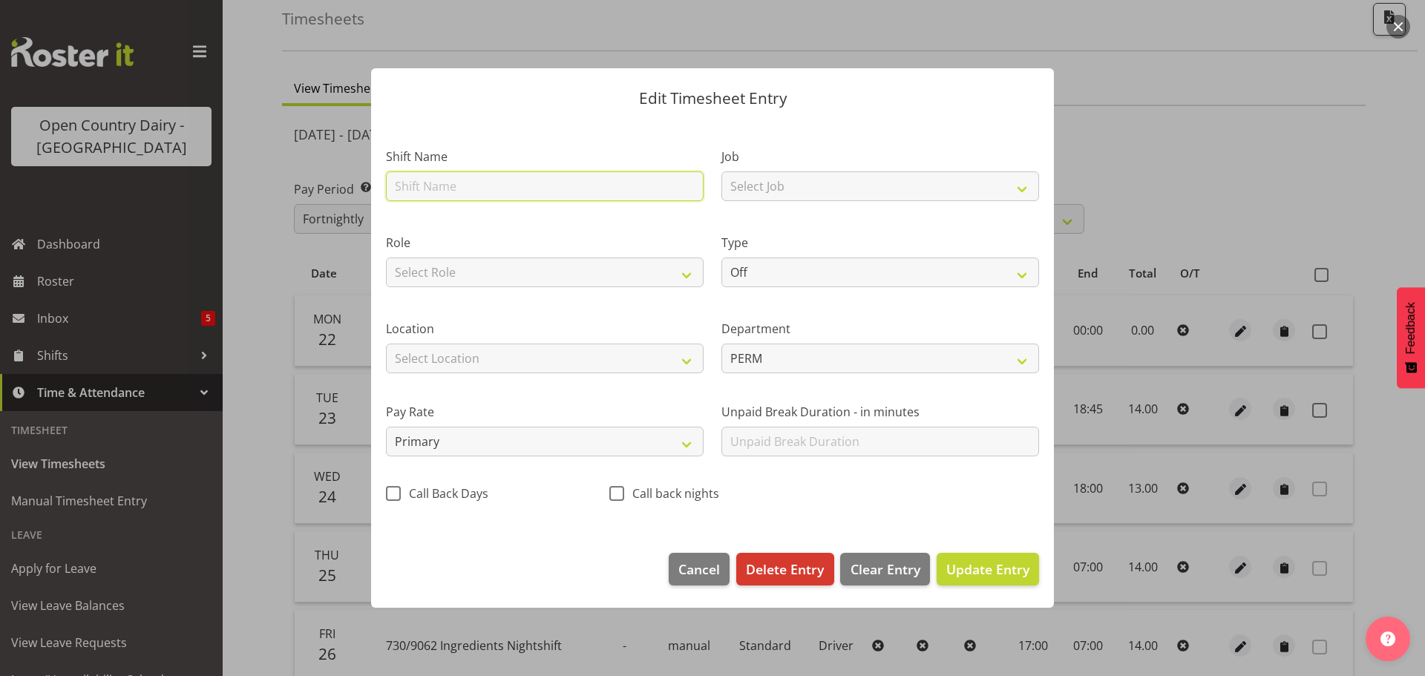
click at [535, 193] on input "text" at bounding box center [545, 186] width 318 height 30
type input "Catch up hours"
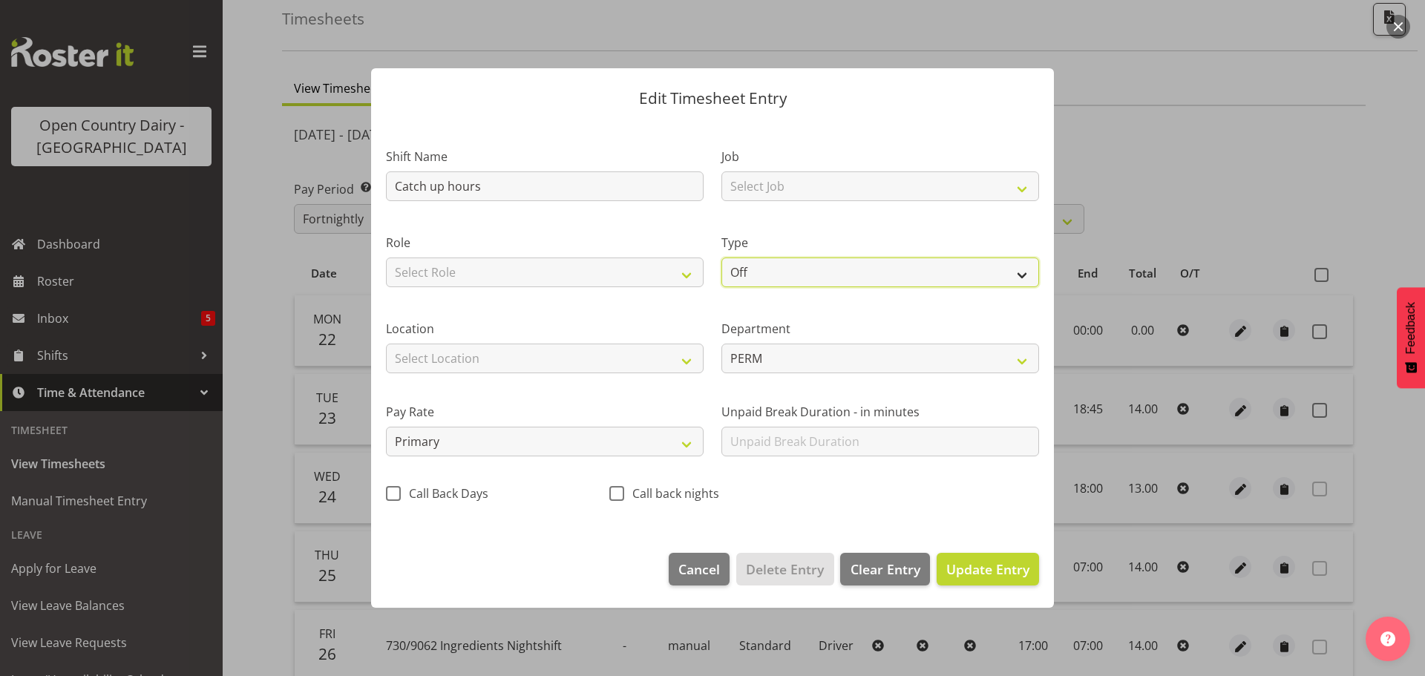
click at [1021, 271] on select "Off Standard Public Holiday Public Holiday (Worked) Day In Lieu Annual Leave Si…" at bounding box center [881, 273] width 318 height 30
select select "Standard"
click at [722, 258] on select "Off Standard Public Holiday Public Holiday (Worked) Day In Lieu Annual Leave Si…" at bounding box center [881, 273] width 318 height 30
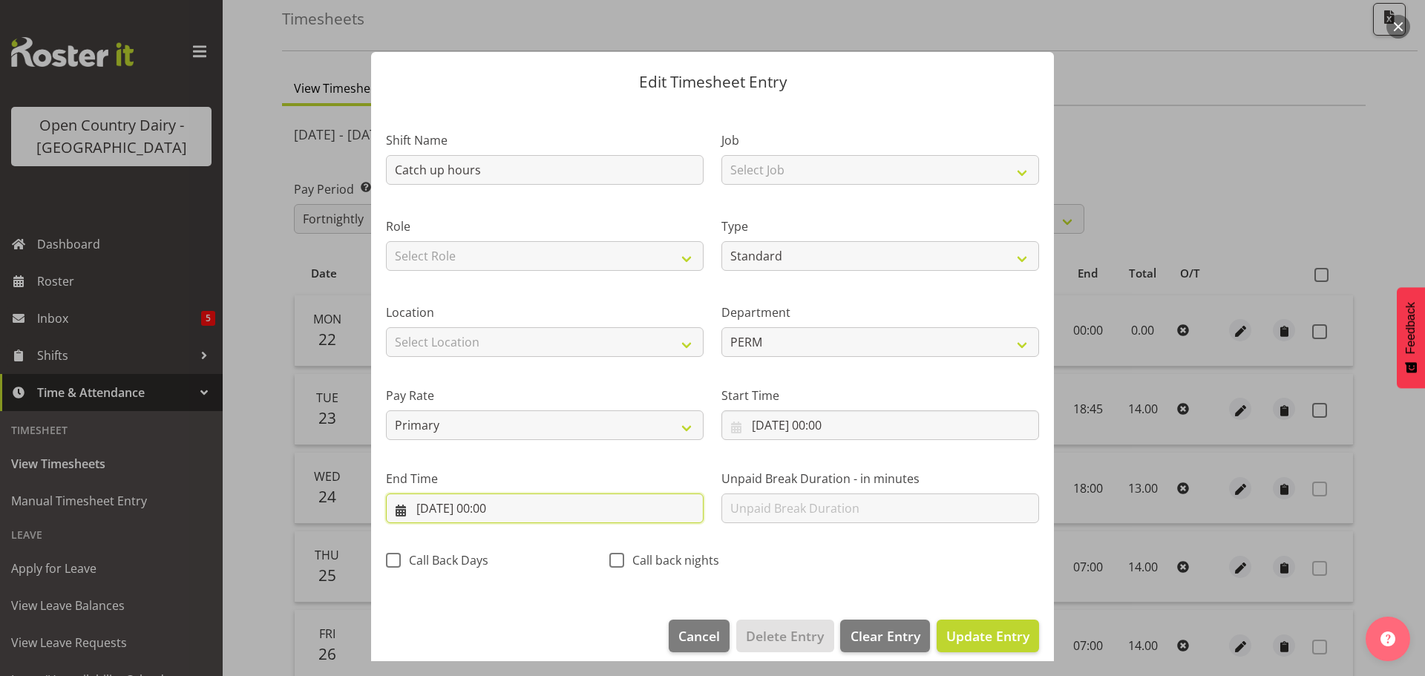
click at [466, 505] on input "[DATE] 00:00" at bounding box center [545, 509] width 318 height 30
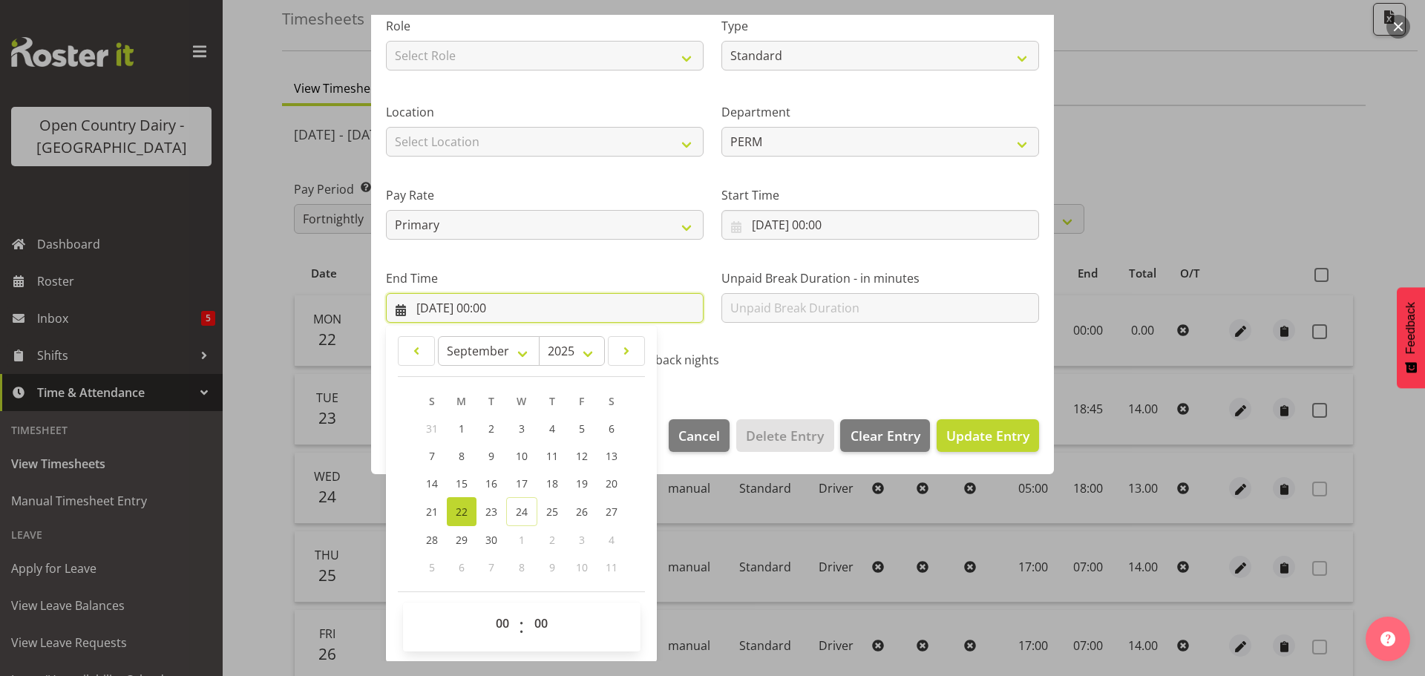
scroll to position [201, 0]
click at [500, 617] on select "00 01 02 03 04 05 06 07 08 09 10 11 12 13 14 15 16 17 18 19 20 21 22 23" at bounding box center [504, 623] width 33 height 30
select select "3"
click at [488, 608] on select "00 01 02 03 04 05 06 07 08 09 10 11 12 13 14 15 16 17 18 19 20 21 22 23" at bounding box center [504, 623] width 33 height 30
type input "[DATE] 03:00"
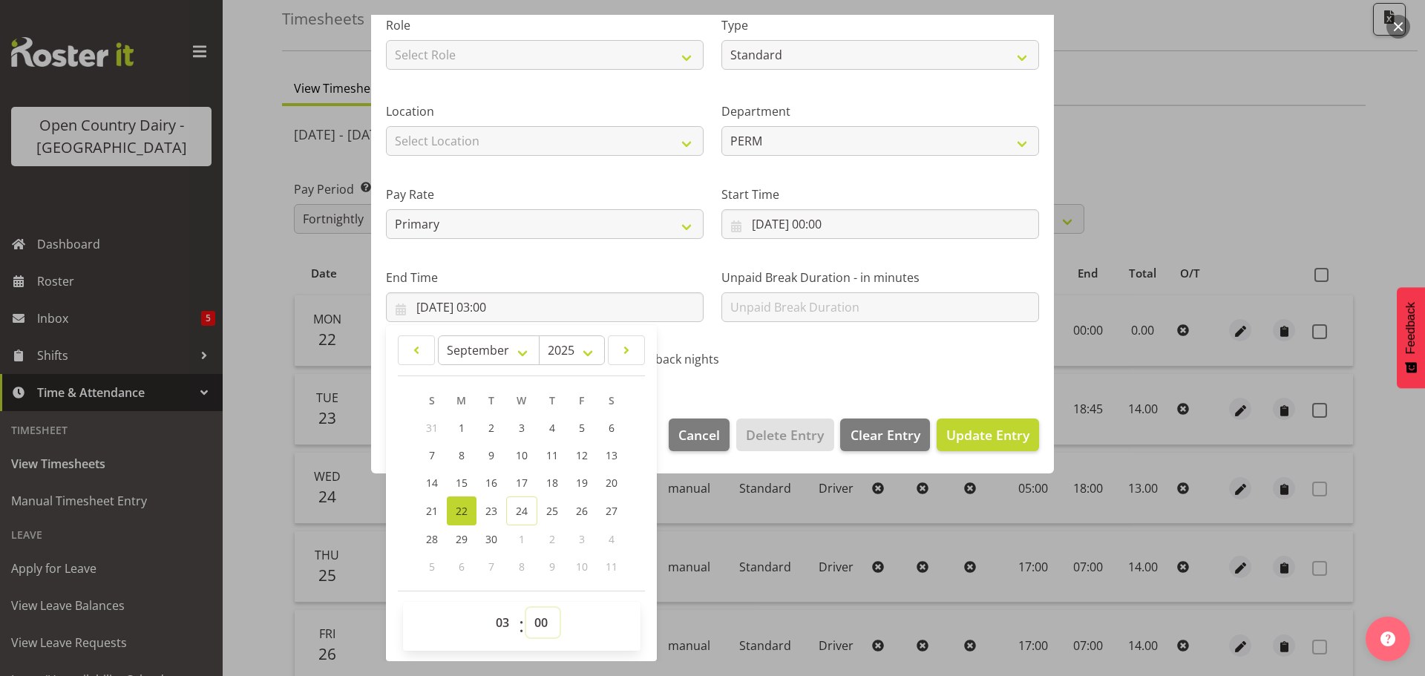
click at [534, 622] on select "00 01 02 03 04 05 06 07 08 09 10 11 12 13 14 15 16 17 18 19 20 21 22 23 24 25 2…" at bounding box center [542, 623] width 33 height 30
select select "30"
click at [526, 608] on select "00 01 02 03 04 05 06 07 08 09 10 11 12 13 14 15 16 17 18 19 20 21 22 23 24 25 2…" at bounding box center [542, 623] width 33 height 30
type input "[DATE] 03:30"
click at [964, 431] on span "Update Entry" at bounding box center [987, 435] width 83 height 18
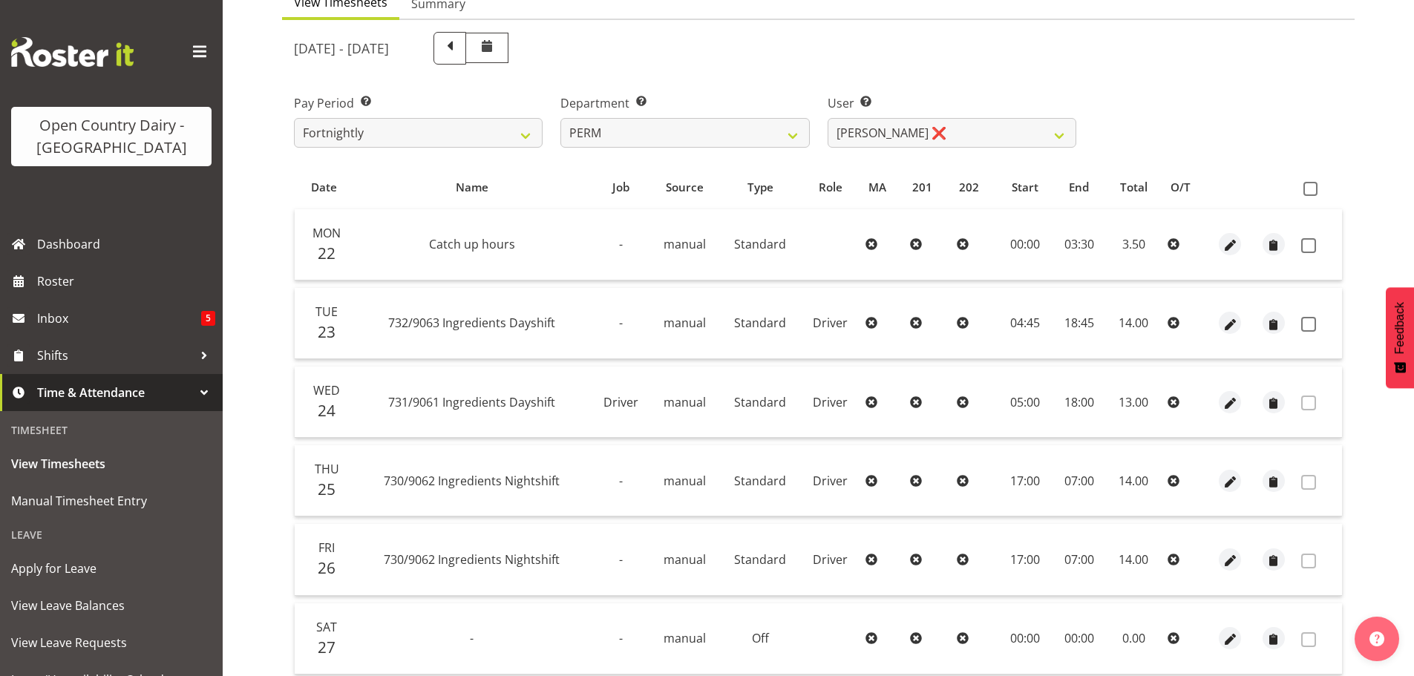
scroll to position [0, 0]
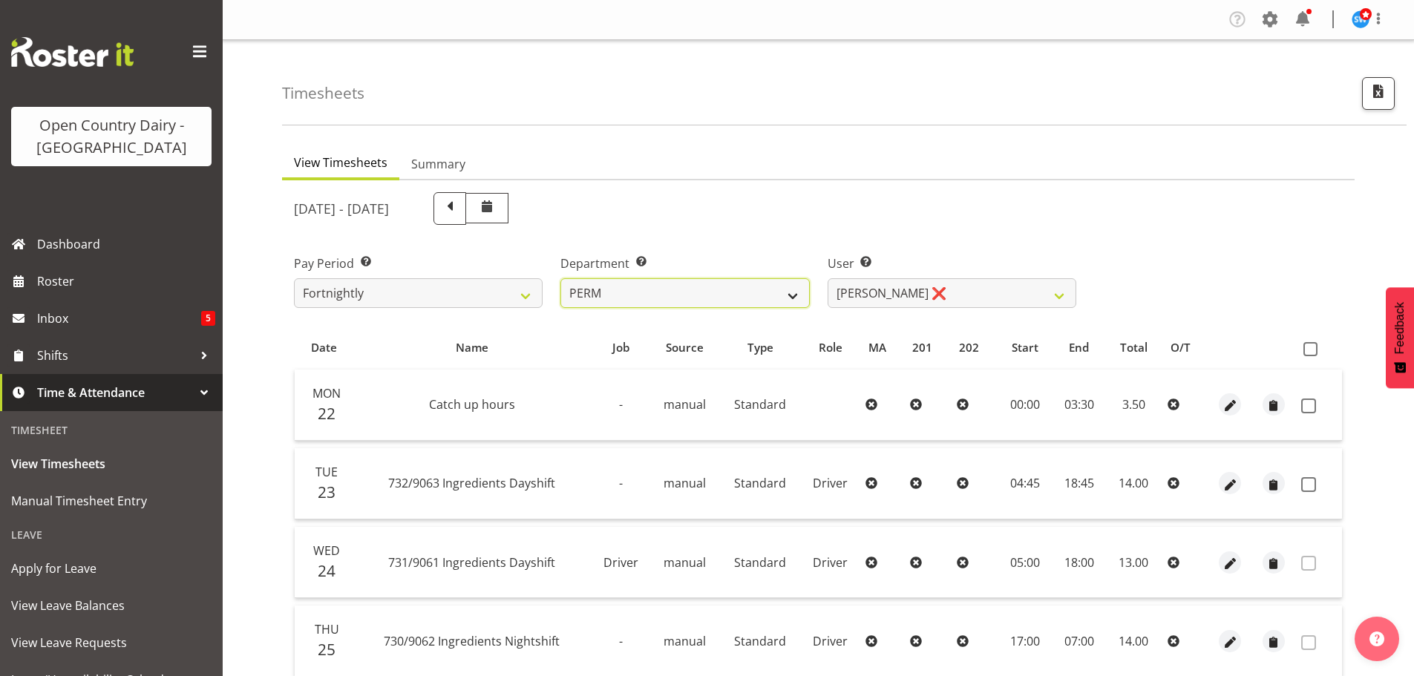
click at [789, 293] on select "701 702 703 704 705 706 707 708 709 710 711 712 713 714 715 716 717 718 719 720" at bounding box center [684, 293] width 249 height 30
select select "819"
click at [560, 278] on select "701 702 703 704 705 706 707 708 709 710 711 712 713 714 715 716 717 718 719 720" at bounding box center [684, 293] width 249 height 30
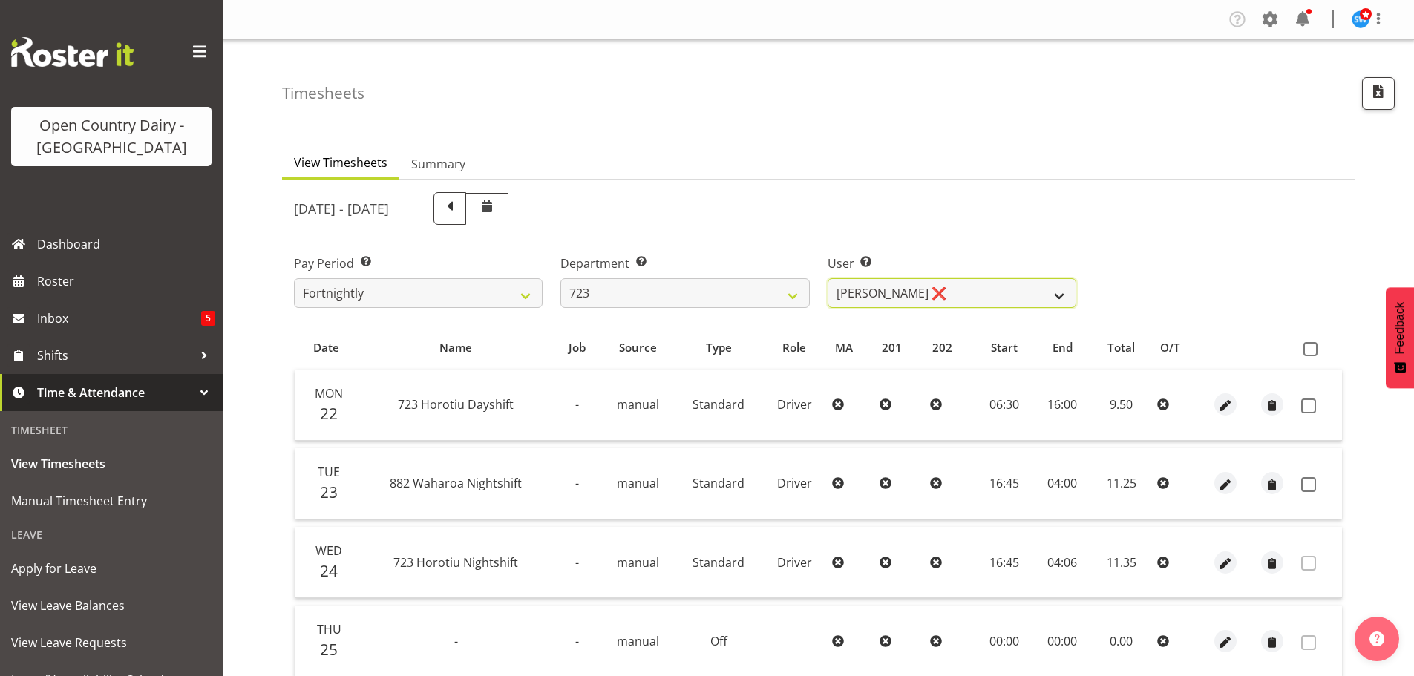
click at [935, 291] on select "[PERSON_NAME] ❌ [PERSON_NAME] ❌ [PERSON_NAME] ❌ [PERSON_NAME] ❌" at bounding box center [952, 293] width 249 height 30
select select "9511"
click at [828, 278] on select "[PERSON_NAME] ❌ [PERSON_NAME] ❌ [PERSON_NAME] ❌ [PERSON_NAME] ❌" at bounding box center [952, 293] width 249 height 30
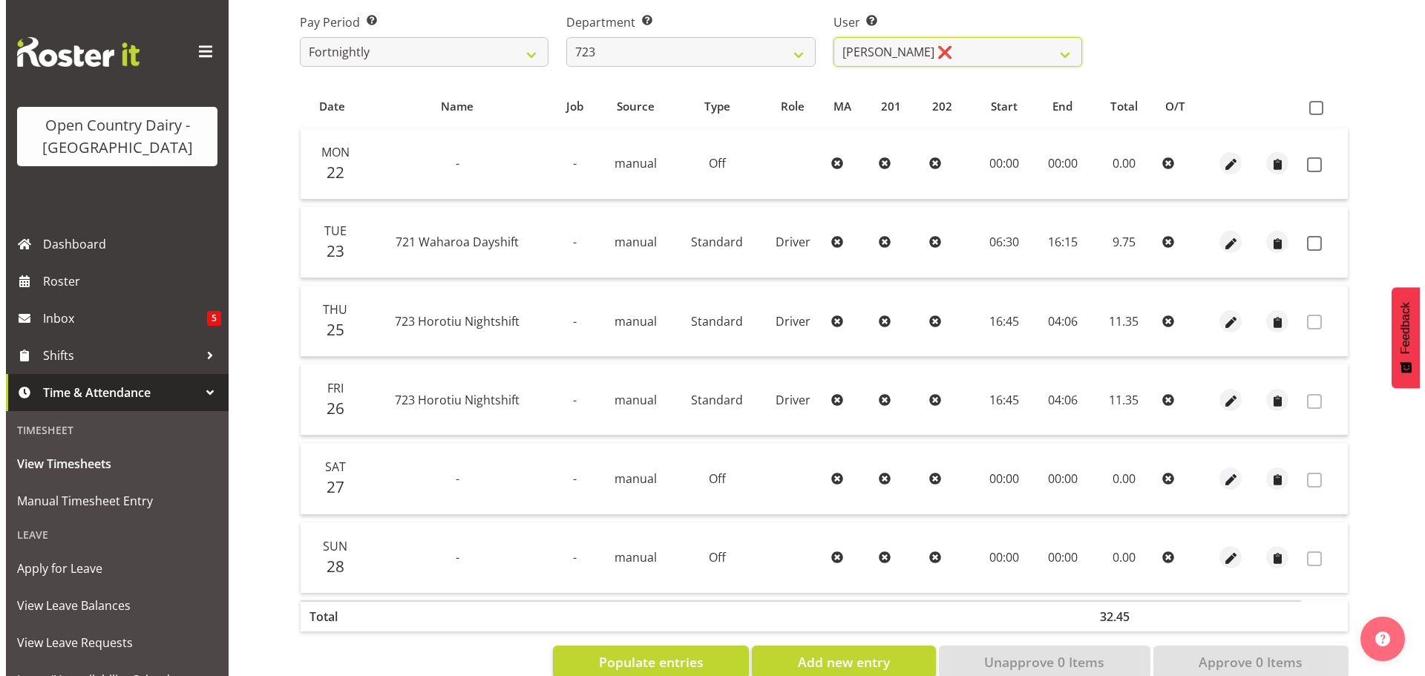
scroll to position [278, 0]
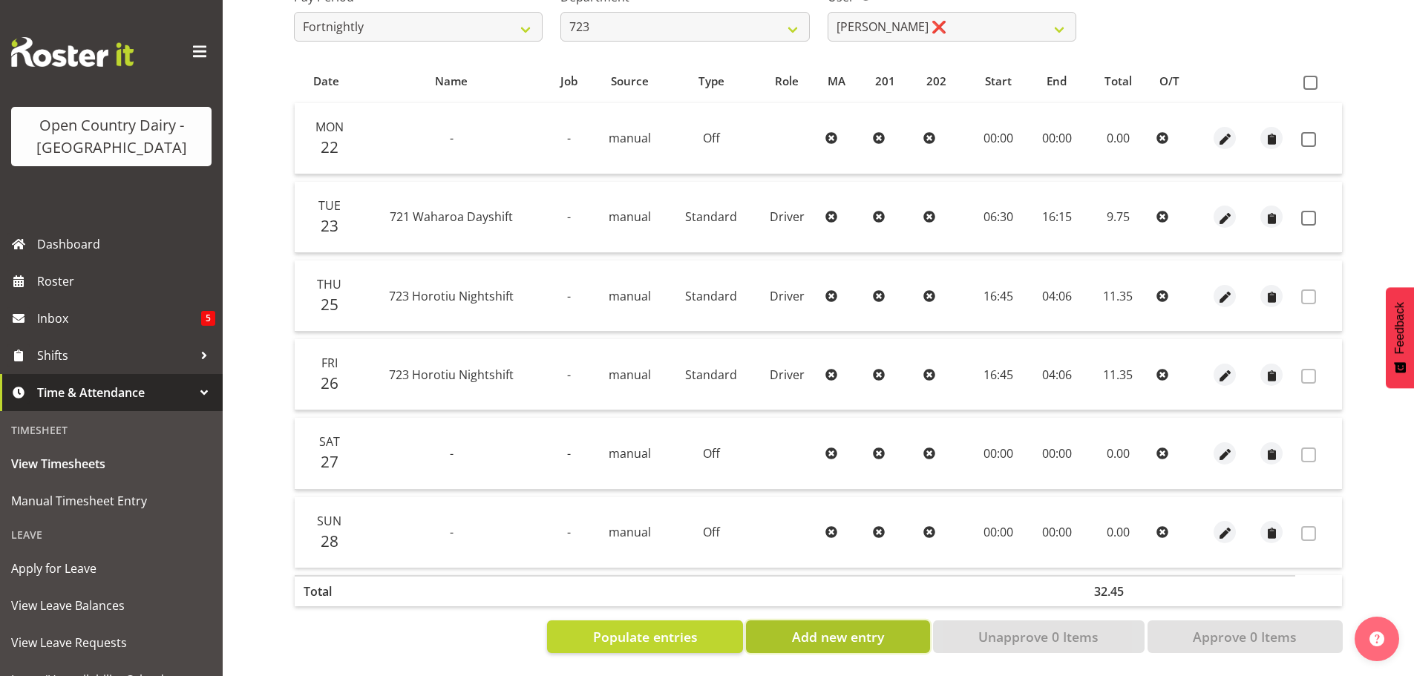
click at [808, 627] on span "Add new entry" at bounding box center [838, 636] width 92 height 19
select select
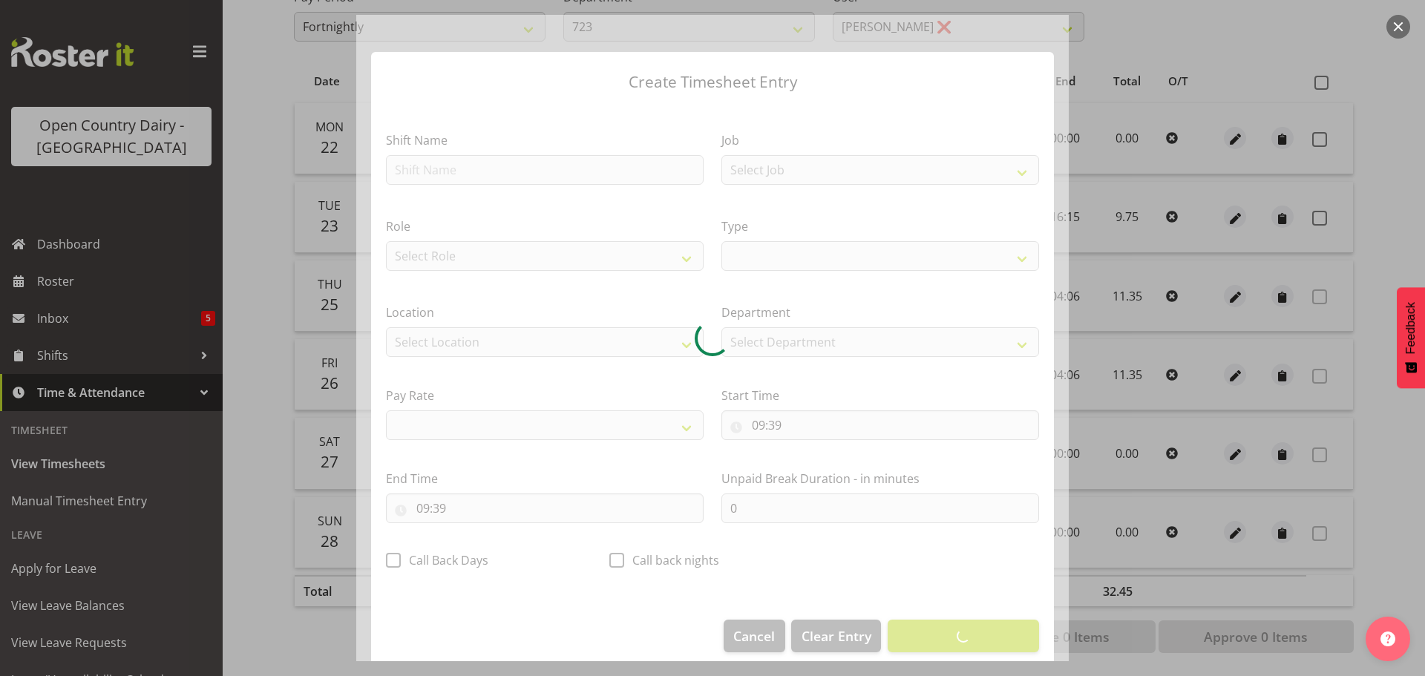
select select
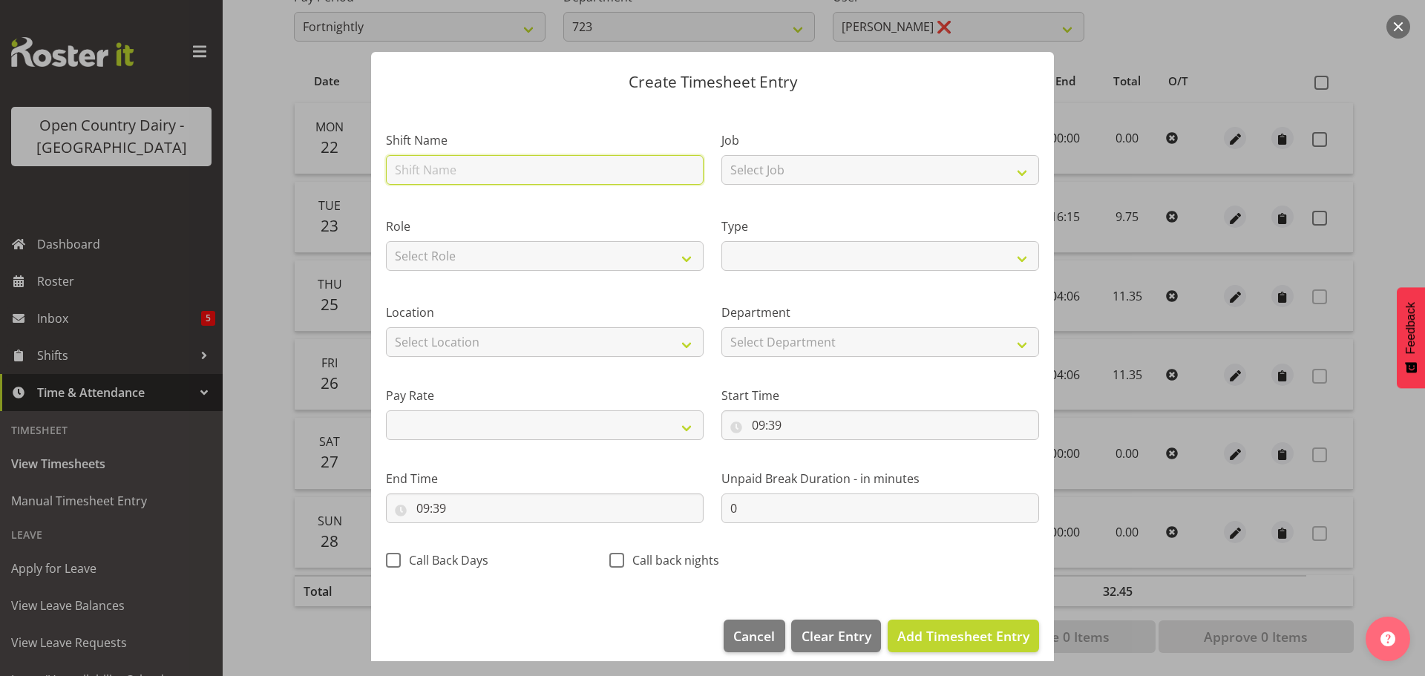
click at [470, 175] on input "text" at bounding box center [545, 170] width 318 height 30
type input "paid not worked"
select select
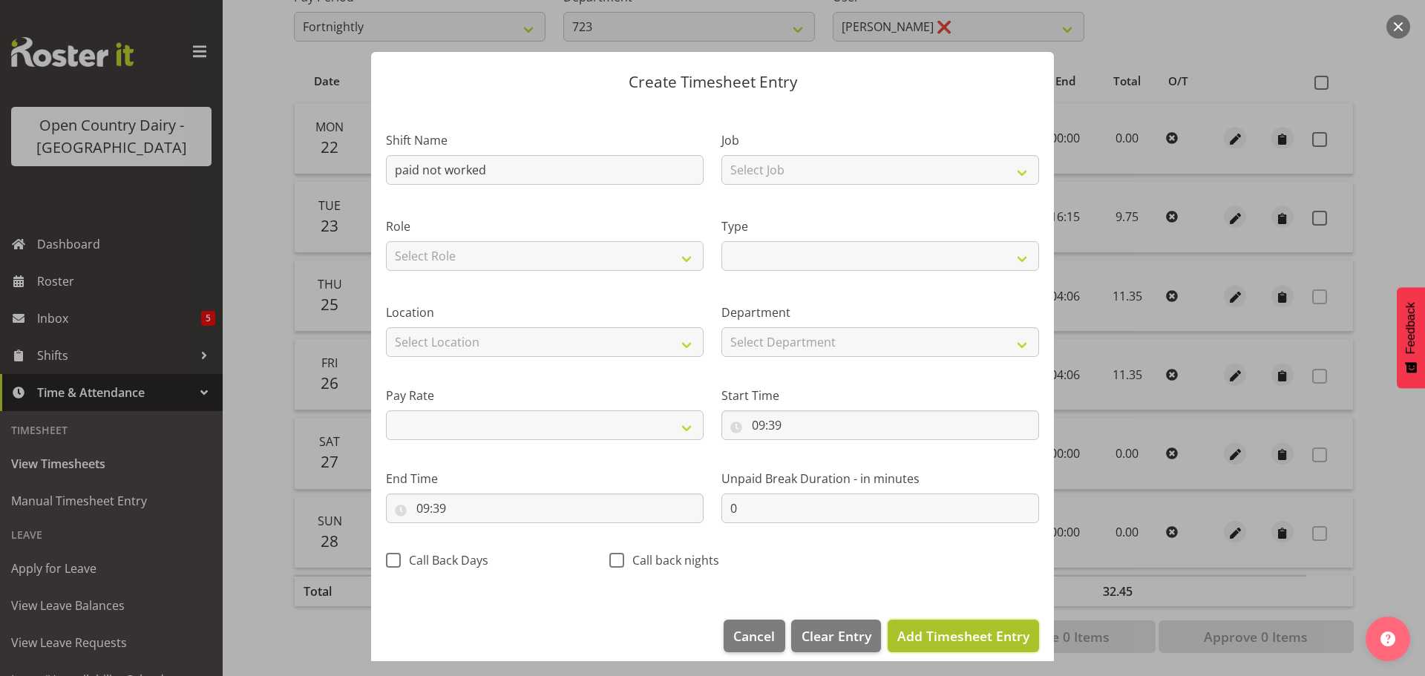
click at [926, 636] on span "Add Timesheet Entry" at bounding box center [963, 636] width 132 height 18
select select
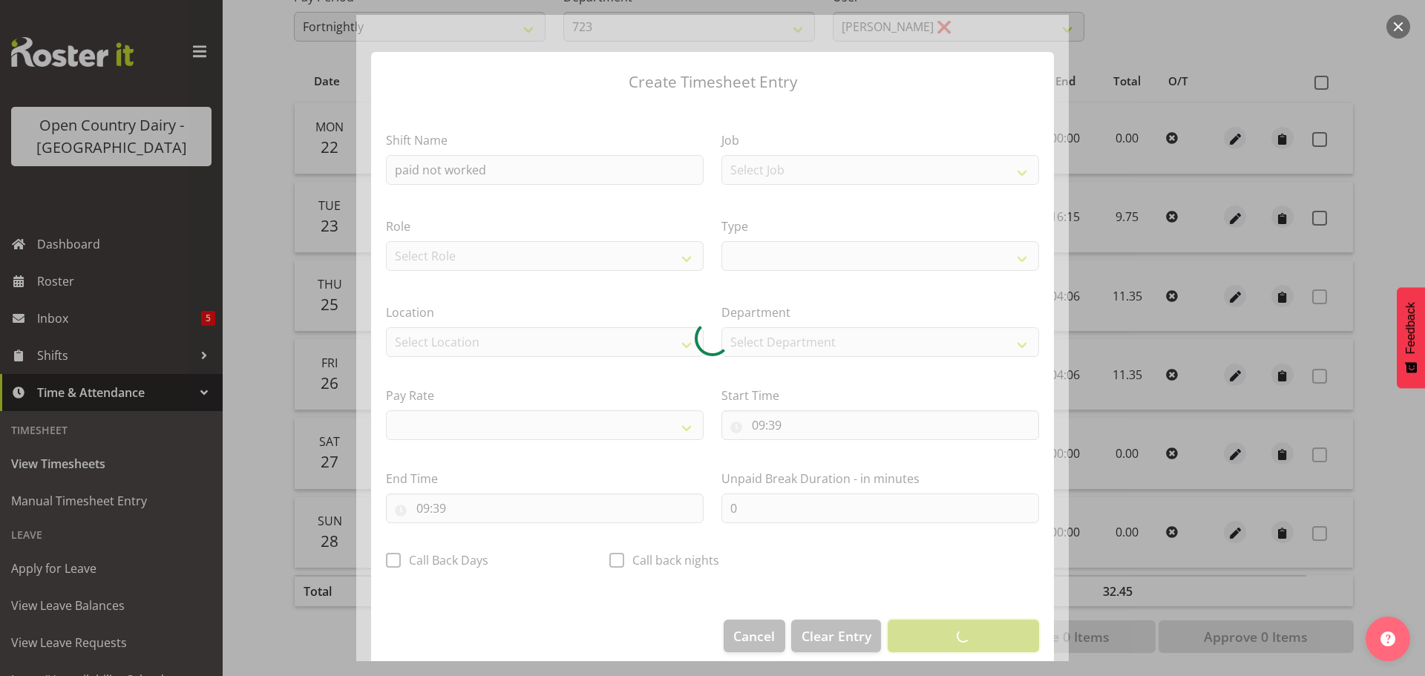
select select
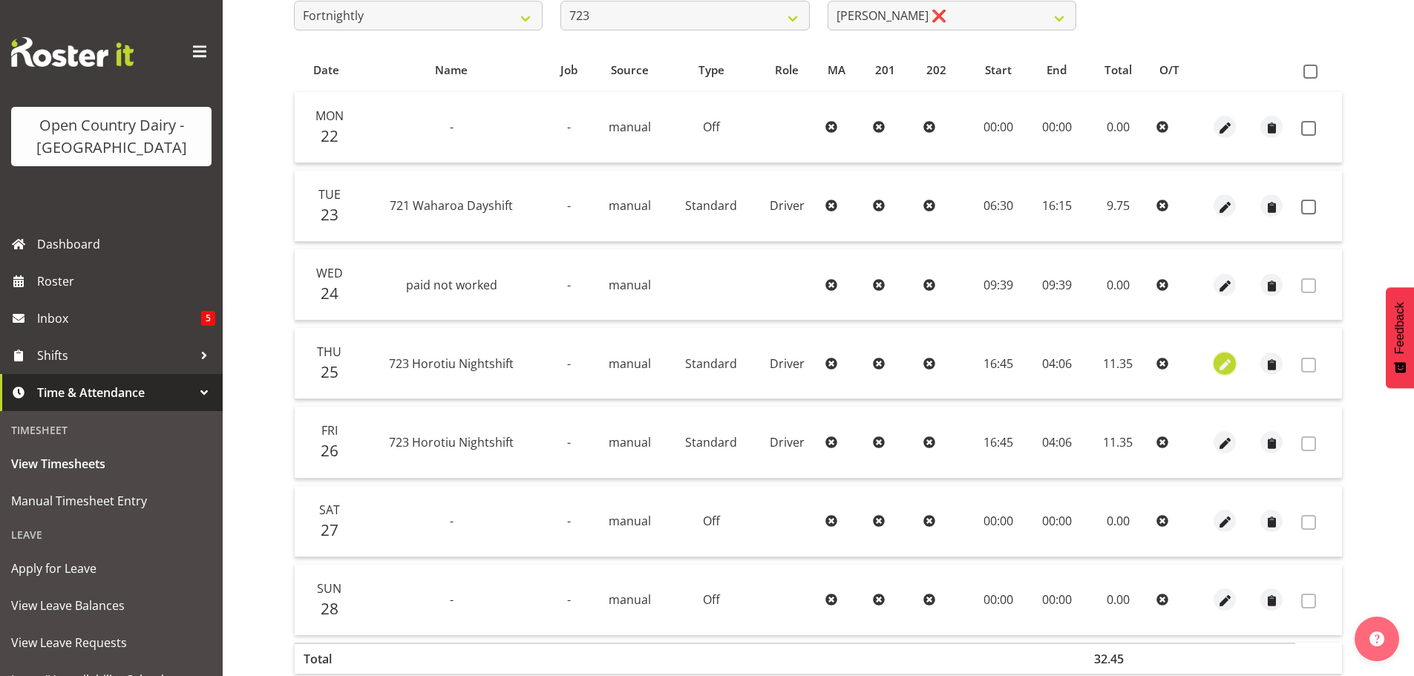
click at [1225, 366] on span "button" at bounding box center [1225, 364] width 17 height 17
select select "Standard"
select select "8"
select select "2025"
select select "4"
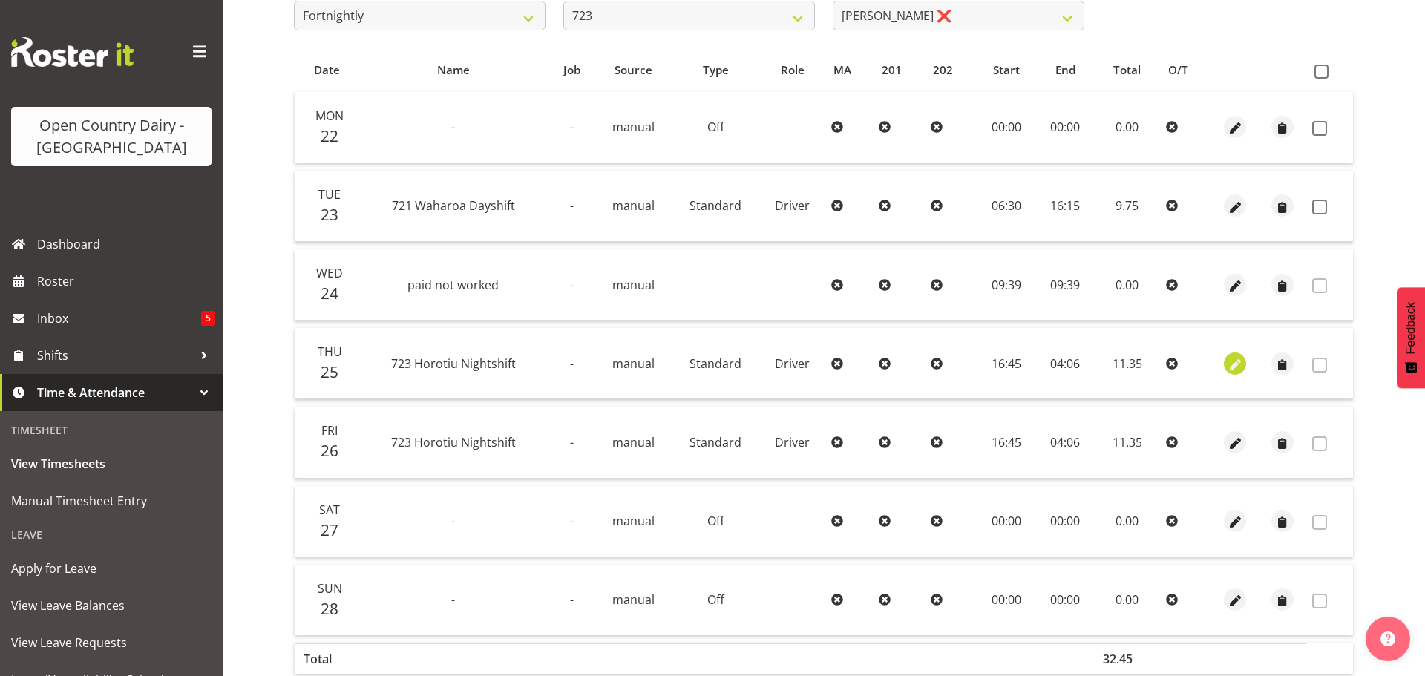
select select "6"
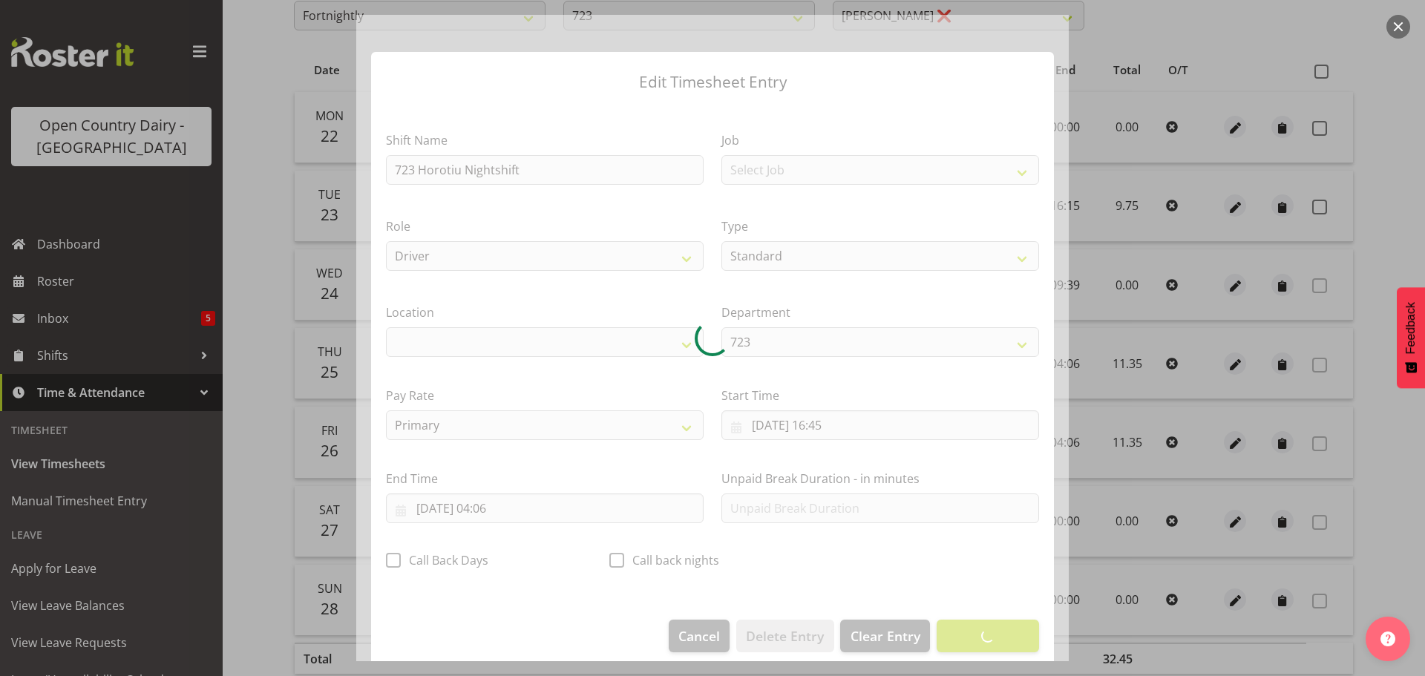
select select "1054"
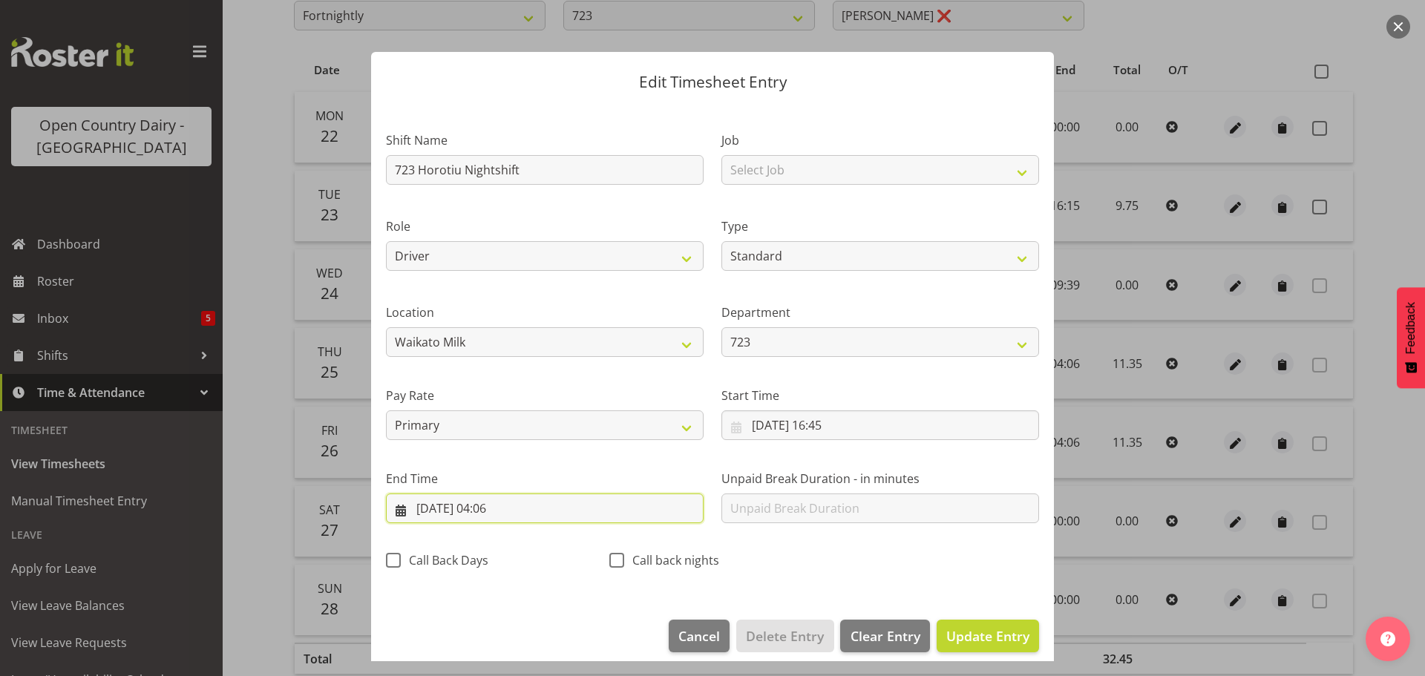
click at [508, 507] on input "[DATE] 04:06" at bounding box center [545, 509] width 318 height 30
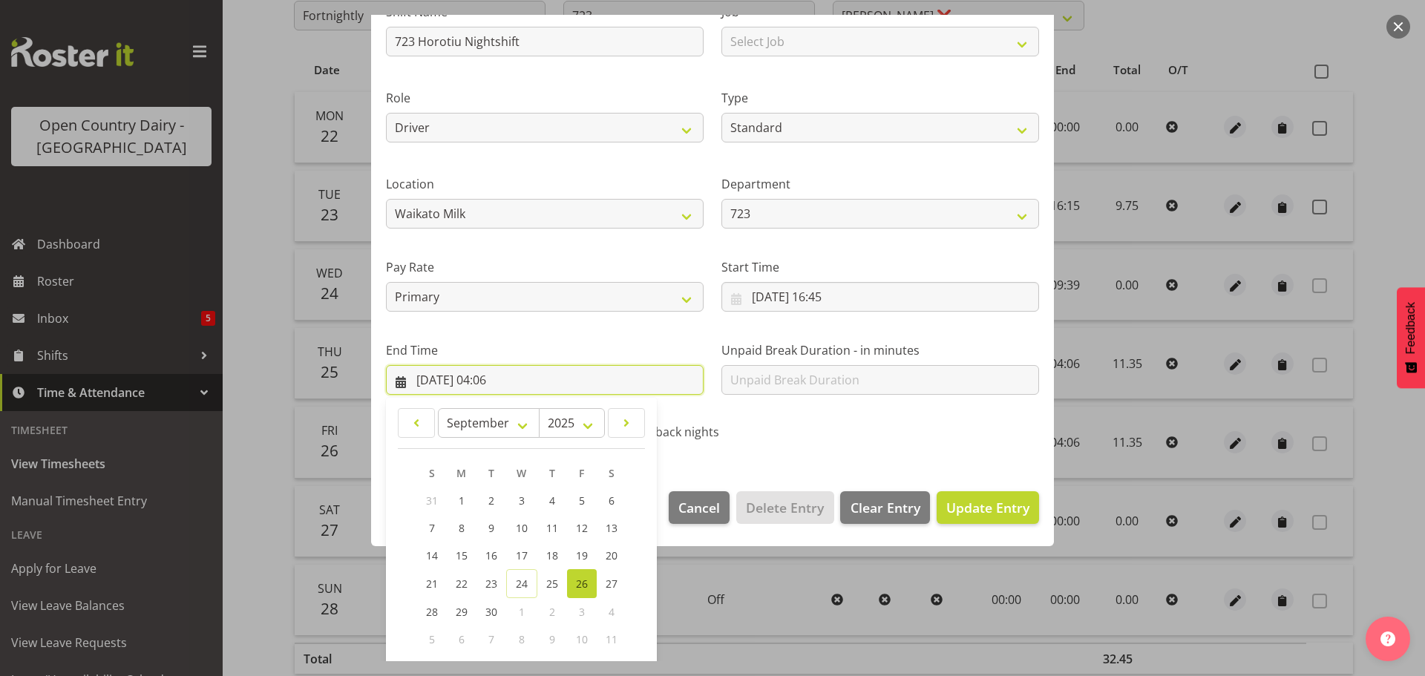
scroll to position [201, 0]
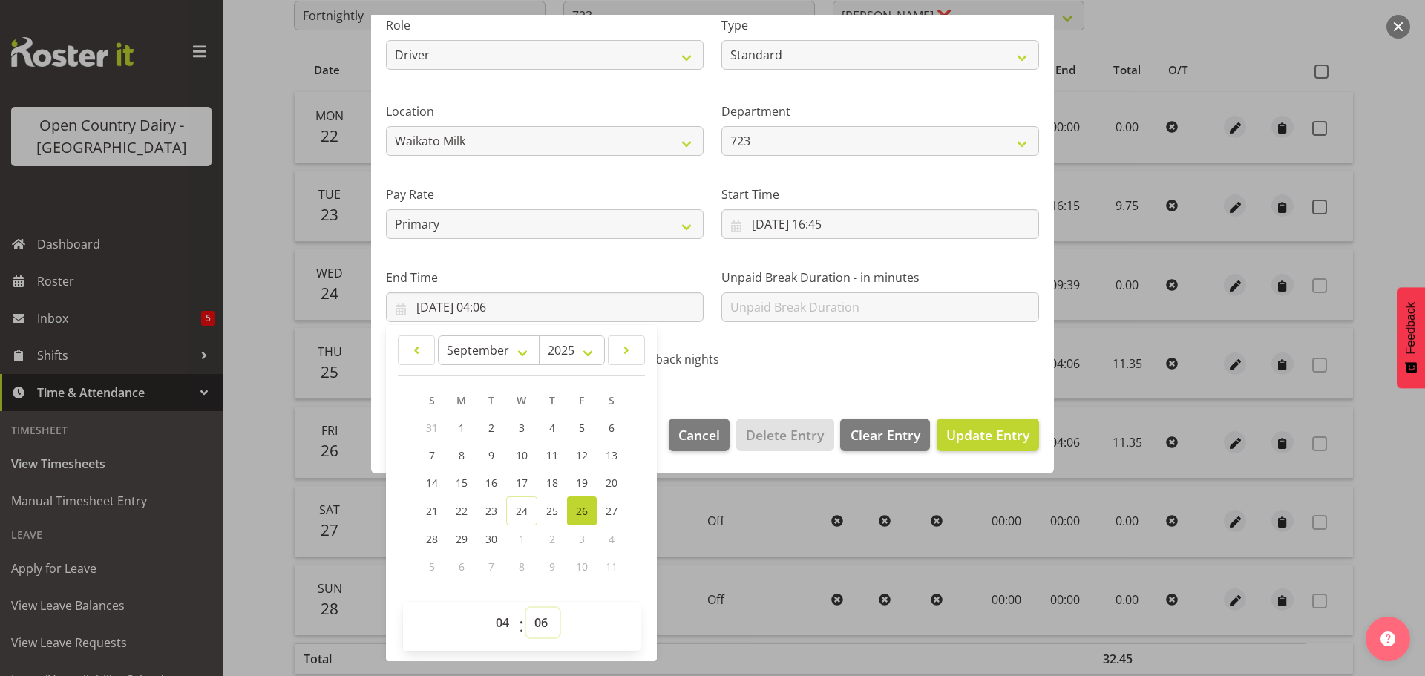
click at [541, 624] on select "00 01 02 03 04 05 06 07 08 09 10 11 12 13 14 15 16 17 18 19 20 21 22 23 24 25 2…" at bounding box center [542, 623] width 33 height 30
click at [792, 509] on div "Edit Timesheet Entry Shift Name 723 Horotiu Nightshift Job Select Job Driver Dr…" at bounding box center [712, 338] width 713 height 647
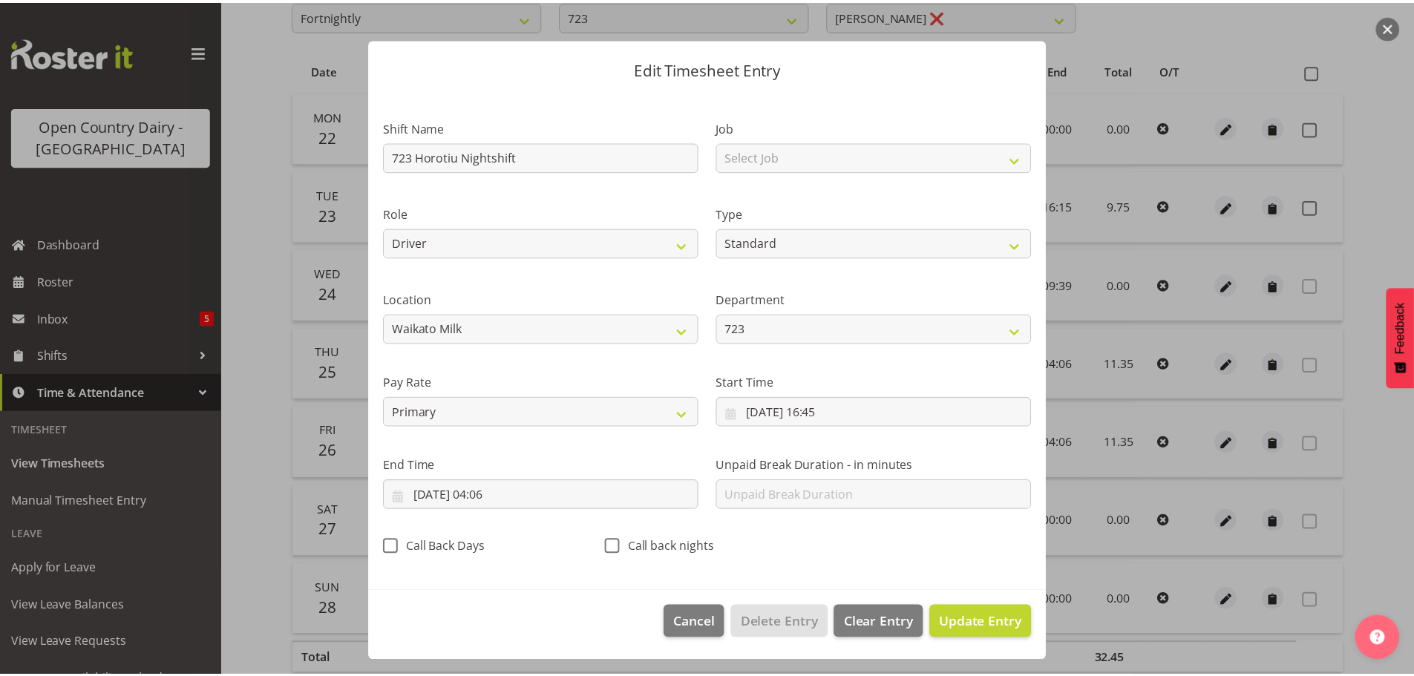
scroll to position [13, 0]
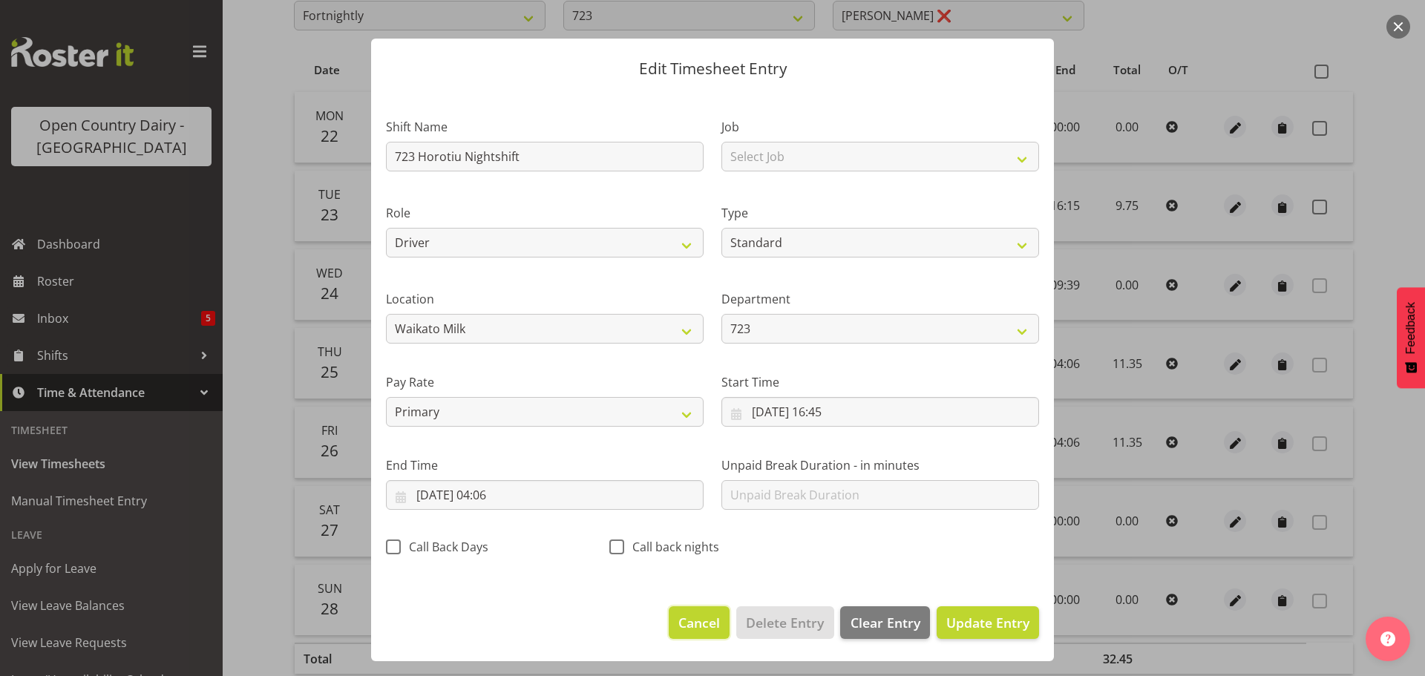
click at [701, 624] on span "Cancel" at bounding box center [699, 622] width 42 height 19
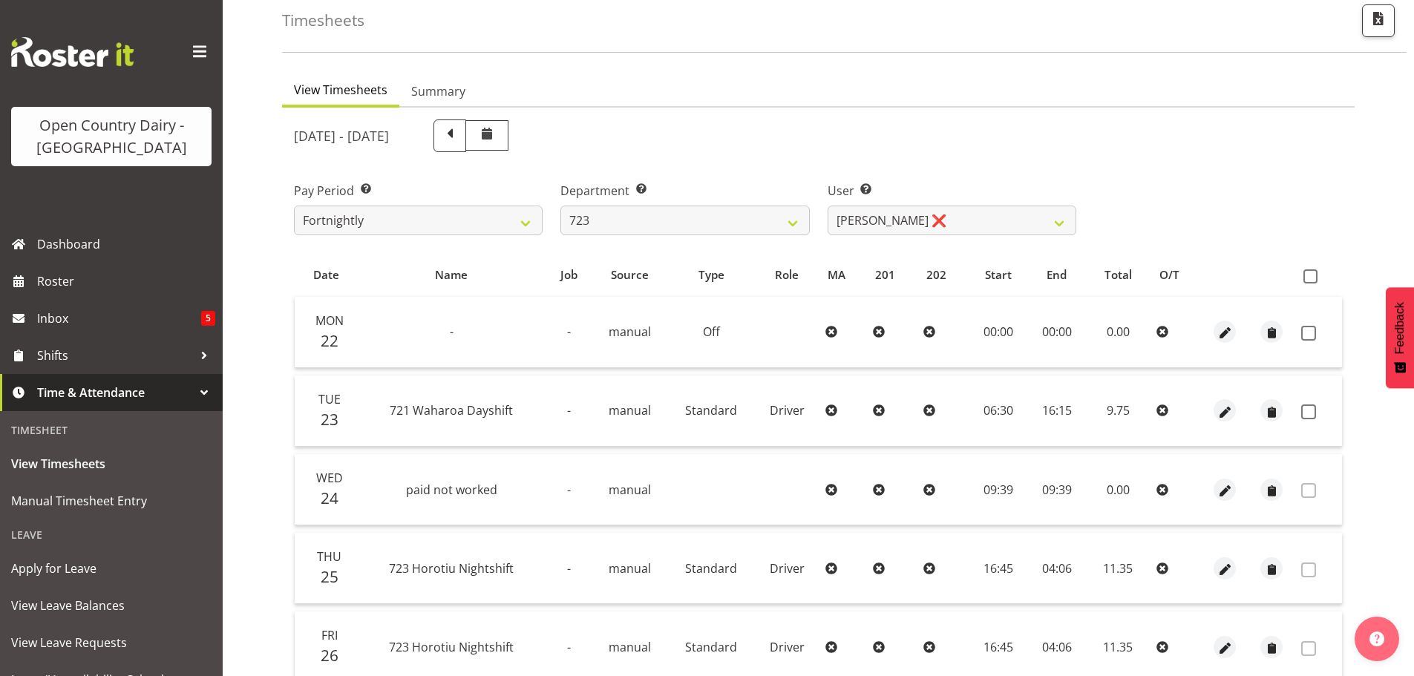
scroll to position [59, 0]
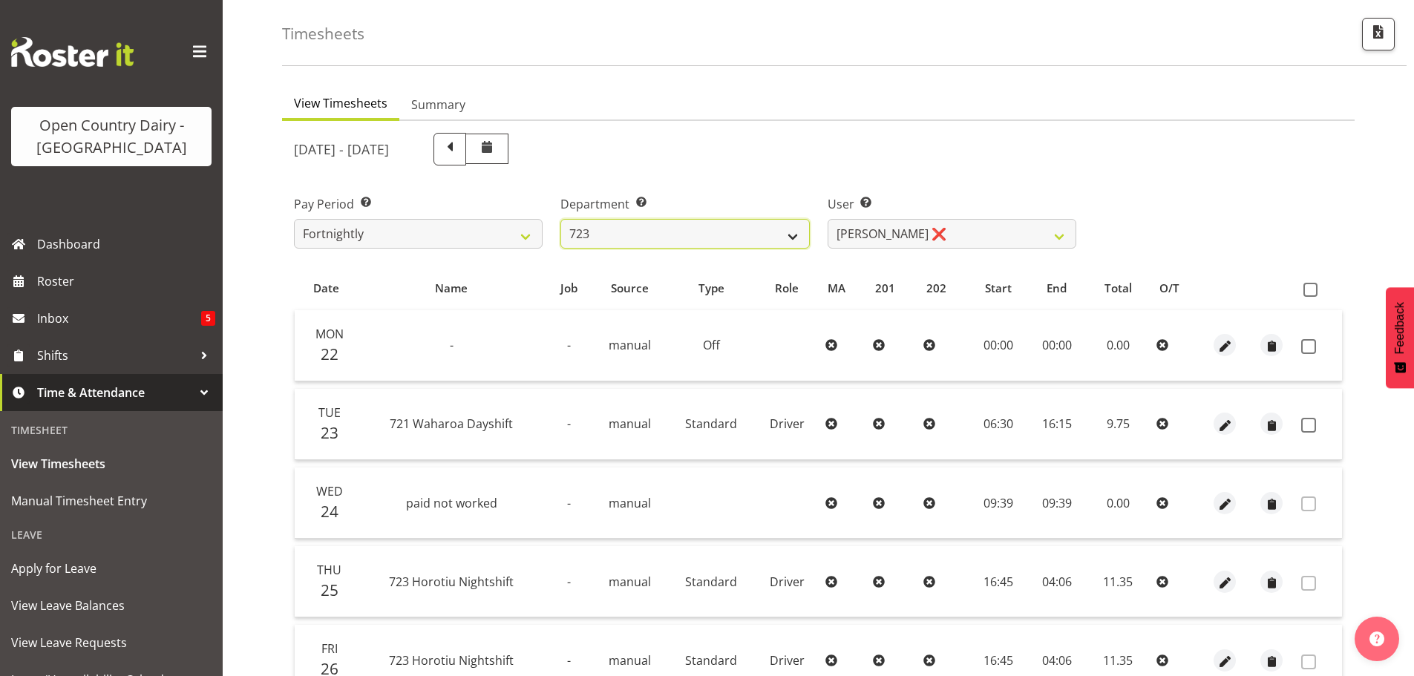
click at [792, 233] on select "701 702 703 704 705 706 707 708 709 710 711 712 713 714 715 716 717 718 719 720" at bounding box center [684, 234] width 249 height 30
select select "817"
click at [560, 219] on select "701 702 703 704 705 706 707 708 709 710 711 712 713 714 715 716 717 718 719 720" at bounding box center [684, 234] width 249 height 30
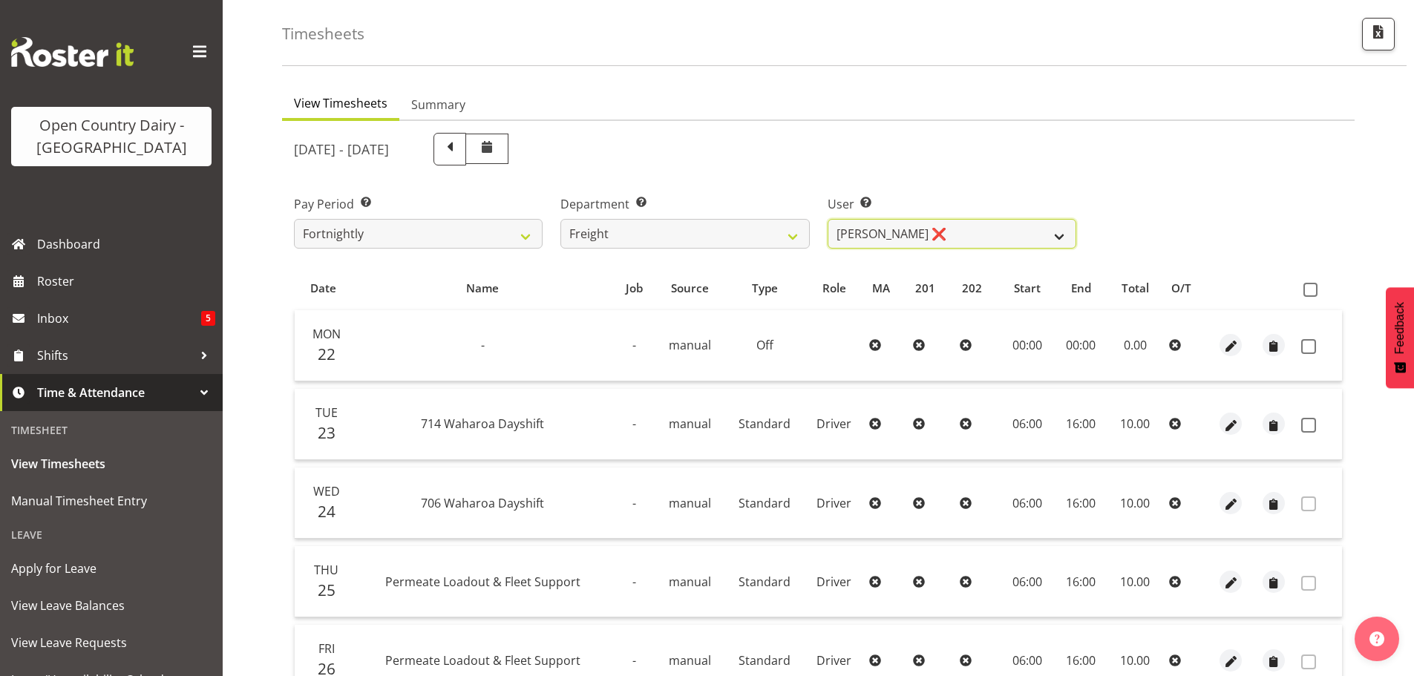
click at [954, 235] on select "[PERSON_NAME] ❌ [PERSON_NAME] ❌" at bounding box center [952, 234] width 249 height 30
select select "8193"
click at [828, 219] on select "[PERSON_NAME] ❌ [PERSON_NAME] ❌" at bounding box center [952, 234] width 249 height 30
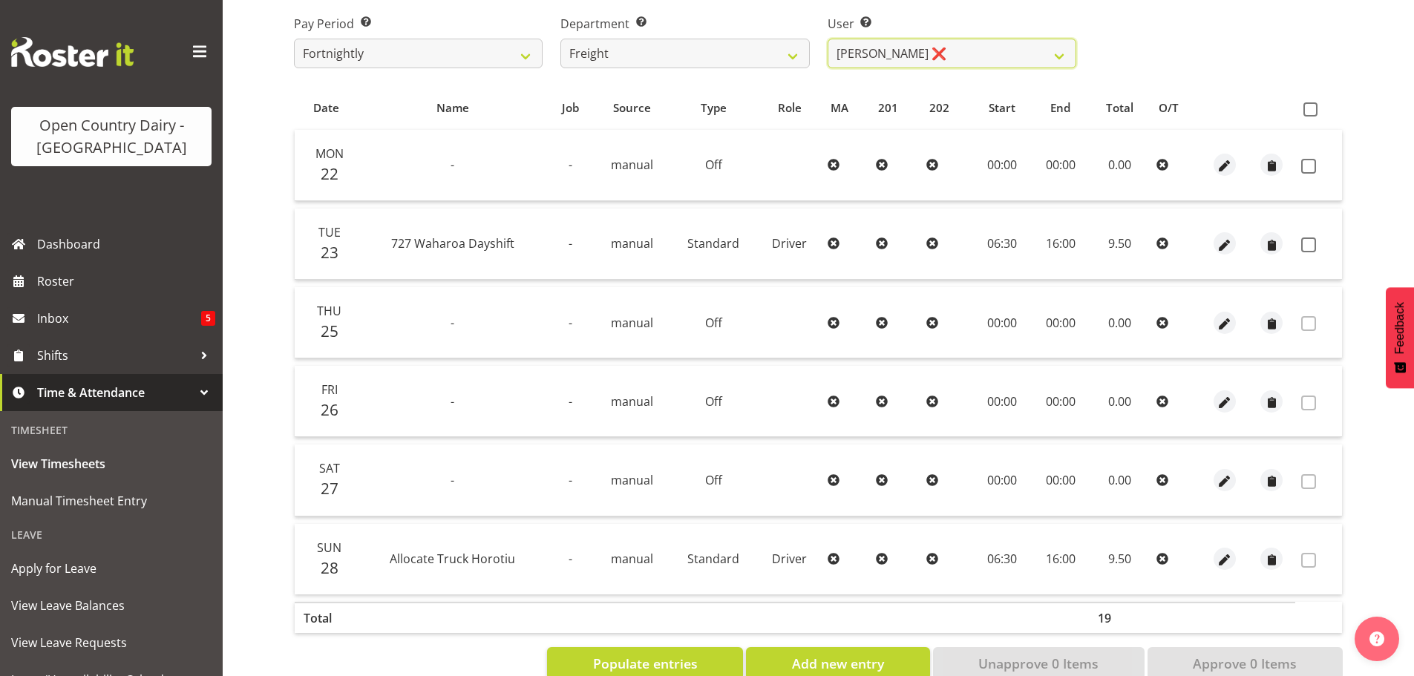
scroll to position [278, 0]
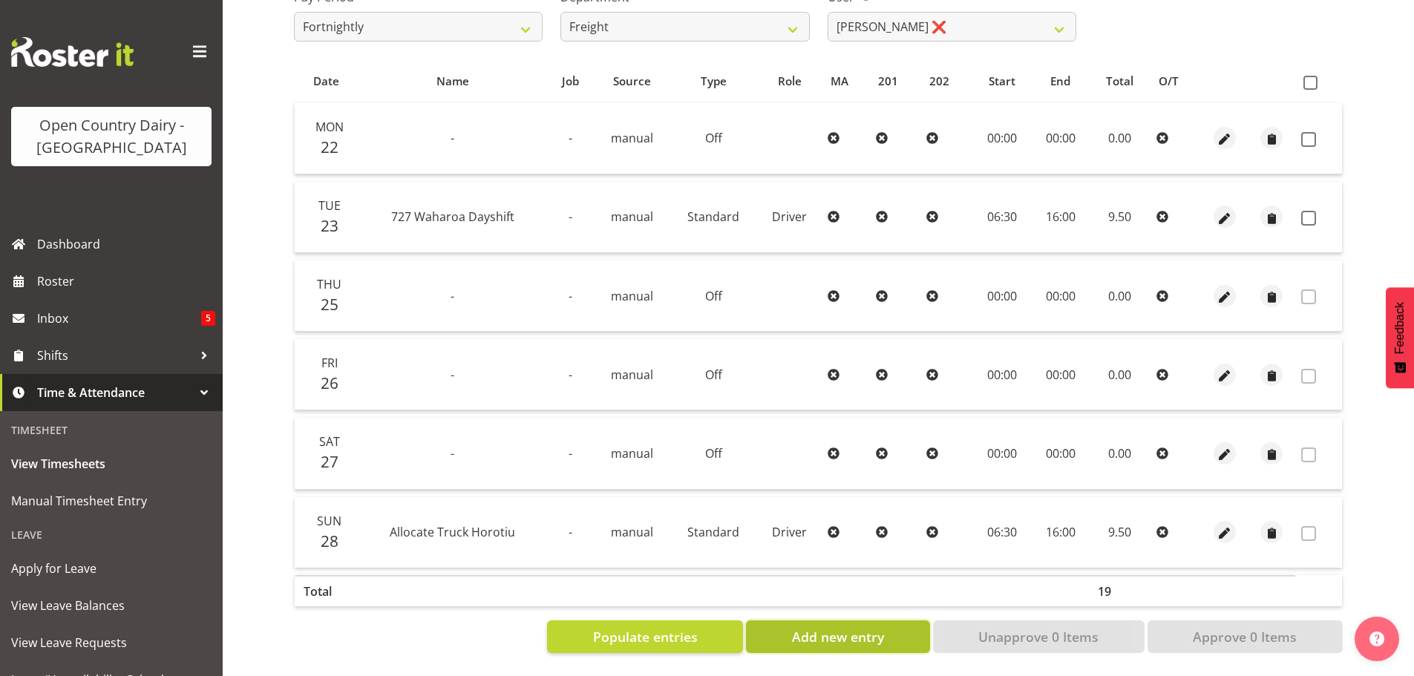
click at [824, 627] on span "Add new entry" at bounding box center [838, 636] width 92 height 19
select select
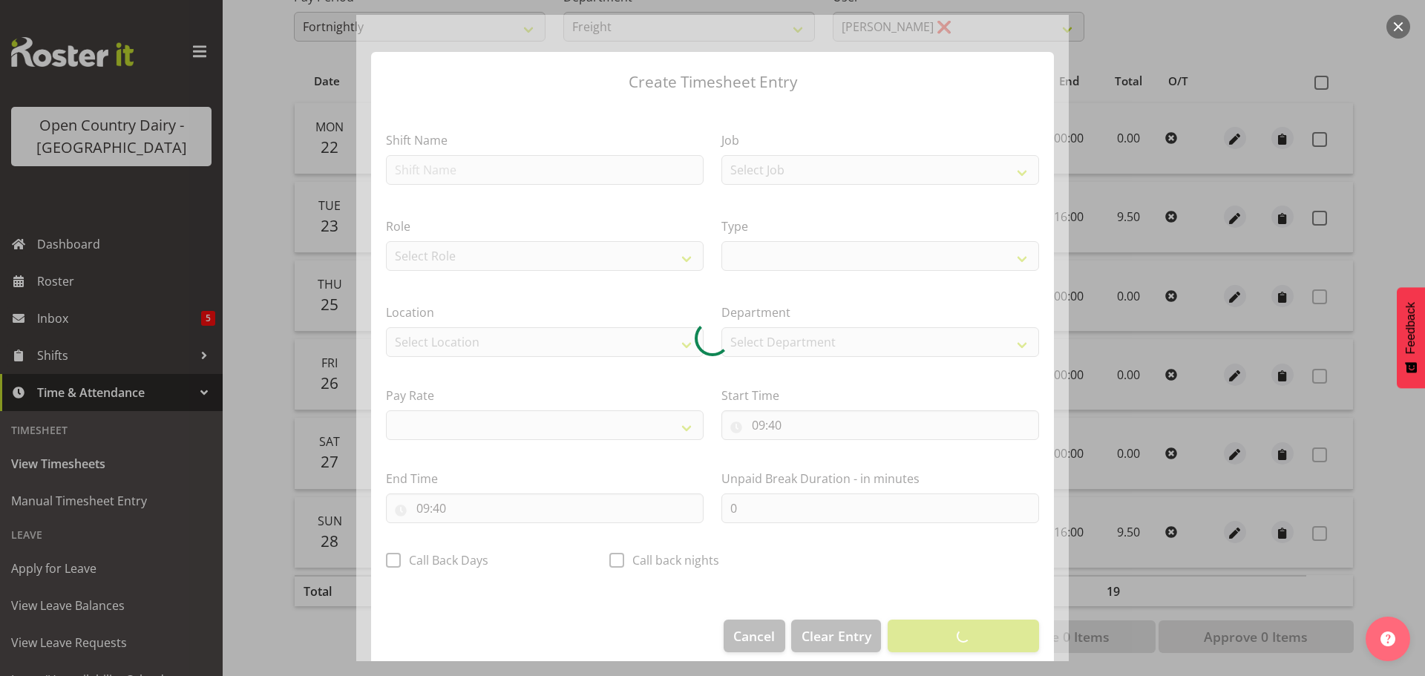
select select
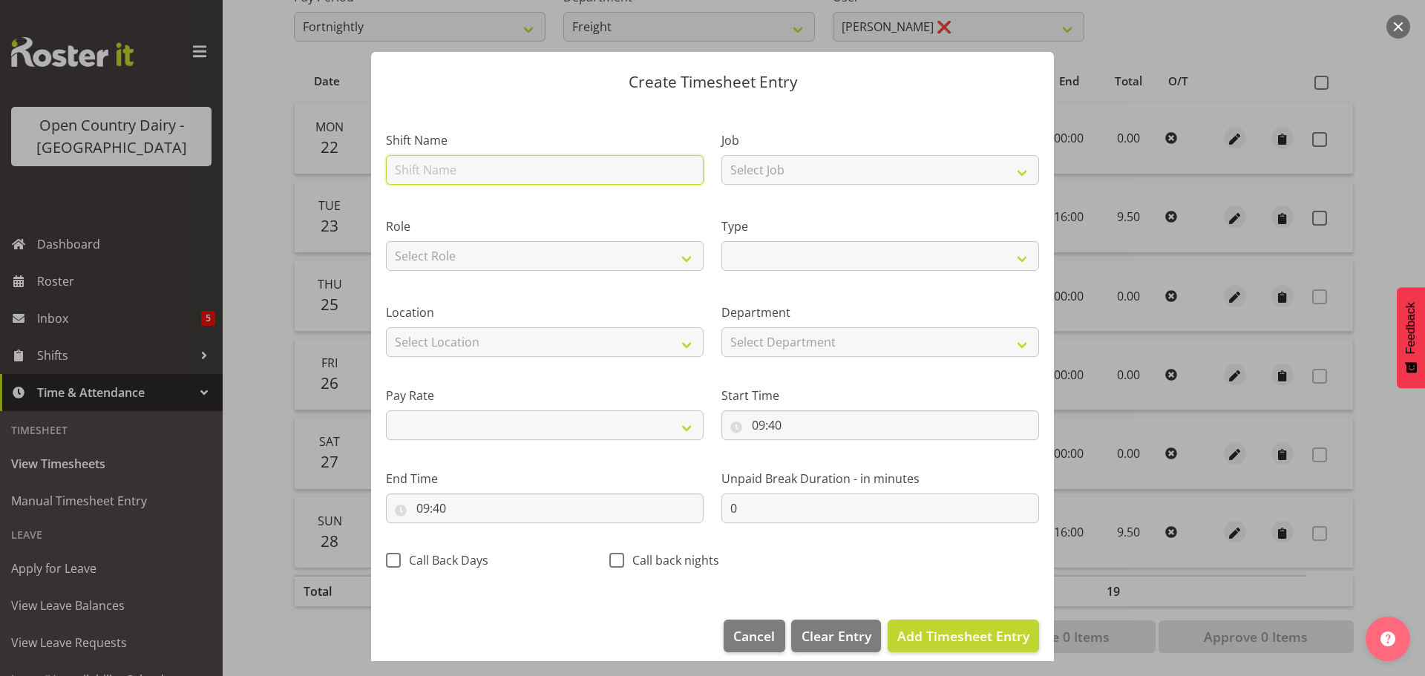
click at [469, 166] on input "text" at bounding box center [545, 170] width 318 height 30
type input "paid not worked"
select select
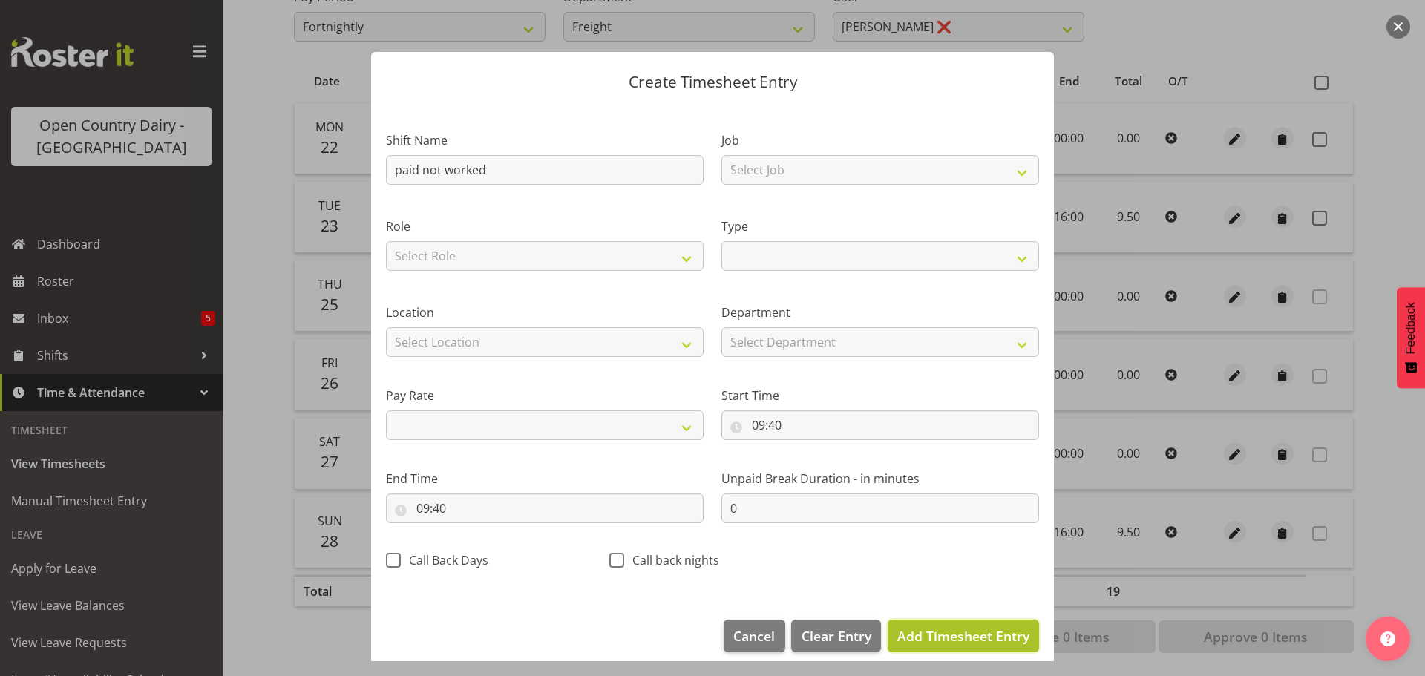
click at [927, 638] on span "Add Timesheet Entry" at bounding box center [963, 636] width 132 height 18
select select
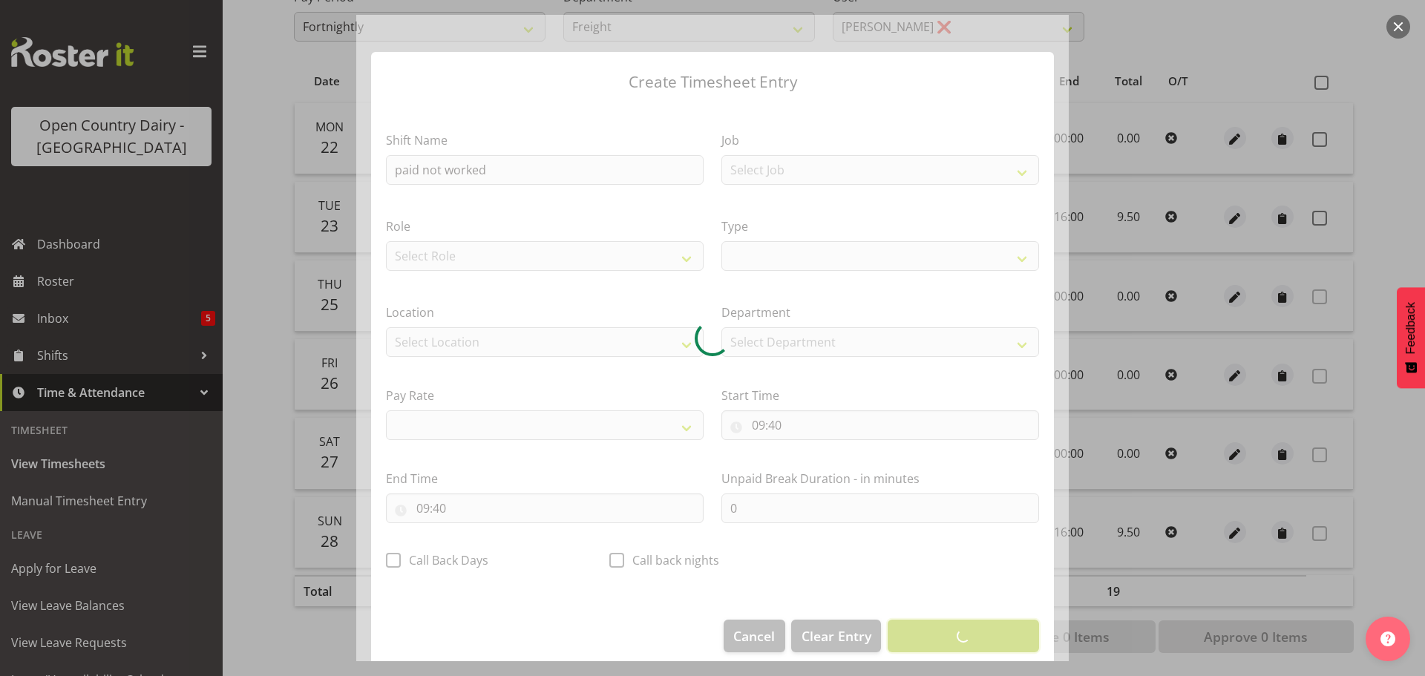
select select
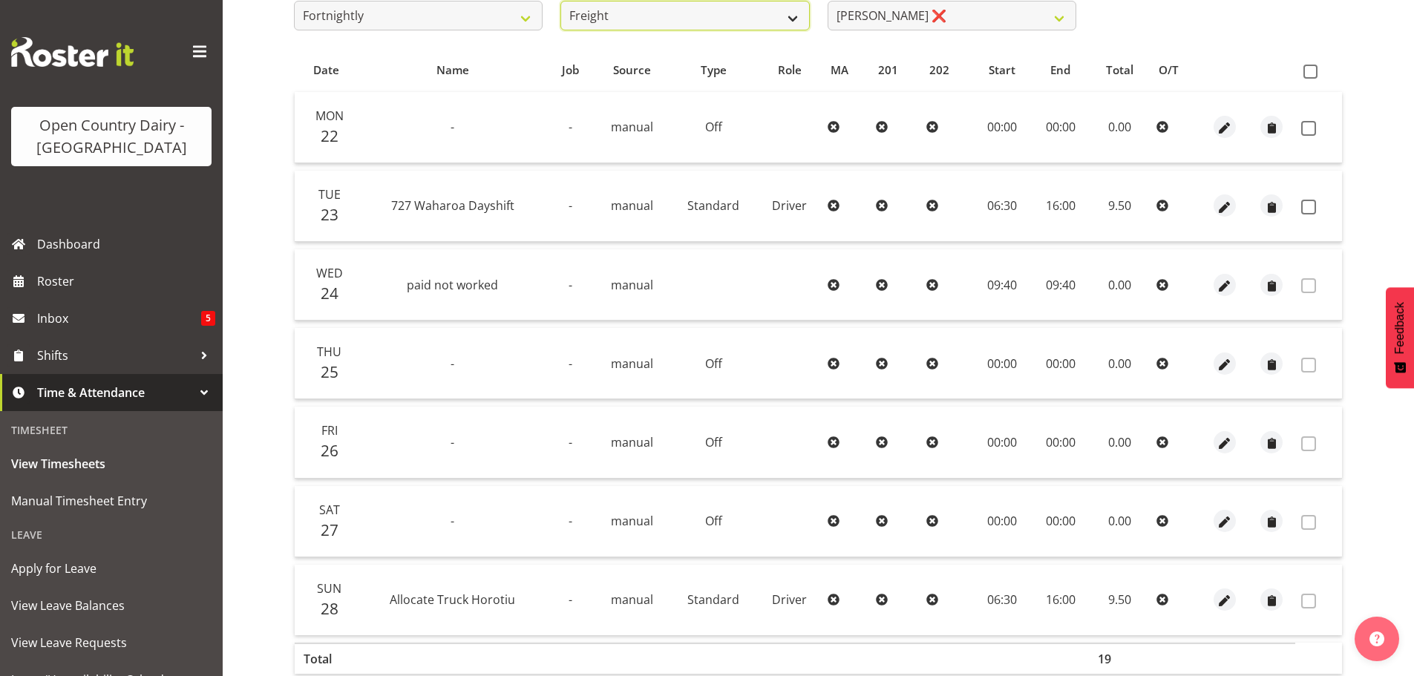
click at [770, 10] on select "701 702 703 704 705 706 707 708 709 710 711 712 713 714 715 716 717 718 719 720" at bounding box center [684, 16] width 249 height 30
select select "721"
click at [560, 1] on select "701 702 703 704 705 706 707 708 709 710 711 712 713 714 715 716 717 718 719 720" at bounding box center [684, 16] width 249 height 30
select select "11239"
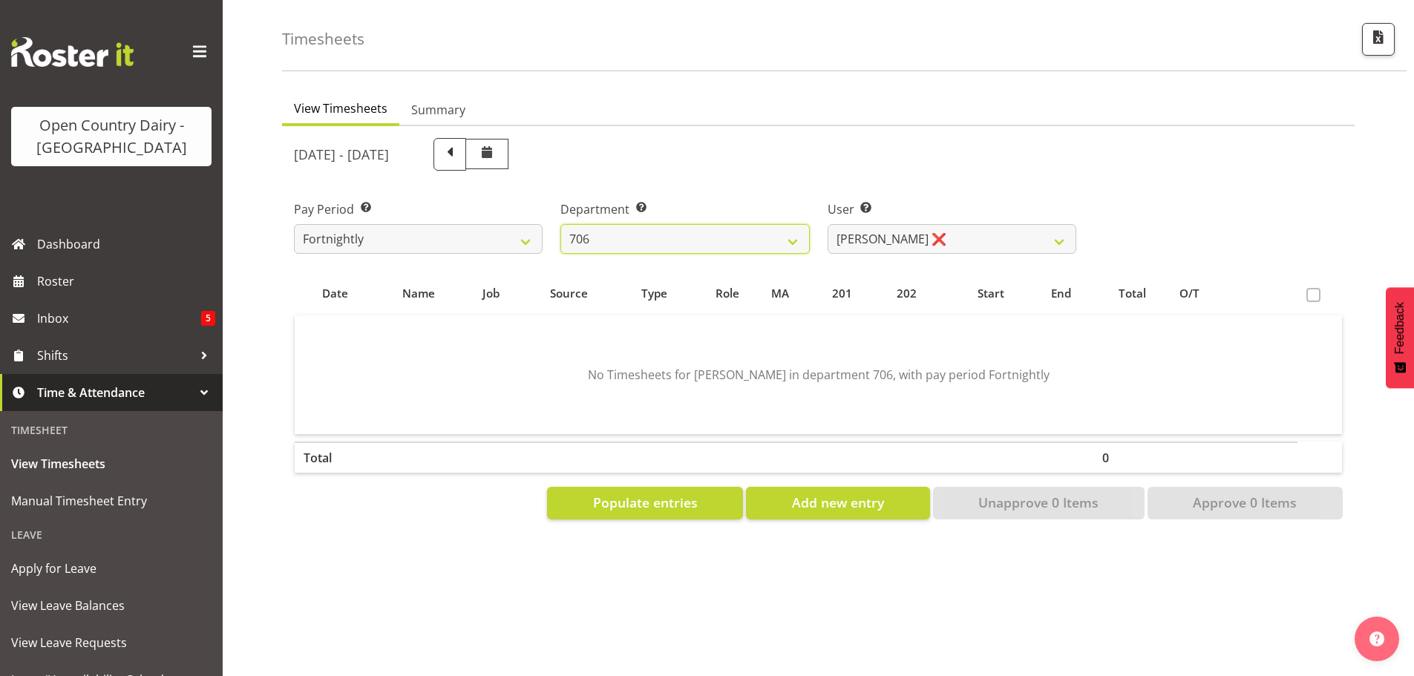
scroll to position [65, 0]
click at [646, 493] on span "Populate entries" at bounding box center [645, 502] width 105 height 19
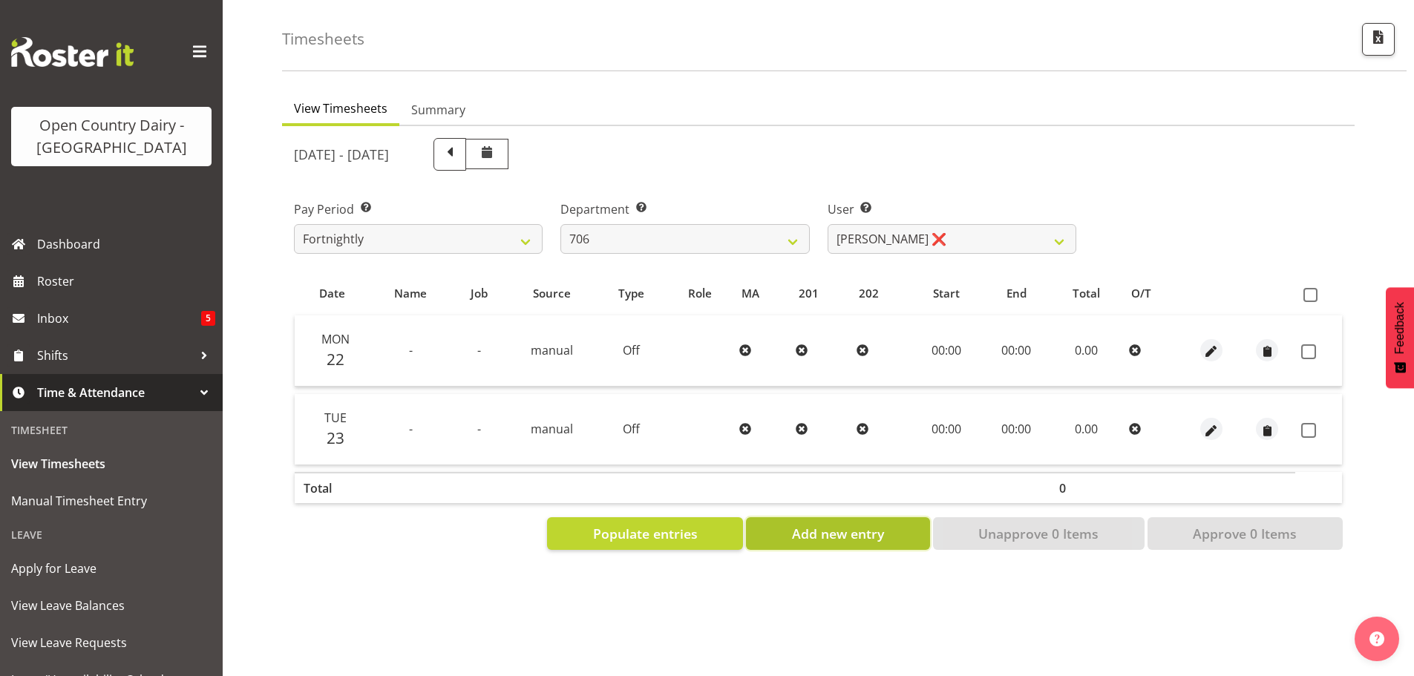
click at [827, 524] on span "Add new entry" at bounding box center [838, 533] width 92 height 19
select select
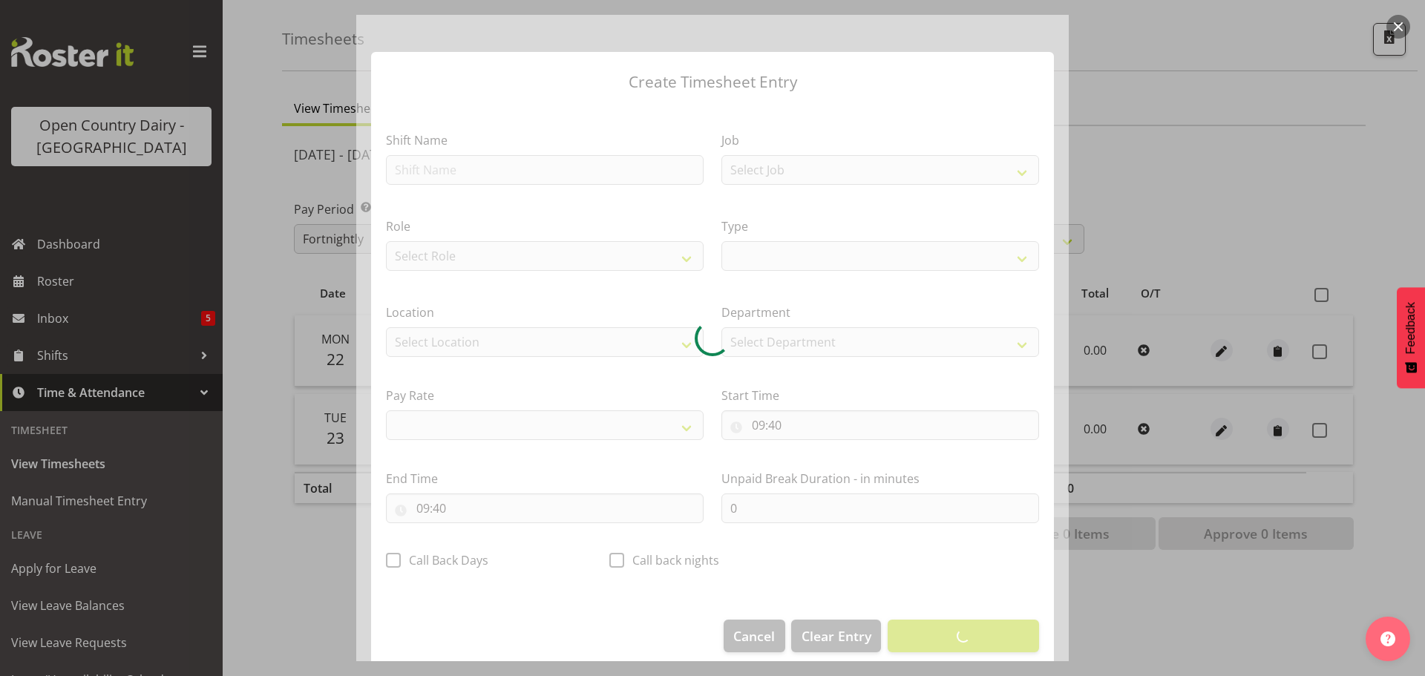
select select
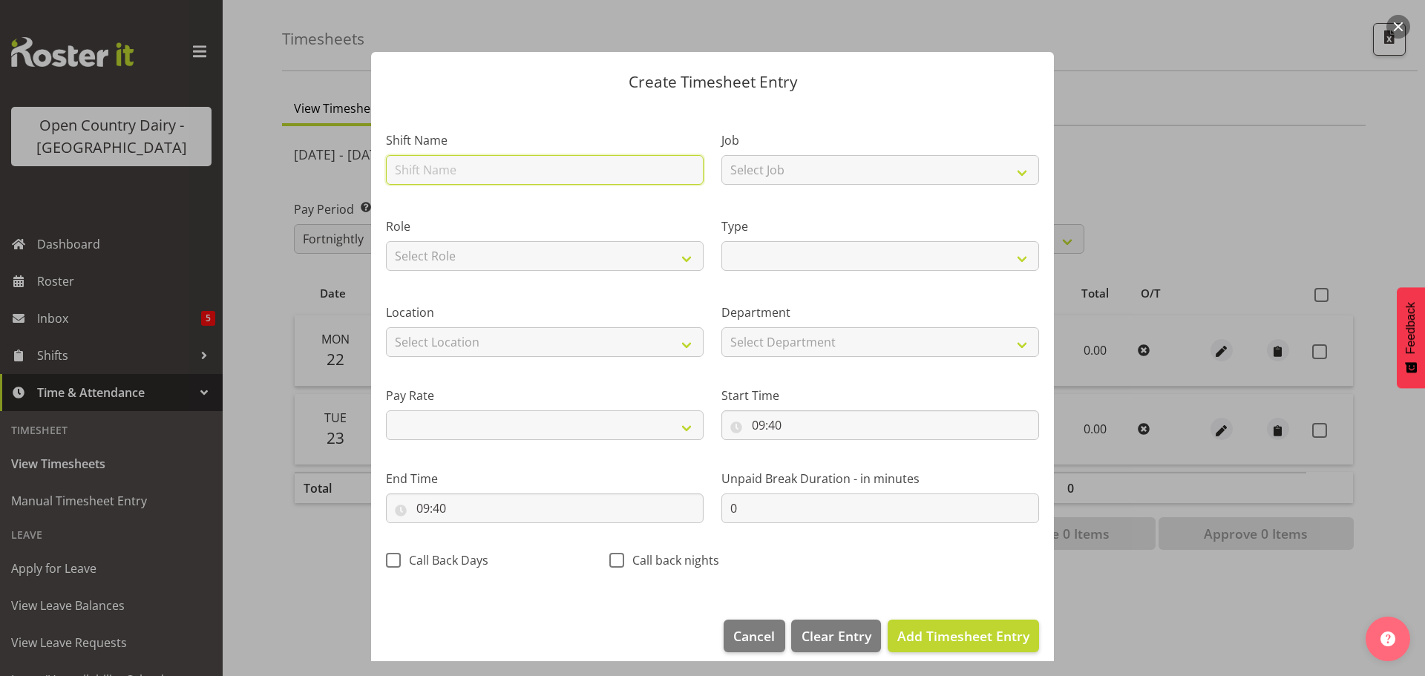
click at [510, 170] on input "text" at bounding box center [545, 170] width 318 height 30
type input "paid not worked"
select select
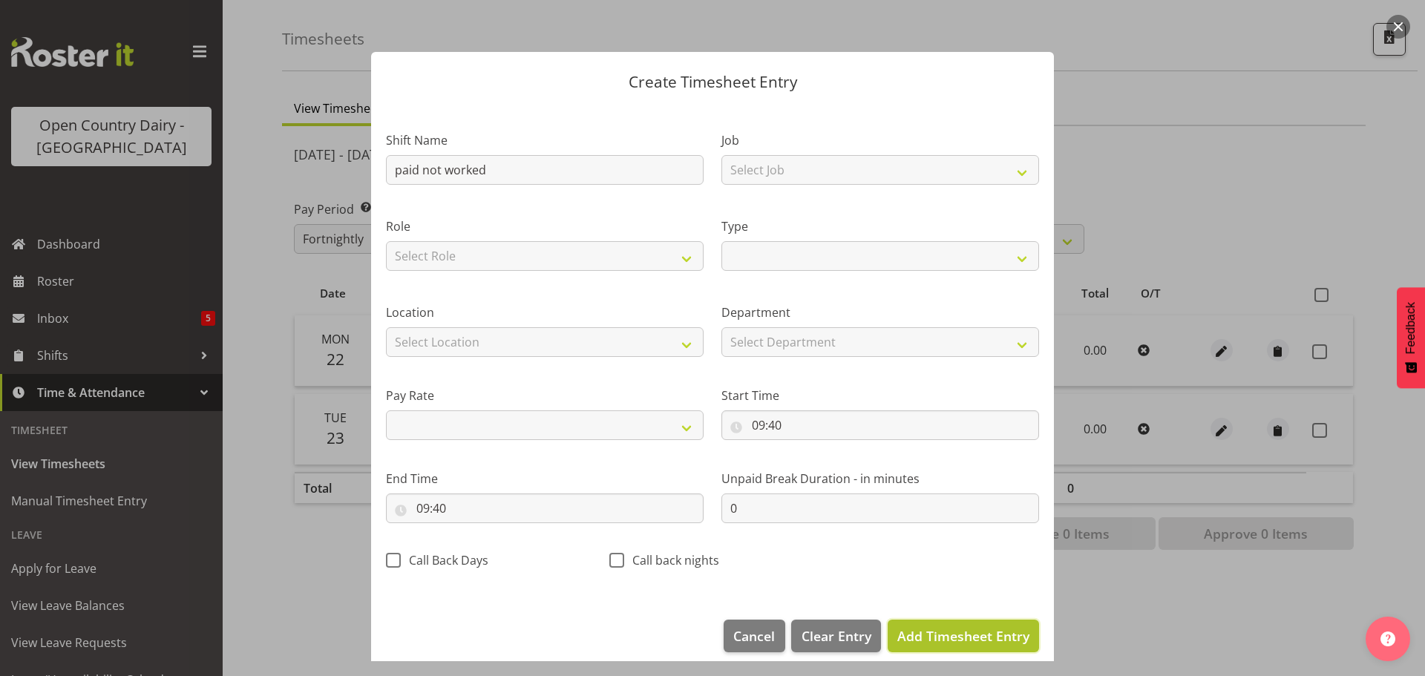
click at [940, 637] on span "Add Timesheet Entry" at bounding box center [963, 636] width 132 height 18
select select
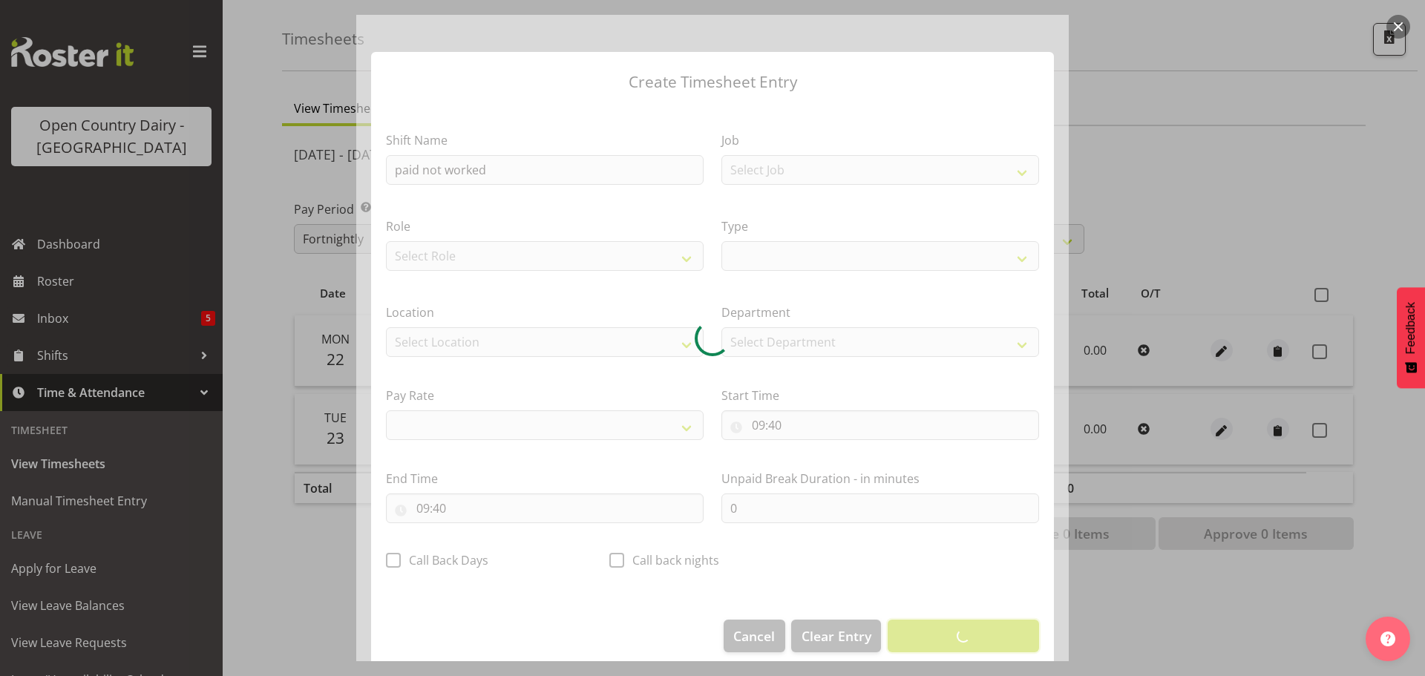
select select
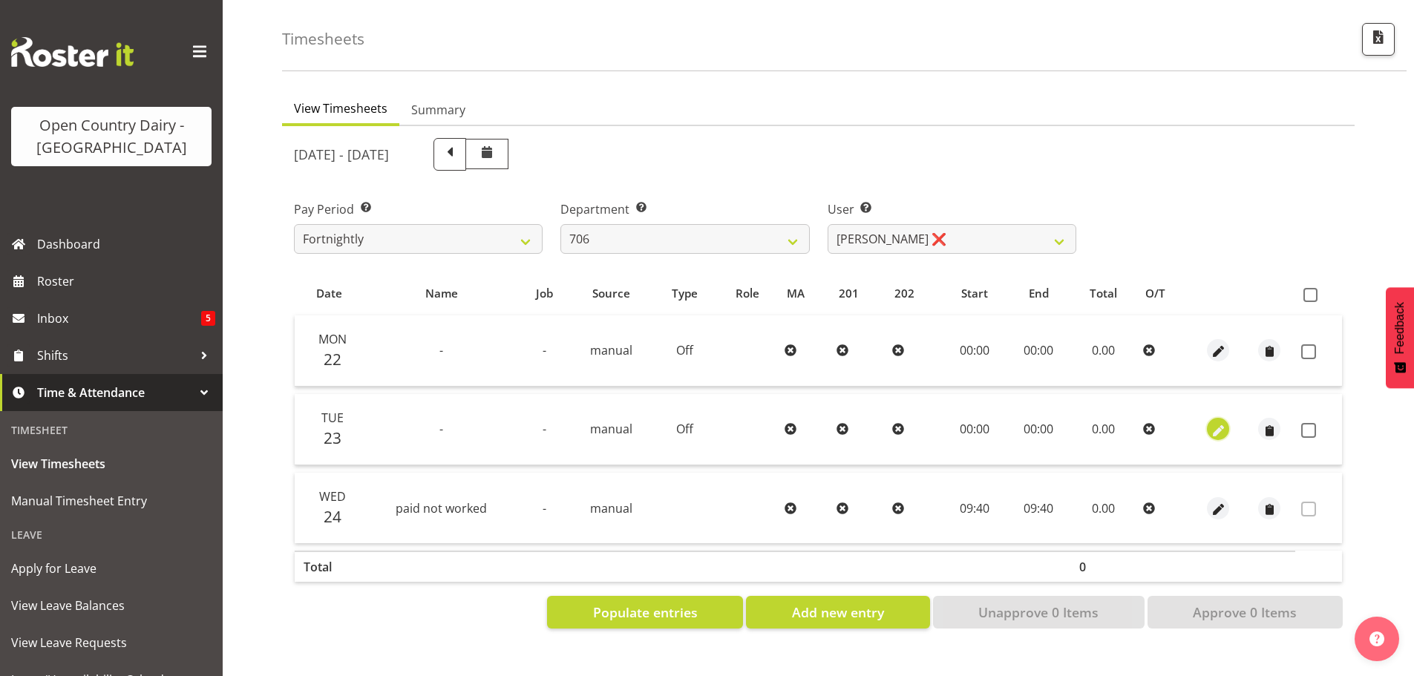
click at [1217, 422] on span "button" at bounding box center [1218, 430] width 17 height 17
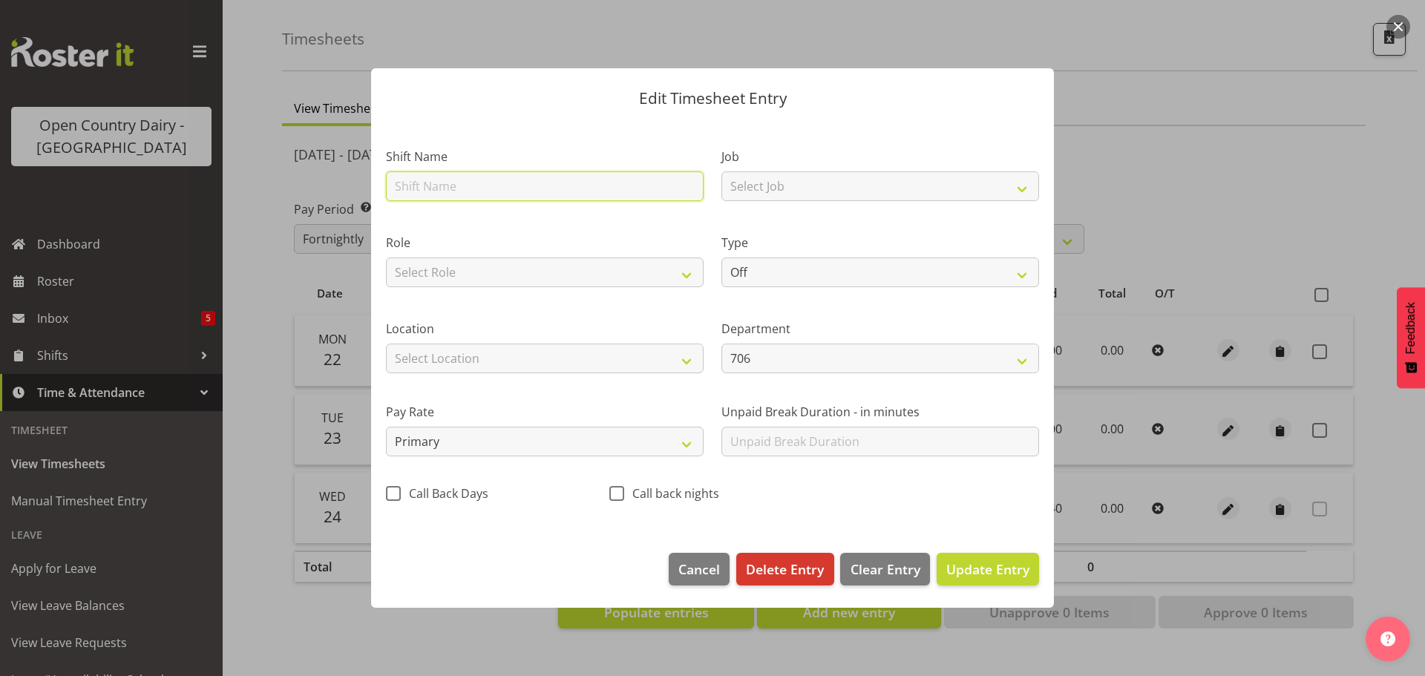
click at [511, 189] on input "text" at bounding box center [545, 186] width 318 height 30
type input "paid not worked"
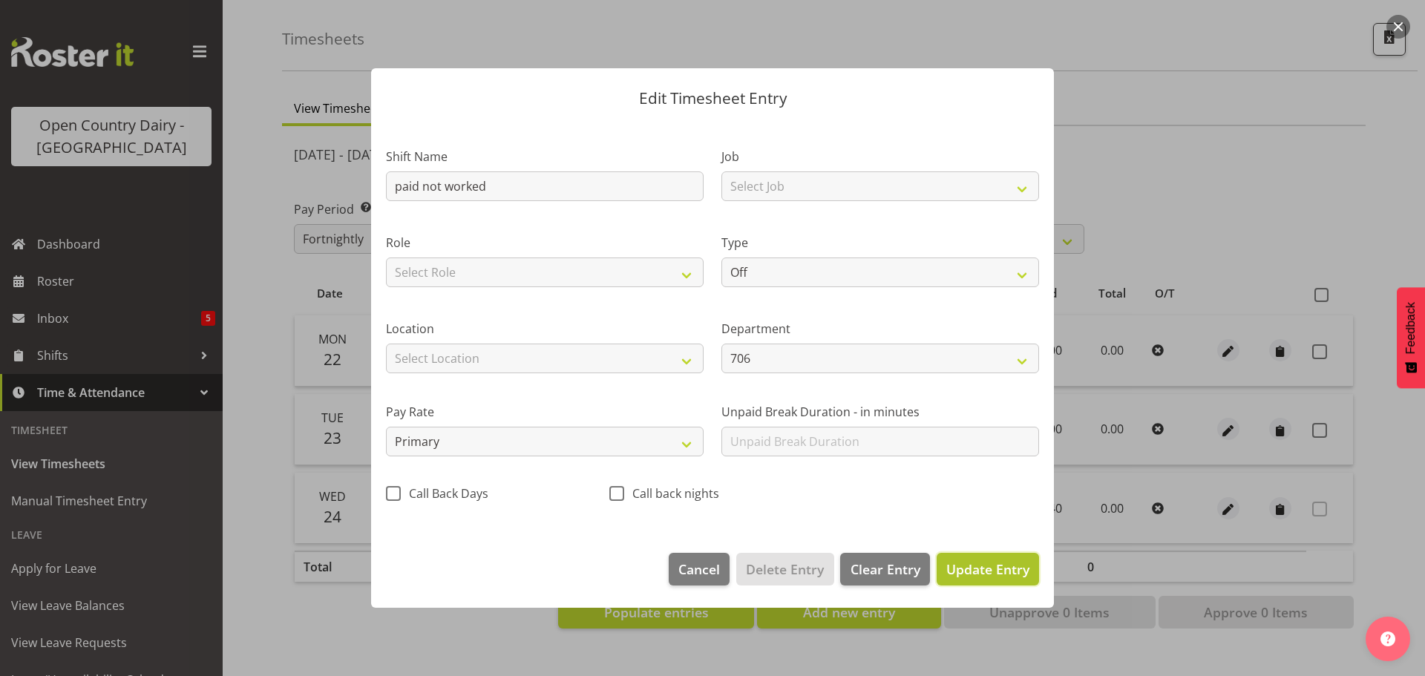
click at [978, 566] on span "Update Entry" at bounding box center [987, 569] width 83 height 18
